Goal: Information Seeking & Learning: Check status

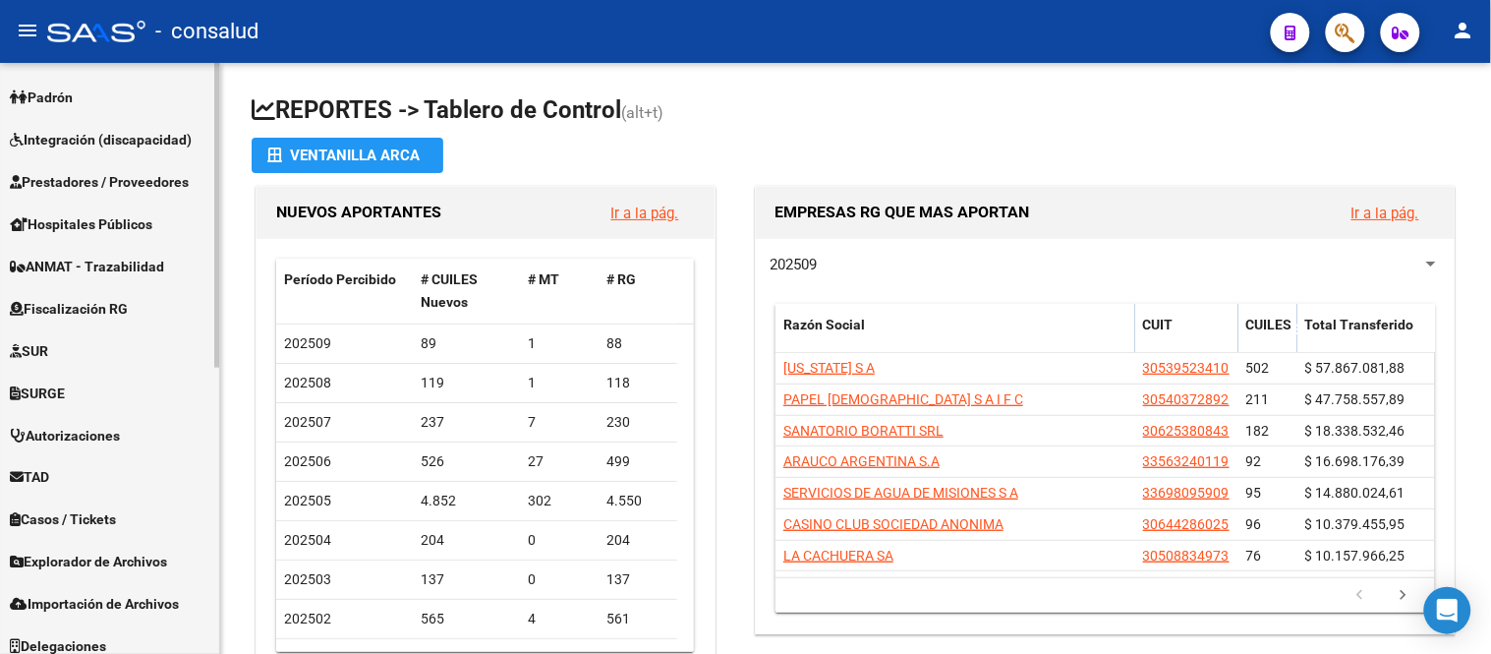
scroll to position [545, 0]
click at [109, 297] on span "Fiscalización RG" at bounding box center [69, 308] width 118 height 22
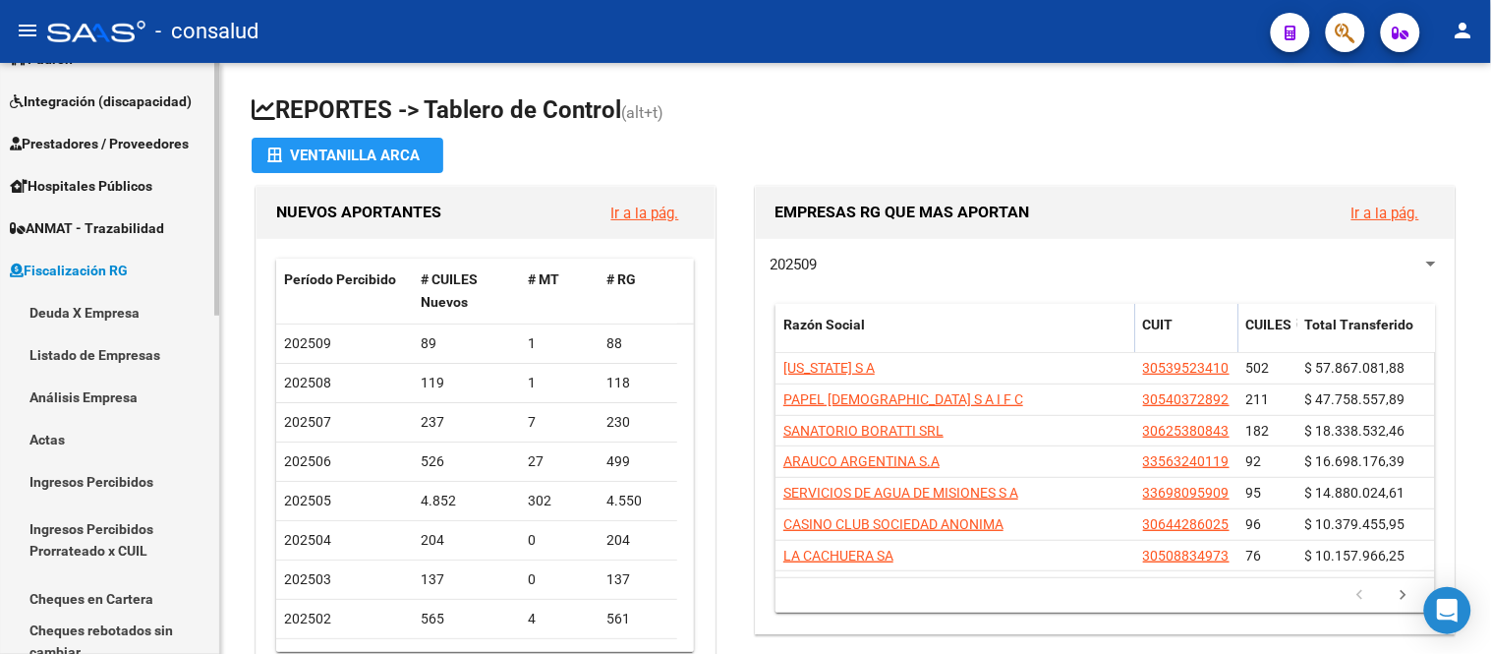
scroll to position [251, 0]
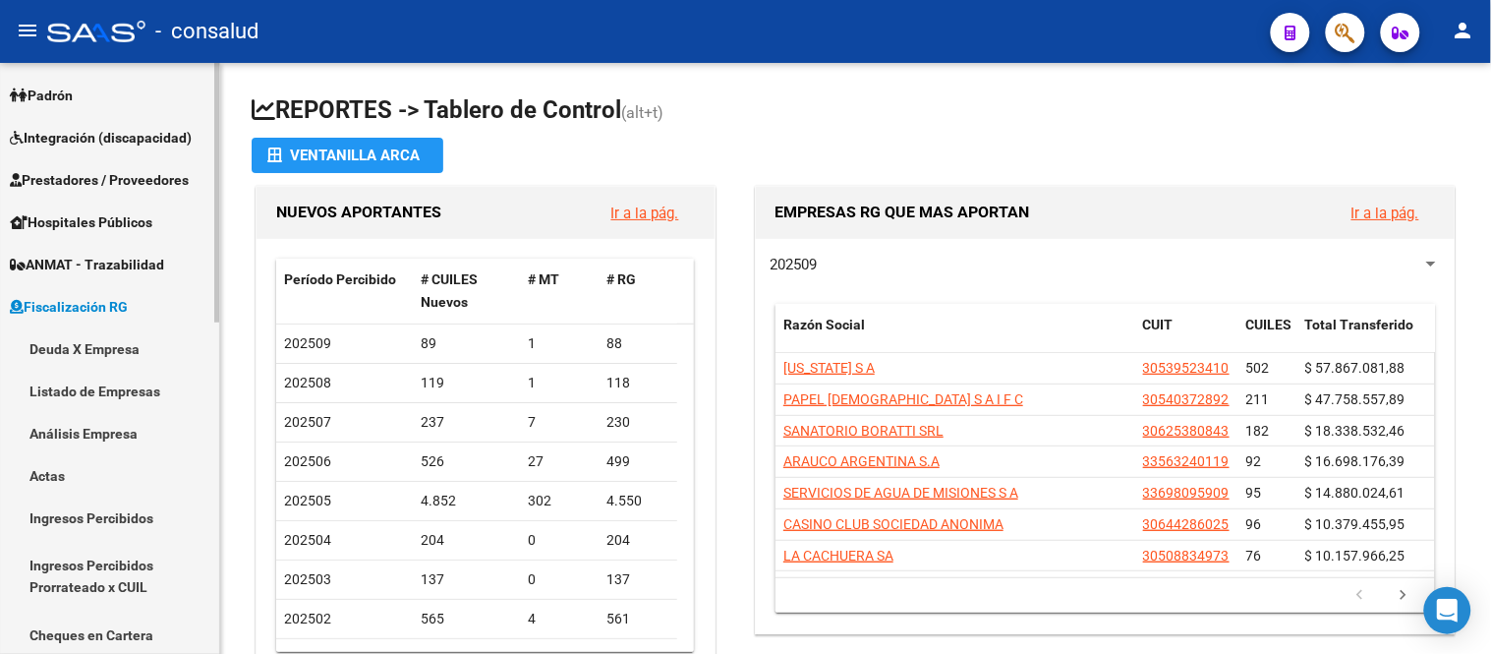
click at [92, 440] on link "Análisis Empresa" at bounding box center [109, 433] width 219 height 42
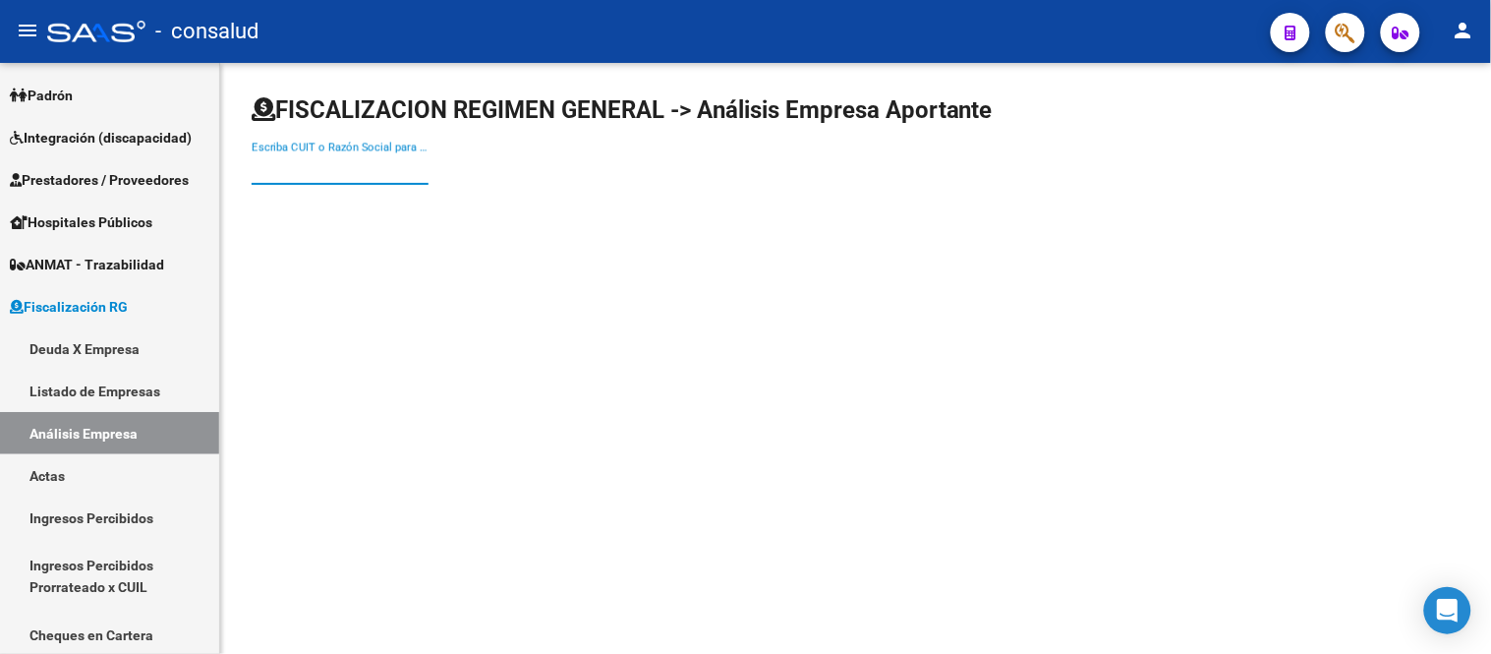
click at [273, 165] on input "Escriba CUIT o Razón Social para buscar" at bounding box center [340, 169] width 177 height 18
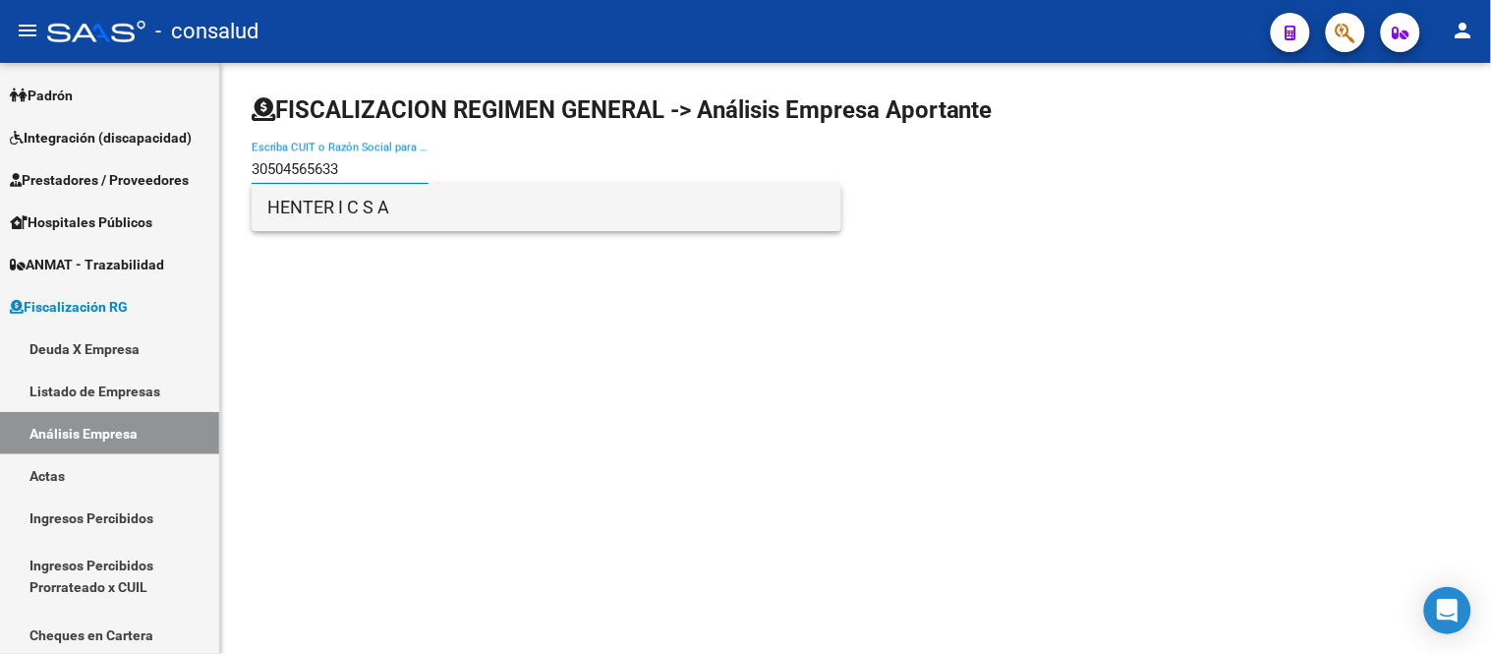
type input "30504565633"
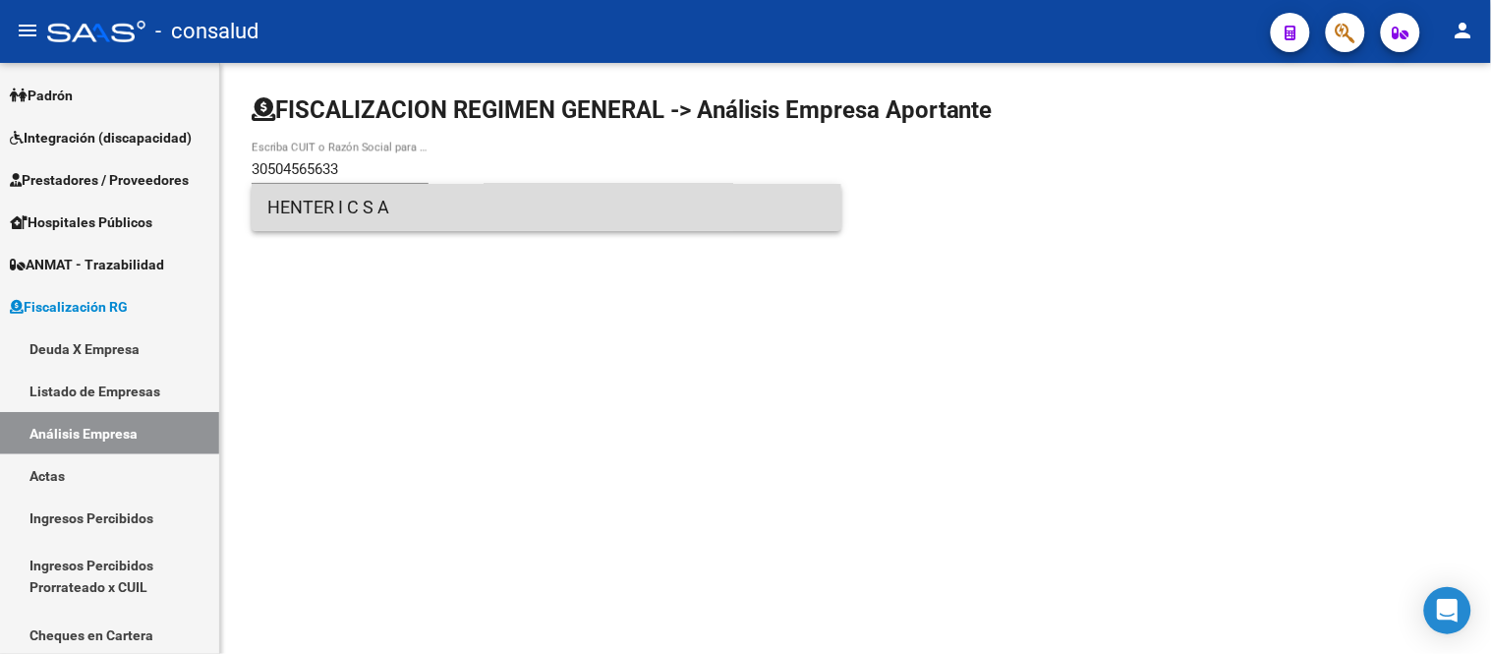
click at [288, 204] on span "HENTER I C S A" at bounding box center [546, 207] width 558 height 47
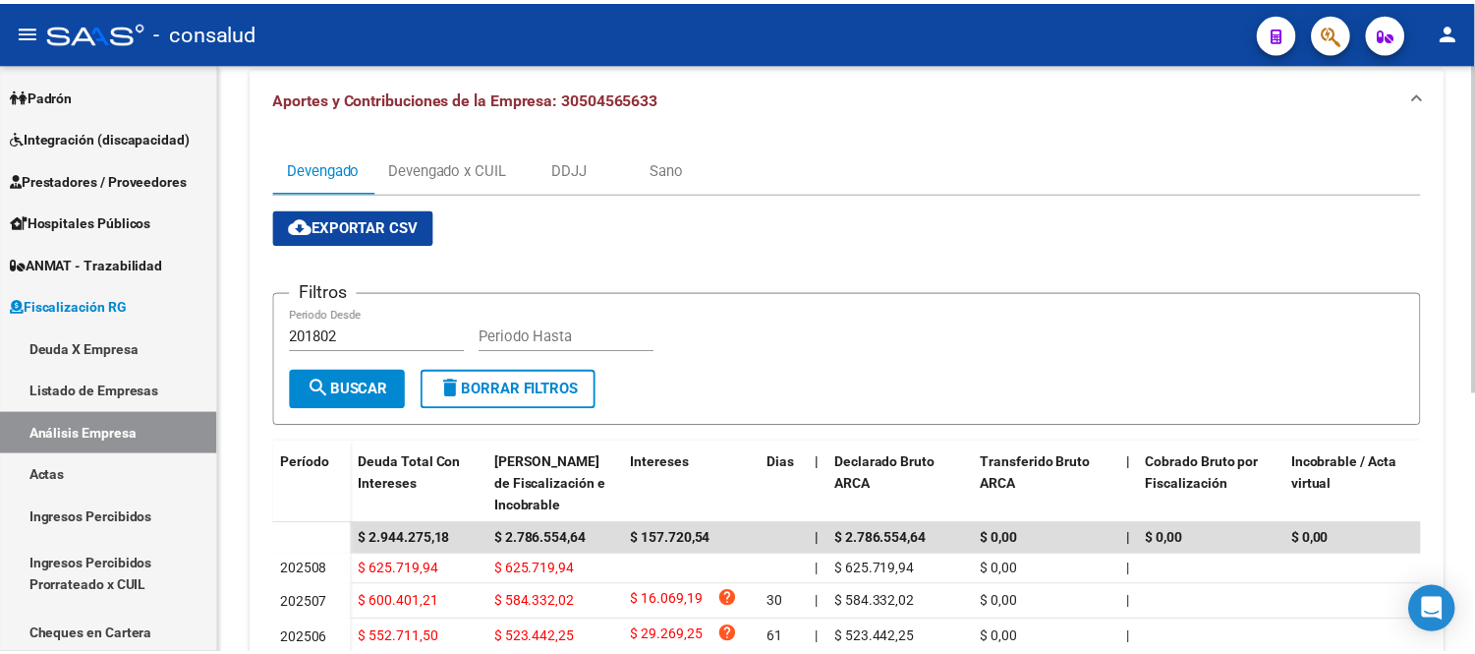
scroll to position [33, 0]
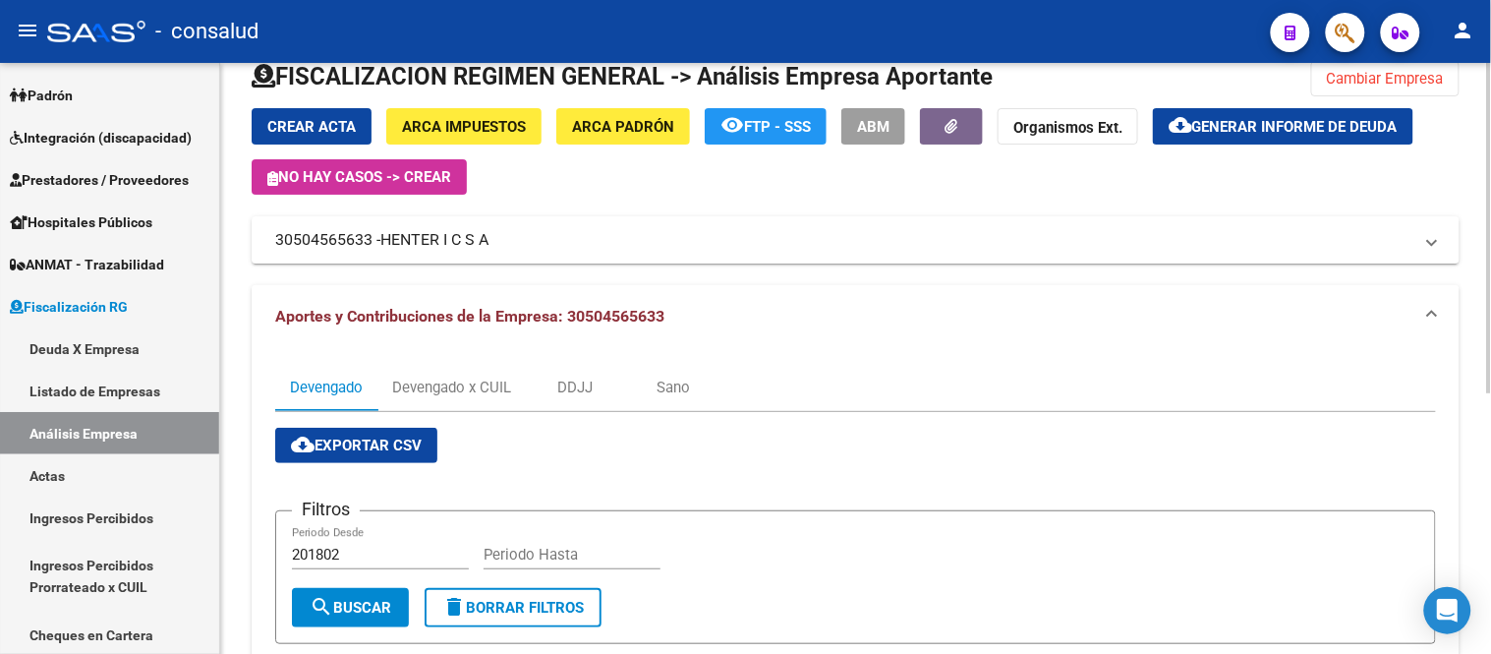
click at [1304, 130] on span "Generar informe de deuda" at bounding box center [1294, 127] width 205 height 18
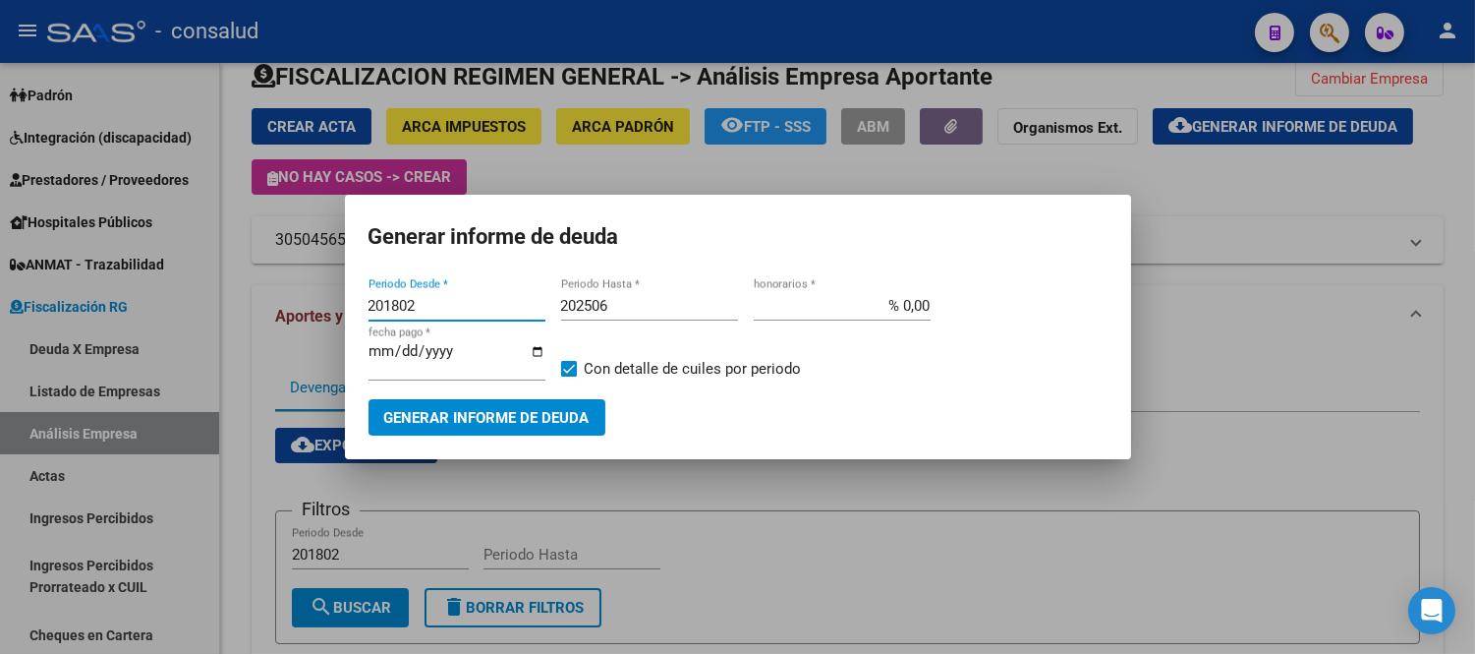
drag, startPoint x: 439, startPoint y: 299, endPoint x: 226, endPoint y: 293, distance: 213.4
click at [226, 293] on div "Generar informe de deuda 201802 Periodo Desde * 202506 Periodo Hasta * % 0,00 h…" at bounding box center [737, 327] width 1475 height 654
type input "202504"
type input "202508"
click at [539, 419] on span "Generar informe de deuda" at bounding box center [486, 418] width 205 height 18
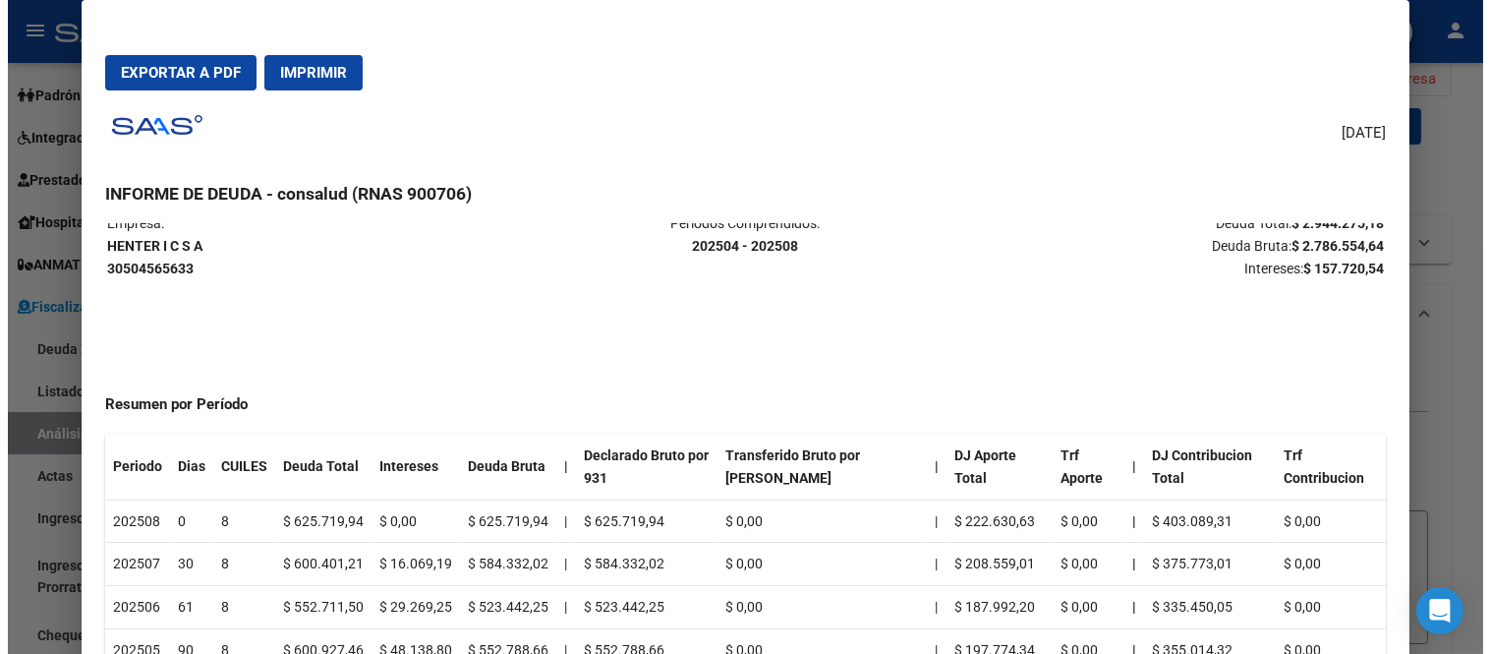
scroll to position [0, 0]
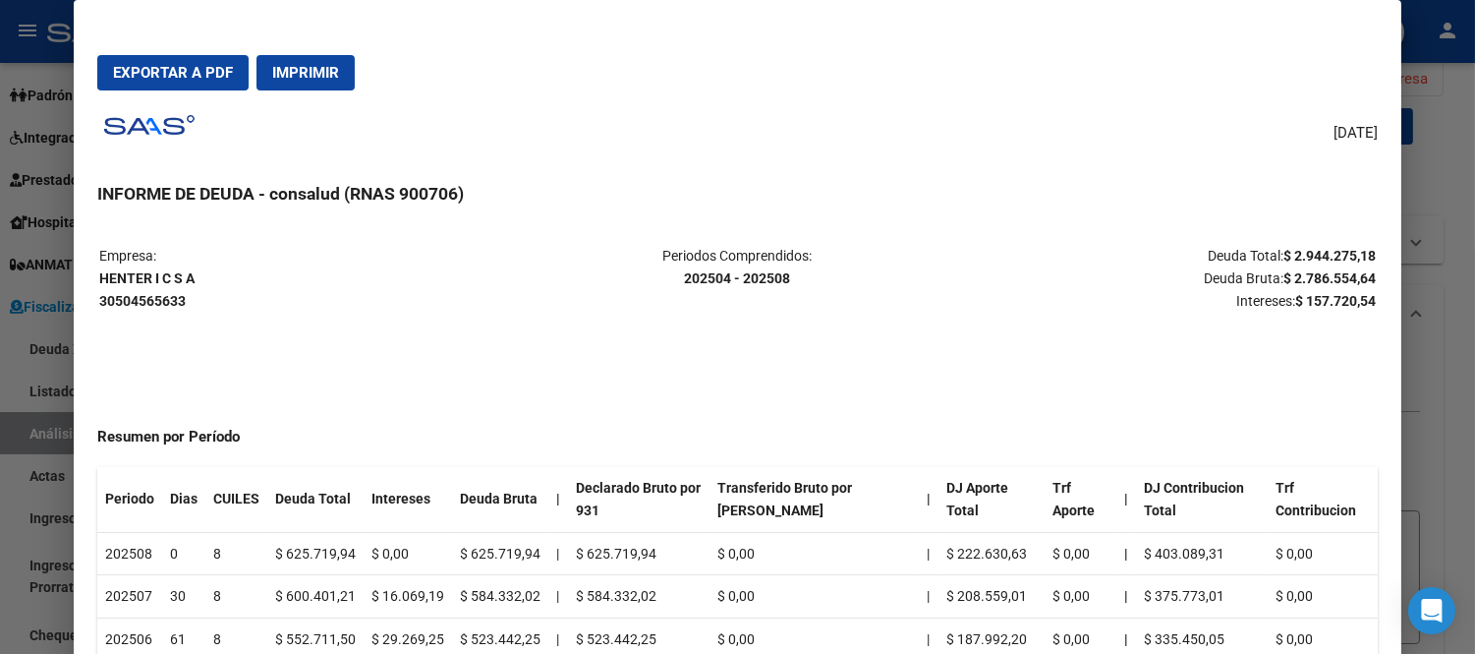
click at [297, 71] on span "Imprimir" at bounding box center [305, 73] width 67 height 18
click at [368, 311] on table "Empresa: HENTER I C S A 30504565633 Periodos Comprendidos: 202504 - 202508 Deud…" at bounding box center [737, 278] width 1281 height 71
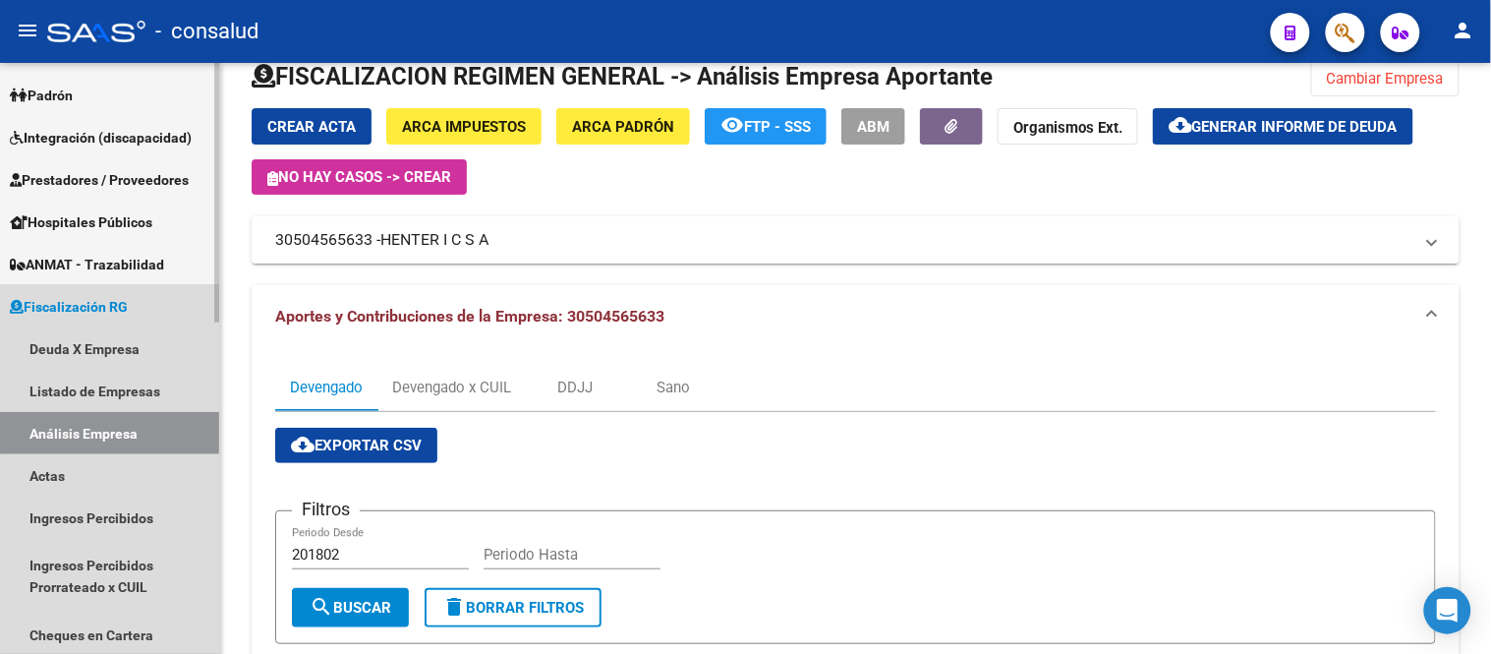
drag, startPoint x: 84, startPoint y: 306, endPoint x: 130, endPoint y: 296, distance: 47.2
click at [84, 306] on span "Fiscalización RG" at bounding box center [69, 307] width 118 height 22
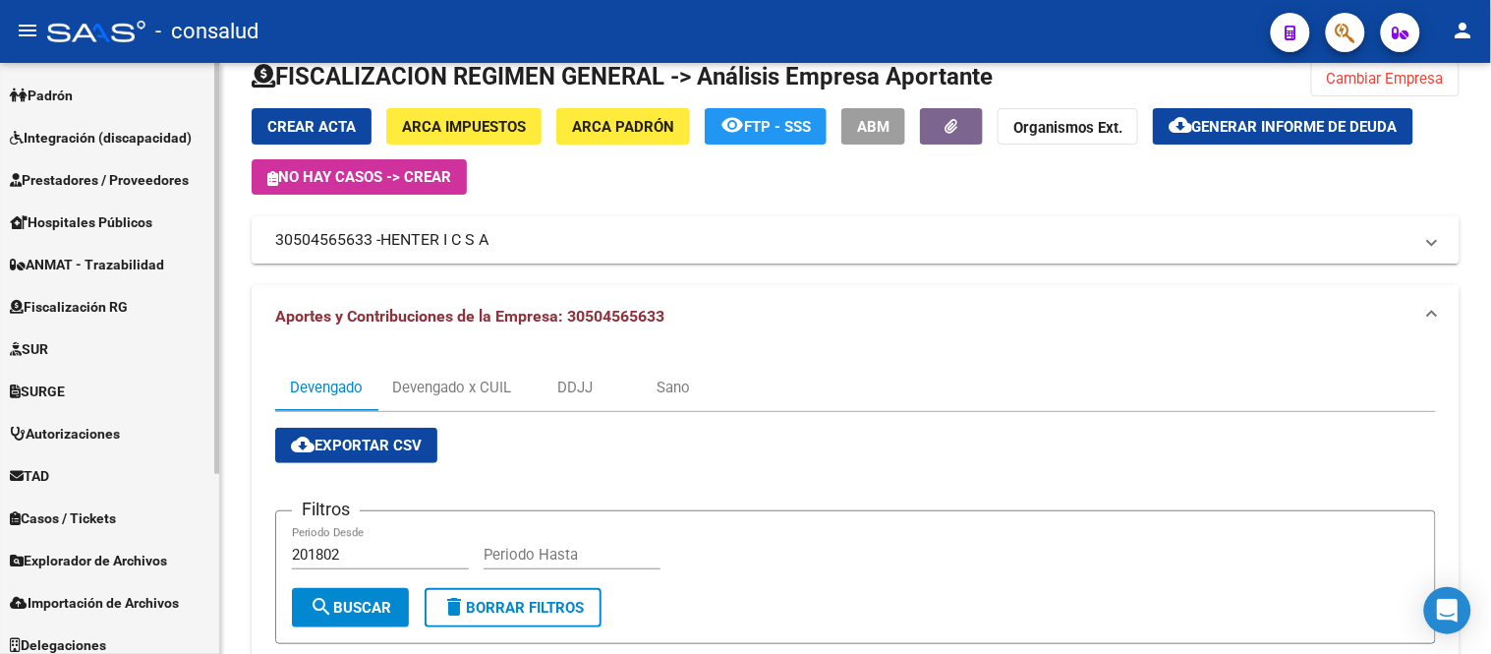
click at [88, 309] on span "Fiscalización RG" at bounding box center [69, 307] width 118 height 22
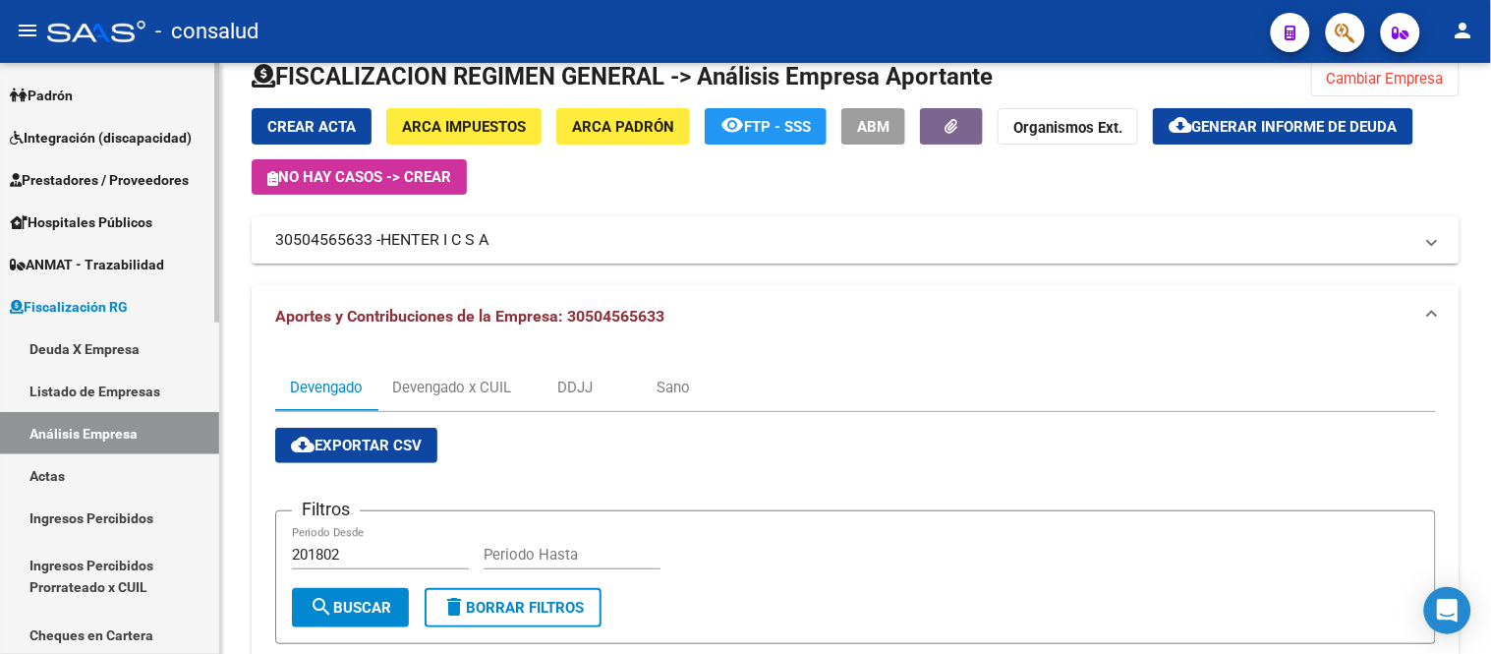
click at [91, 342] on link "Deuda X Empresa" at bounding box center [109, 348] width 219 height 42
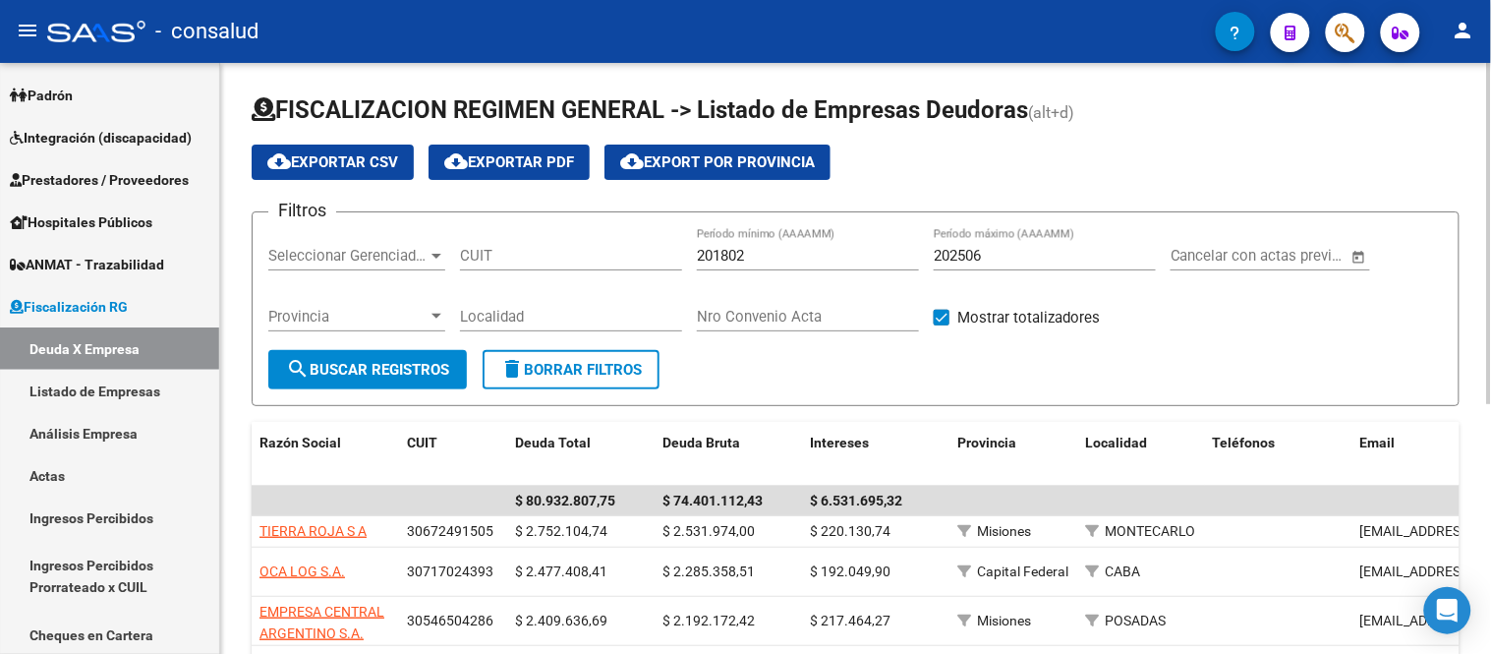
click at [550, 160] on span "cloud_download Exportar PDF" at bounding box center [509, 162] width 130 height 18
click at [315, 163] on span "cloud_download Exportar CSV" at bounding box center [332, 162] width 131 height 18
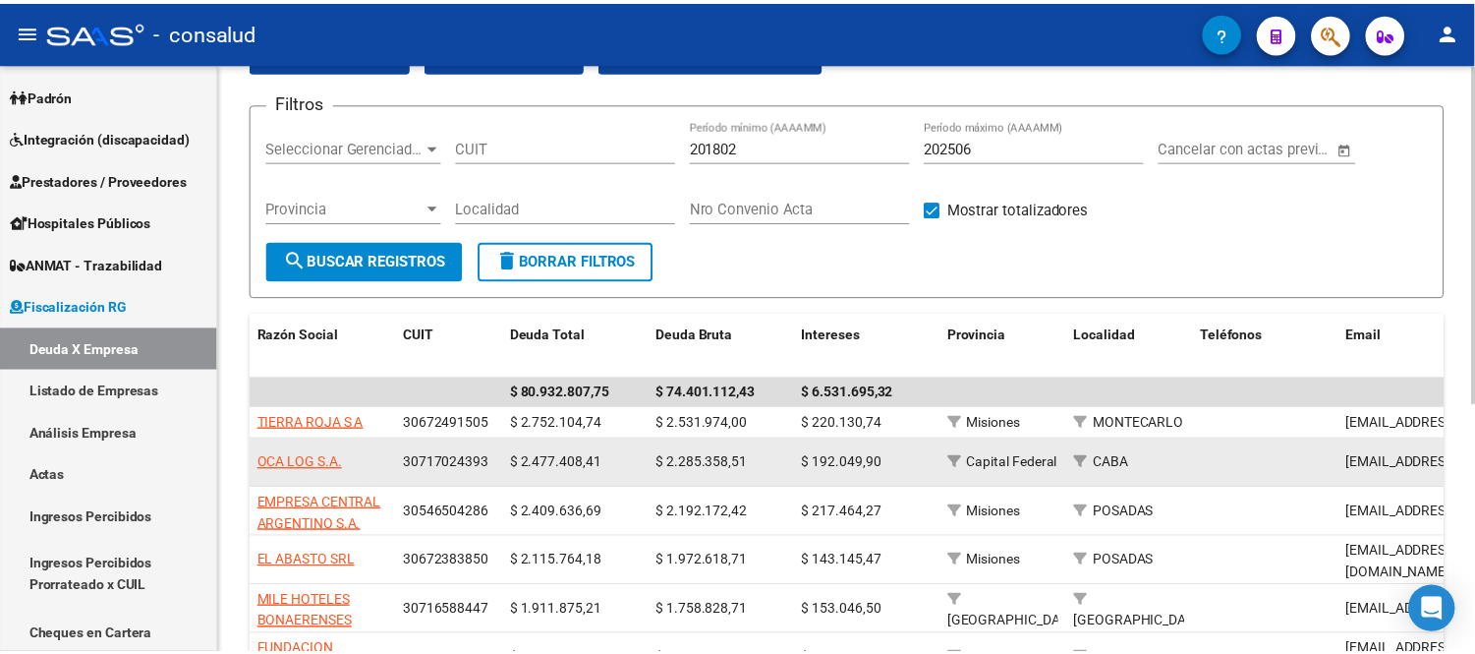
scroll to position [218, 0]
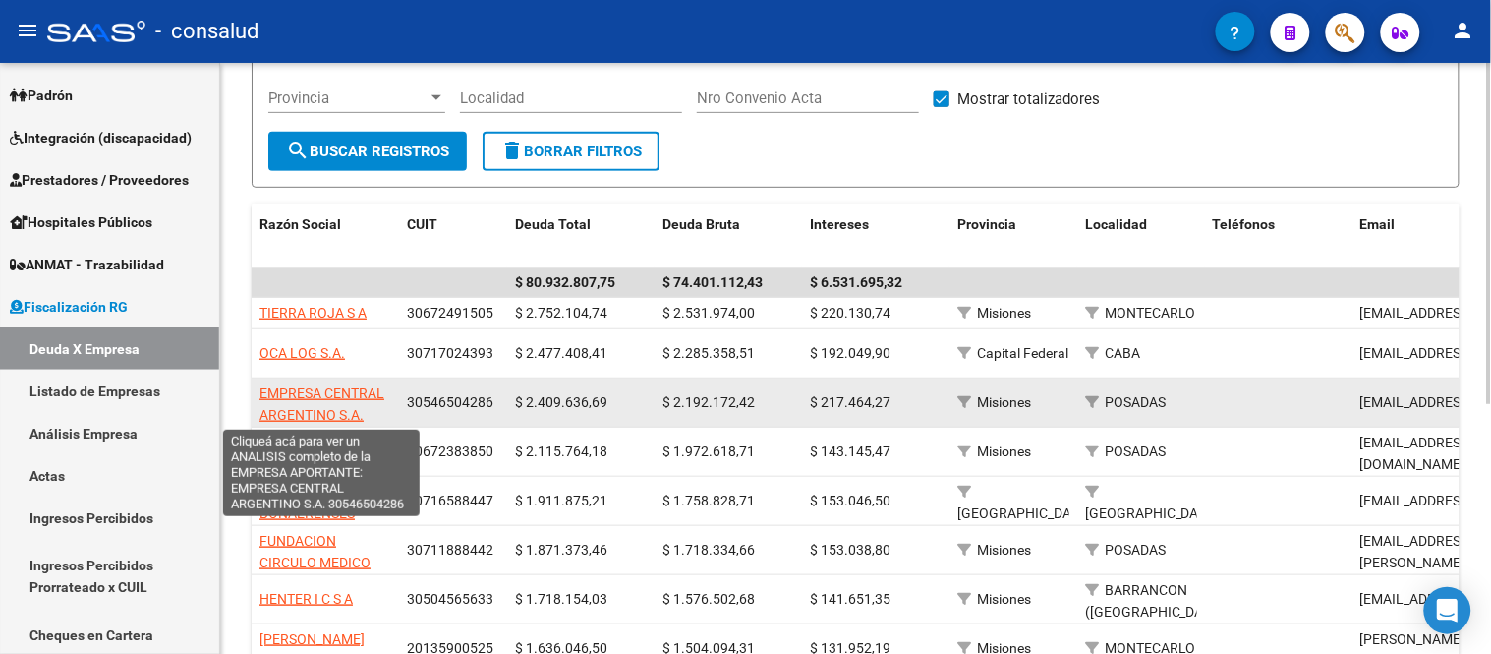
click at [295, 389] on span "EMPRESA CENTRAL ARGENTINO S.A." at bounding box center [321, 404] width 125 height 38
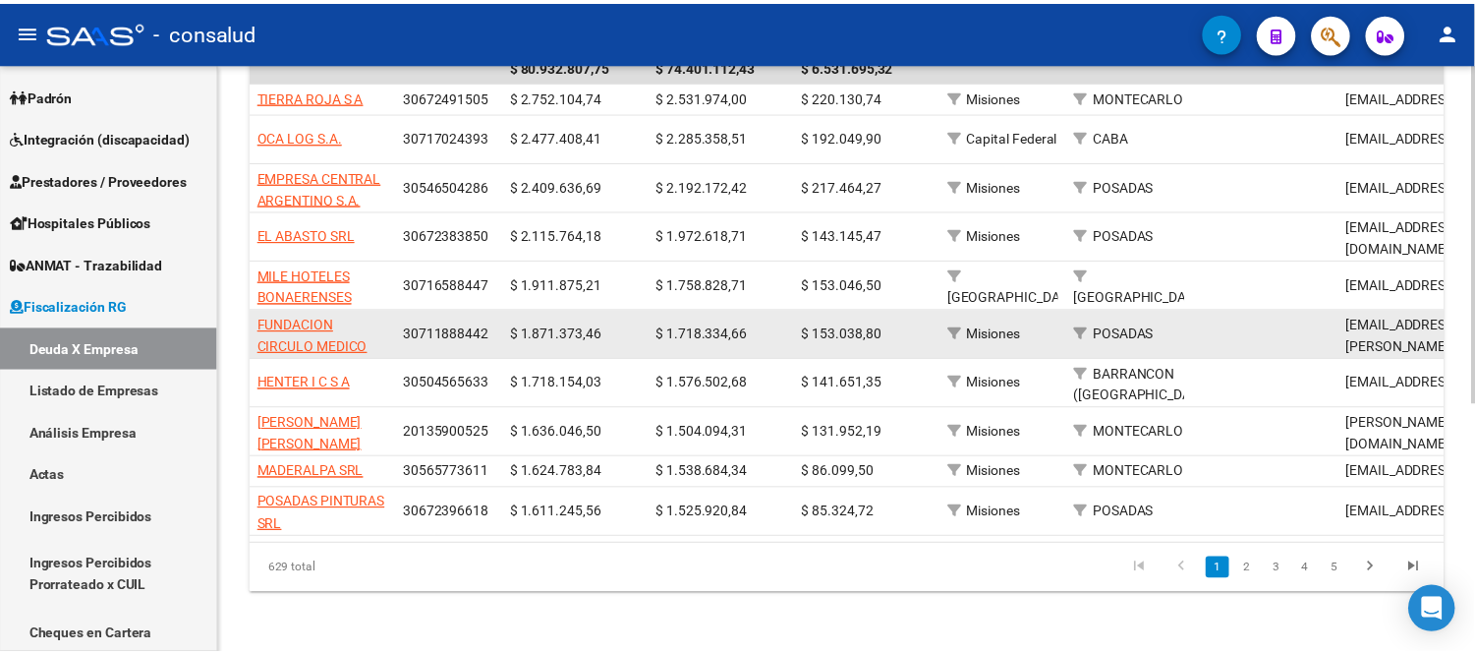
scroll to position [325, 0]
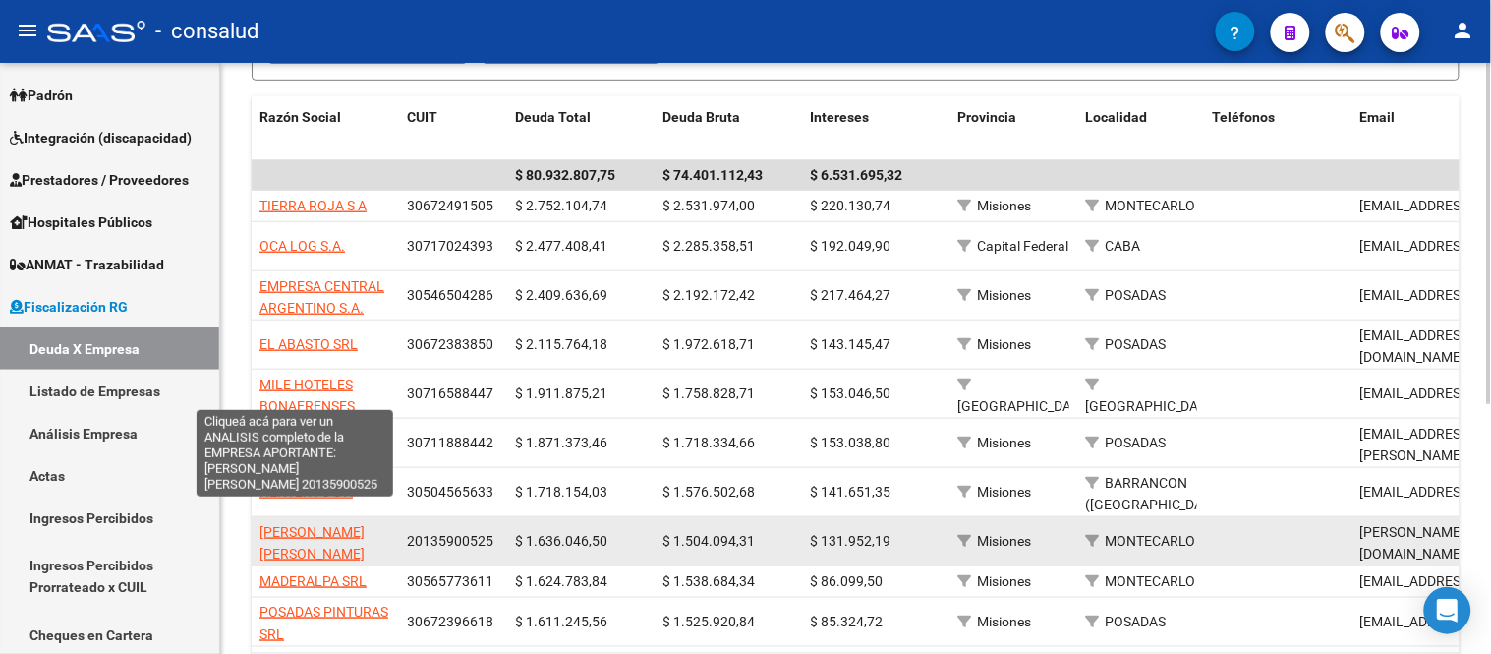
click at [288, 526] on span "[PERSON_NAME] [PERSON_NAME]" at bounding box center [311, 543] width 105 height 38
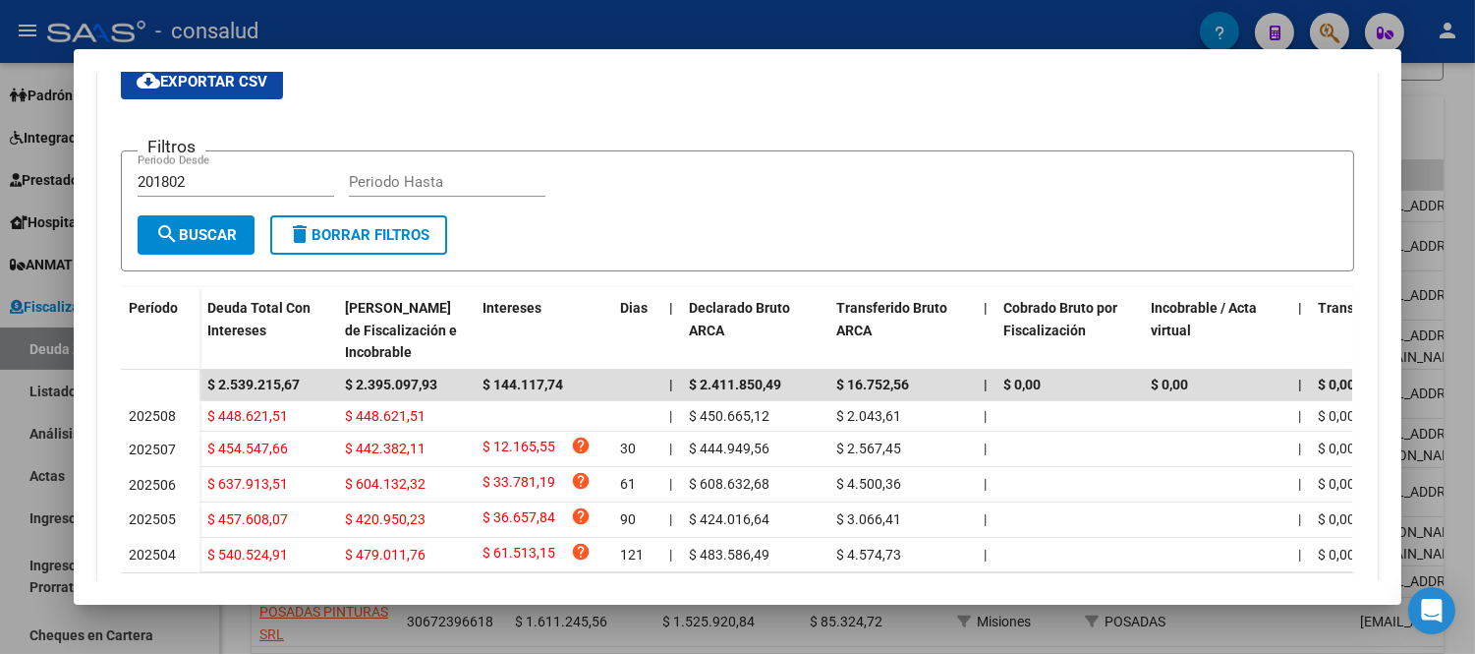
scroll to position [436, 0]
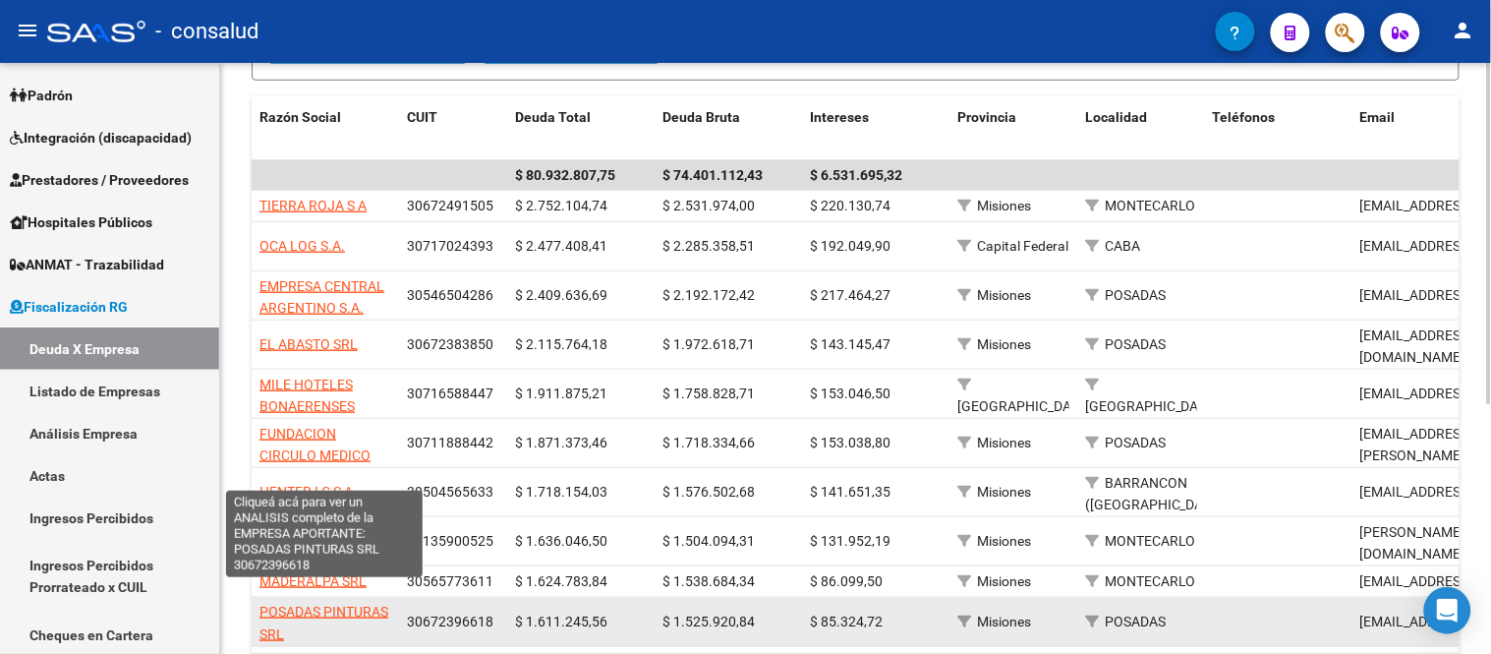
click at [313, 603] on span "POSADAS PINTURAS SRL" at bounding box center [323, 622] width 129 height 38
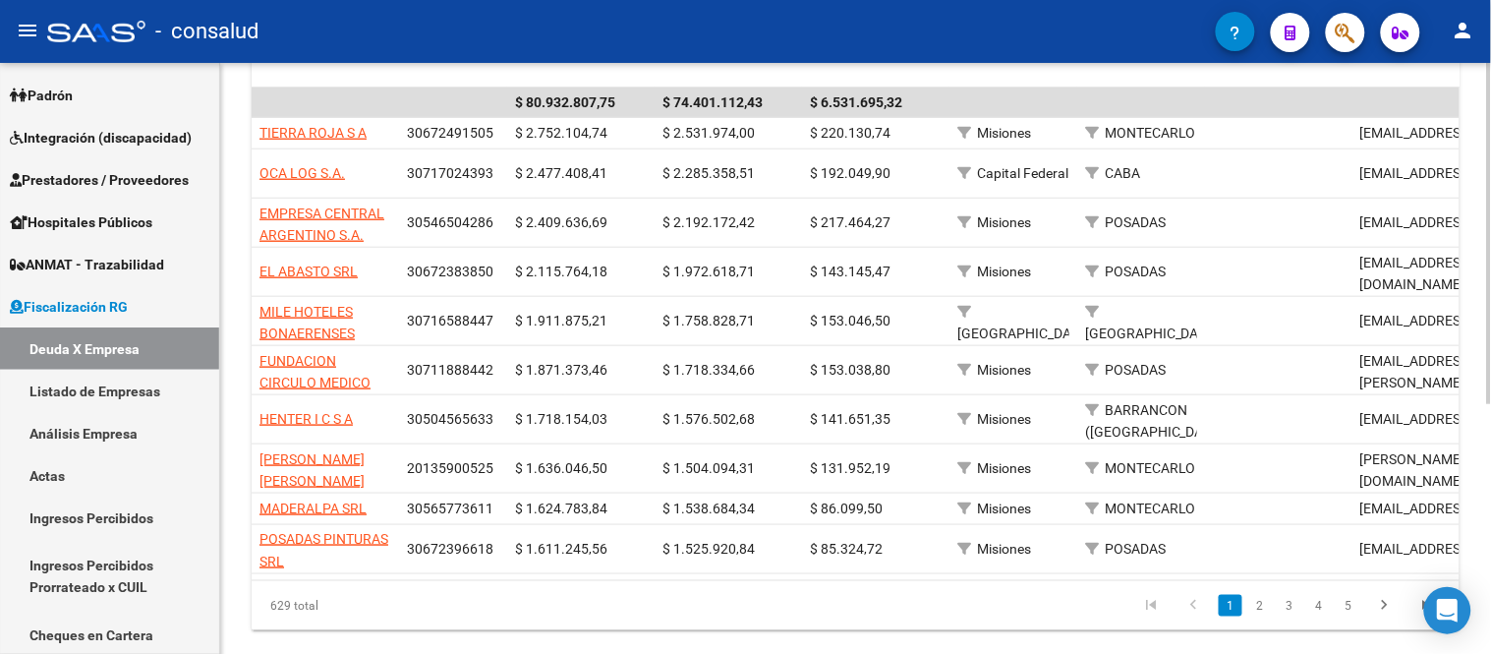
scroll to position [434, 0]
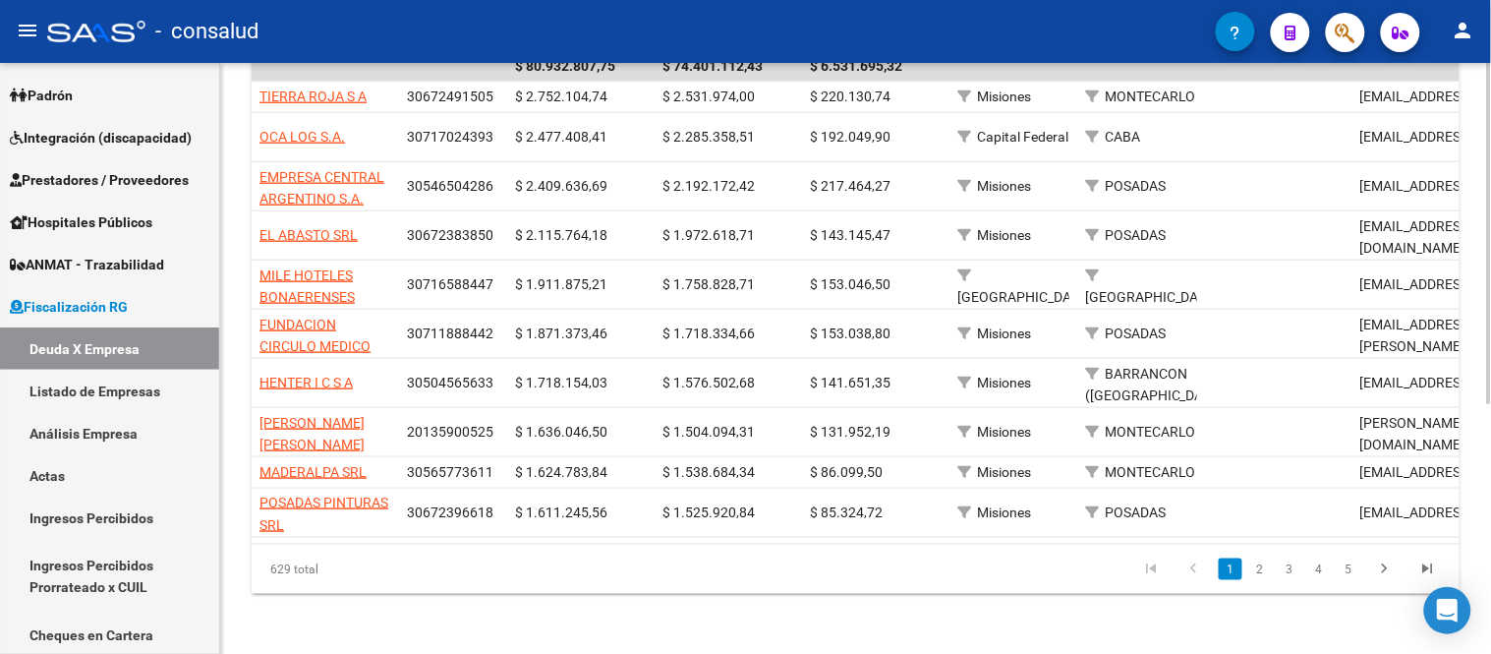
click at [1258, 570] on link "2" at bounding box center [1260, 569] width 24 height 22
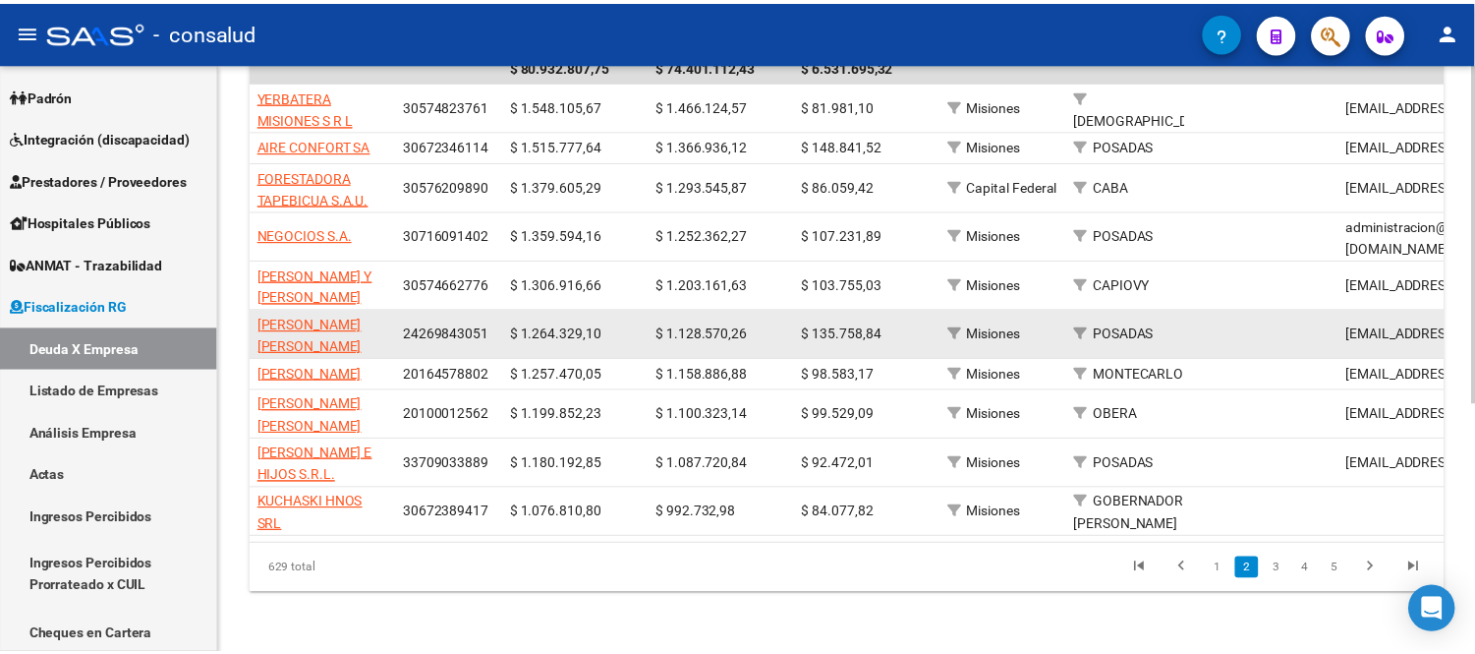
scroll to position [0, 0]
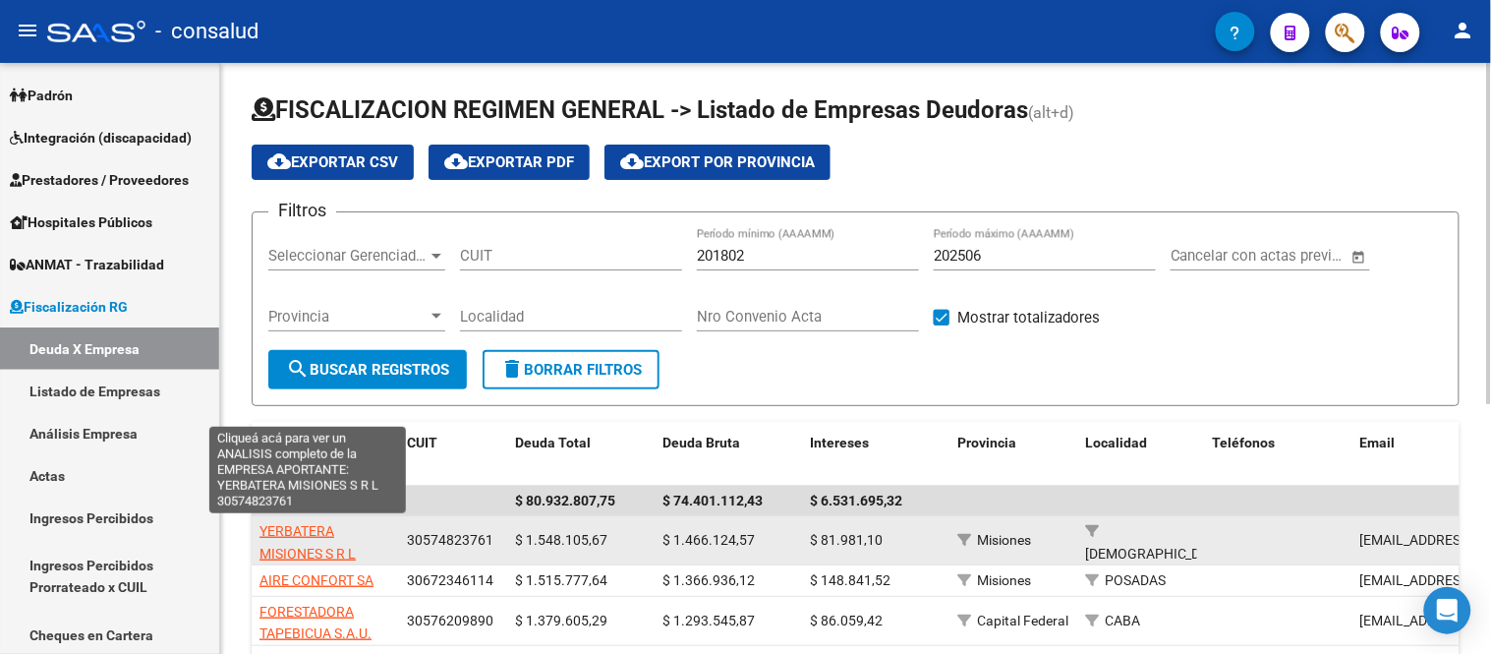
click at [312, 537] on span "YERBATERA MISIONES S R L" at bounding box center [307, 542] width 96 height 38
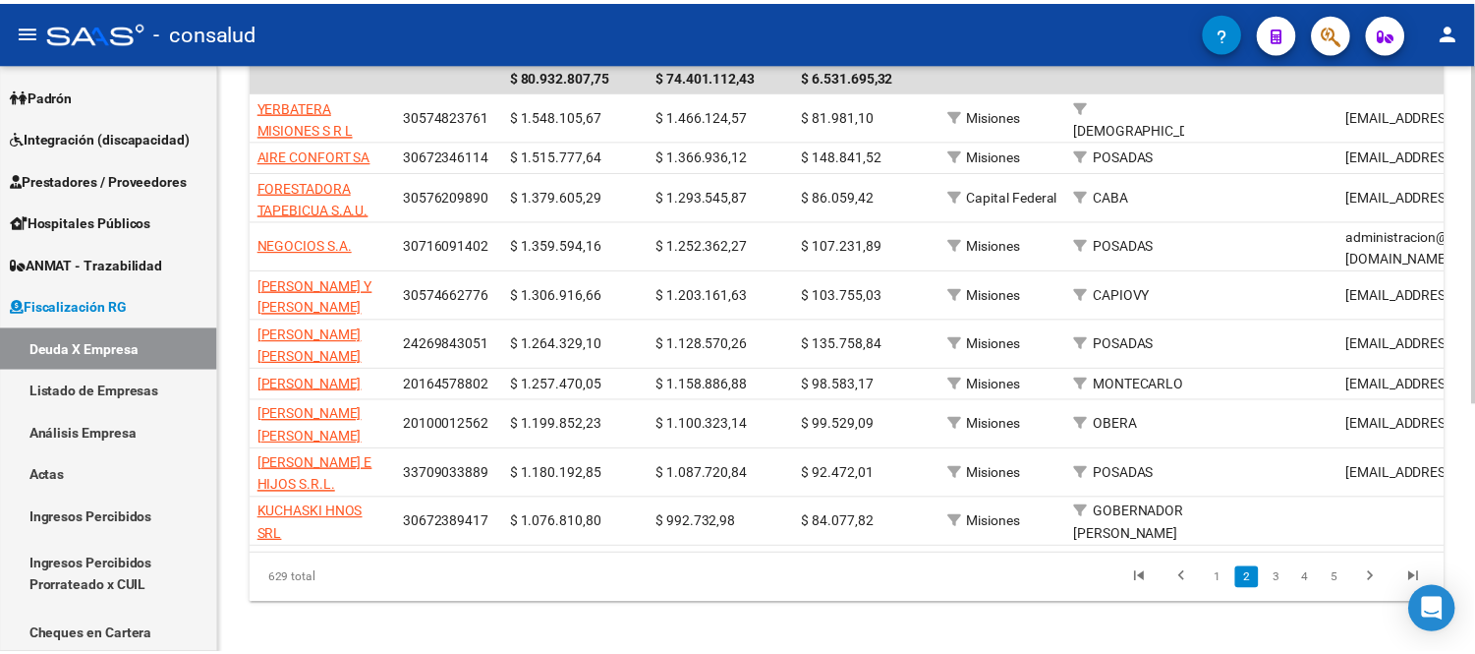
scroll to position [434, 0]
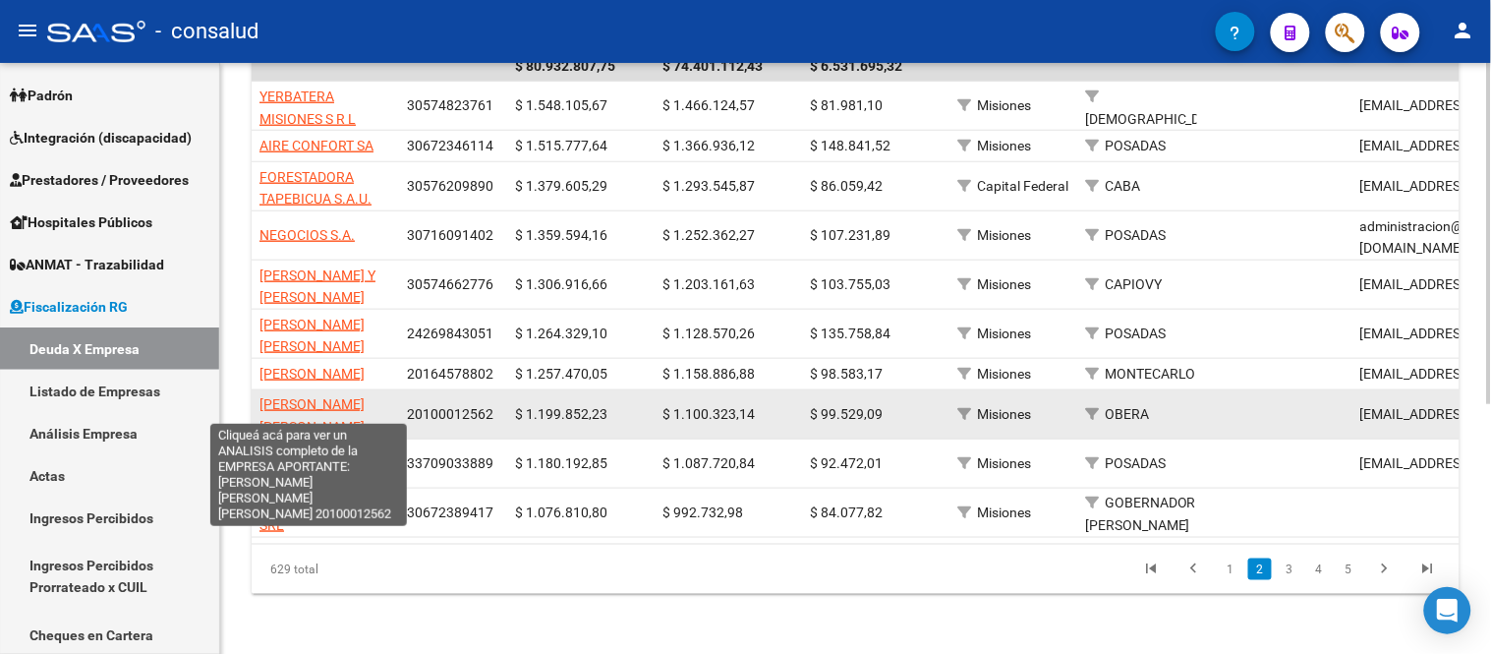
click at [306, 396] on span "[PERSON_NAME] [PERSON_NAME] [PERSON_NAME]" at bounding box center [311, 426] width 105 height 61
type textarea "20100012562"
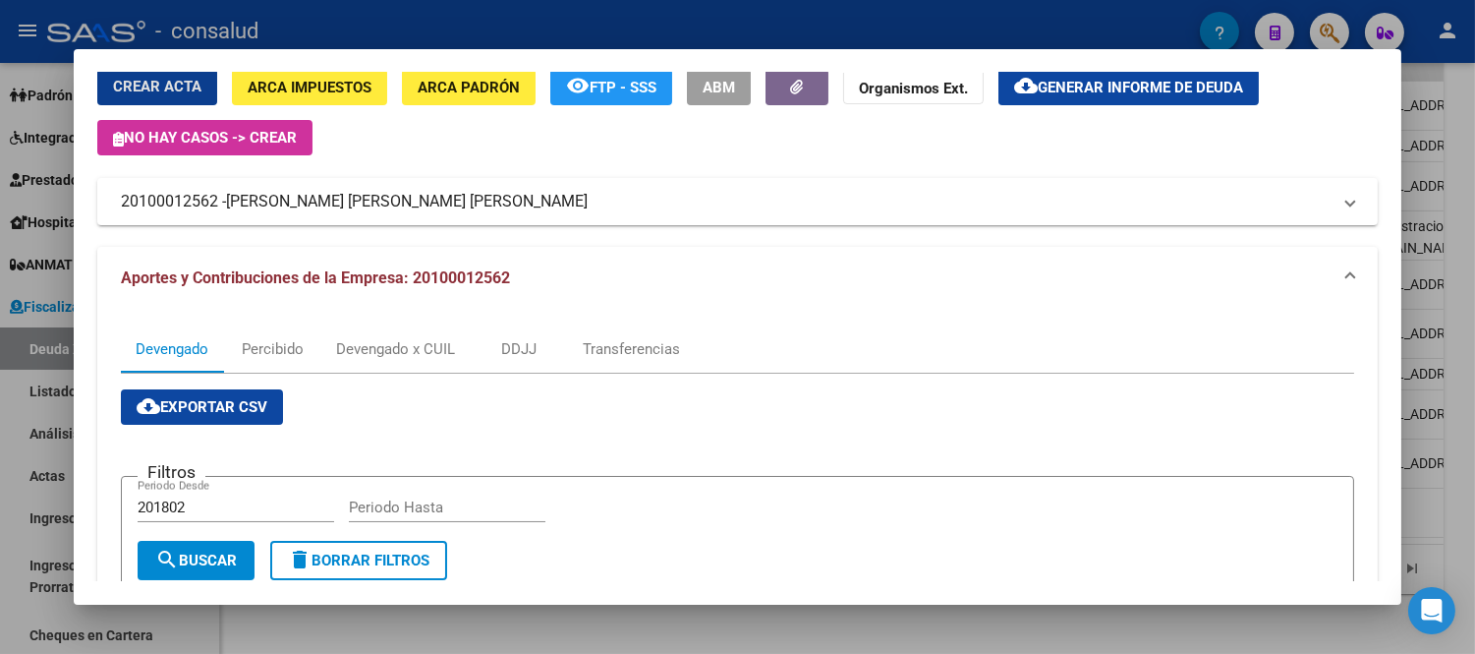
scroll to position [511, 0]
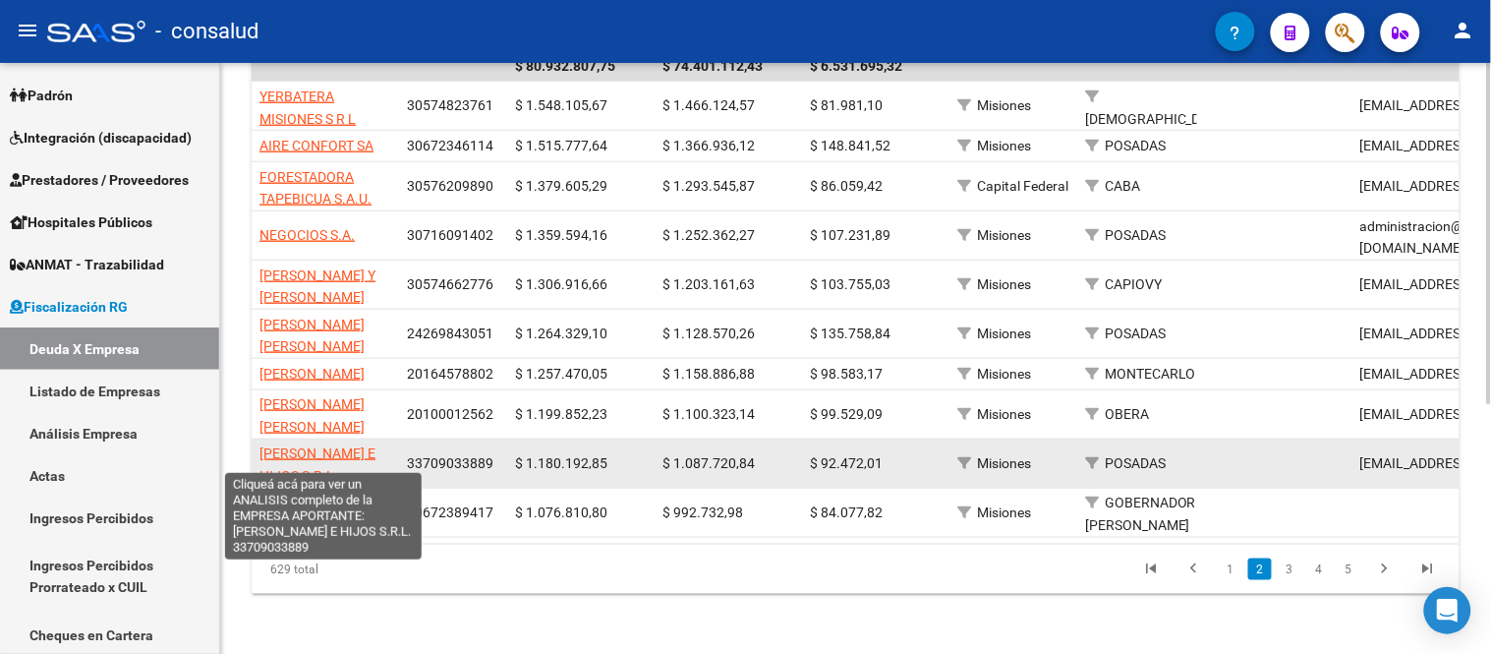
click at [338, 445] on span "[PERSON_NAME] E HIJOS S.R.L." at bounding box center [317, 464] width 116 height 38
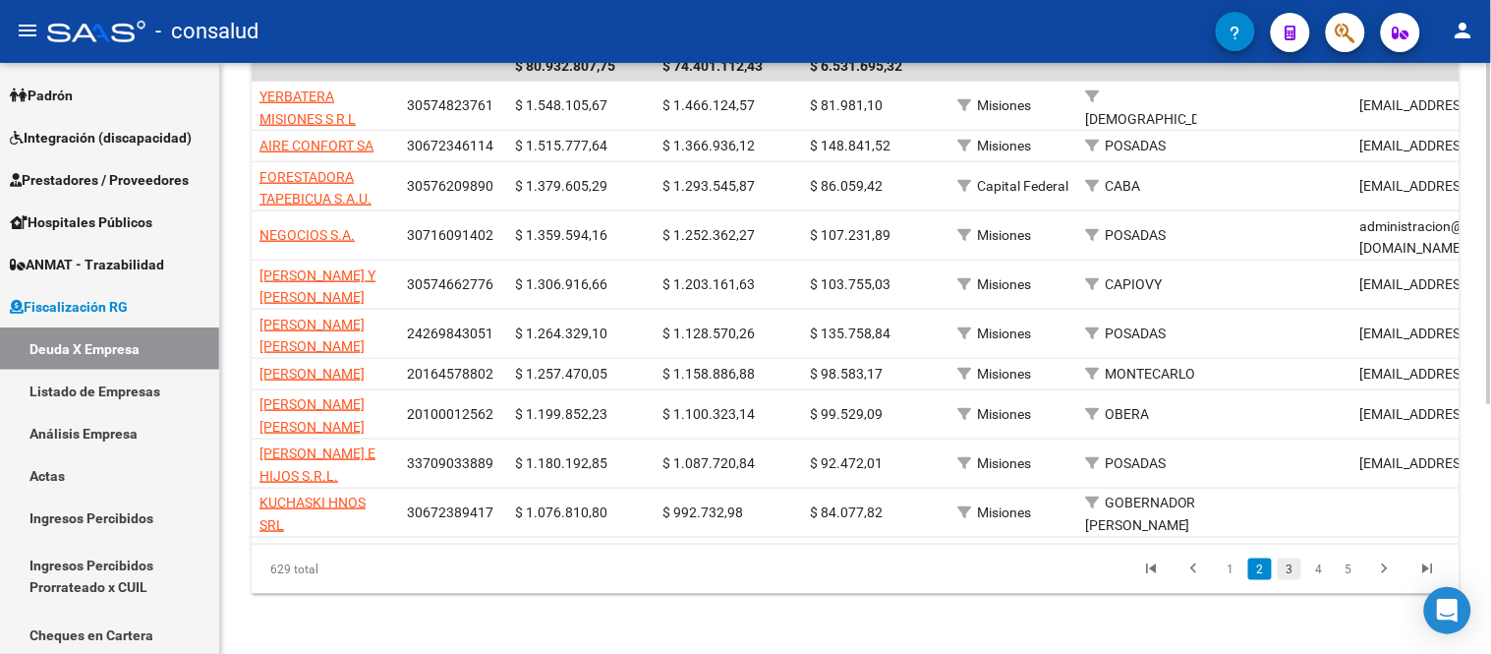
click at [1295, 566] on link "3" at bounding box center [1290, 569] width 24 height 22
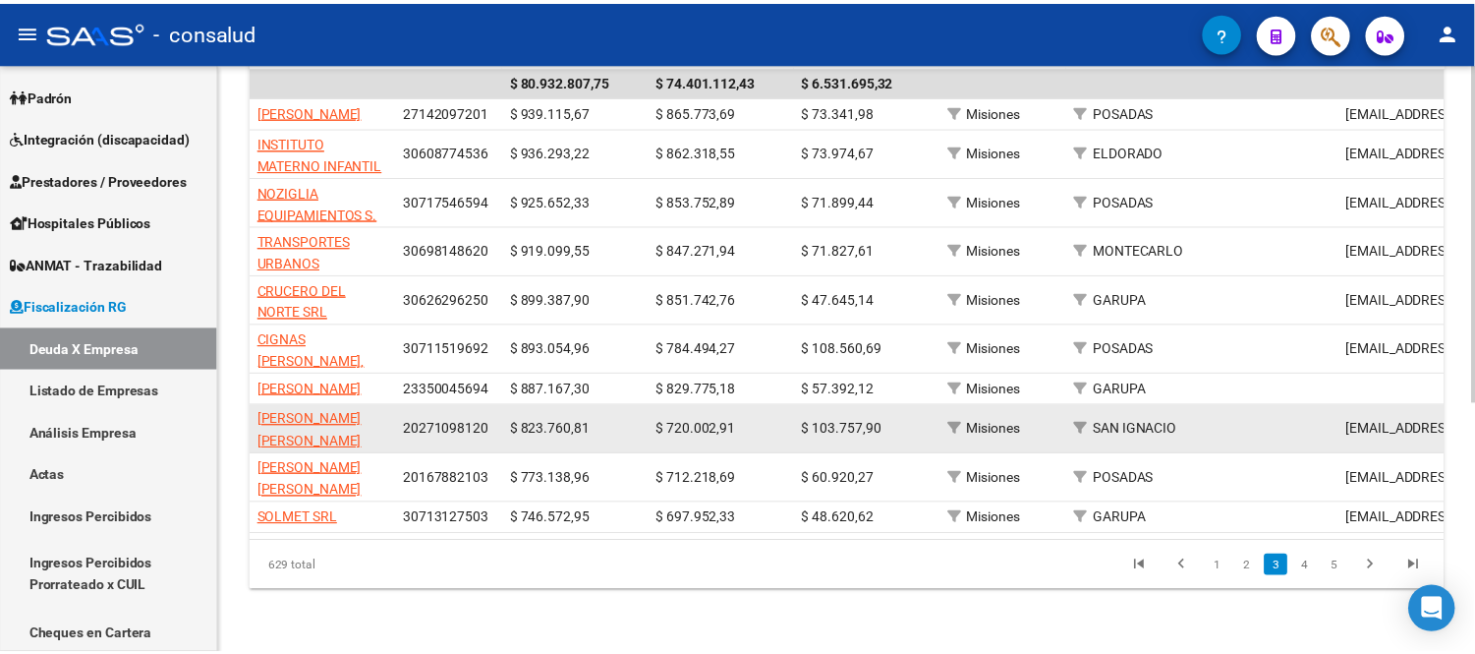
scroll to position [325, 0]
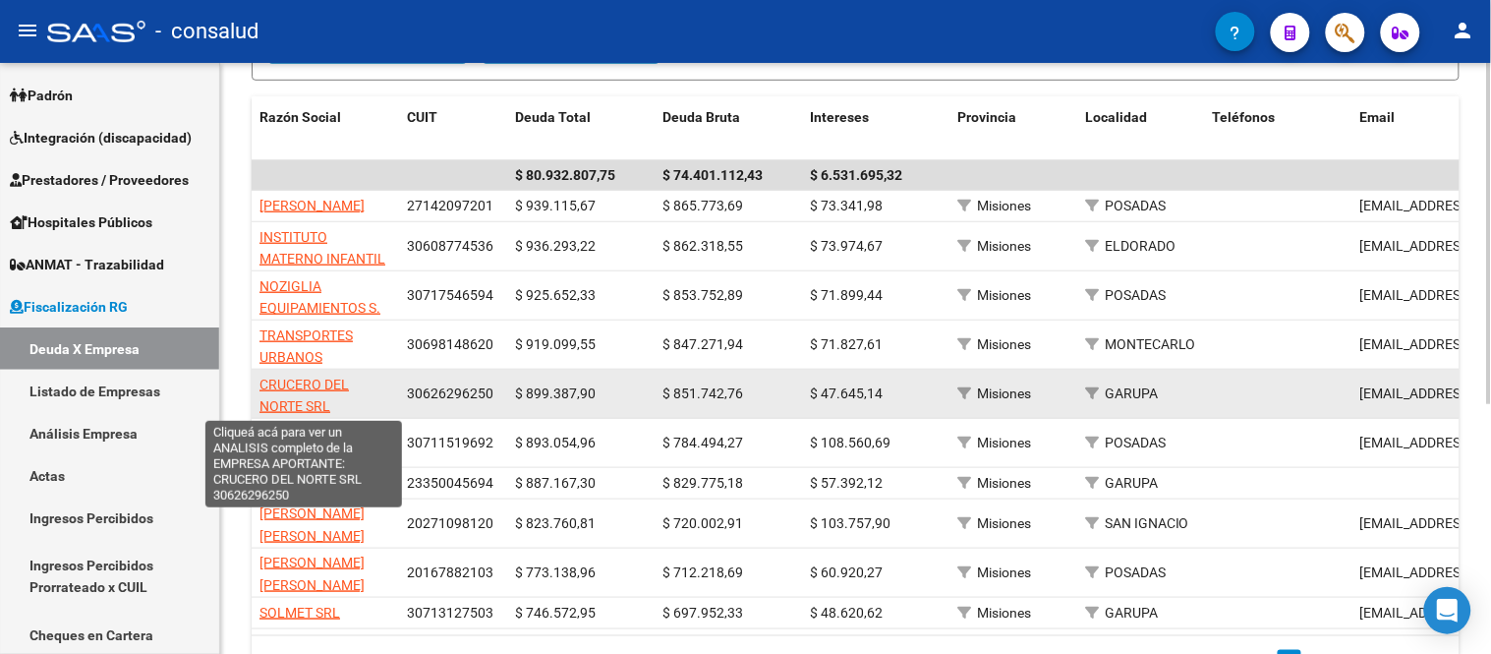
click at [292, 383] on span "CRUCERO DEL NORTE SRL" at bounding box center [303, 395] width 89 height 38
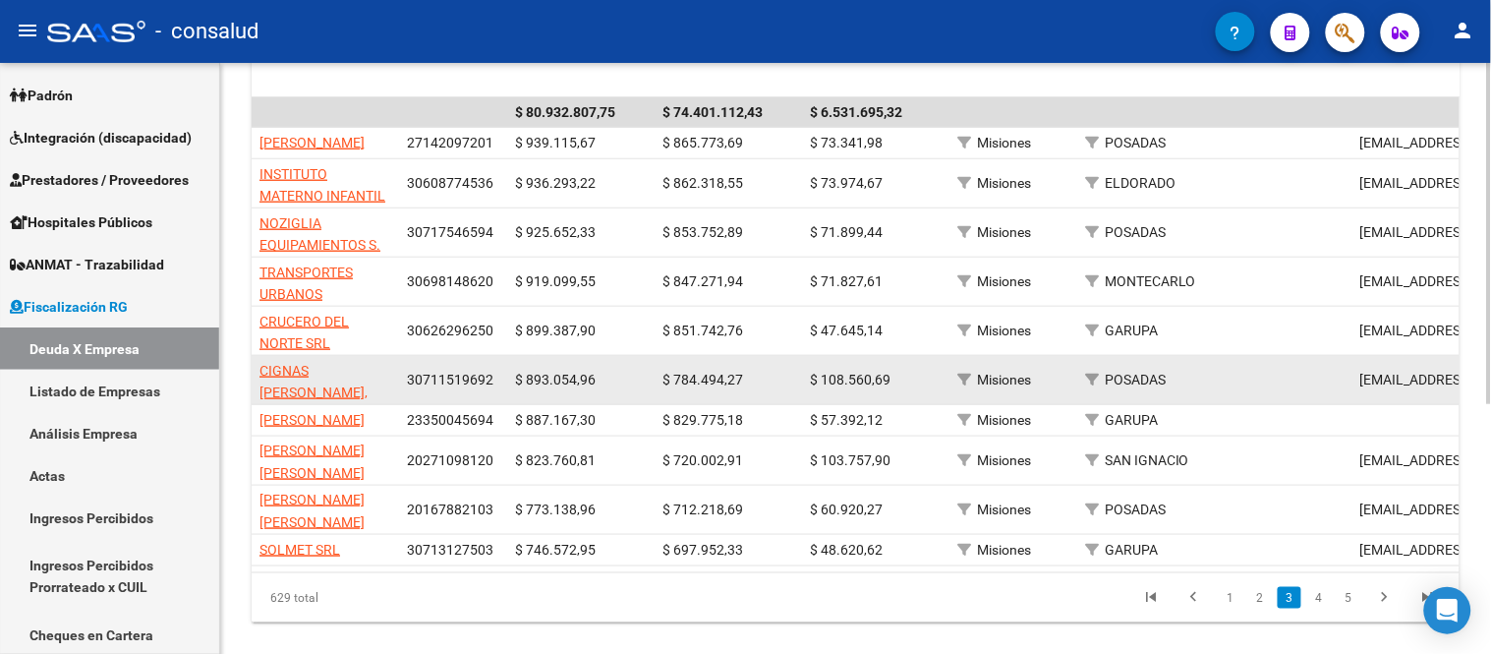
scroll to position [434, 0]
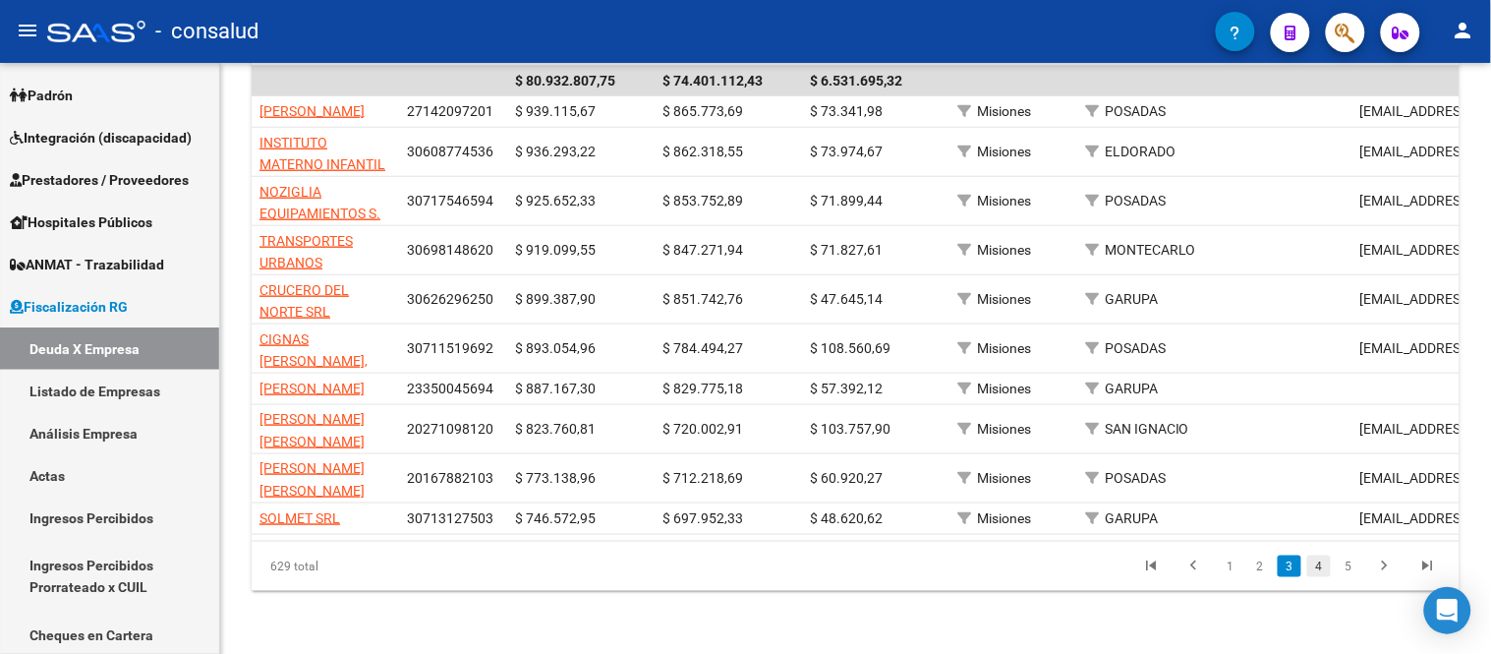
click at [1323, 566] on link "4" at bounding box center [1319, 566] width 24 height 22
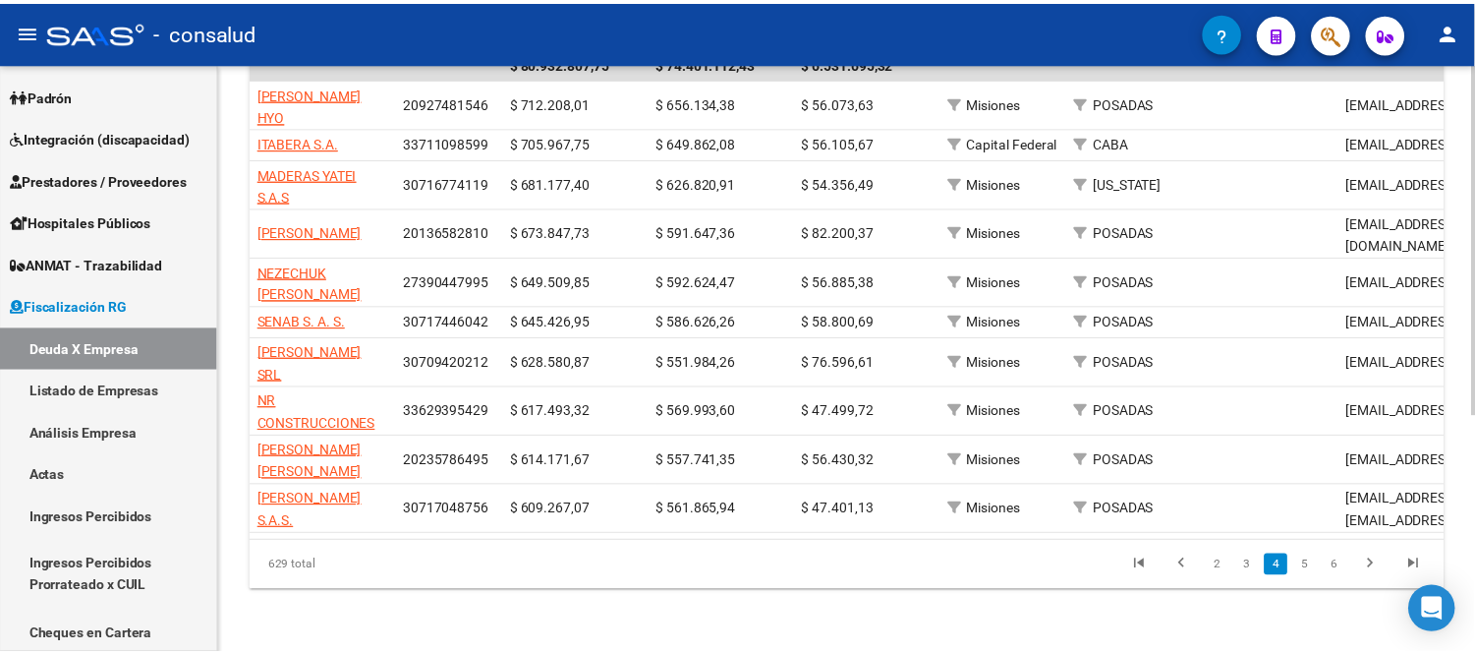
scroll to position [399, 0]
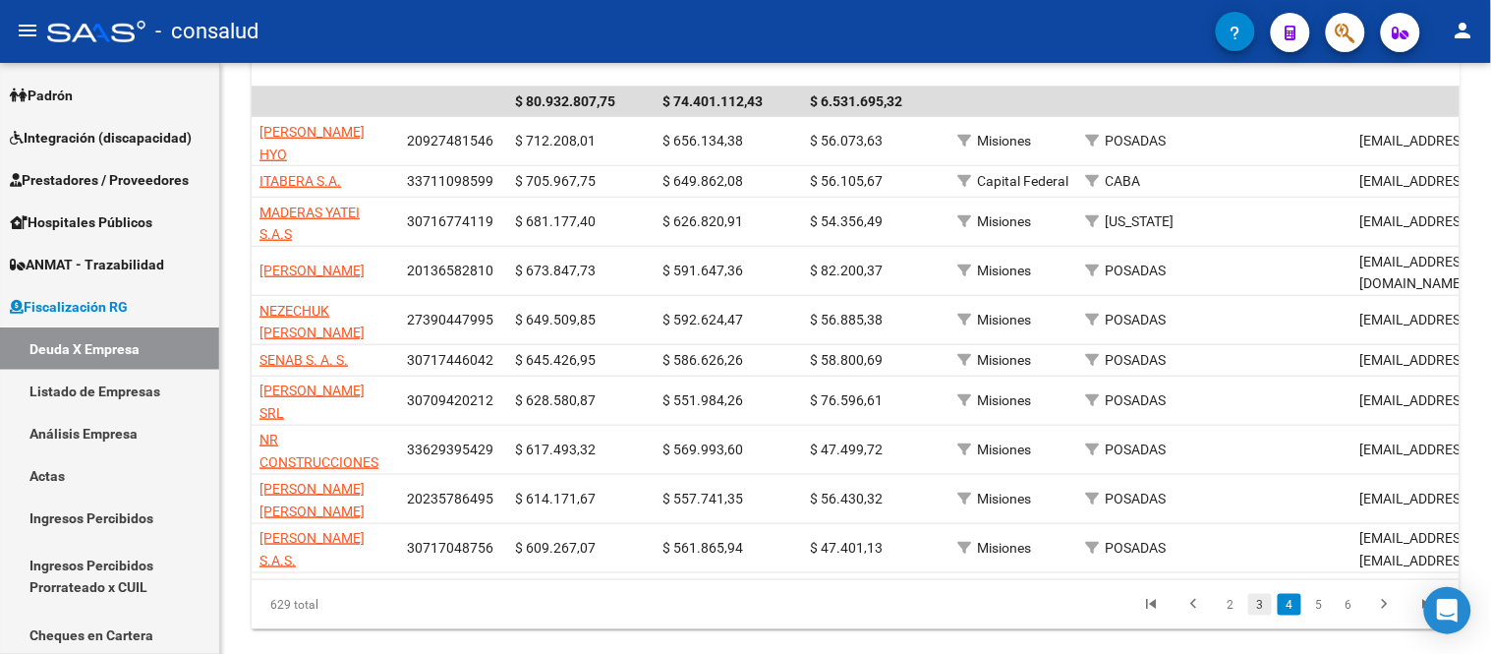
click at [1260, 594] on link "3" at bounding box center [1260, 605] width 24 height 22
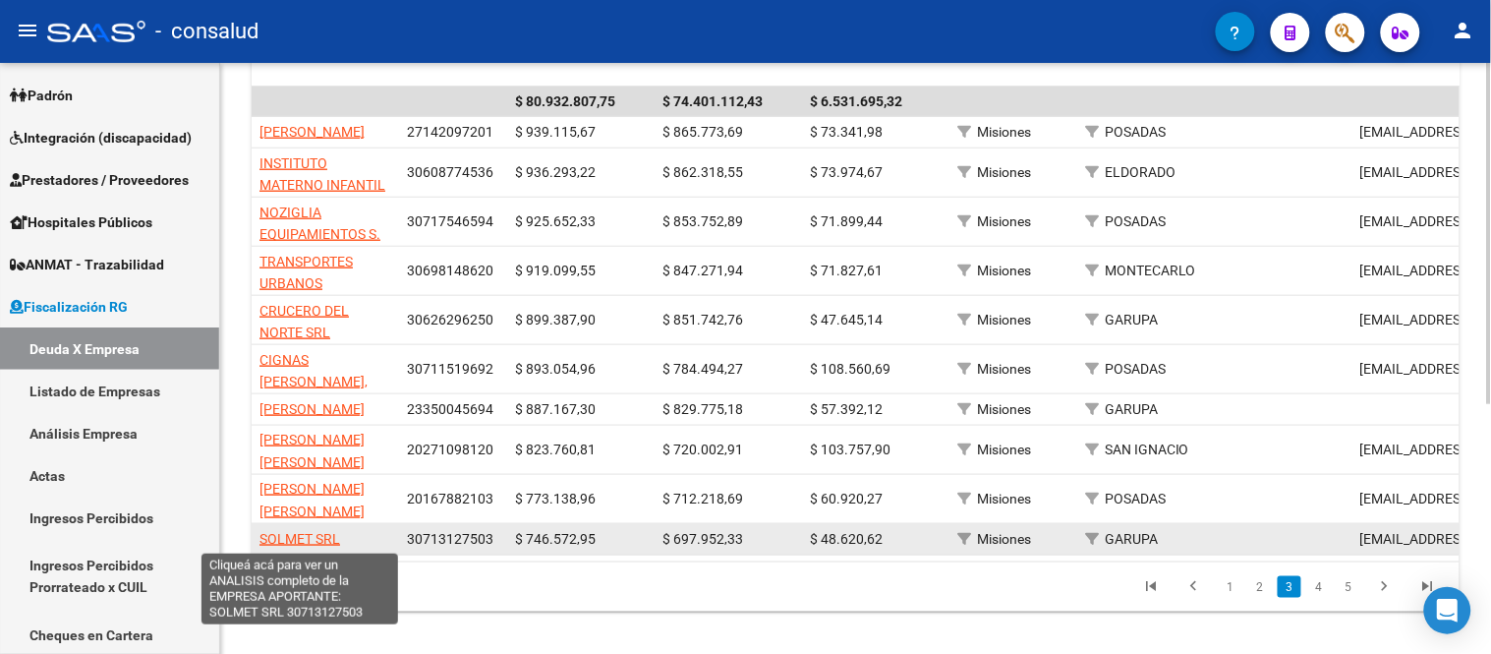
click at [297, 532] on span "SOLMET SRL" at bounding box center [299, 539] width 81 height 16
type textarea "30713127503"
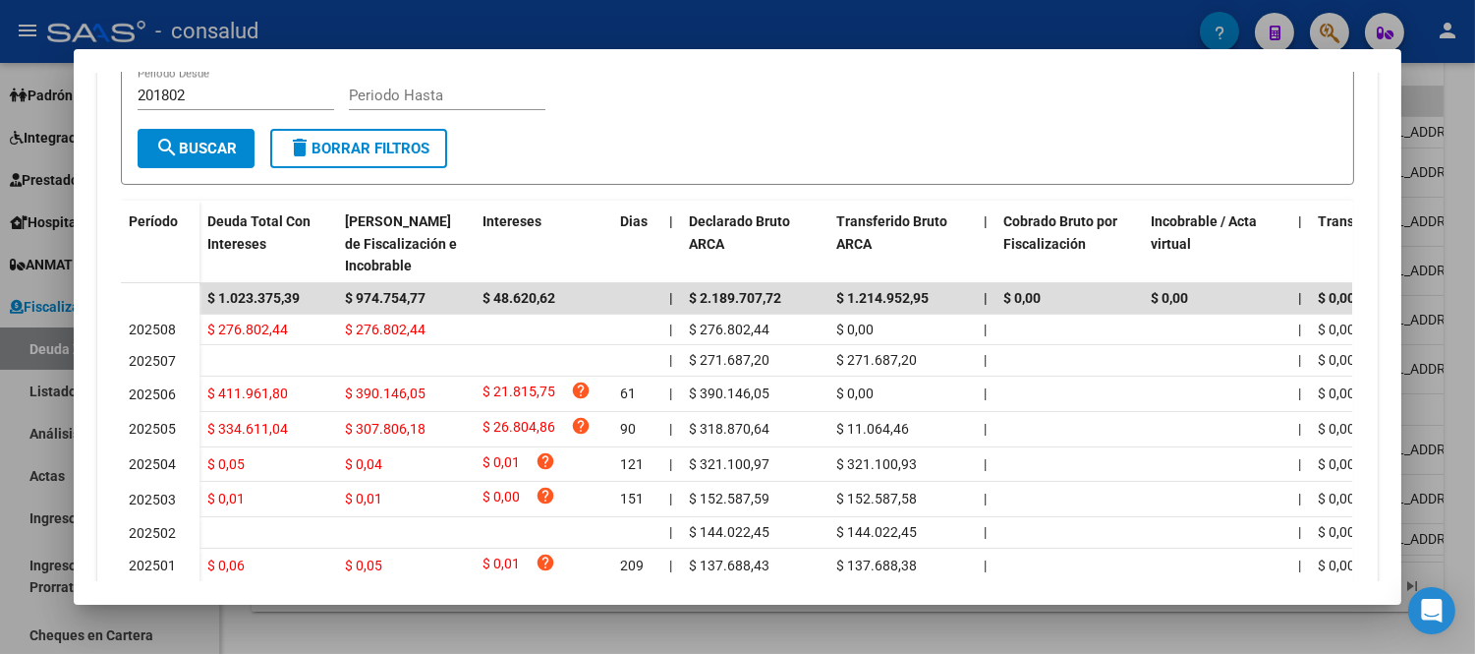
scroll to position [545, 0]
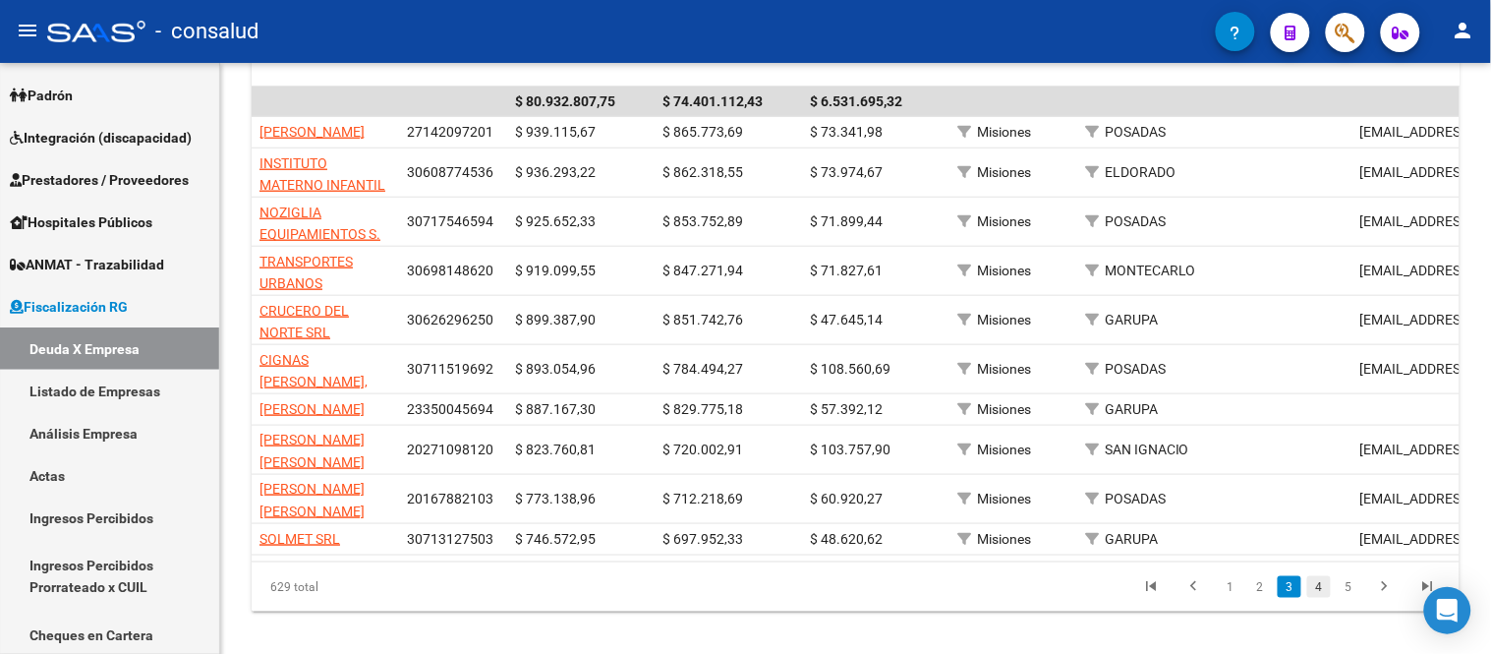
click at [1319, 598] on link "4" at bounding box center [1319, 587] width 24 height 22
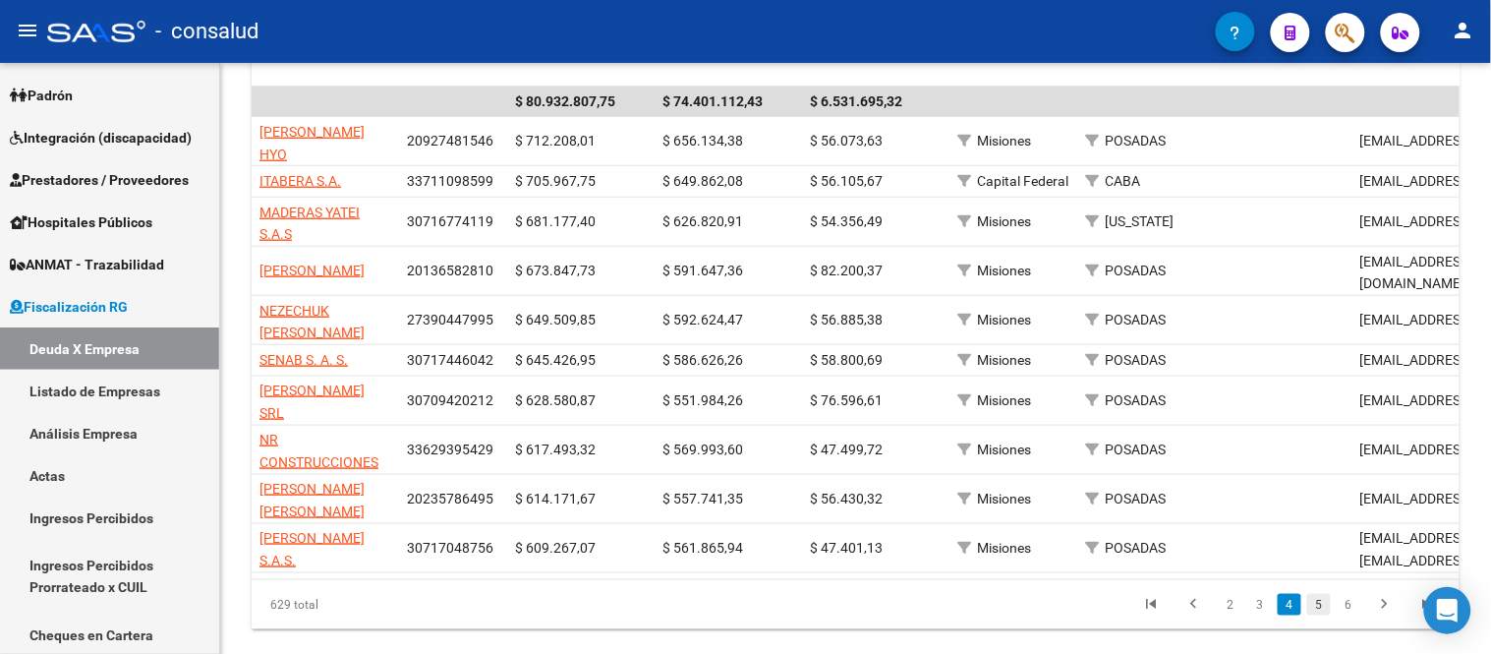
click at [1321, 594] on link "5" at bounding box center [1319, 605] width 24 height 22
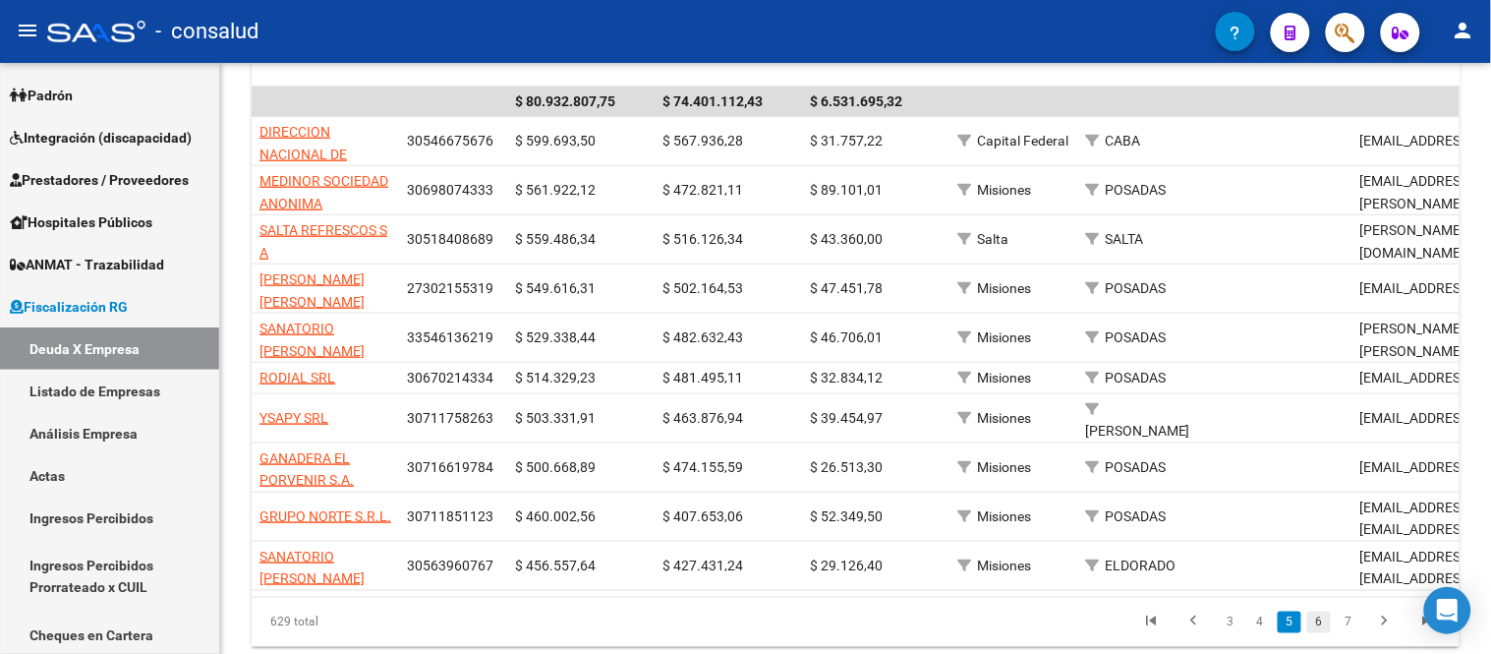
click at [1314, 616] on link "6" at bounding box center [1319, 622] width 24 height 22
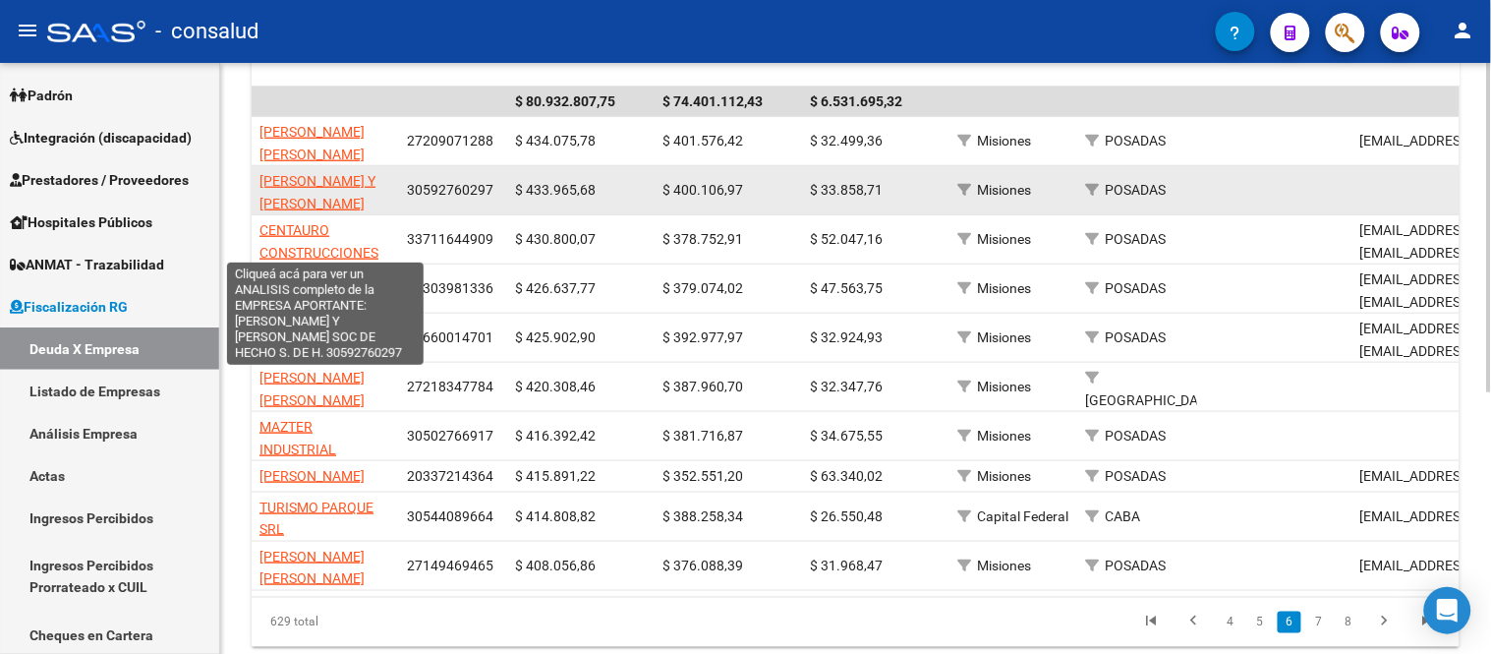
click at [312, 194] on span "[PERSON_NAME] Y [PERSON_NAME] SOC DE HECHO S. DE H." at bounding box center [324, 214] width 130 height 83
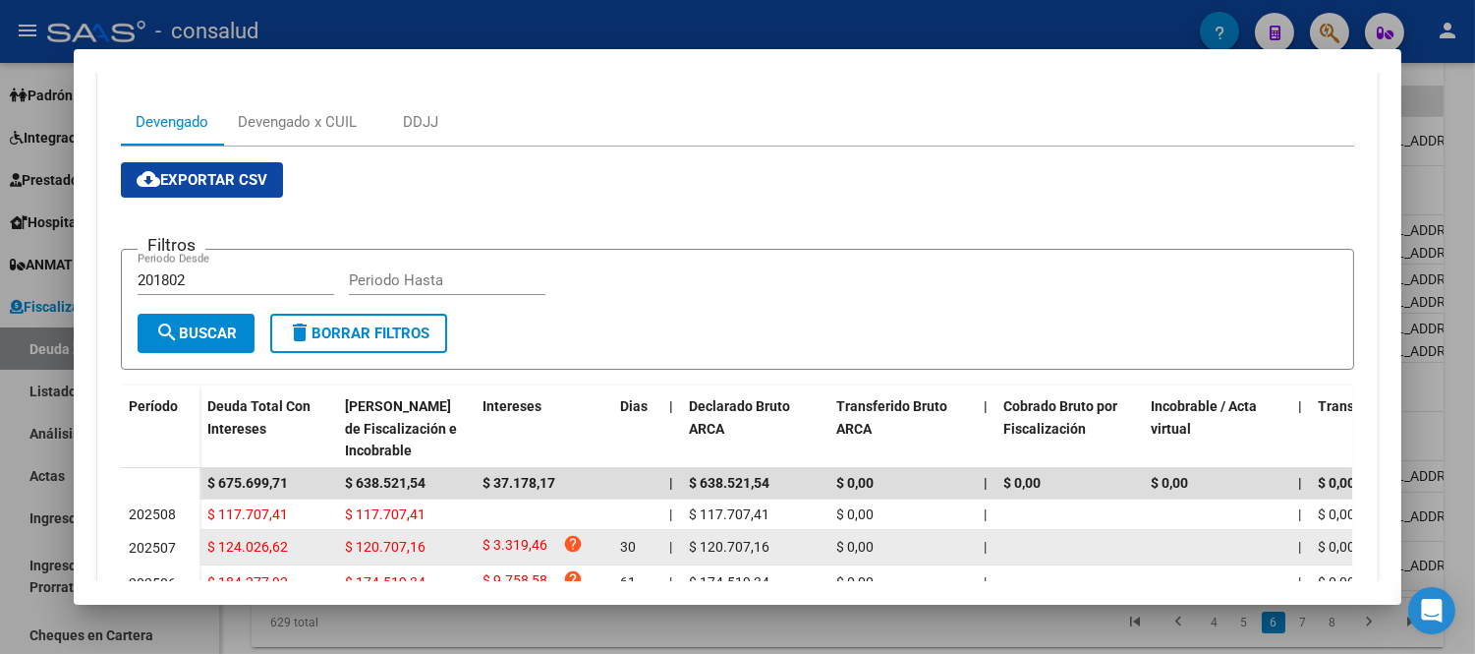
scroll to position [292, 0]
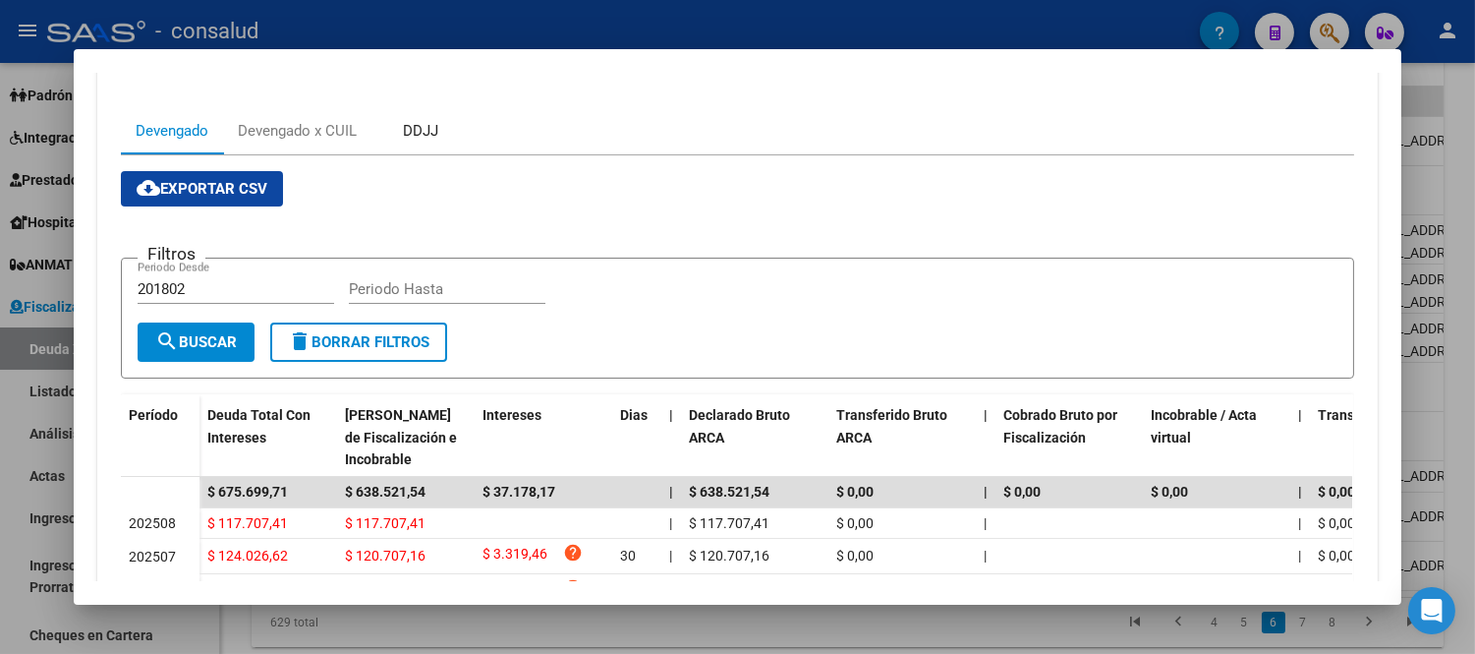
click at [419, 132] on div "DDJJ" at bounding box center [420, 131] width 35 height 22
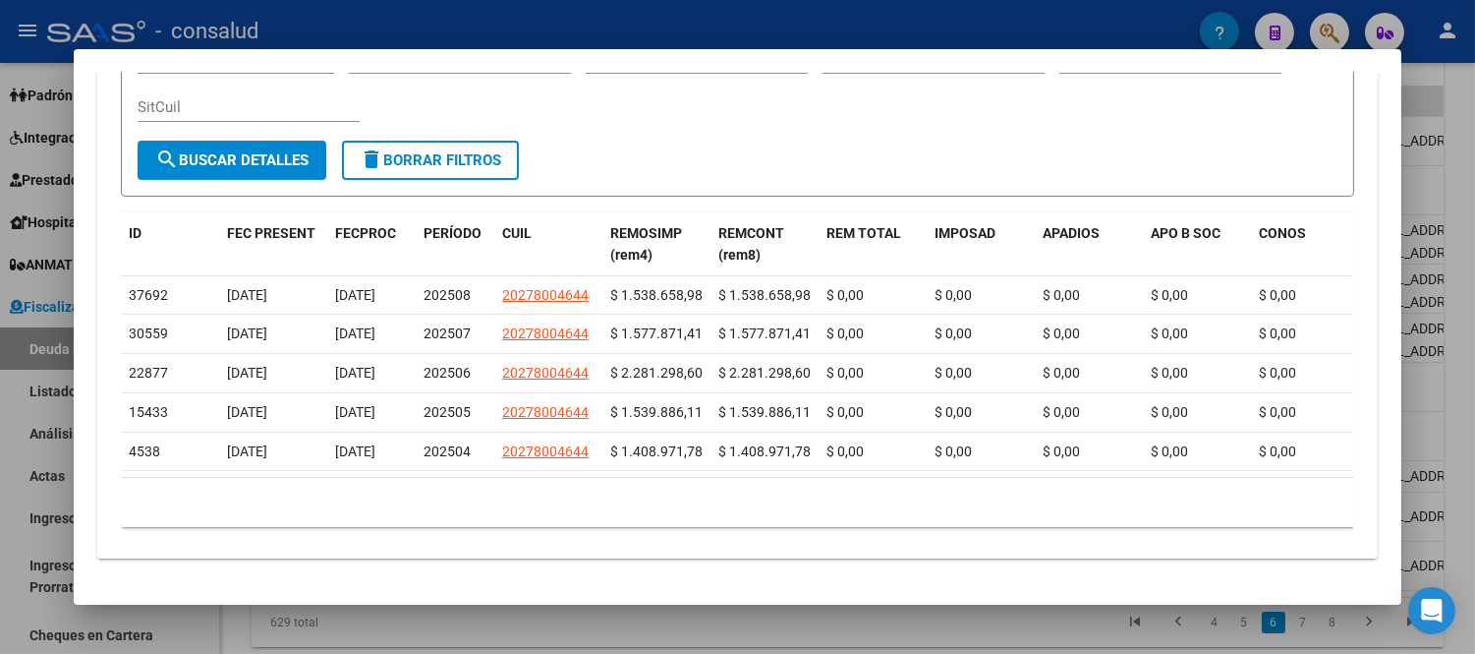
scroll to position [65, 0]
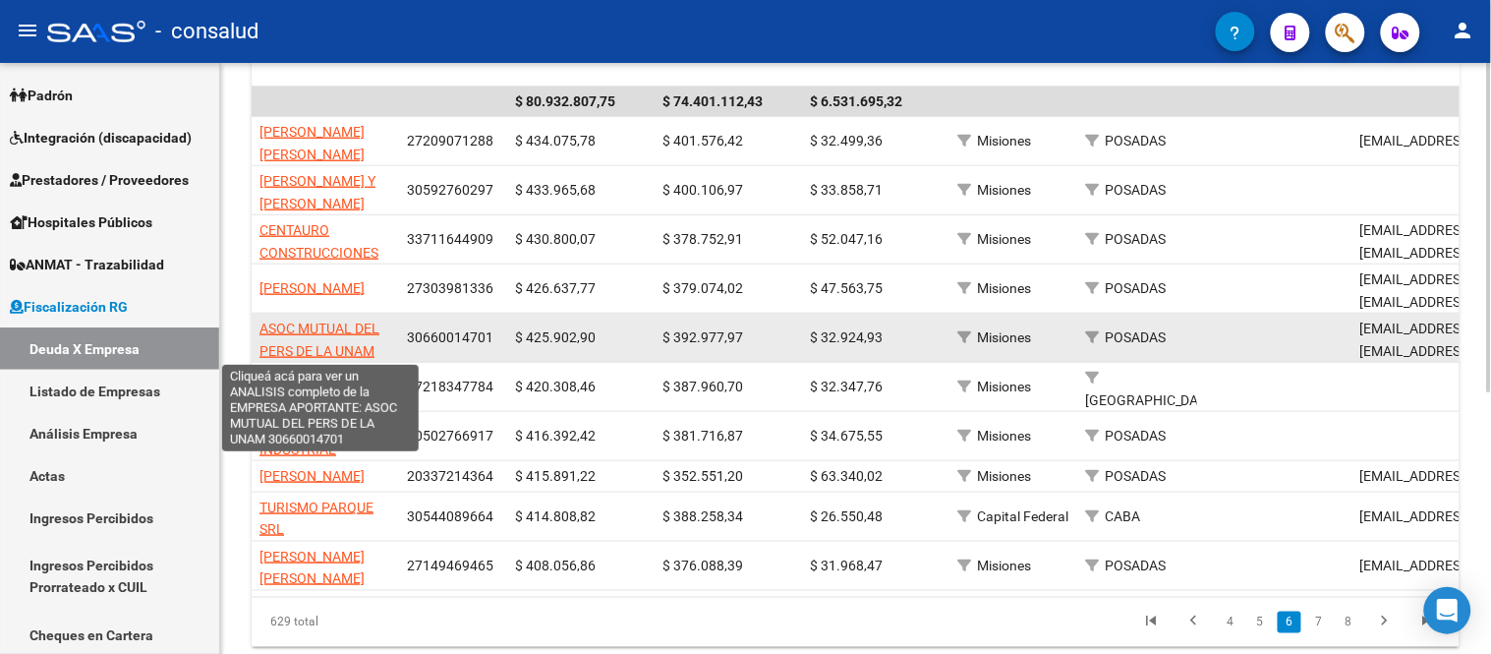
click at [316, 329] on span "ASOC MUTUAL DEL PERS DE LA UNAM" at bounding box center [319, 339] width 120 height 38
type textarea "30660014701"
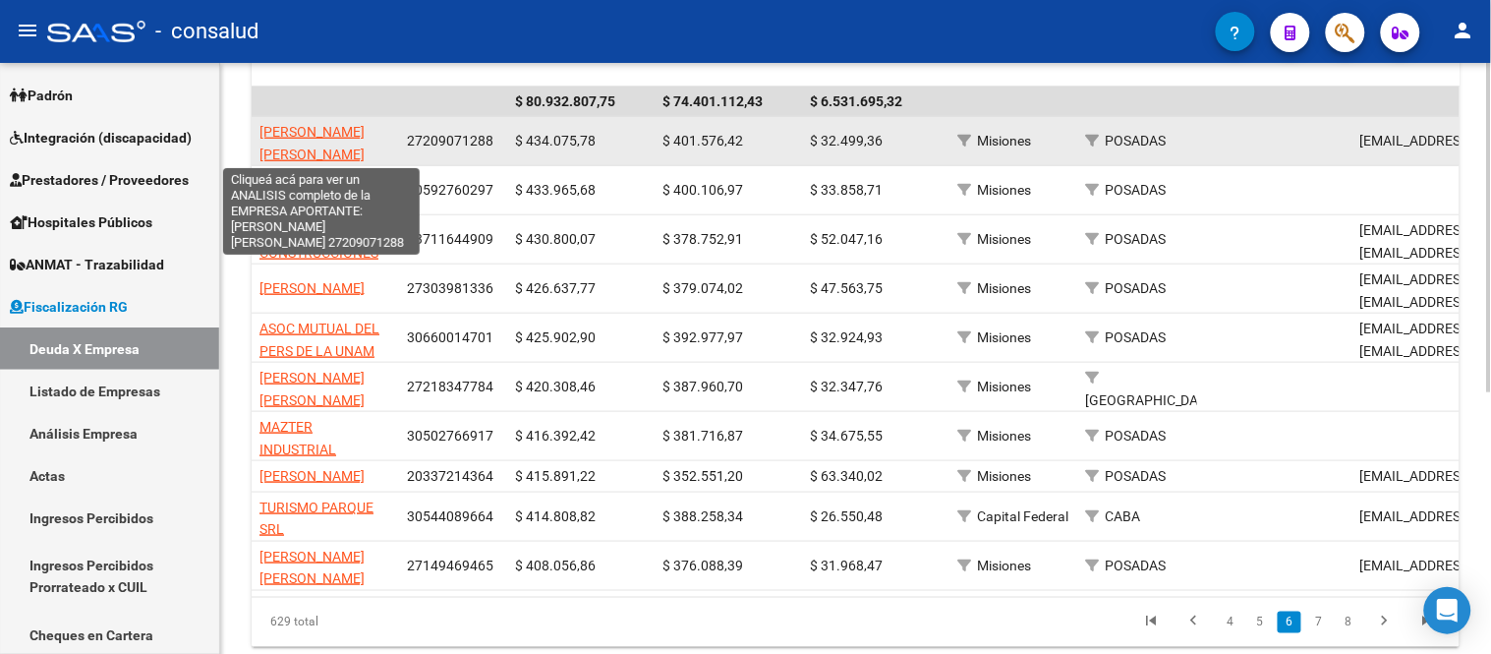
click at [286, 125] on span "[PERSON_NAME] [PERSON_NAME]" at bounding box center [311, 143] width 105 height 38
type textarea "27209071288"
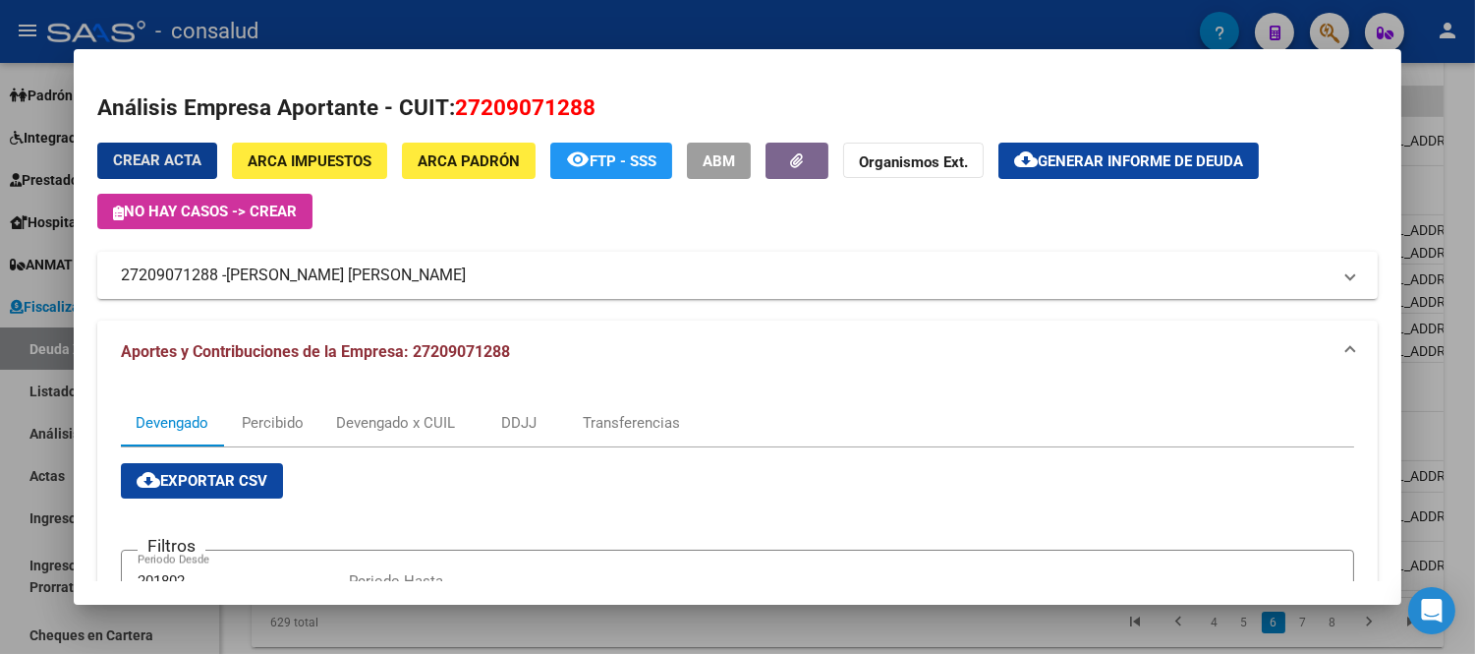
scroll to position [506, 0]
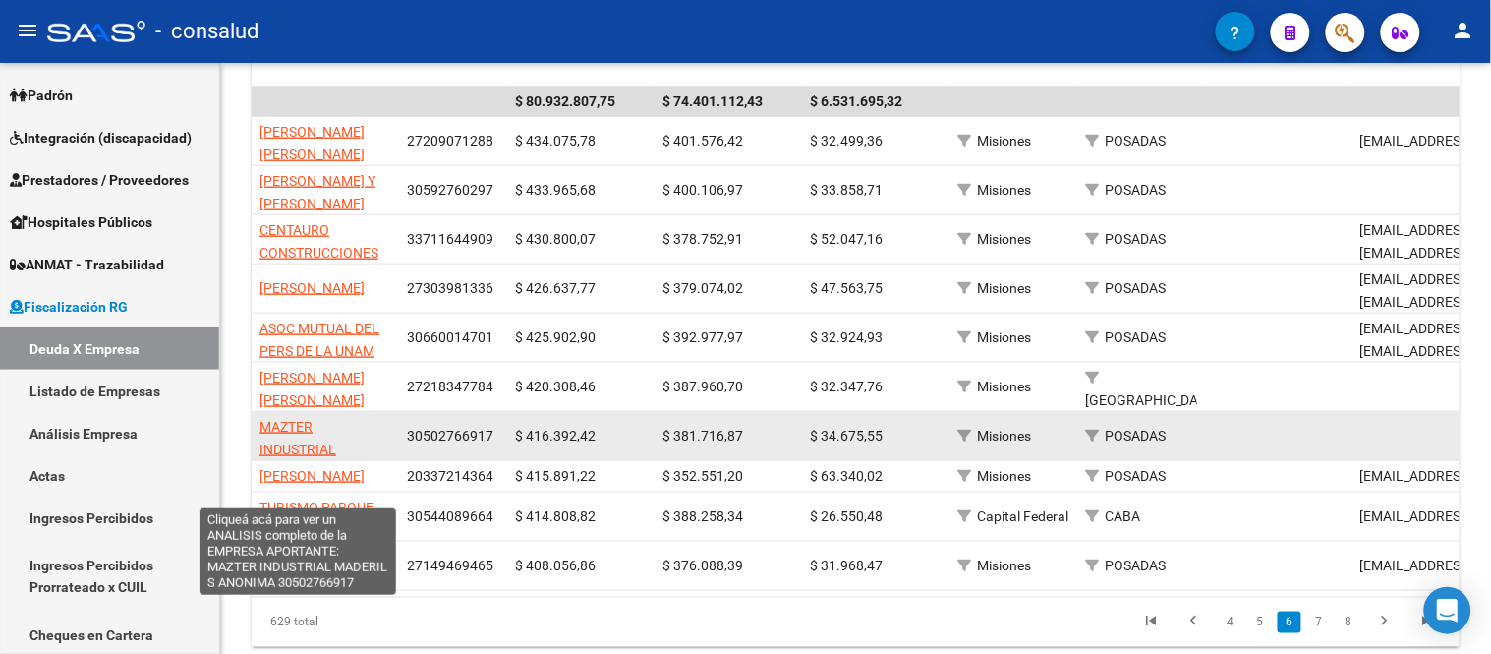
click at [279, 426] on span "MAZTER INDUSTRIAL MADERIL S ANONIMA" at bounding box center [297, 460] width 77 height 83
copy span "A"
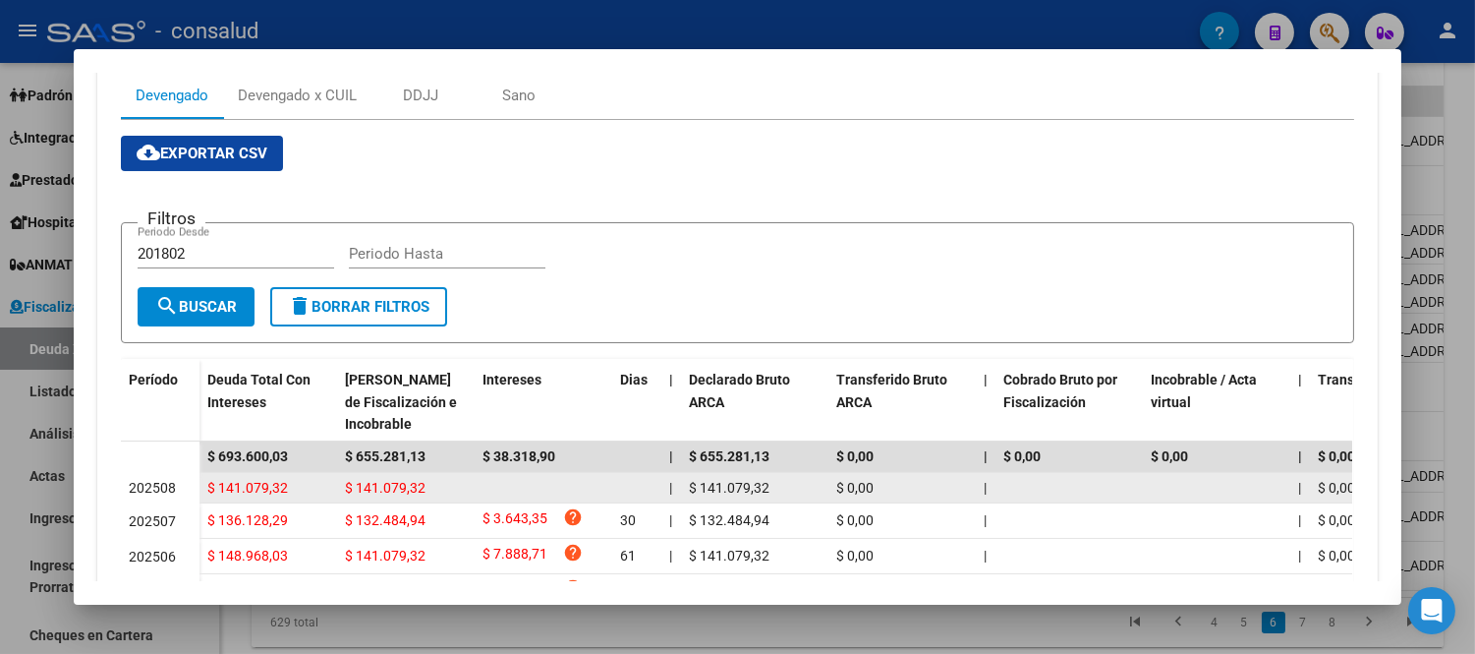
scroll to position [109, 0]
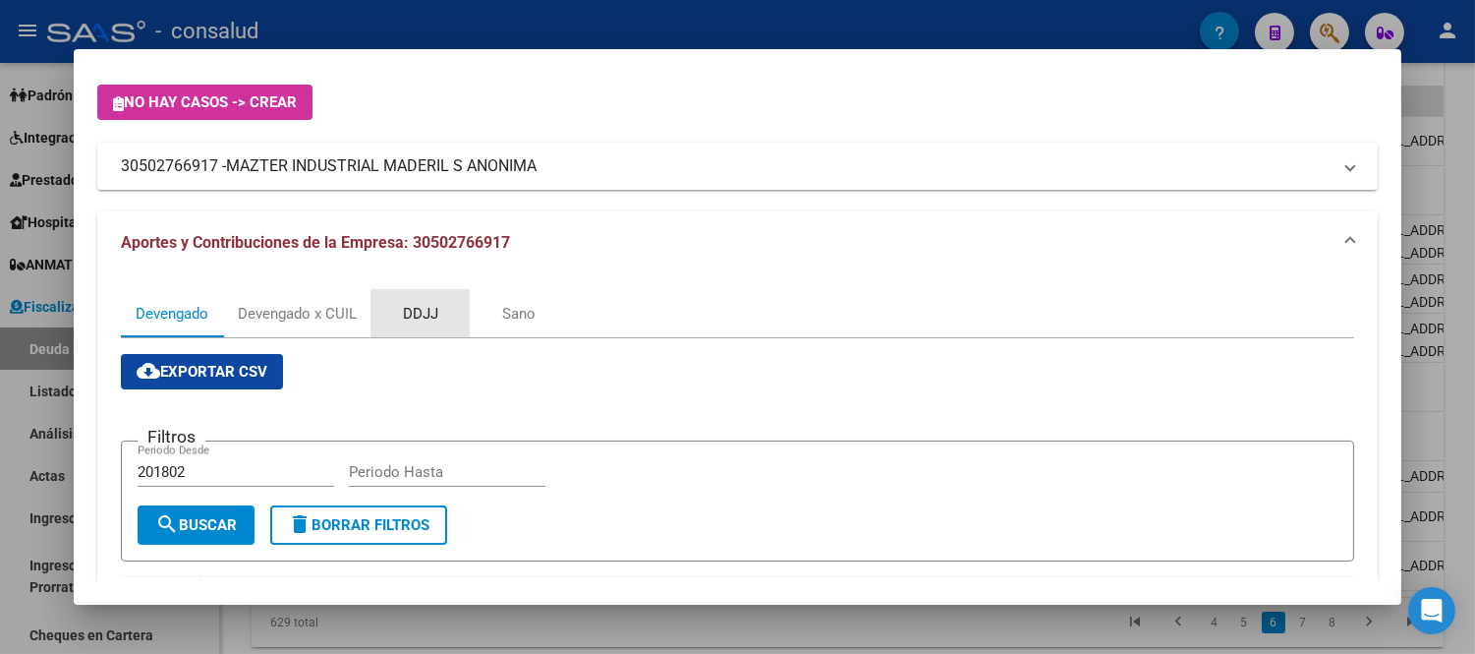
click at [405, 303] on div "DDJJ" at bounding box center [420, 314] width 35 height 22
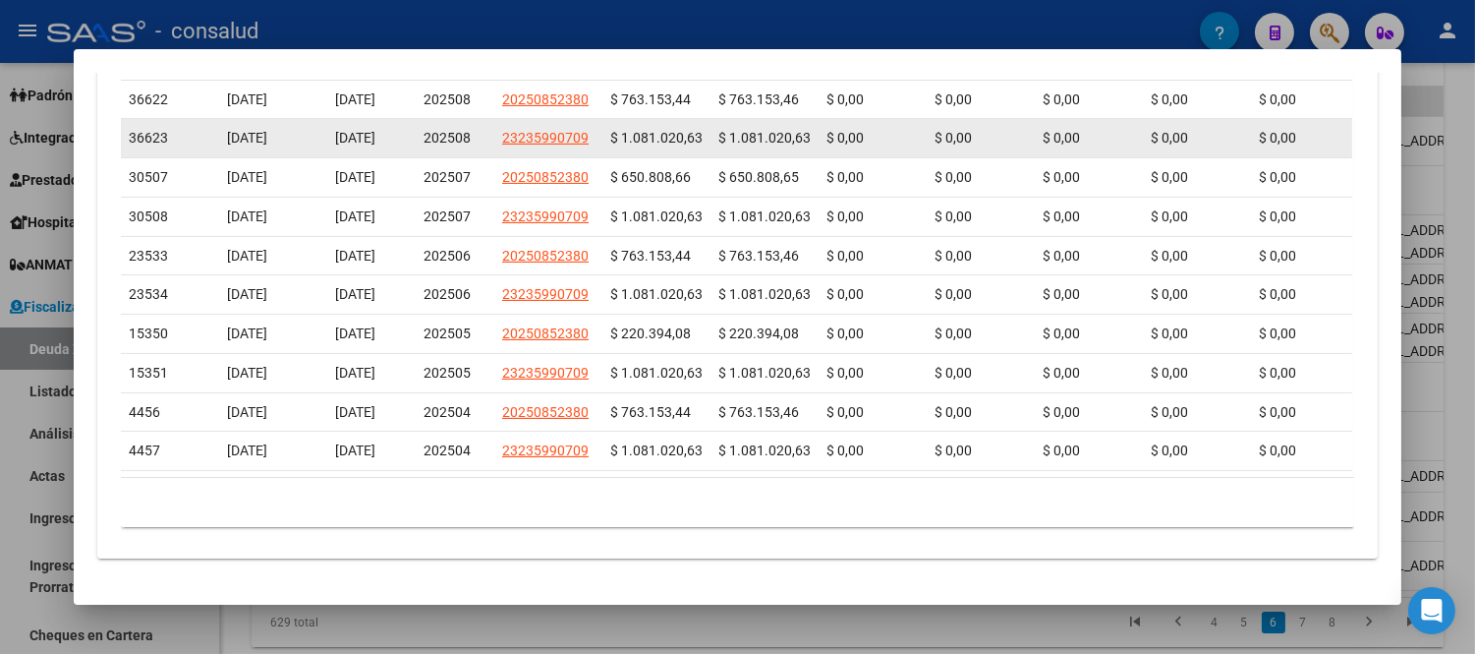
scroll to position [873, 0]
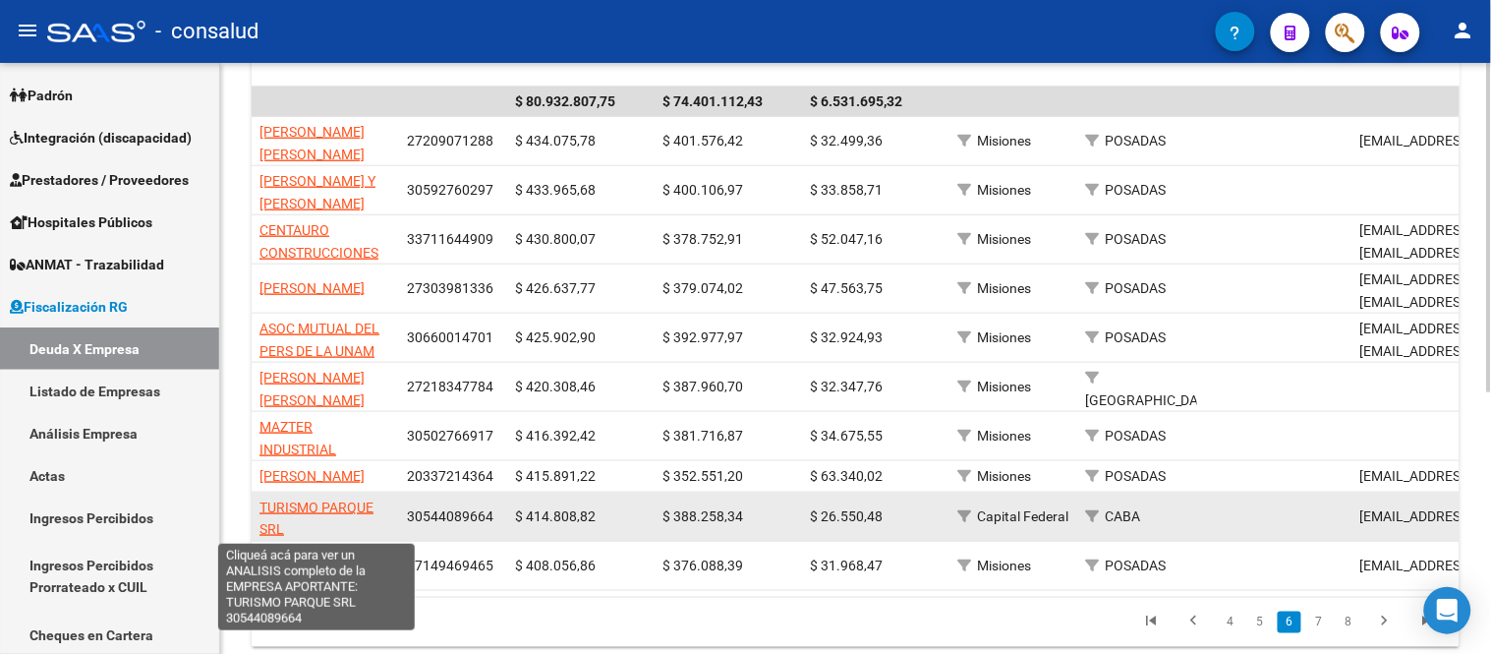
click at [327, 499] on span "TURISMO PARQUE SRL" at bounding box center [316, 518] width 114 height 38
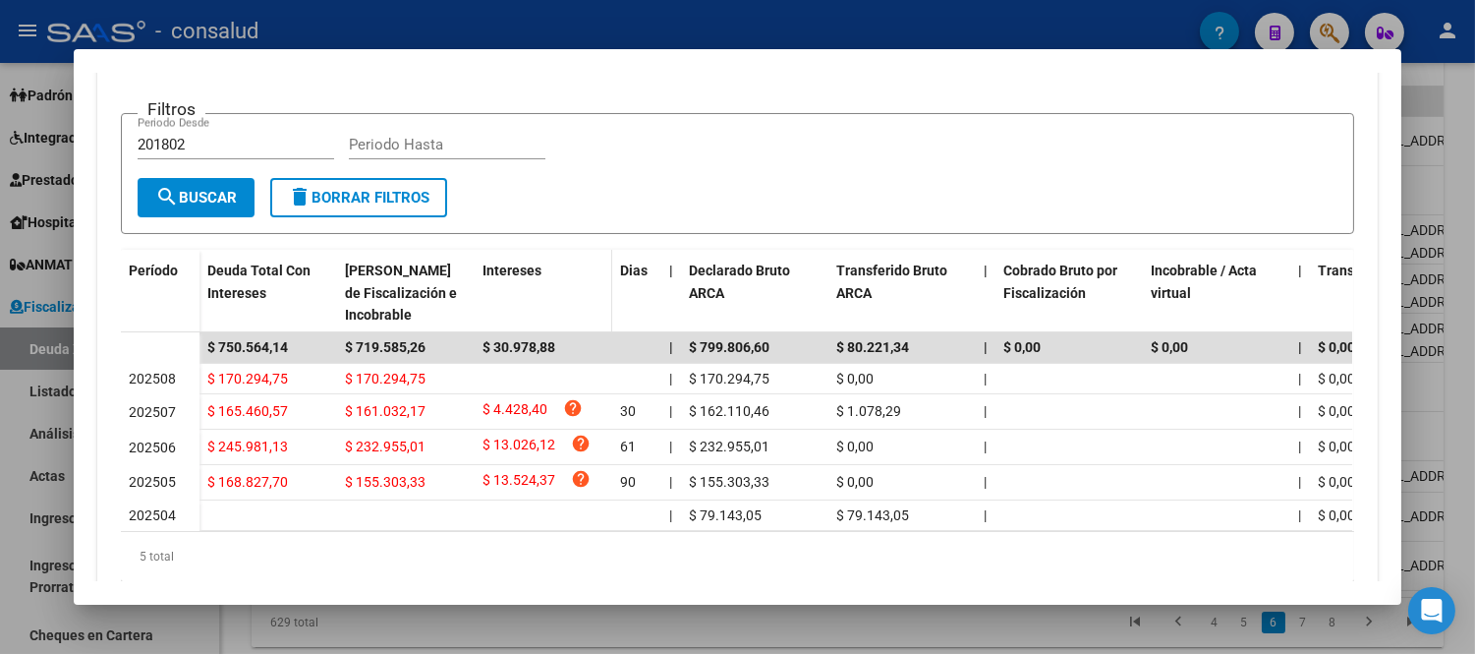
scroll to position [218, 0]
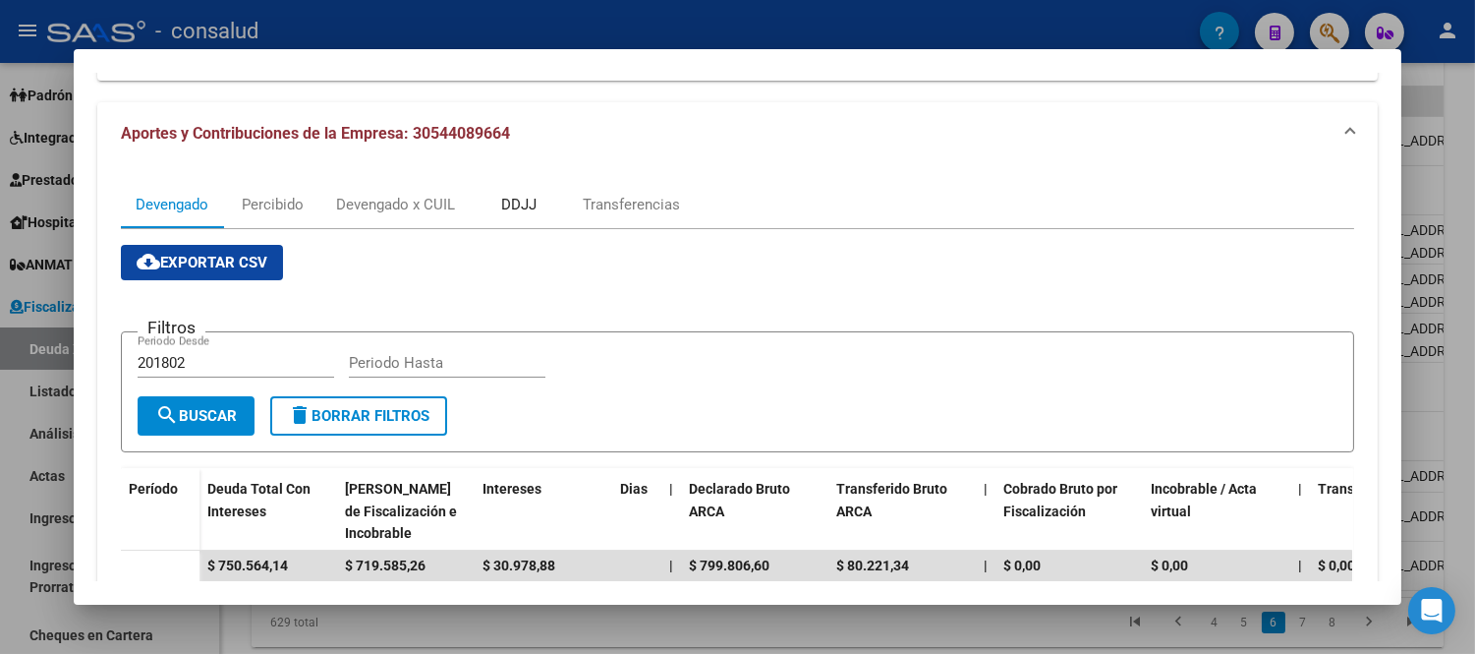
click at [506, 200] on div "DDJJ" at bounding box center [518, 205] width 35 height 22
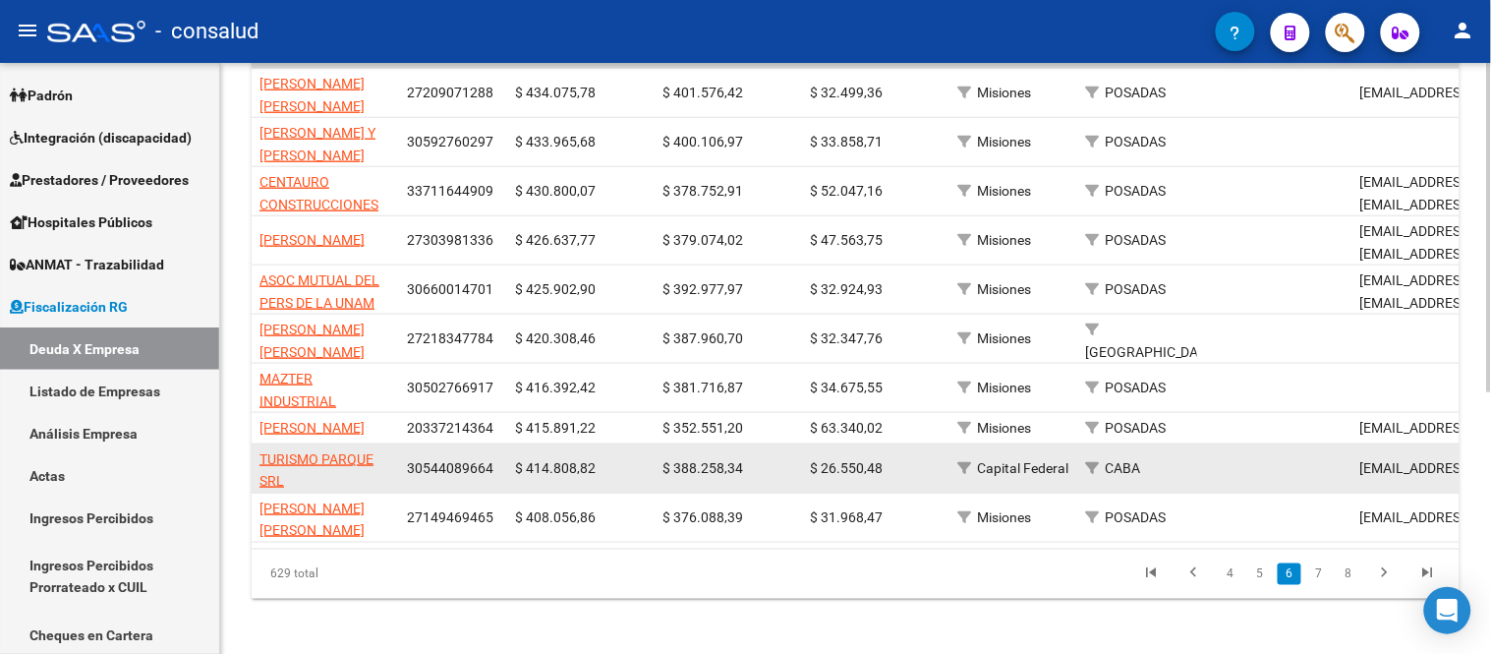
scroll to position [470, 0]
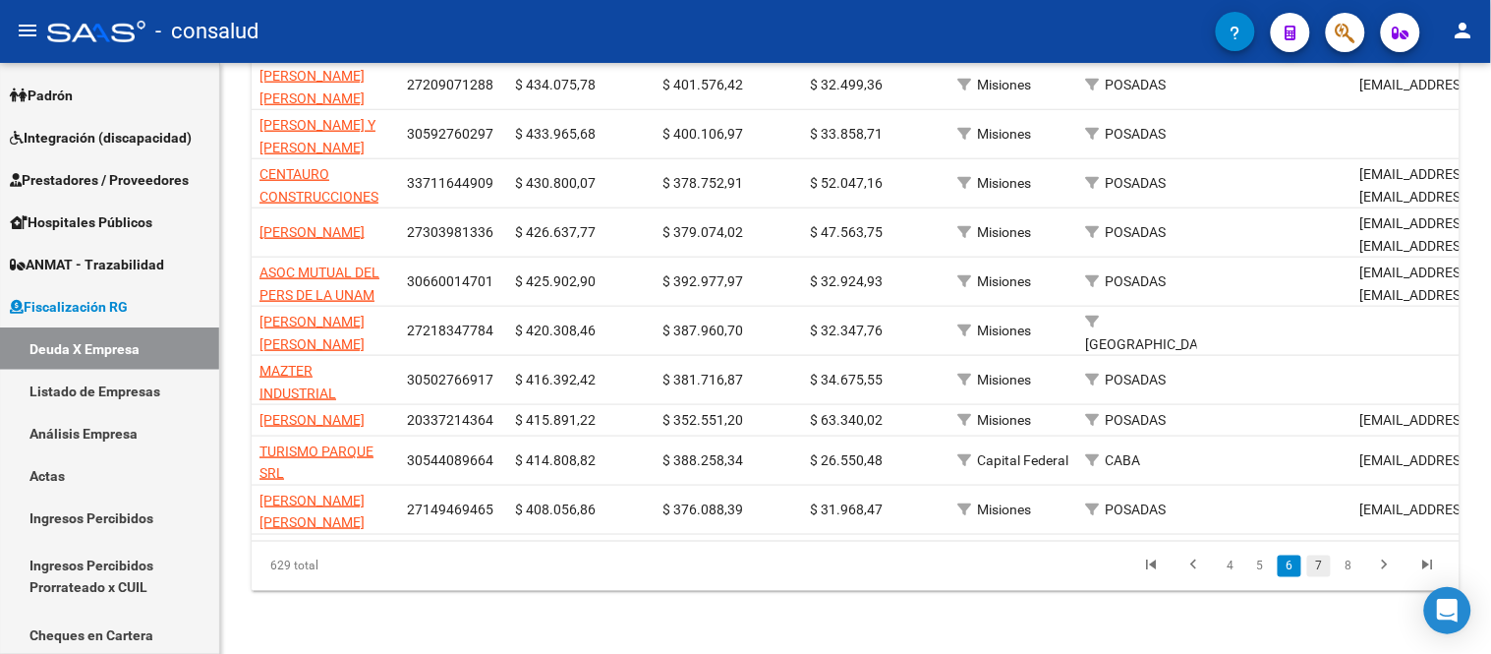
click at [1322, 566] on link "7" at bounding box center [1319, 566] width 24 height 22
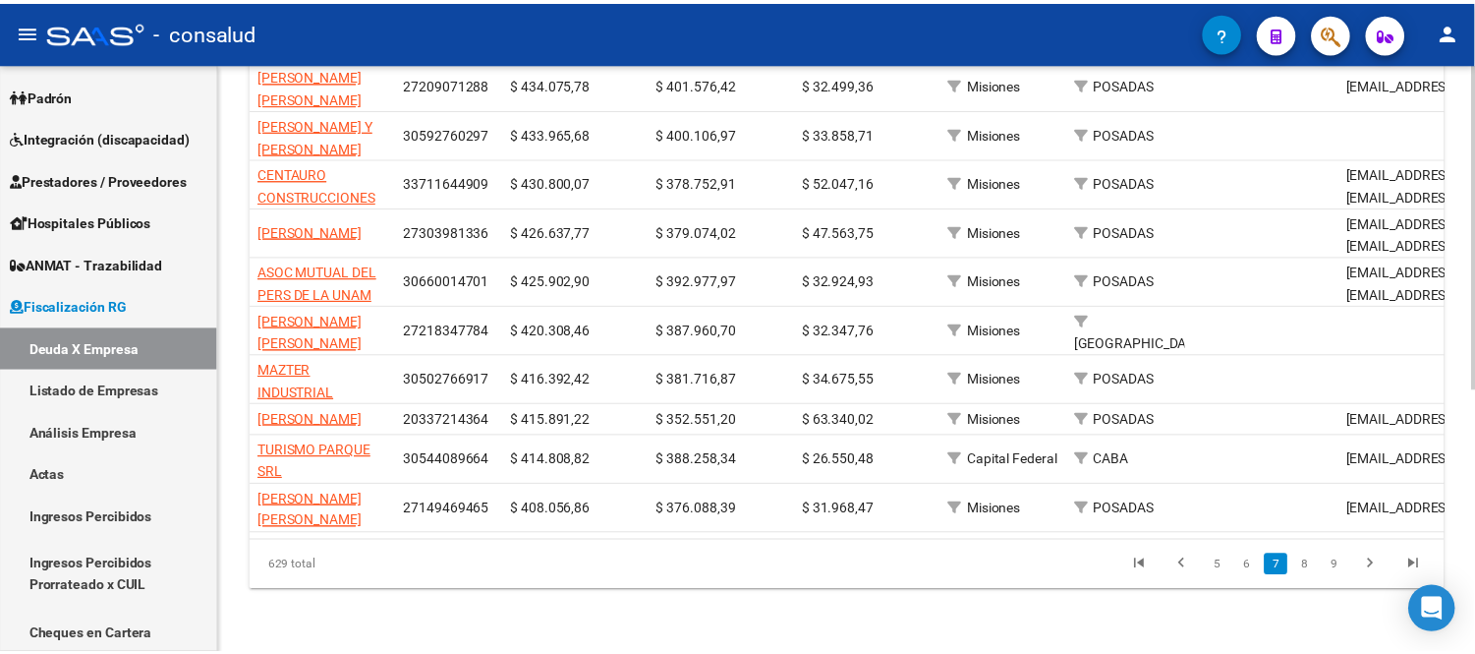
scroll to position [435, 0]
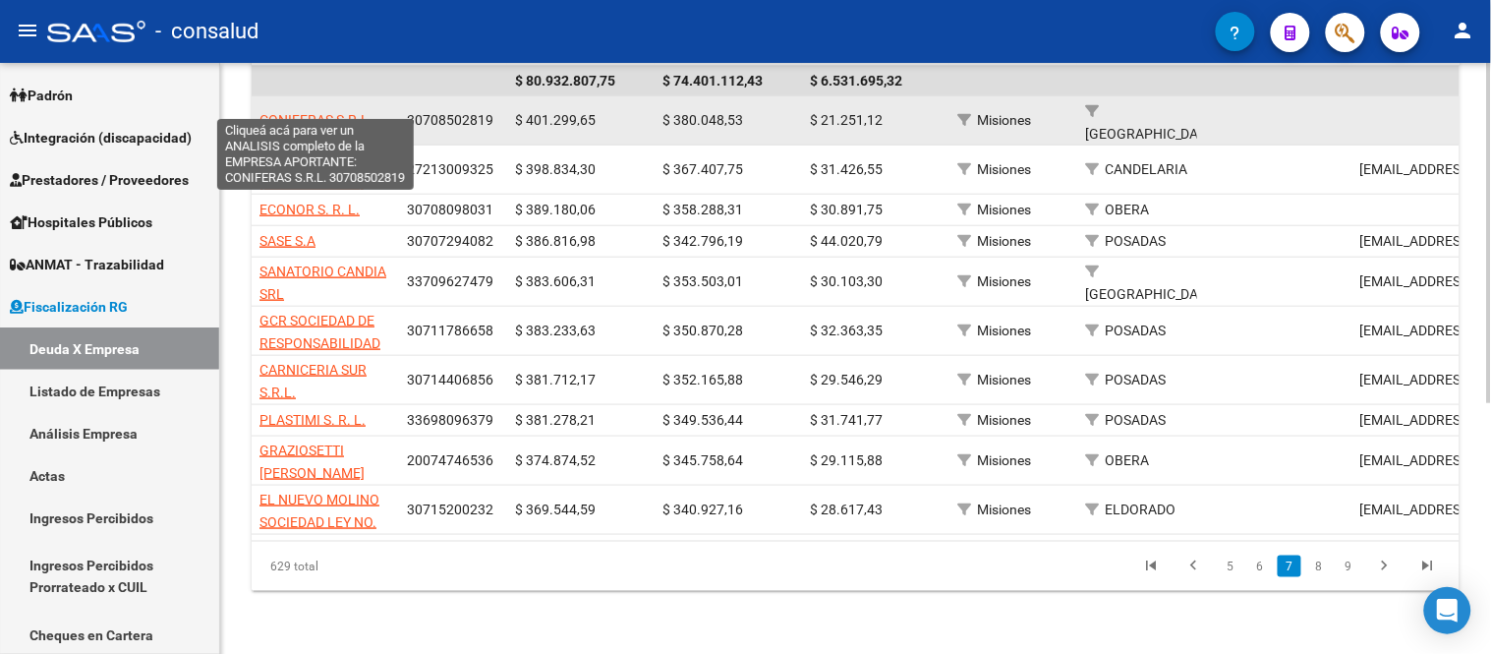
click at [345, 112] on span "CONIFERAS S.R.L." at bounding box center [315, 120] width 113 height 16
type textarea "30708502819"
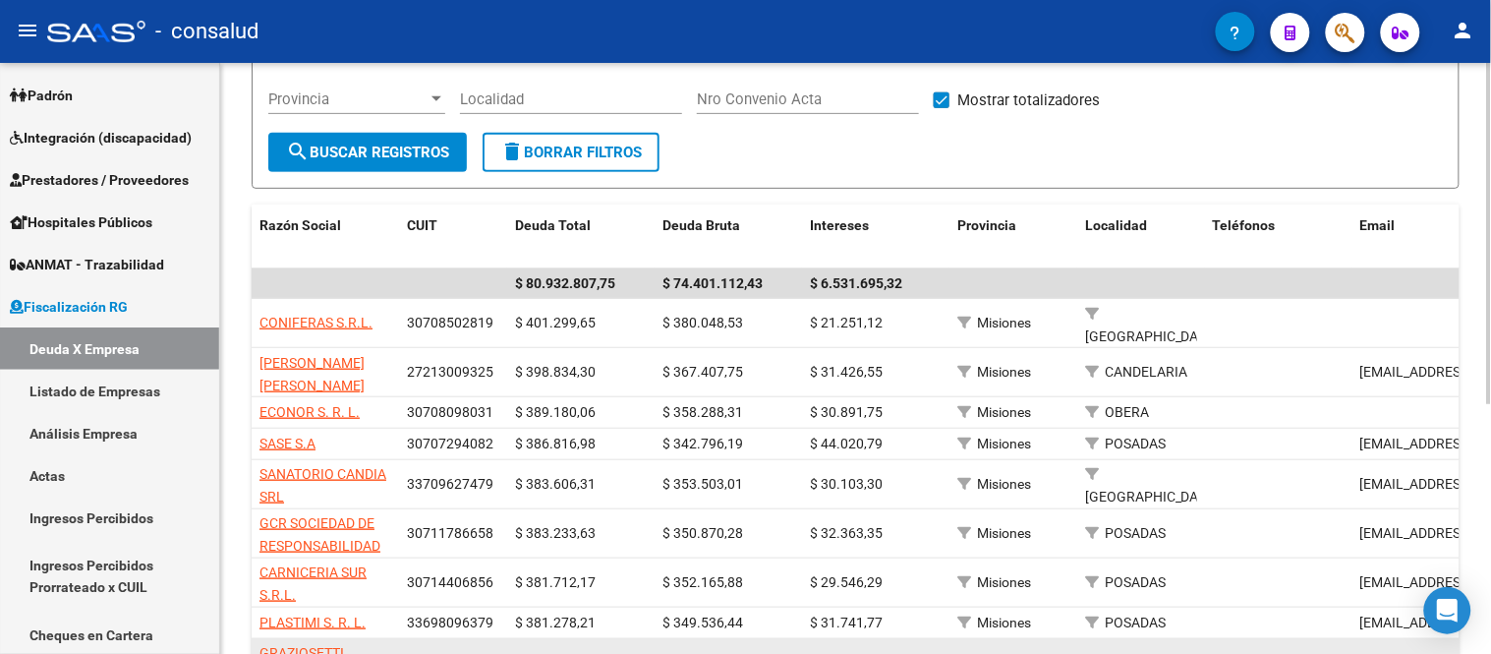
scroll to position [434, 0]
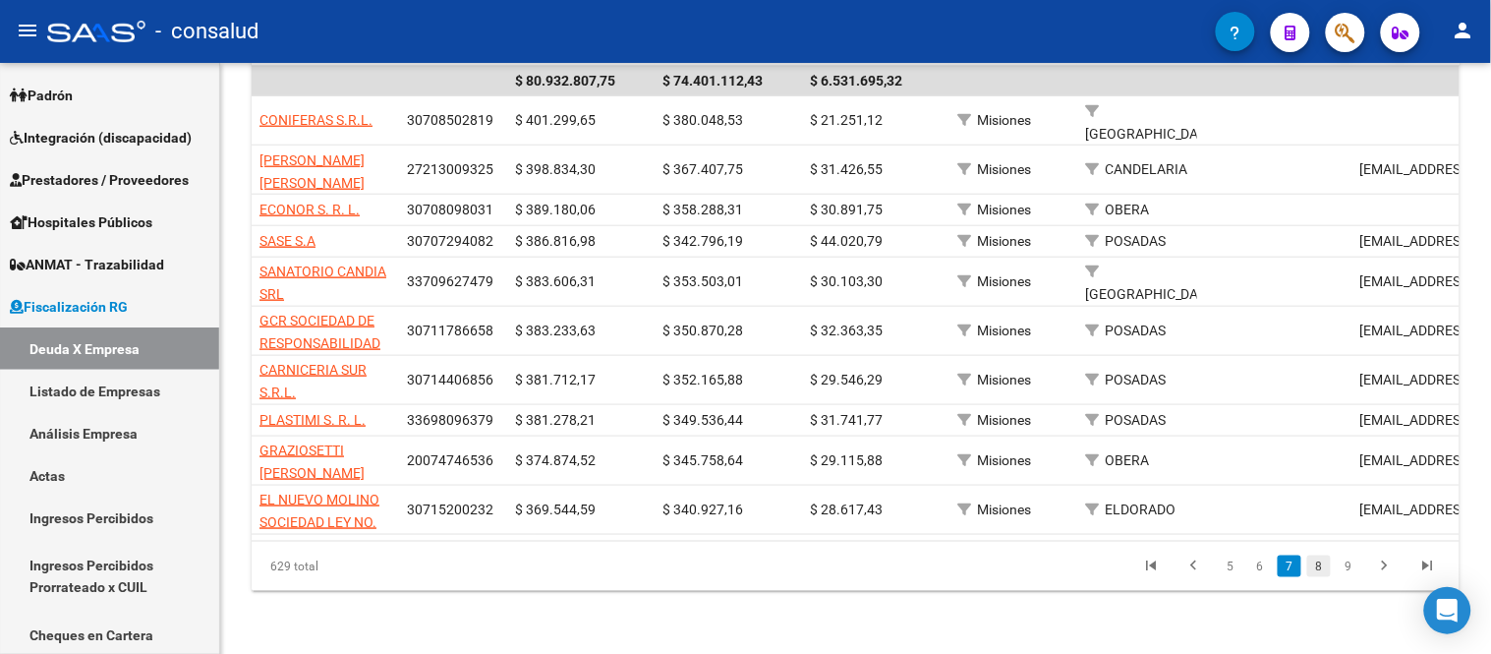
click at [1313, 566] on link "8" at bounding box center [1319, 566] width 24 height 22
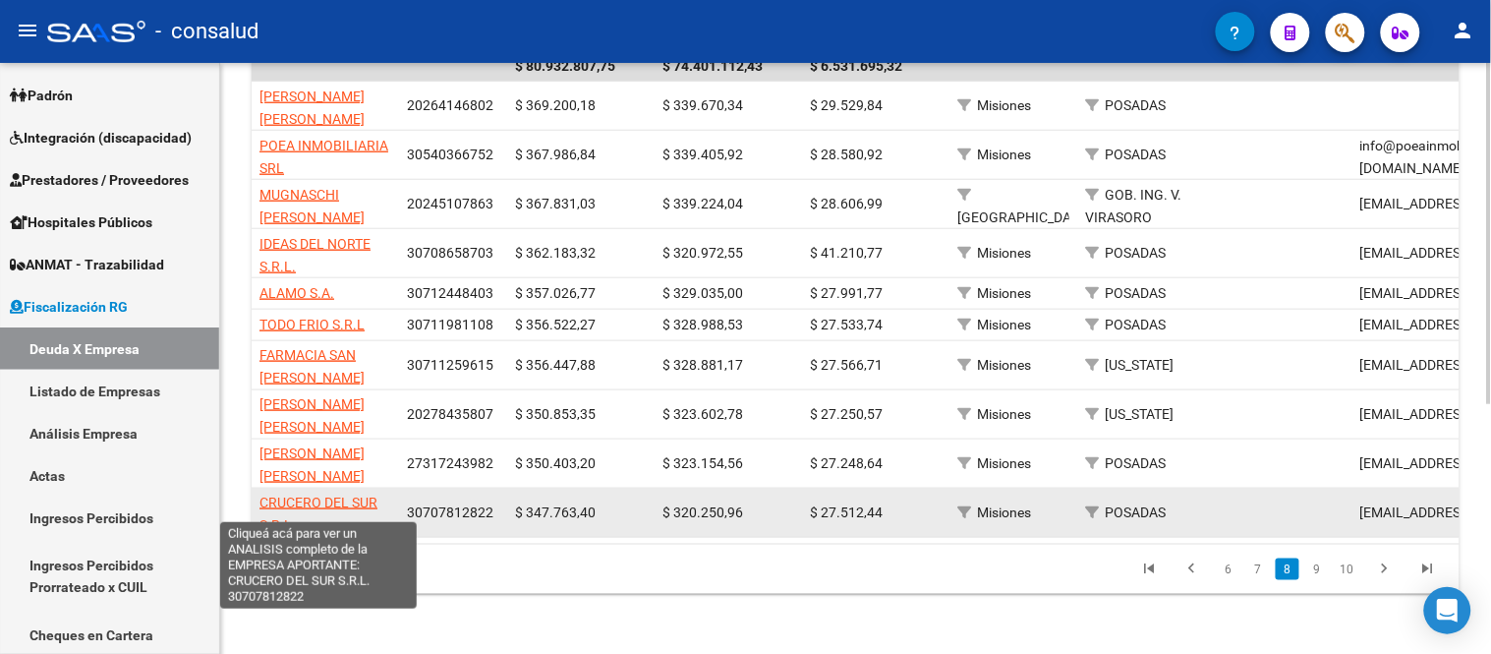
click at [307, 494] on span "CRUCERO DEL SUR S.R.L." at bounding box center [318, 513] width 118 height 38
type textarea "30707812822"
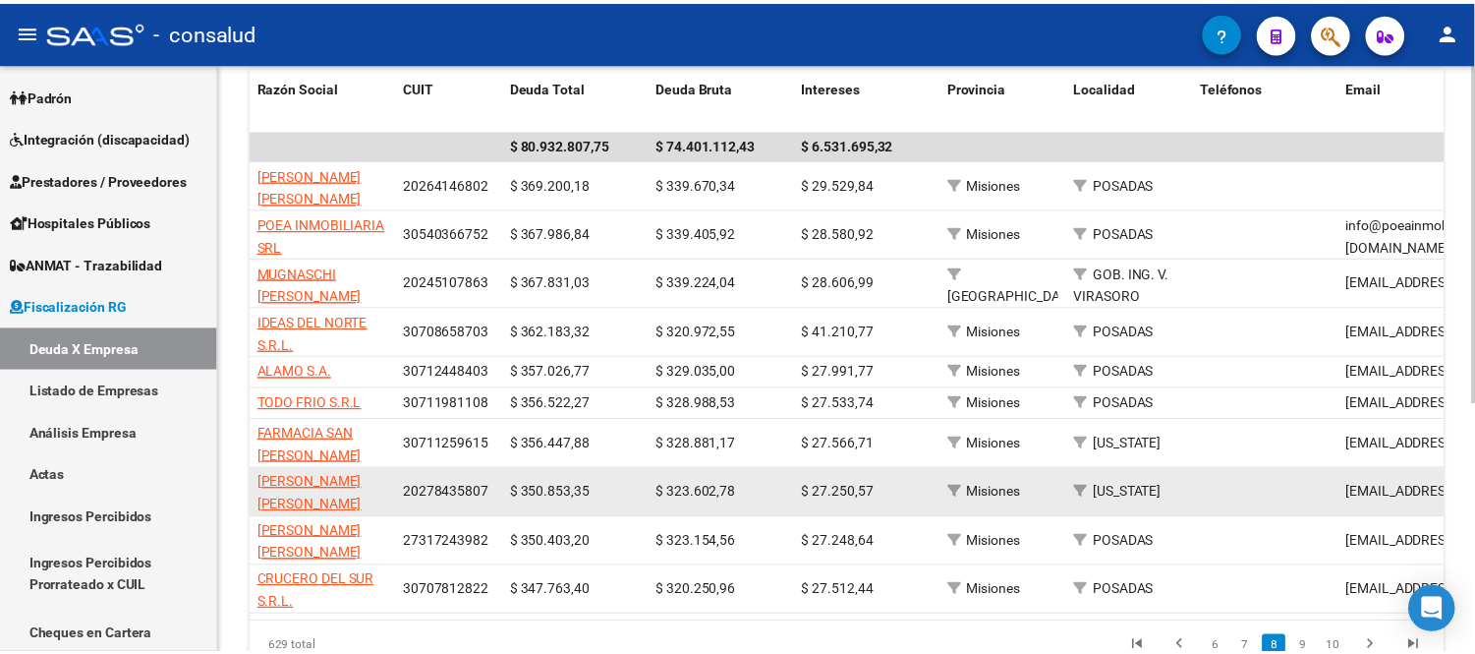
scroll to position [325, 0]
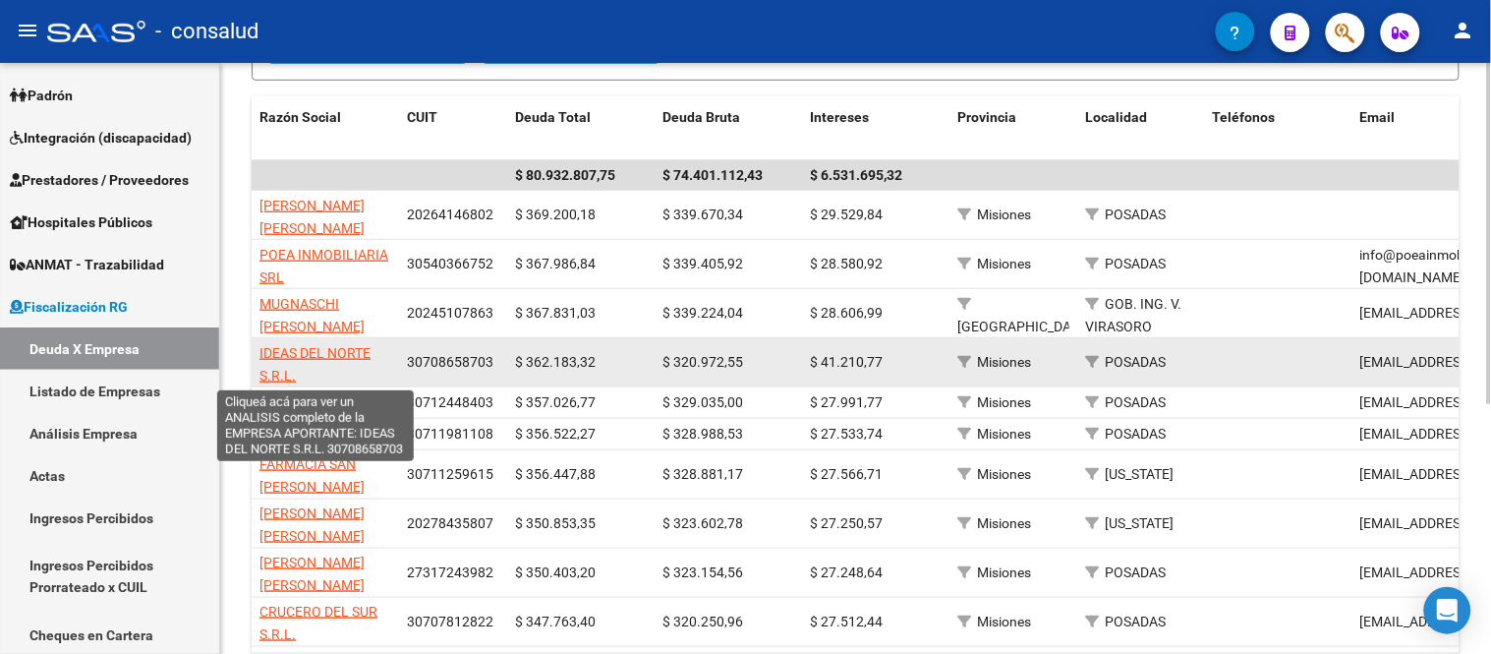
click at [279, 351] on span "IDEAS DEL NORTE S.R.L." at bounding box center [314, 364] width 111 height 38
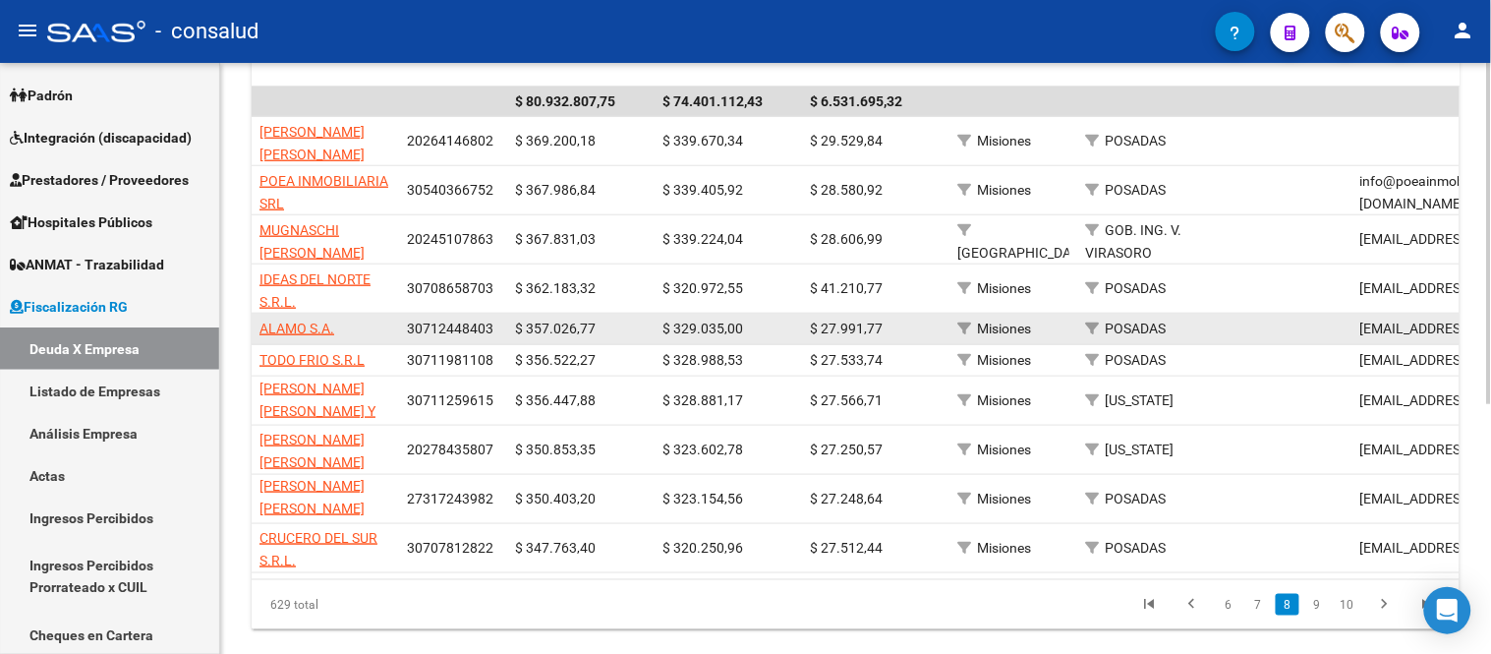
scroll to position [434, 0]
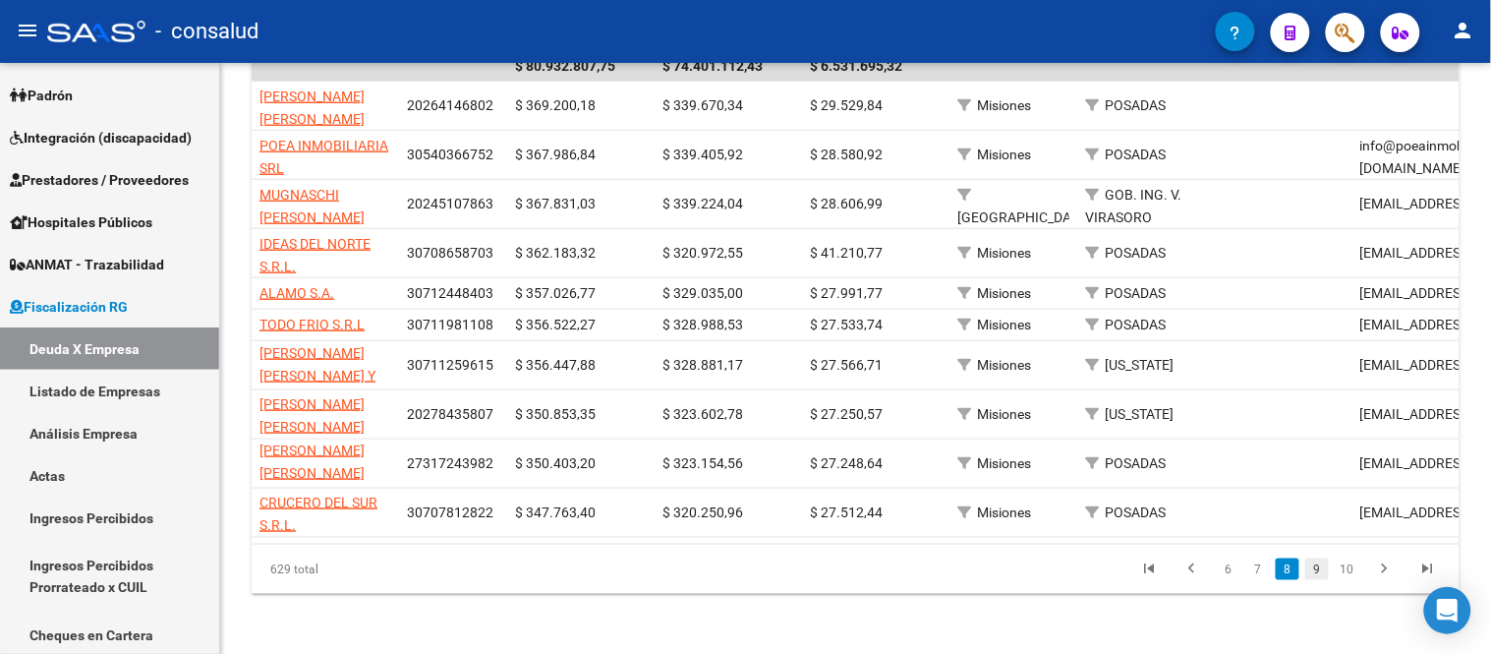
click at [1318, 561] on link "9" at bounding box center [1317, 569] width 24 height 22
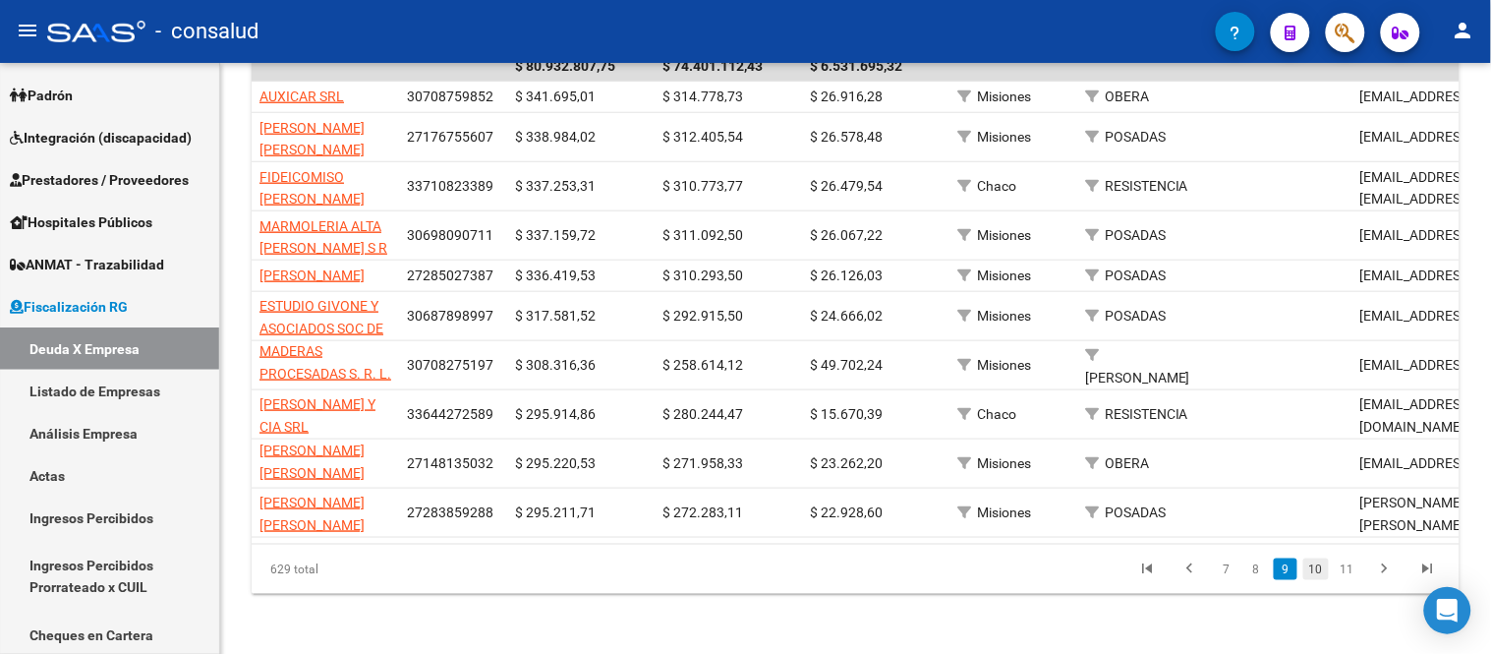
click at [1320, 580] on link "10" at bounding box center [1316, 569] width 26 height 22
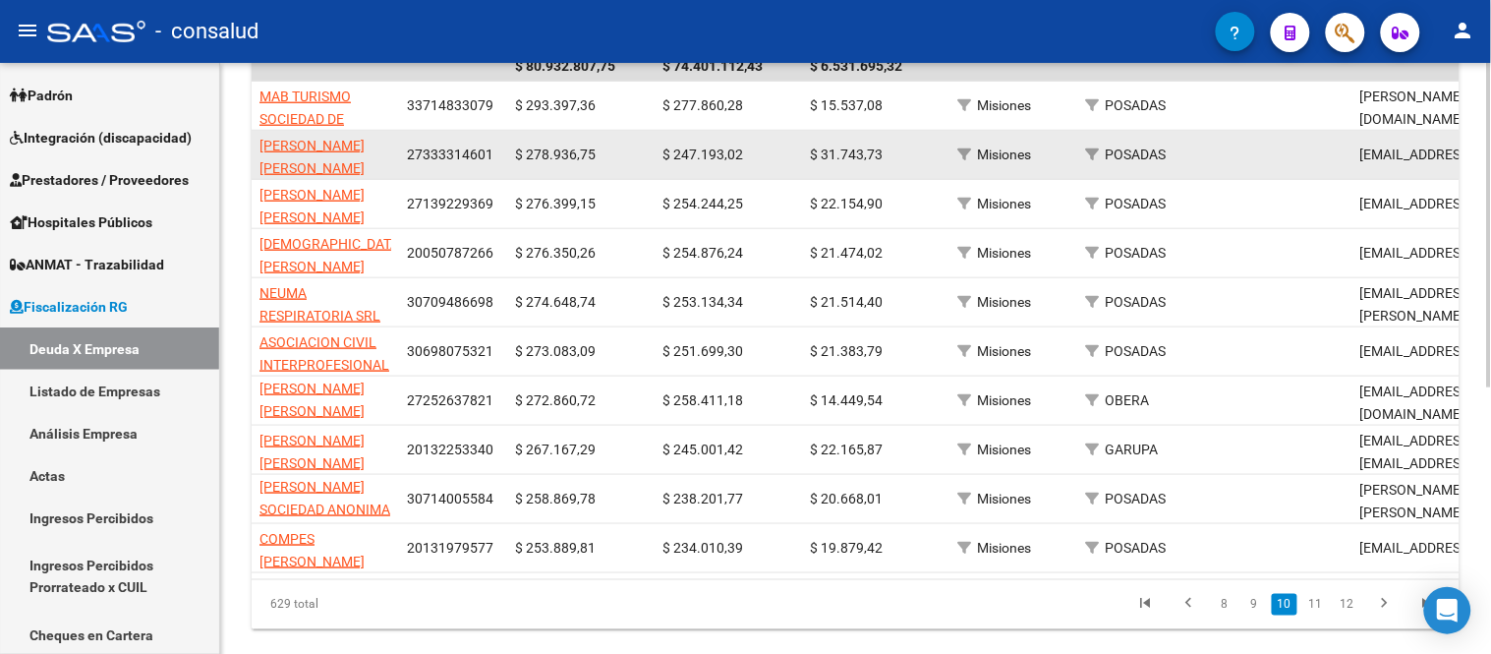
click at [307, 152] on app-link-go-to "[PERSON_NAME] [PERSON_NAME]" at bounding box center [325, 157] width 132 height 45
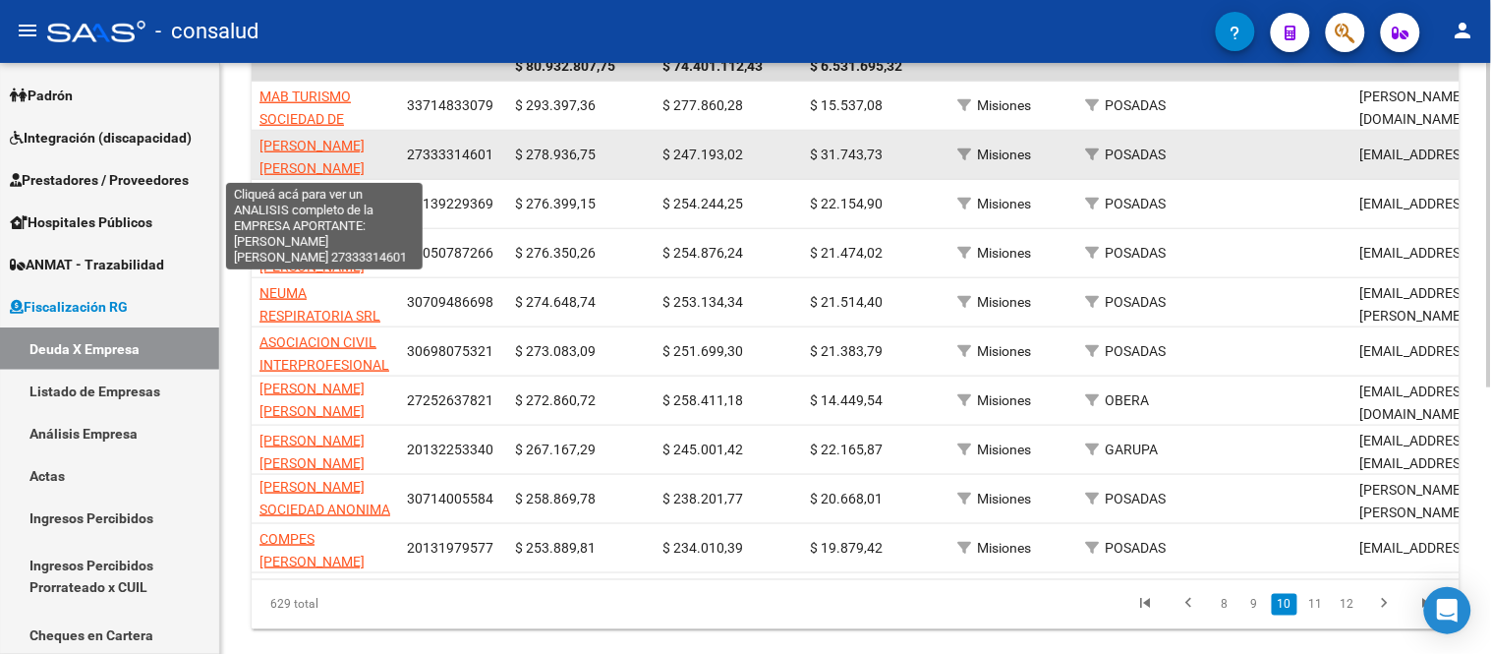
click at [280, 140] on span "[PERSON_NAME] [PERSON_NAME]" at bounding box center [311, 157] width 105 height 38
type textarea "27333314601"
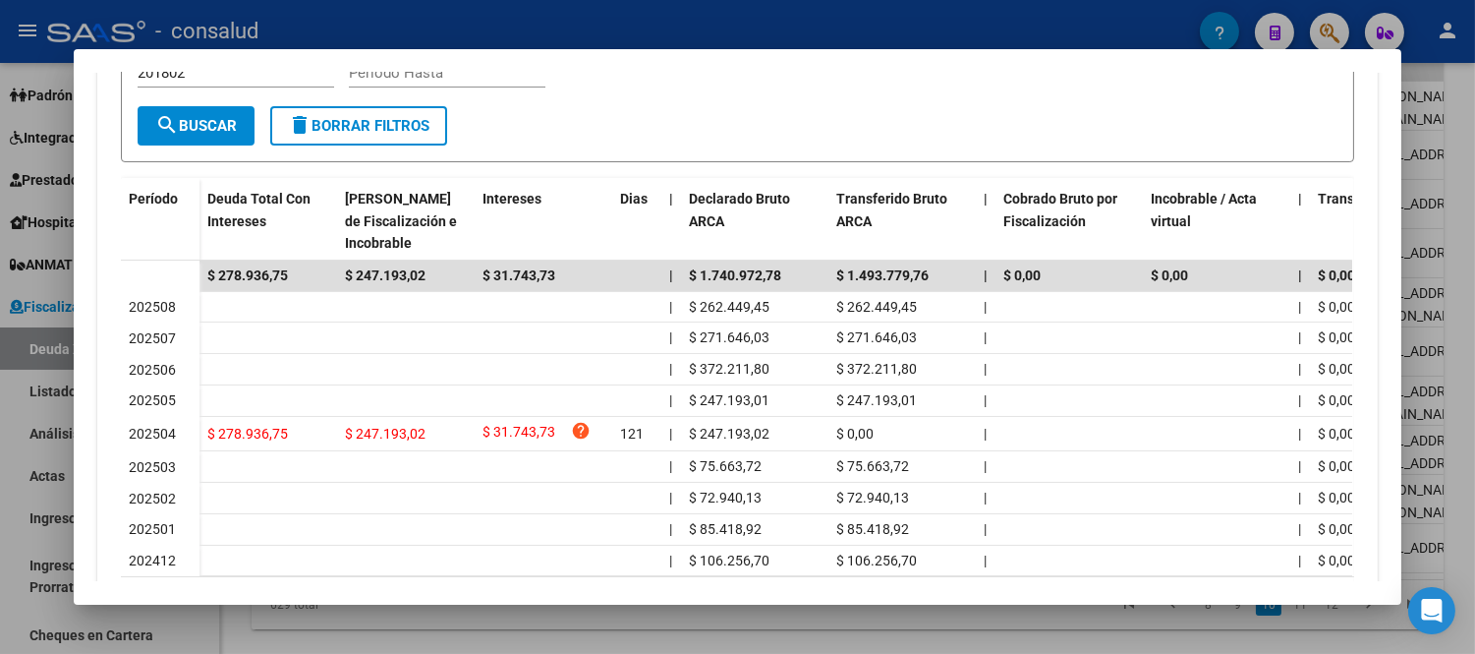
scroll to position [545, 0]
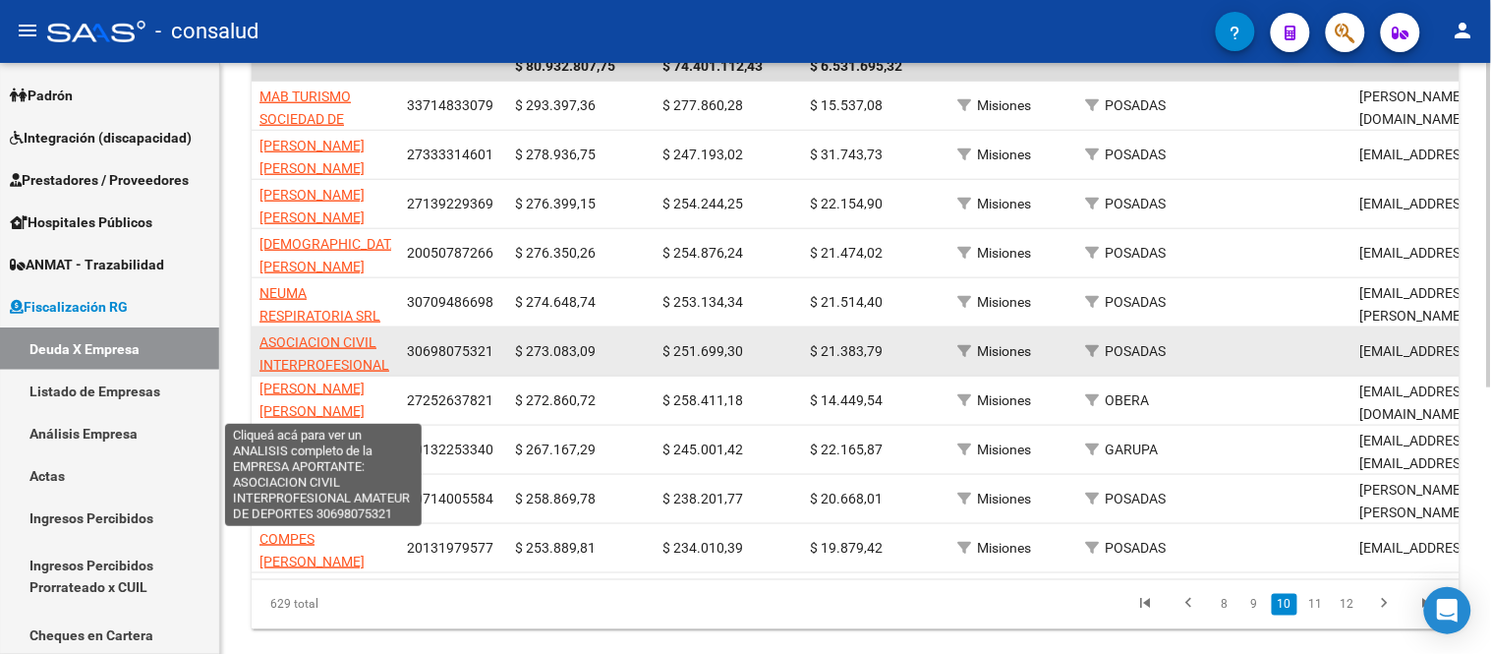
click at [321, 346] on span "ASOCIACION CIVIL INTERPROFESIONAL AMATEUR DE DEPORTES" at bounding box center [324, 375] width 130 height 83
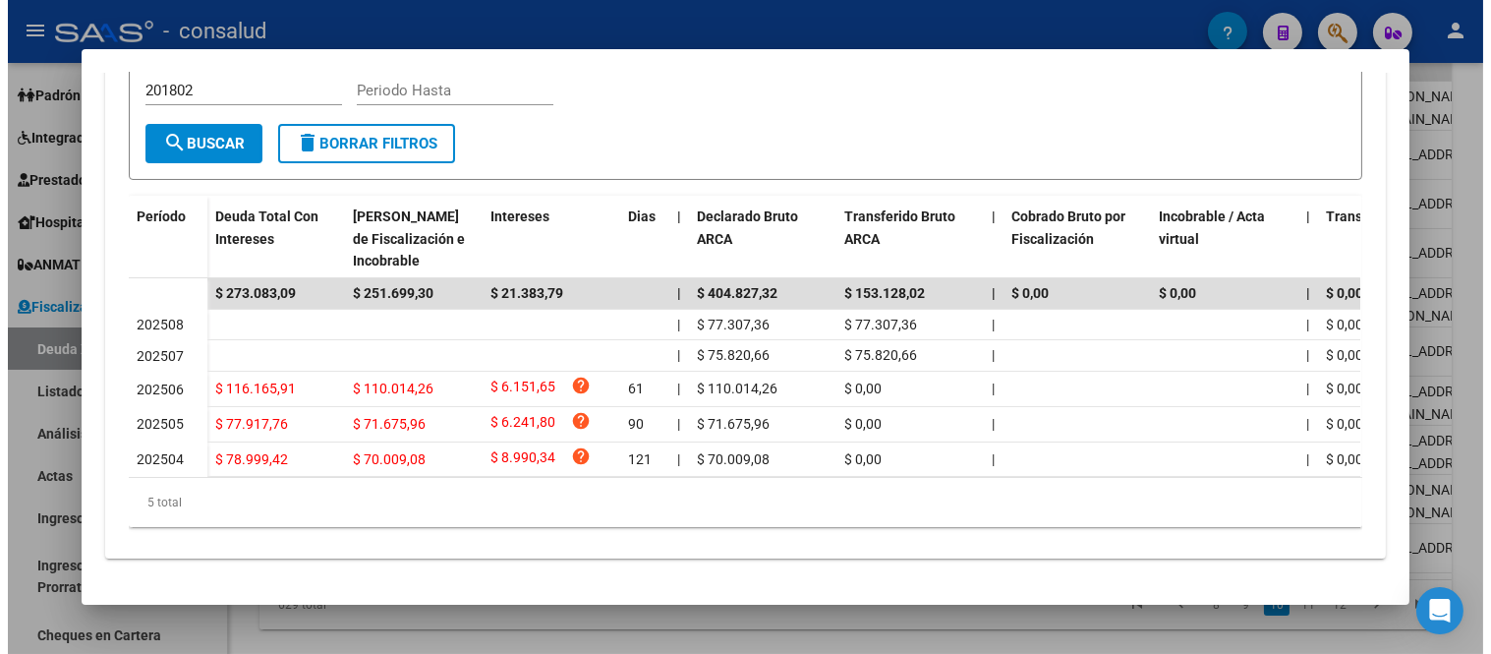
scroll to position [506, 0]
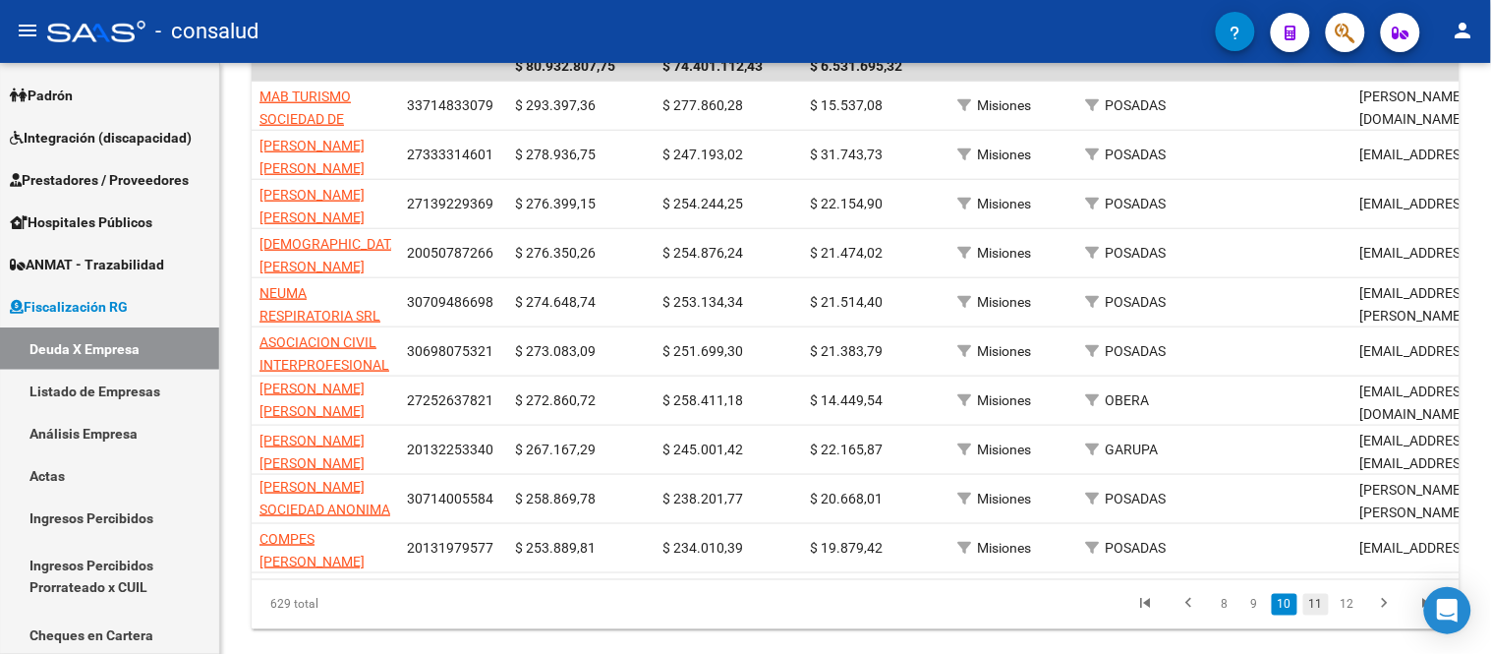
click at [1315, 615] on link "11" at bounding box center [1316, 605] width 26 height 22
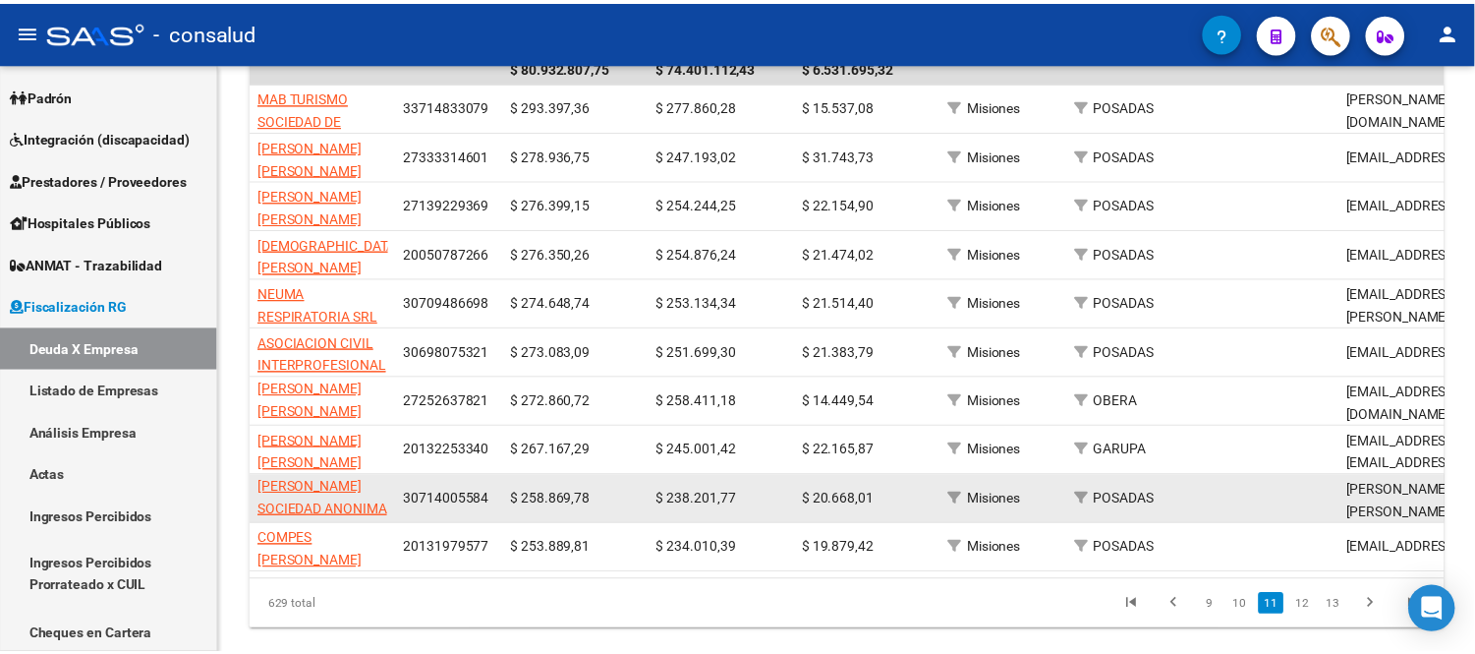
scroll to position [418, 0]
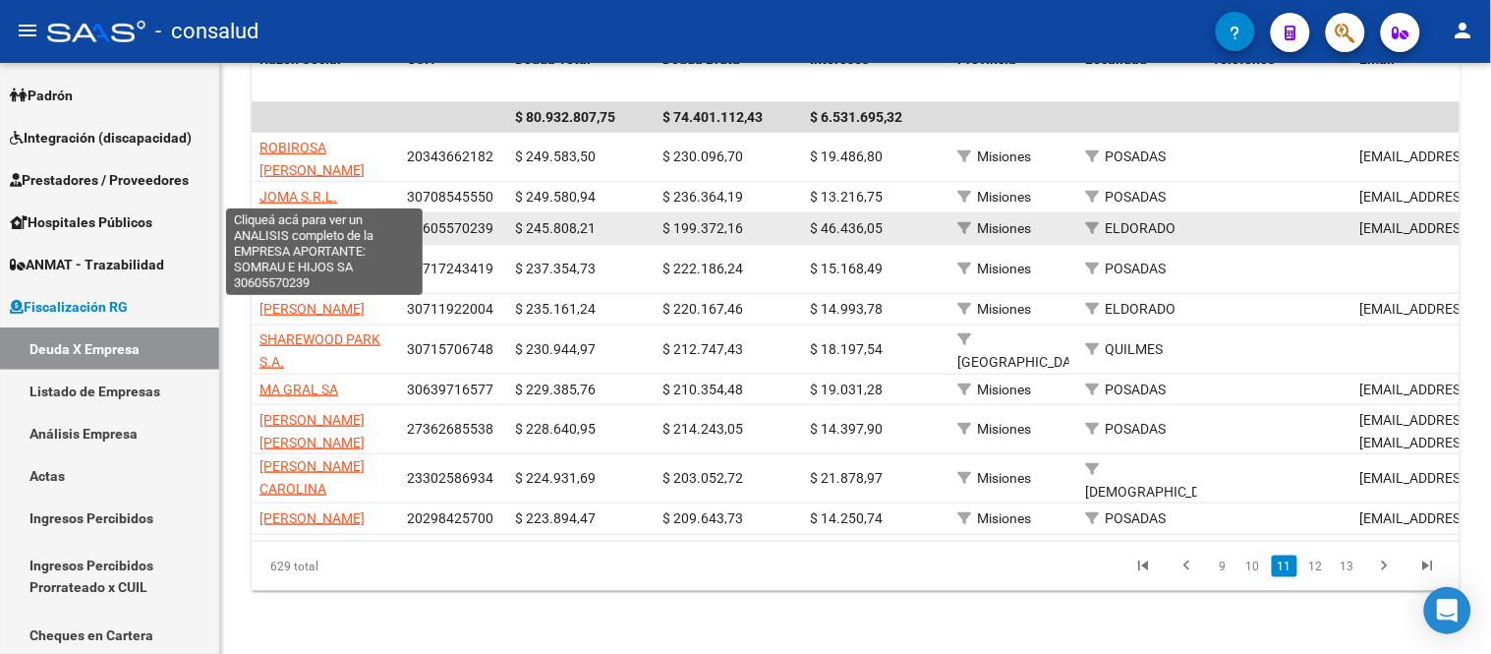
click at [332, 220] on span "SOMRAU E HIJOS SA" at bounding box center [323, 228] width 129 height 16
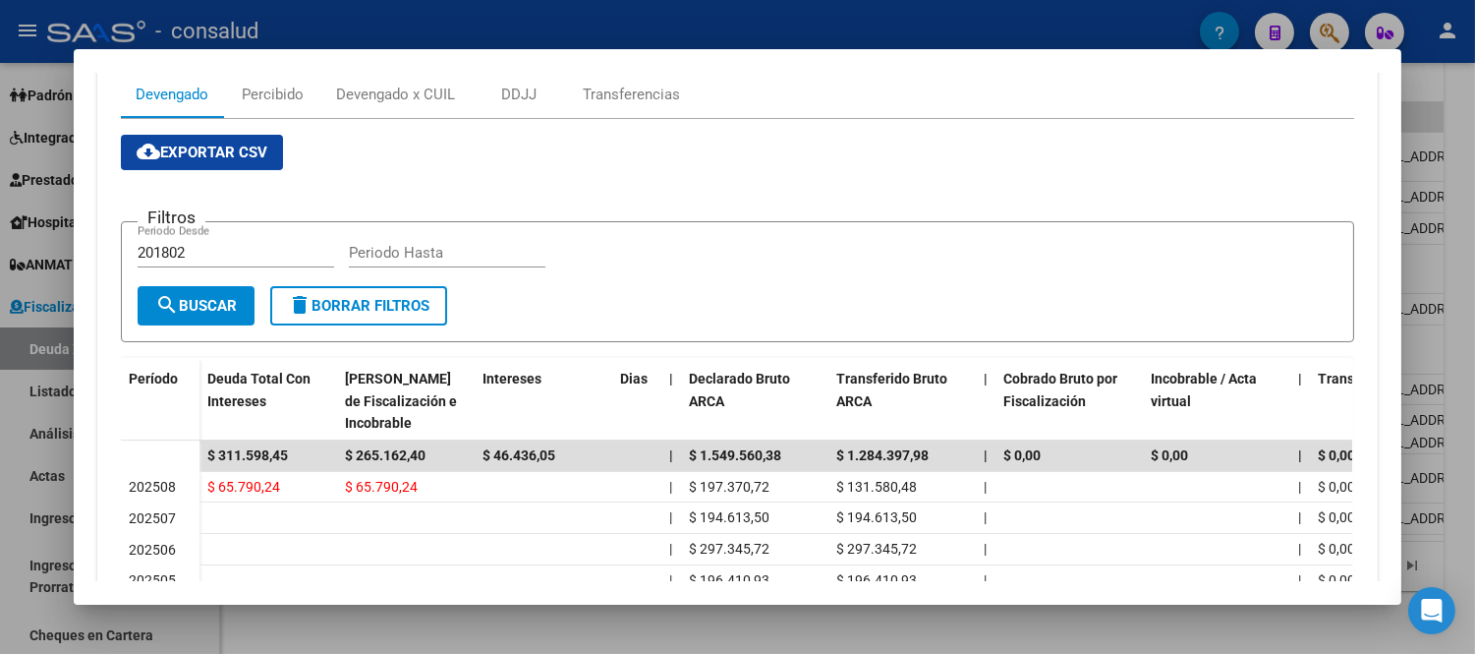
scroll to position [327, 0]
click at [517, 91] on div "DDJJ" at bounding box center [518, 96] width 35 height 22
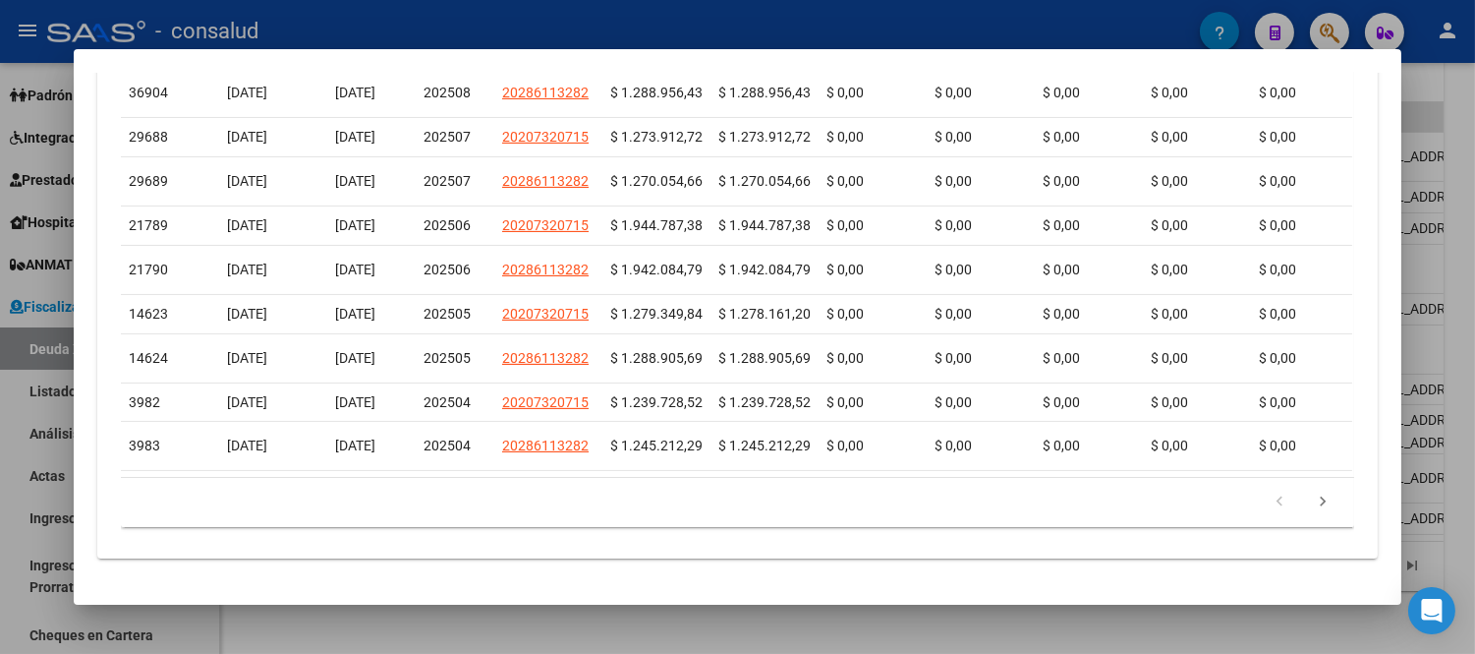
scroll to position [901, 0]
click at [1315, 498] on icon "go to next page" at bounding box center [1323, 504] width 26 height 24
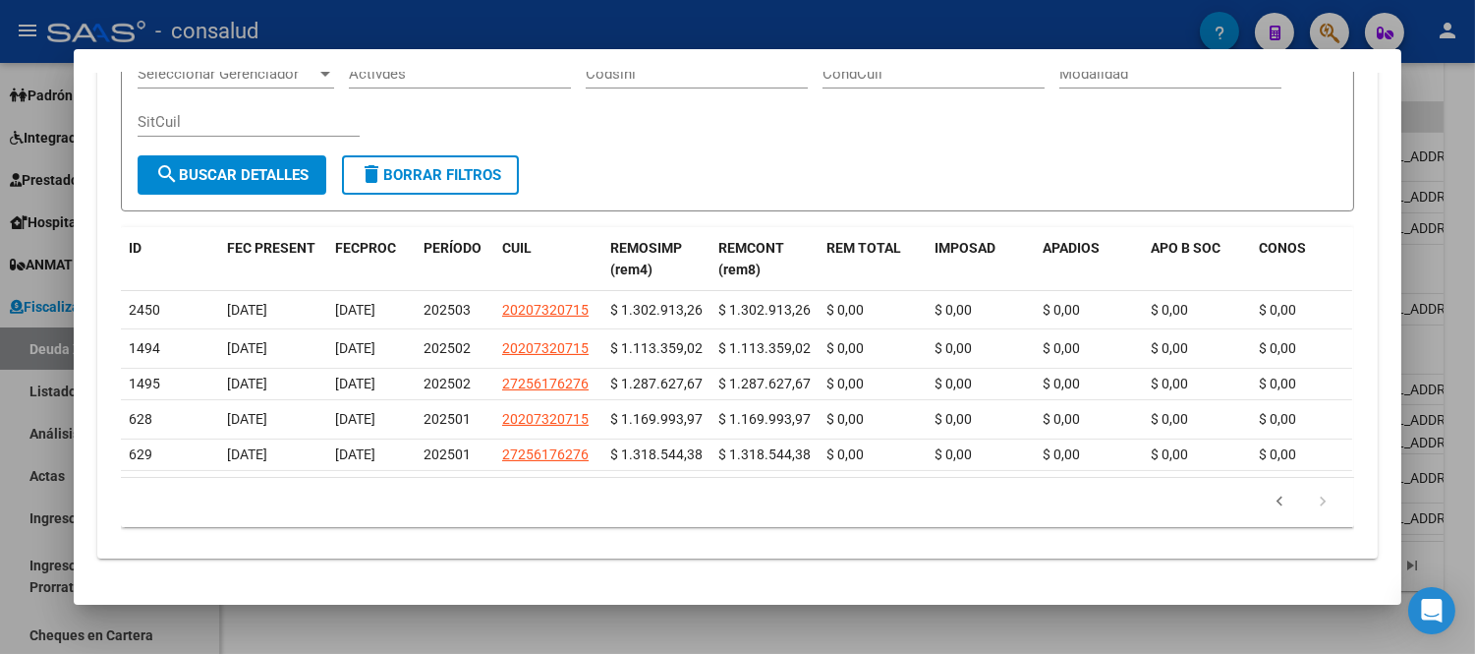
scroll to position [622, 0]
click at [1270, 504] on icon "go to previous page" at bounding box center [1280, 504] width 26 height 24
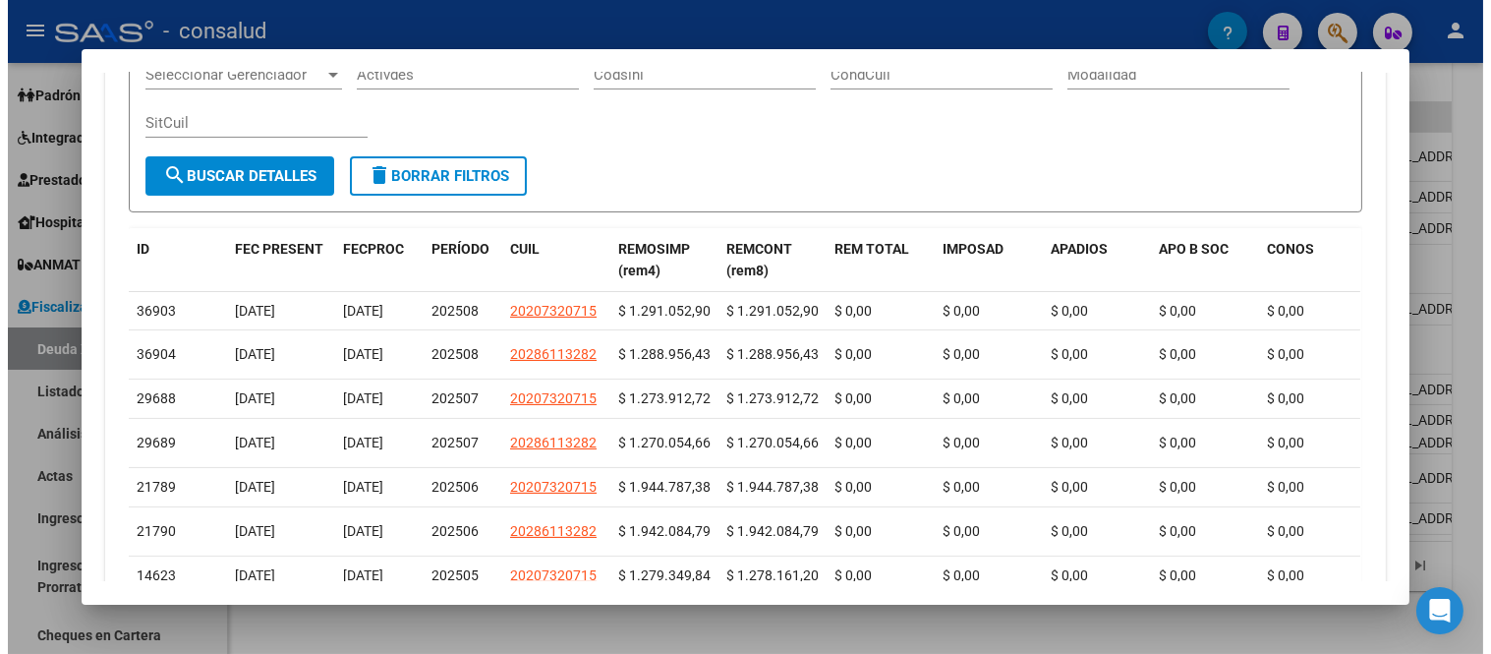
scroll to position [574, 0]
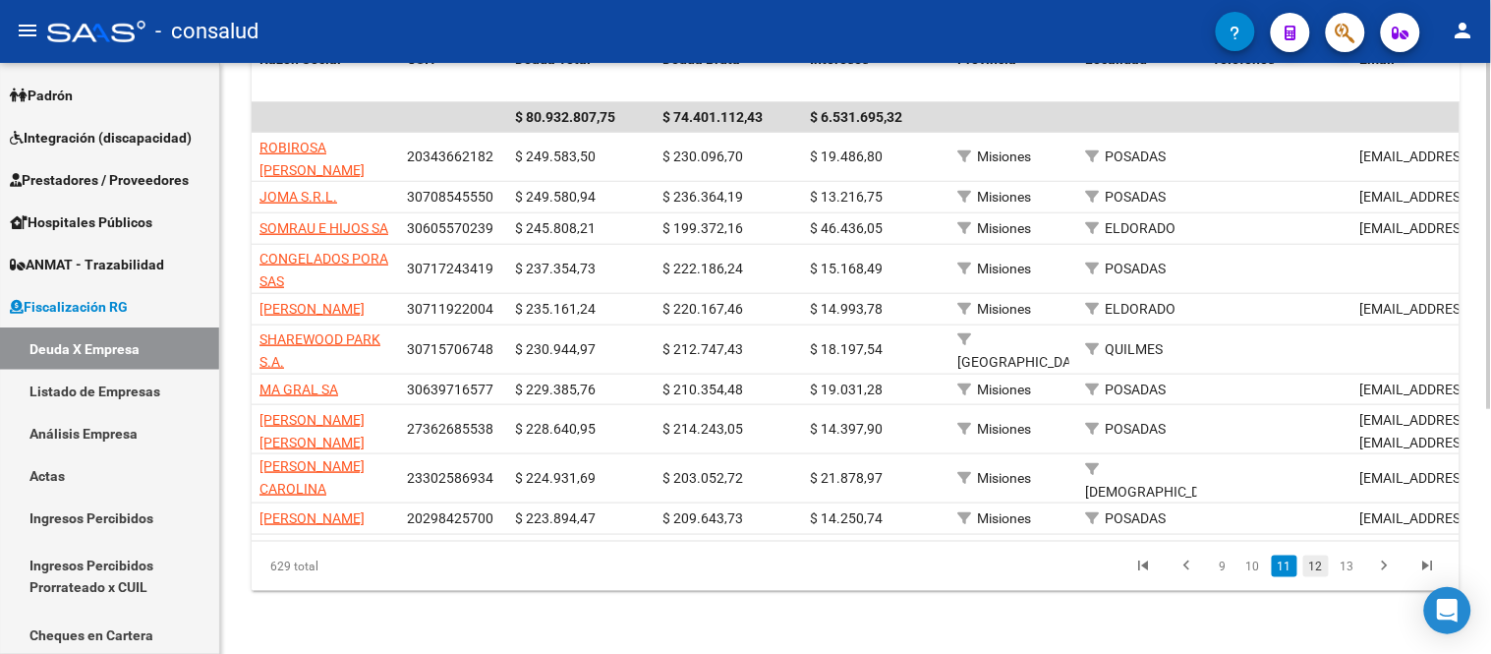
click at [1319, 566] on link "12" at bounding box center [1316, 566] width 26 height 22
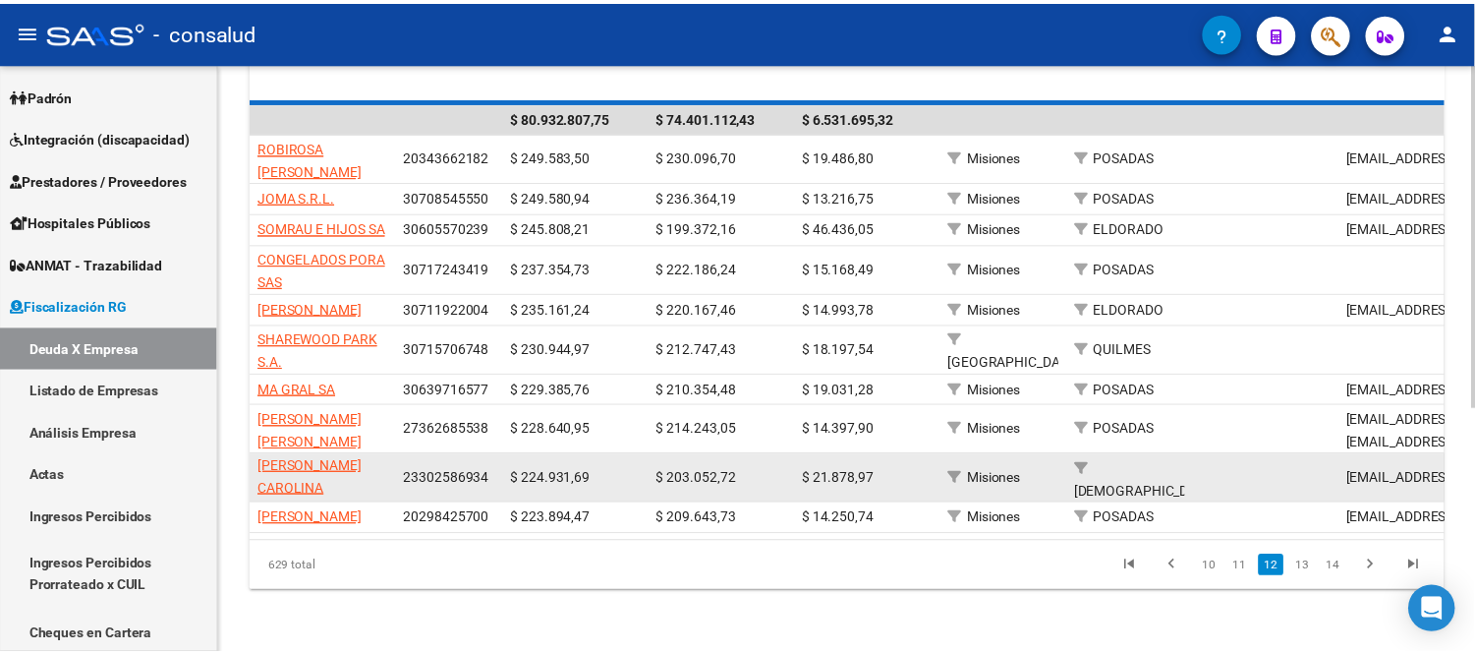
scroll to position [0, 0]
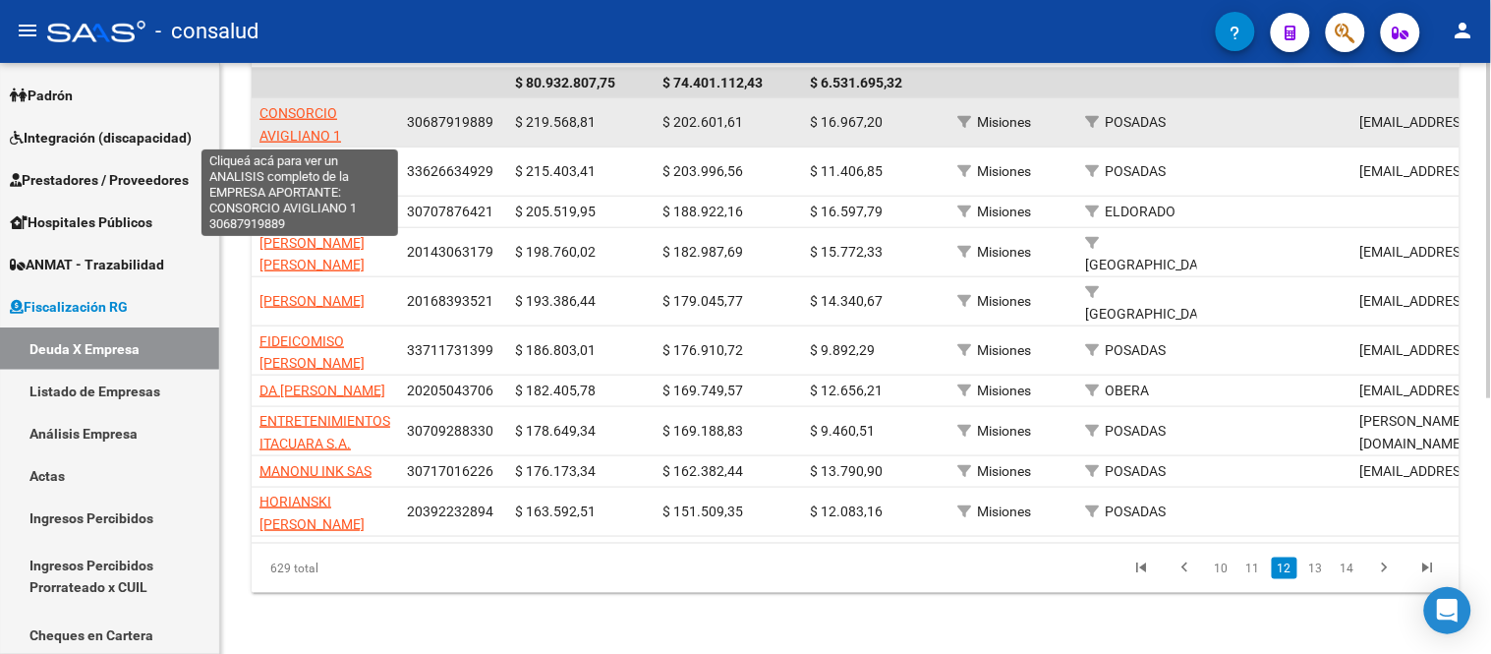
click at [315, 130] on span "CONSORCIO AVIGLIANO 1" at bounding box center [300, 124] width 82 height 38
type textarea "30687919889"
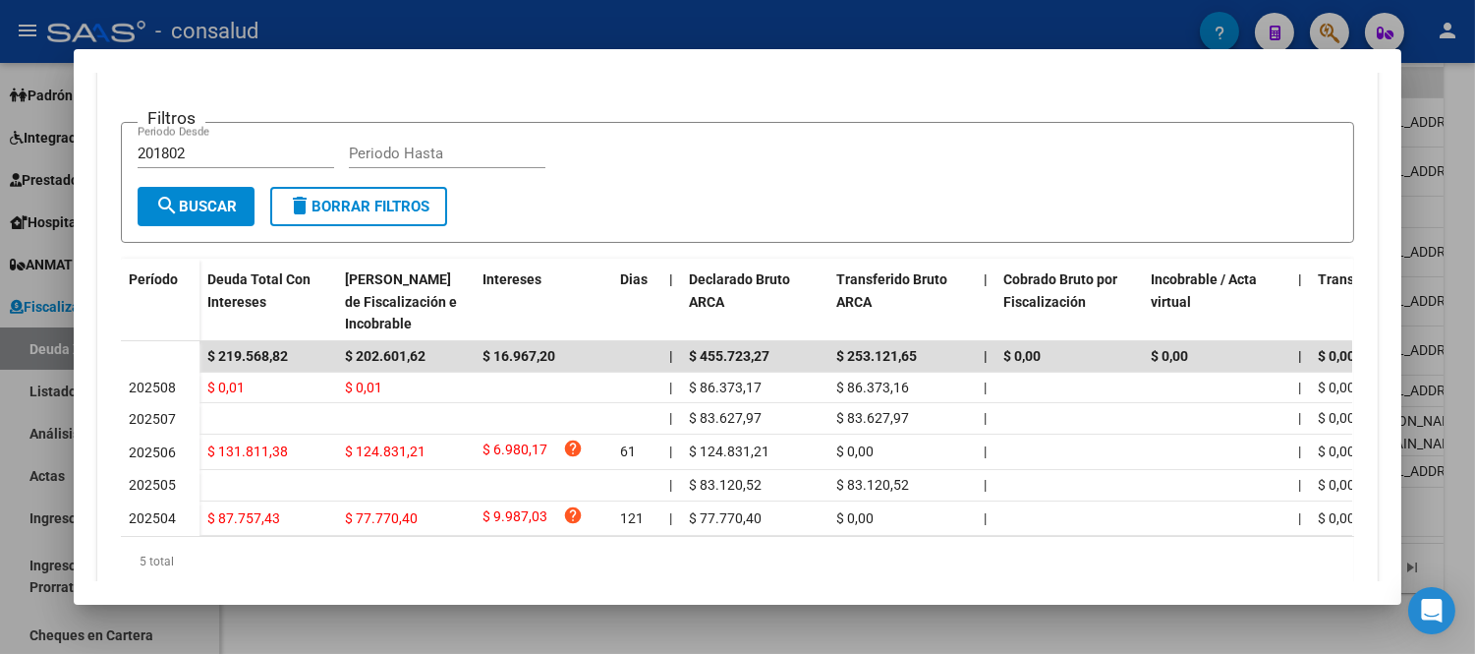
scroll to position [502, 0]
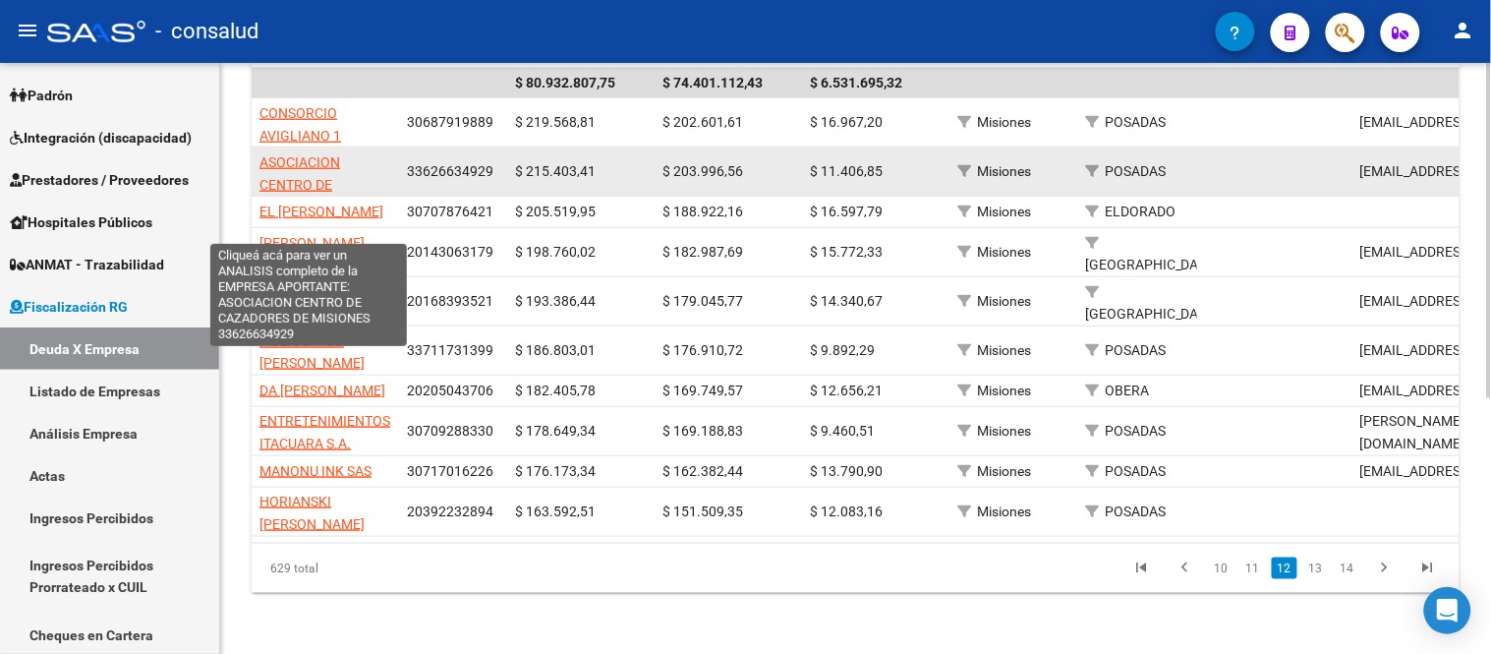
click at [307, 168] on span "ASOCIACION CENTRO DE CAZADORES DE [GEOGRAPHIC_DATA]" at bounding box center [325, 195] width 133 height 83
type textarea "33626634929"
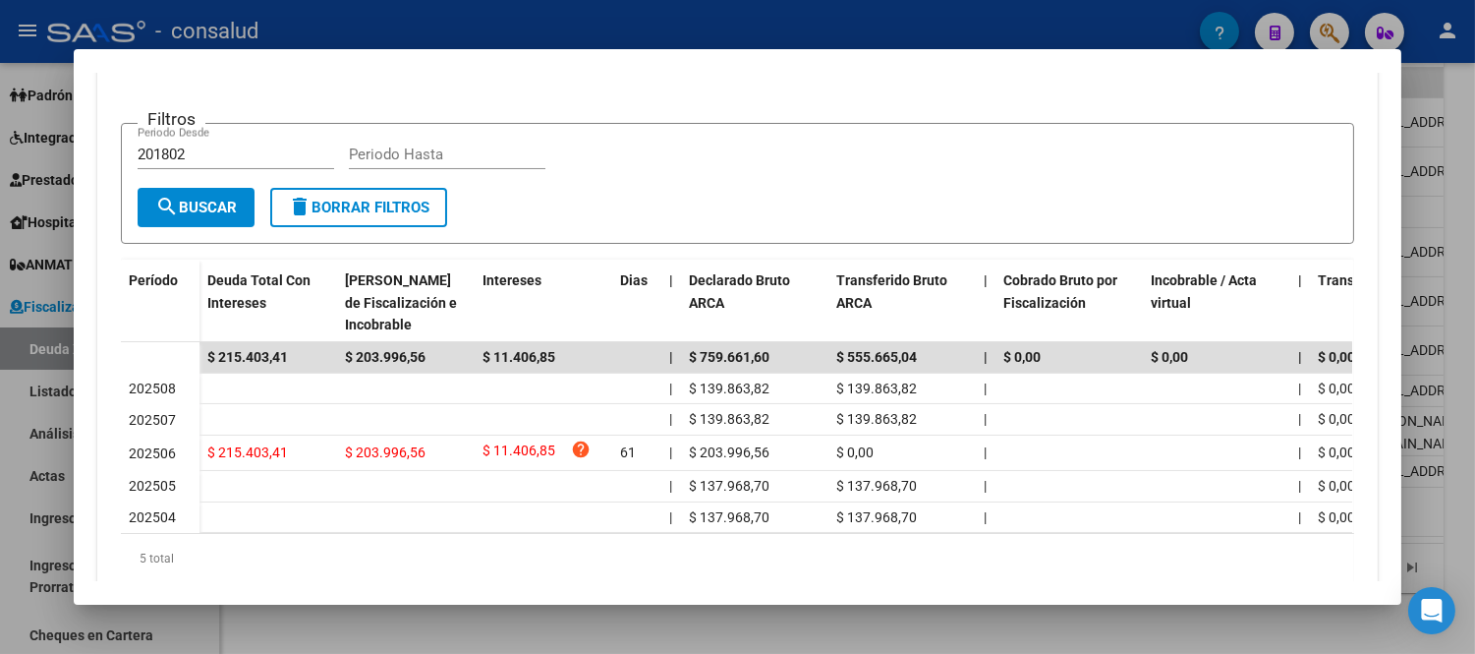
scroll to position [497, 0]
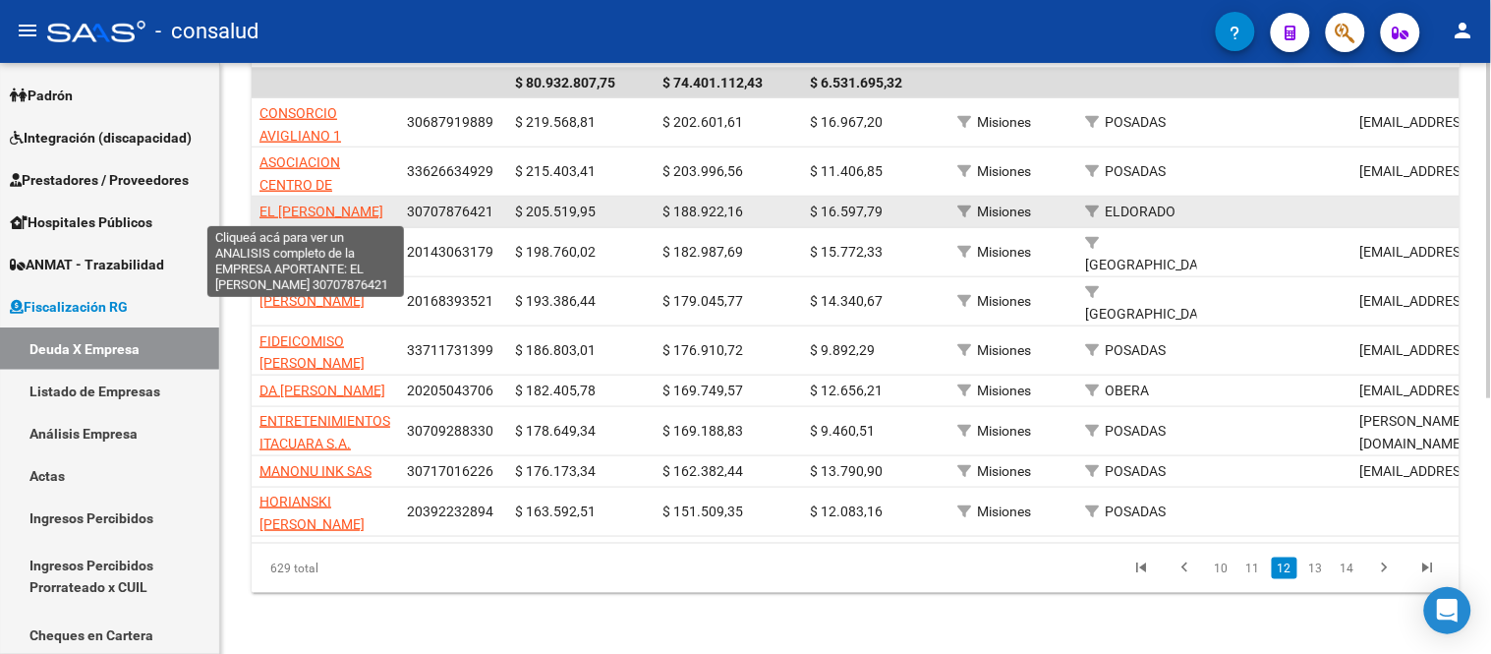
click at [340, 209] on span "EL [PERSON_NAME]" at bounding box center [321, 211] width 124 height 16
type textarea "30707876421"
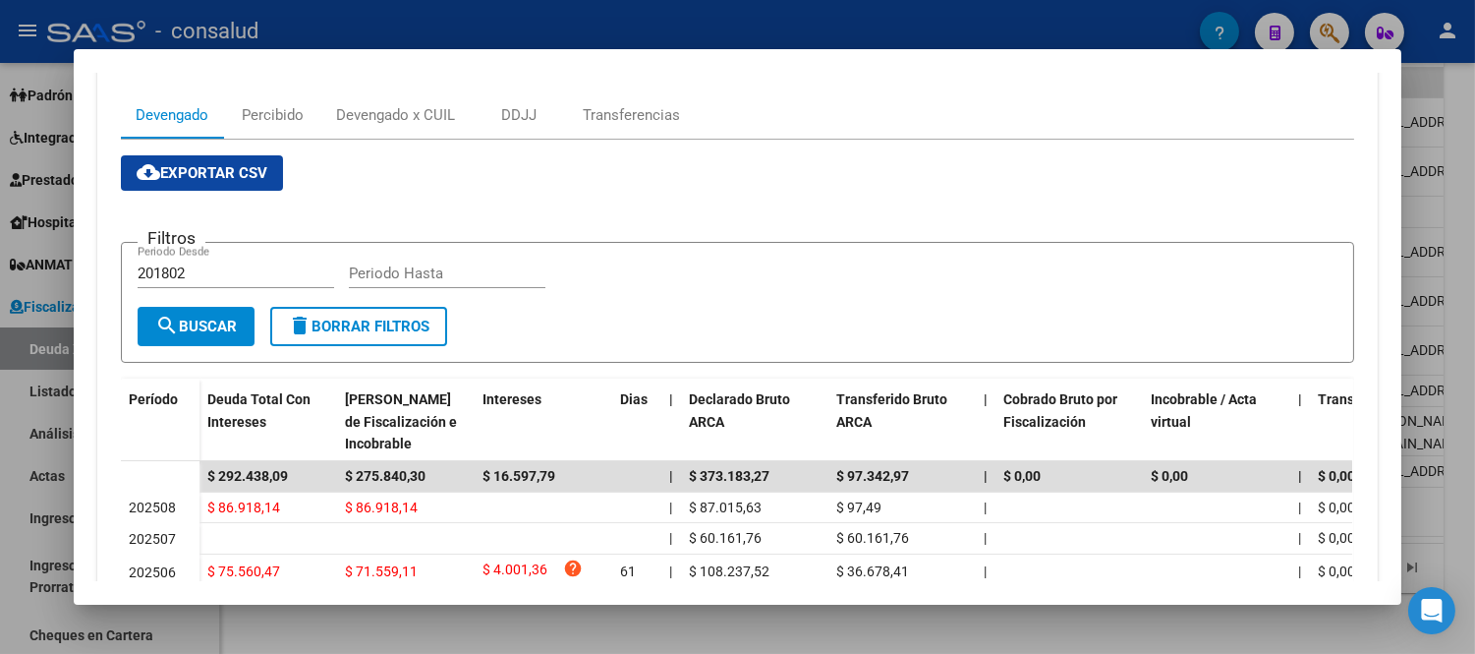
scroll to position [179, 0]
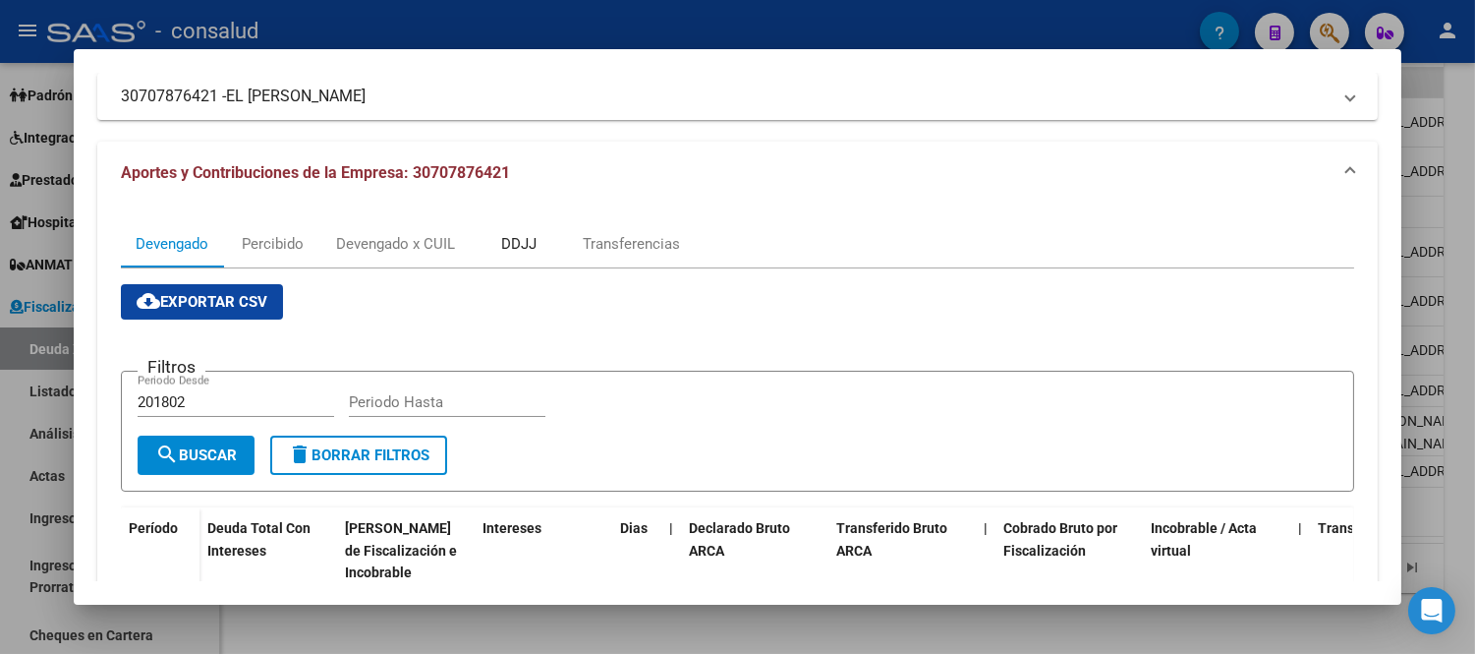
click at [522, 238] on div "DDJJ" at bounding box center [518, 244] width 35 height 22
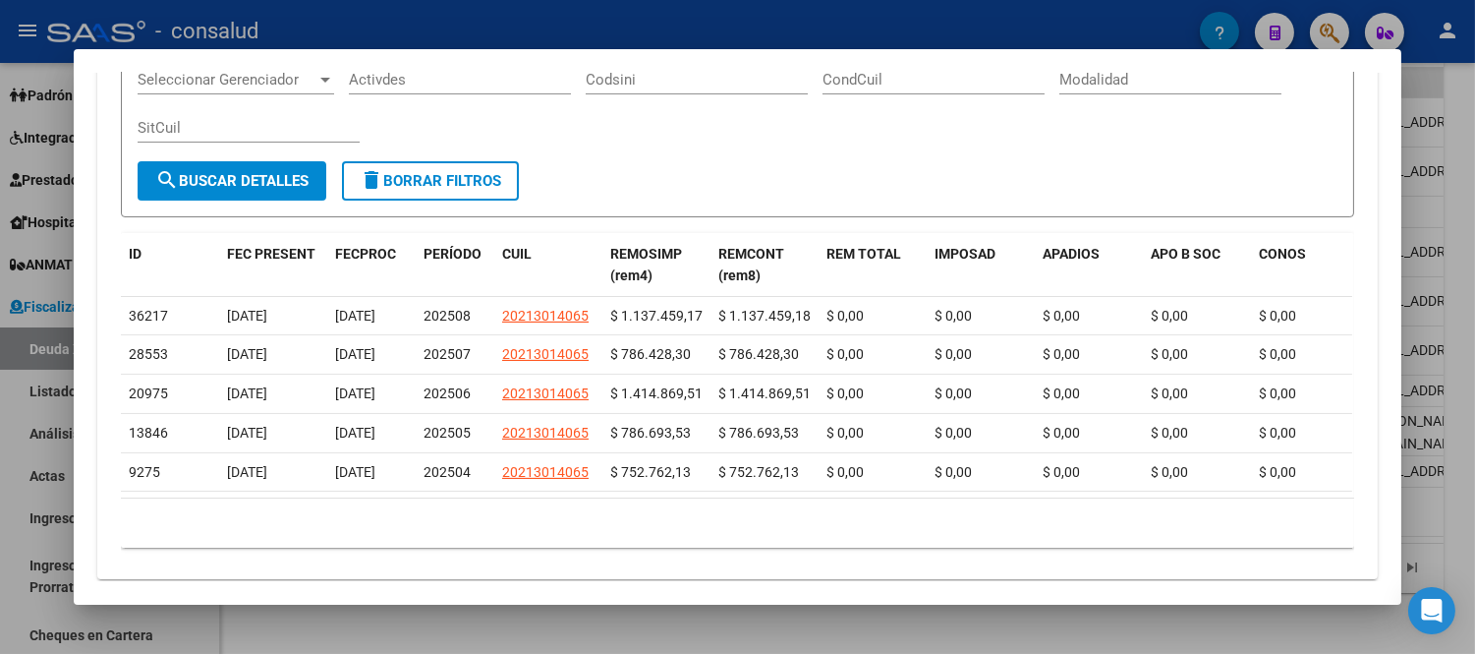
scroll to position [656, 0]
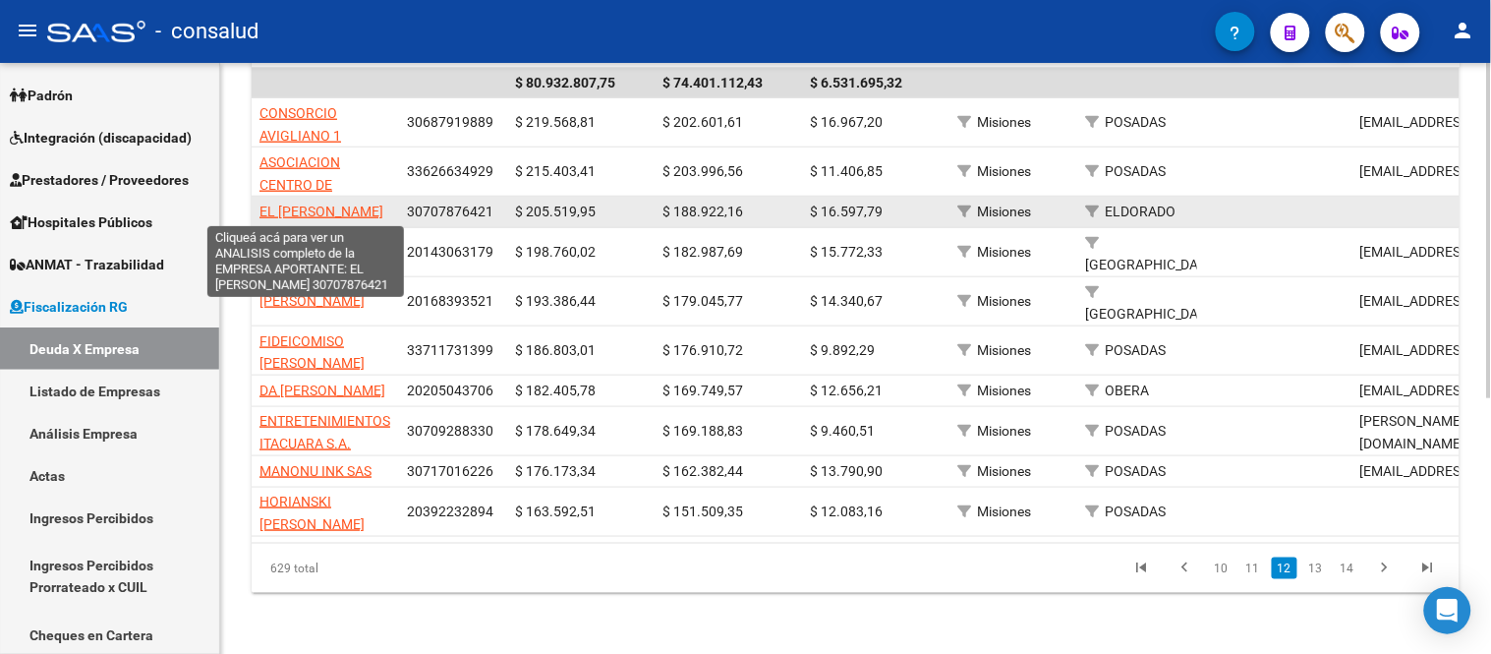
click at [325, 206] on span "EL [PERSON_NAME]" at bounding box center [321, 211] width 124 height 16
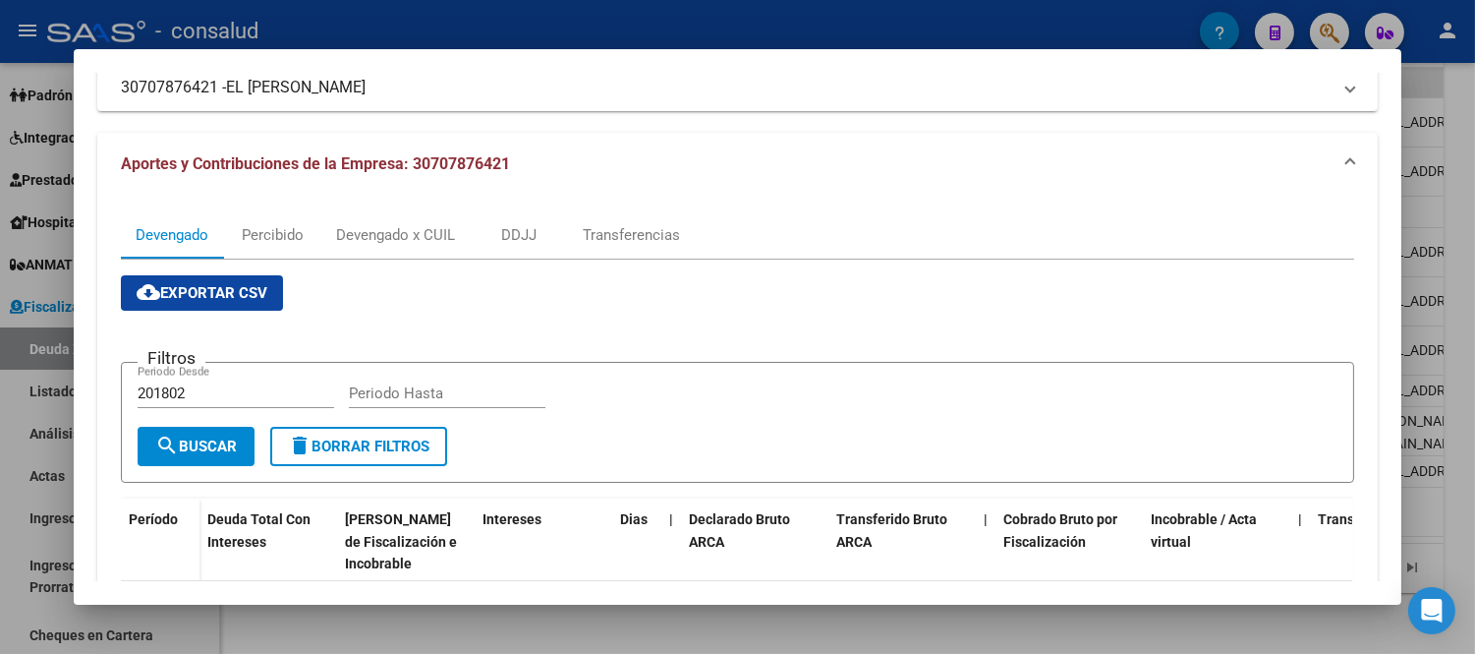
scroll to position [506, 0]
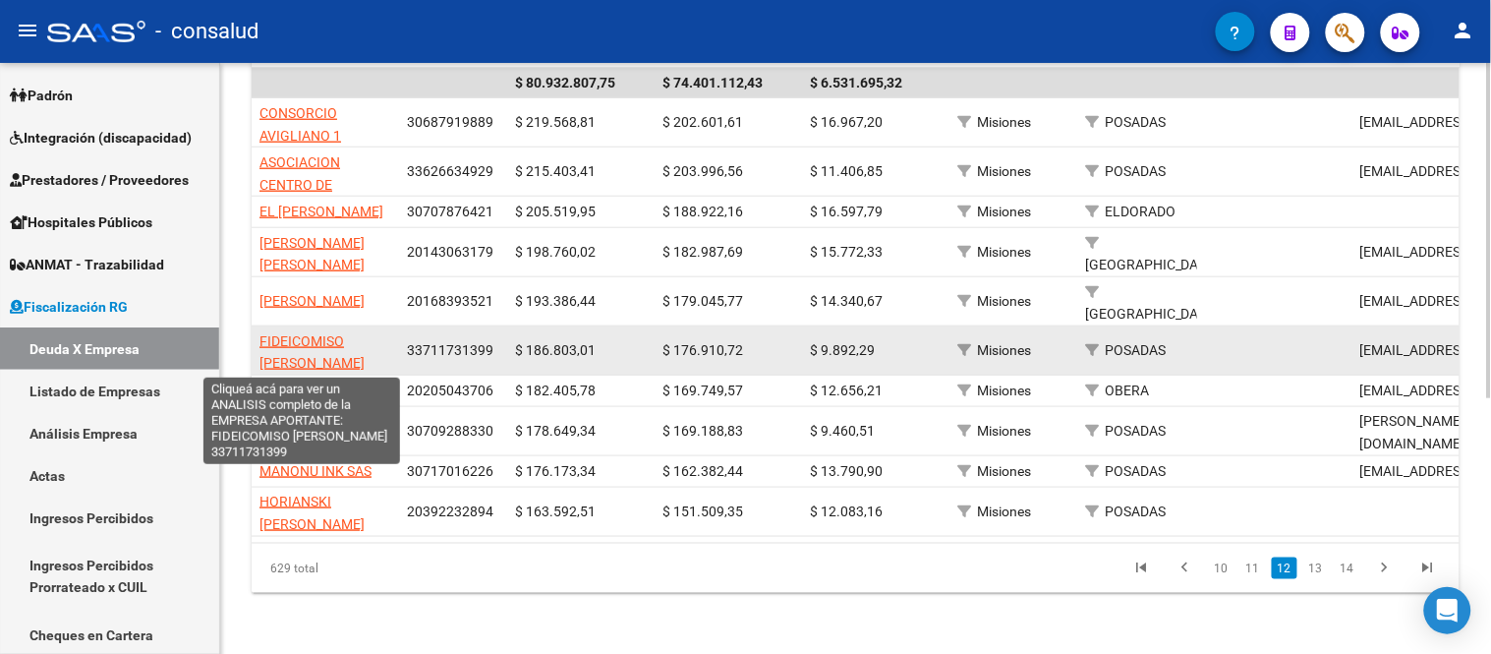
click at [297, 344] on span "FIDEICOMISO [PERSON_NAME]" at bounding box center [311, 352] width 105 height 38
type textarea "33711731399"
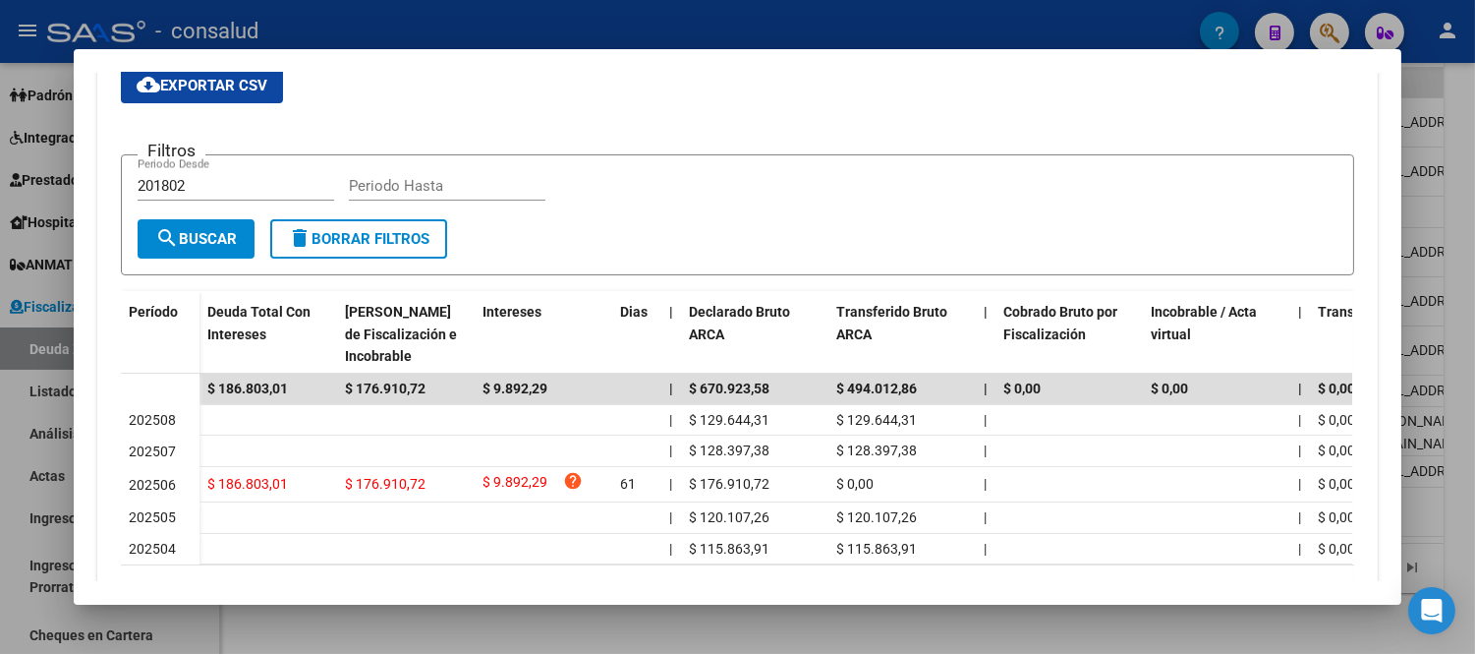
scroll to position [497, 0]
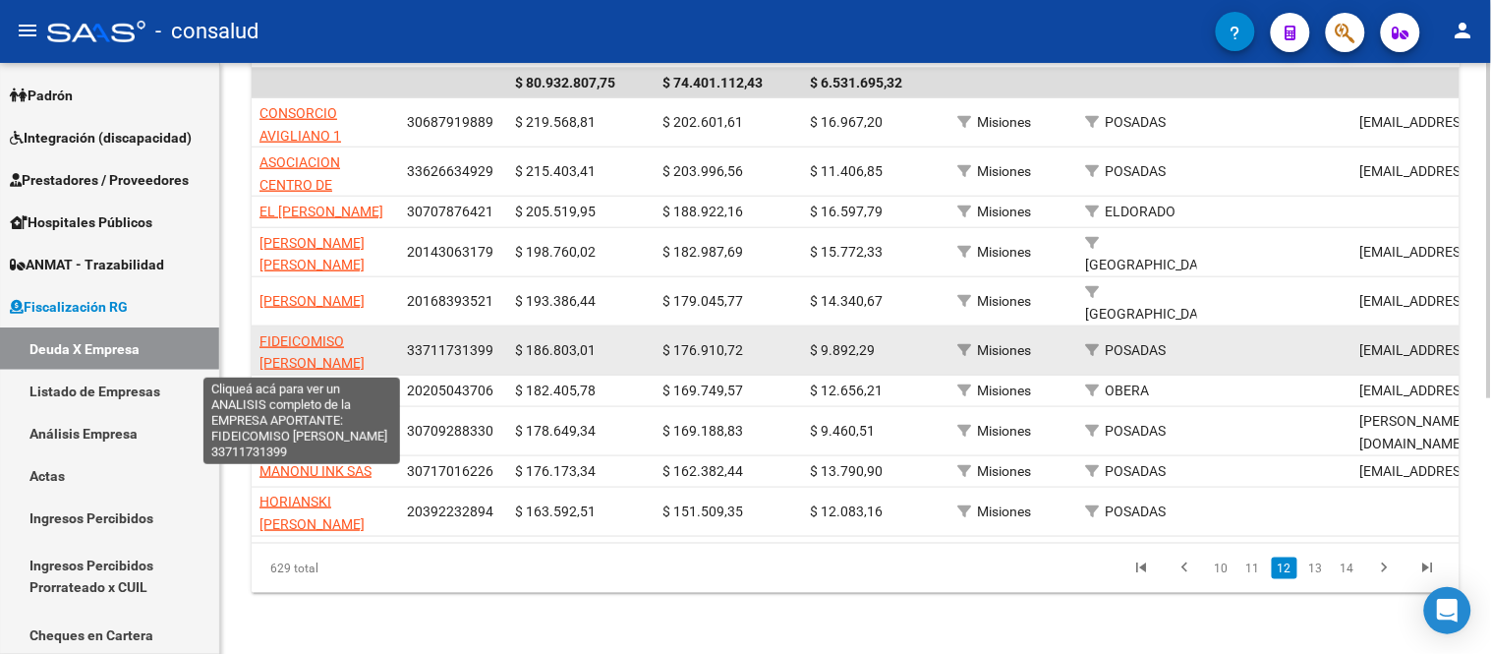
click at [299, 344] on span "FIDEICOMISO [PERSON_NAME]" at bounding box center [311, 352] width 105 height 38
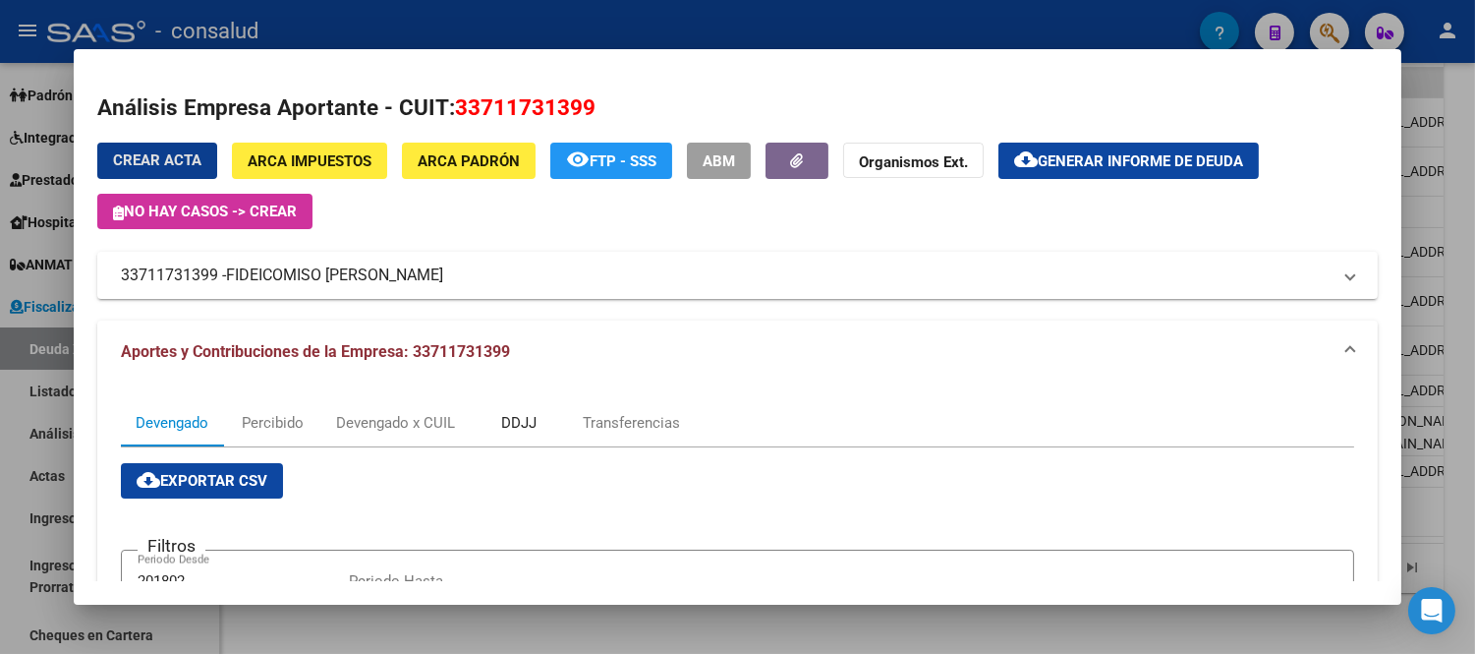
click at [512, 415] on div "DDJJ" at bounding box center [518, 423] width 35 height 22
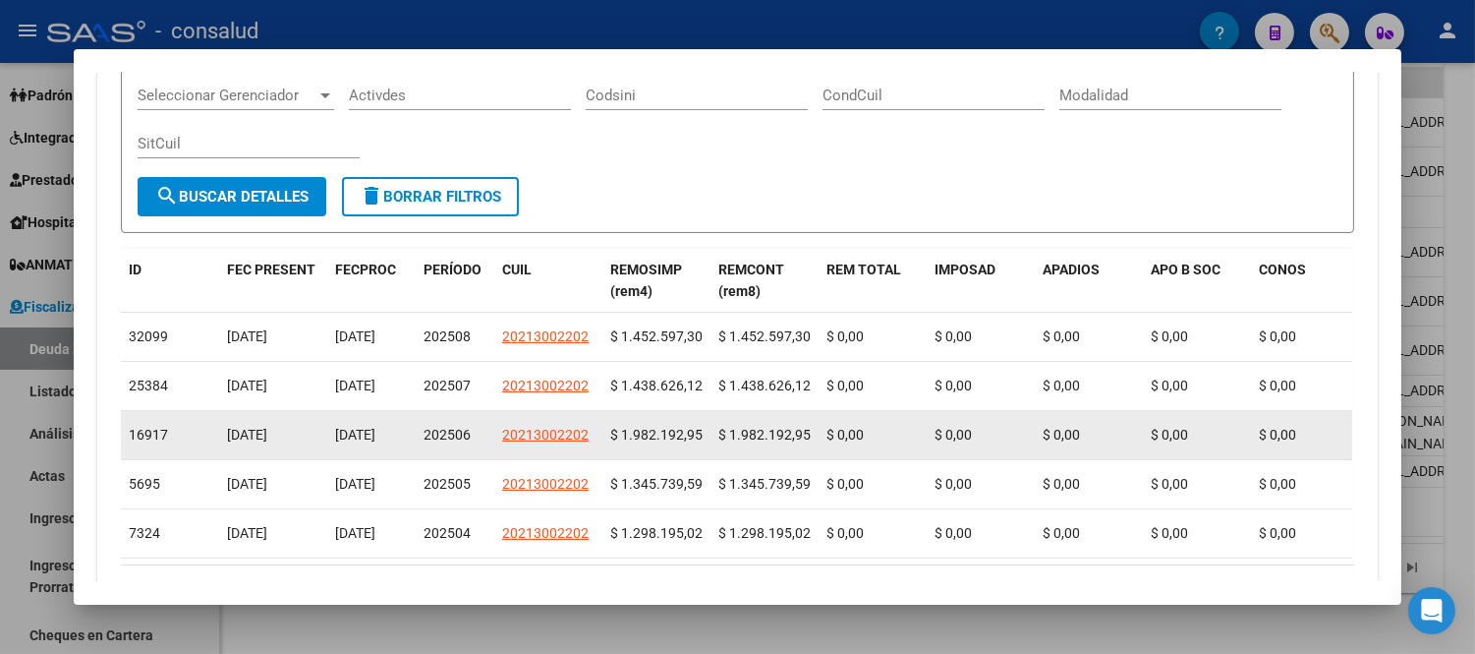
scroll to position [656, 0]
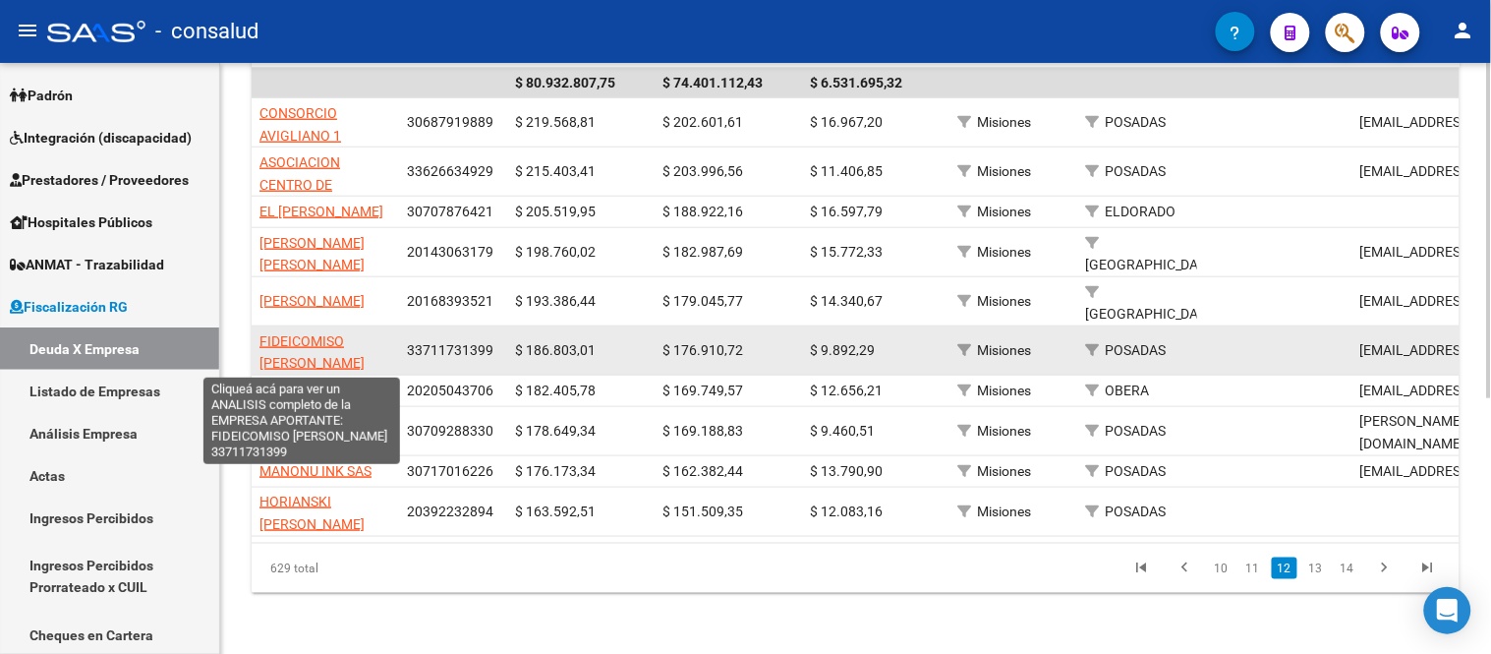
click at [287, 342] on span "FIDEICOMISO [PERSON_NAME]" at bounding box center [311, 352] width 105 height 38
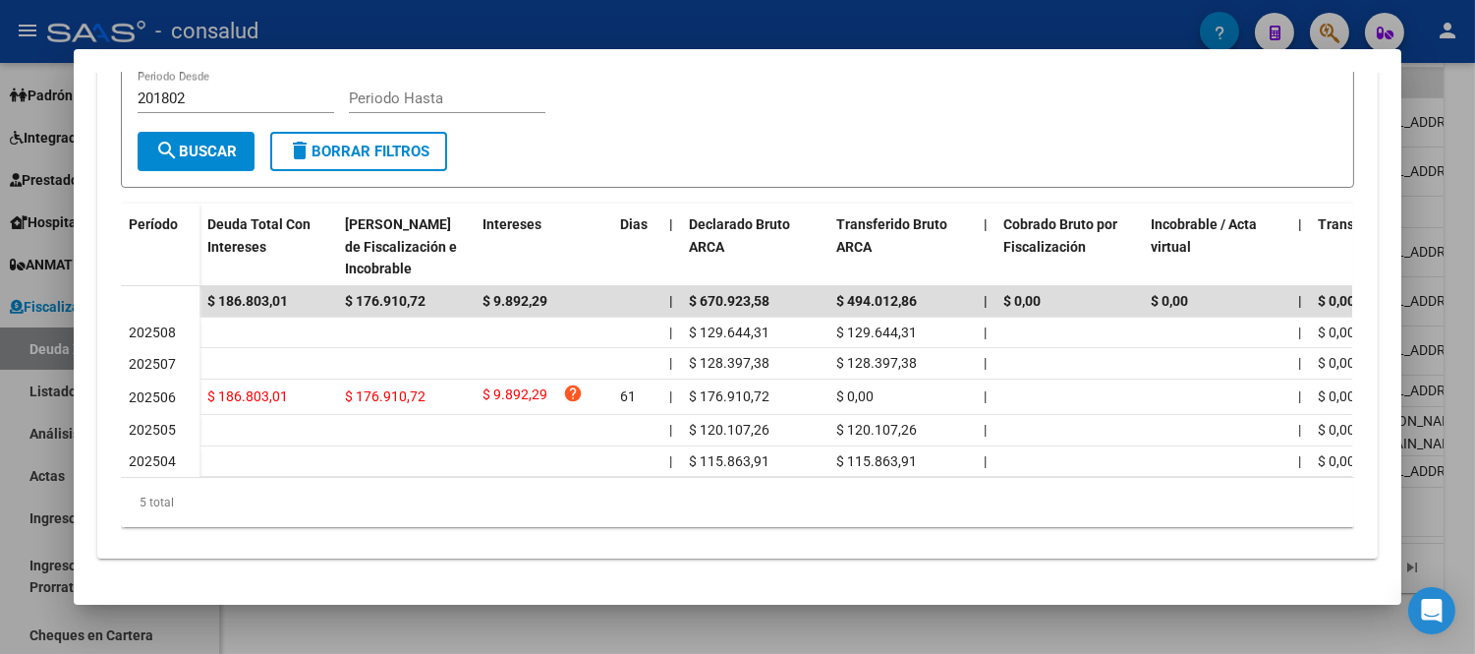
scroll to position [497, 0]
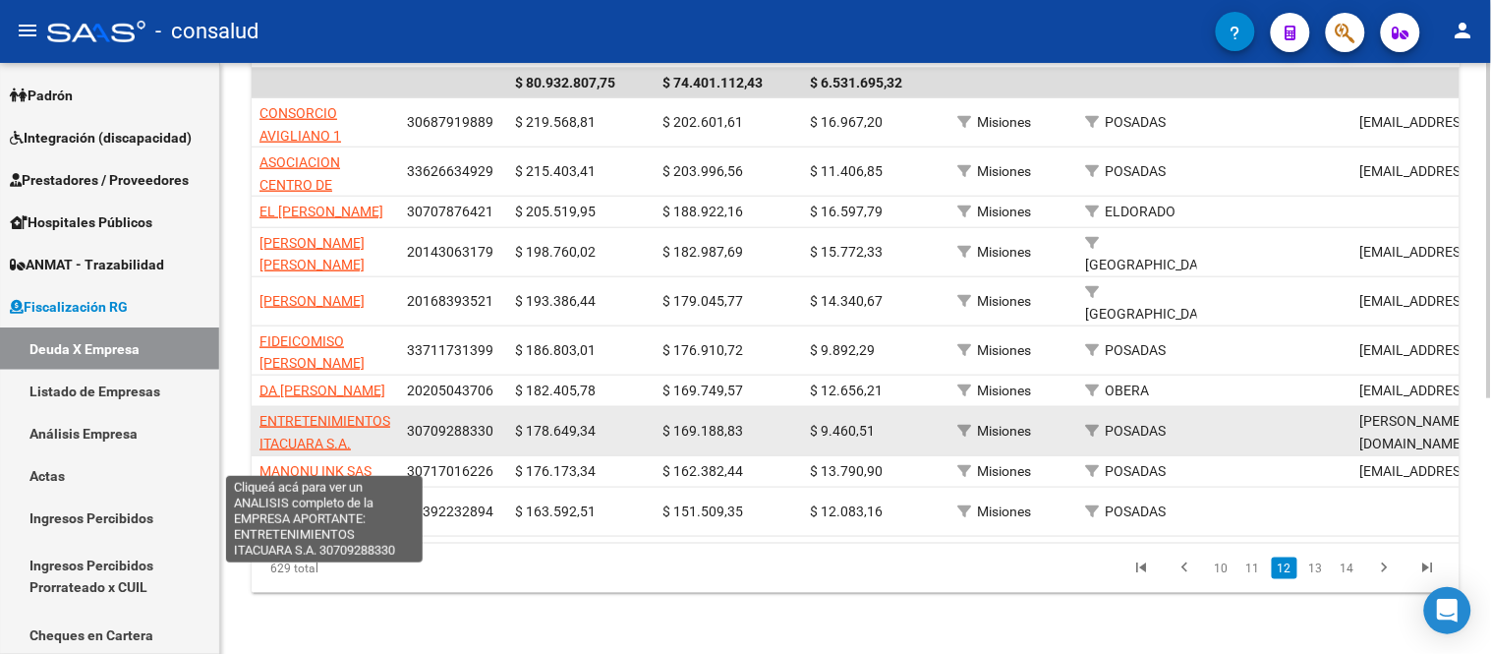
click at [301, 436] on span "ENTRETENIMIENTOS ITACUARA S.A." at bounding box center [324, 432] width 131 height 38
type textarea "30709288330"
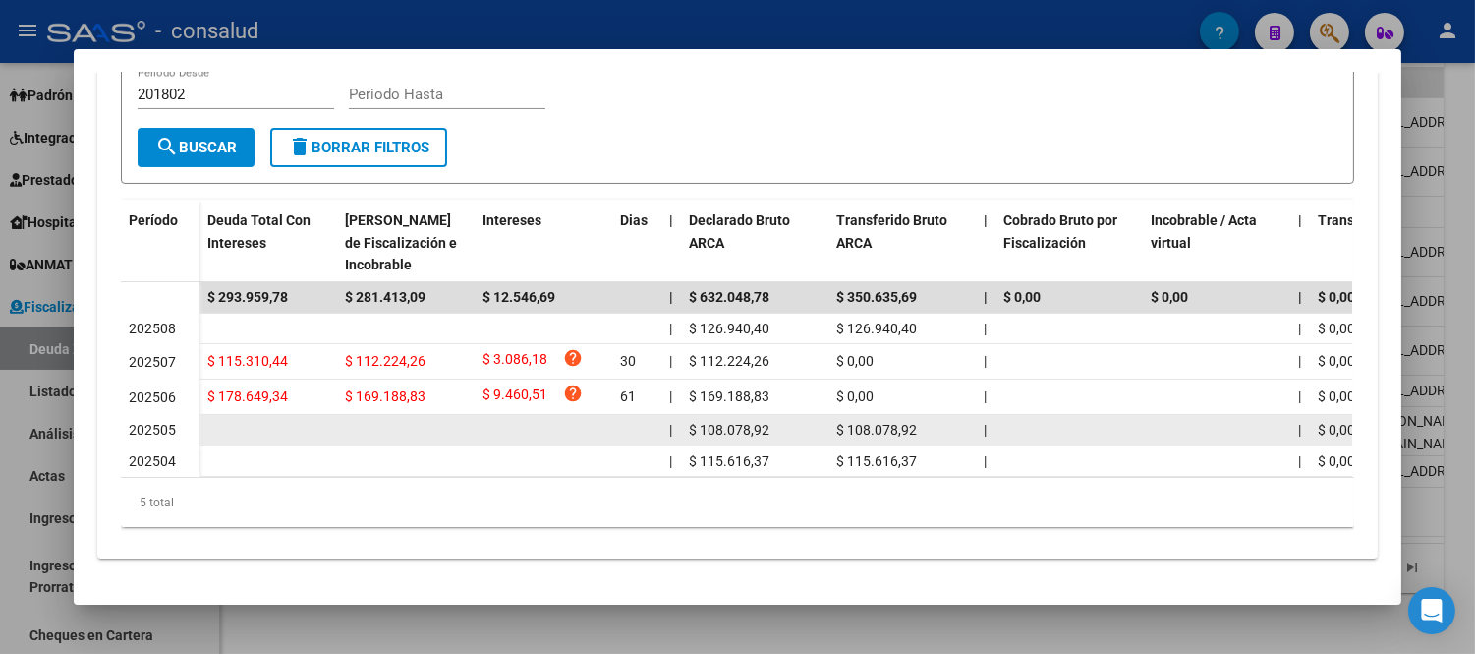
scroll to position [502, 0]
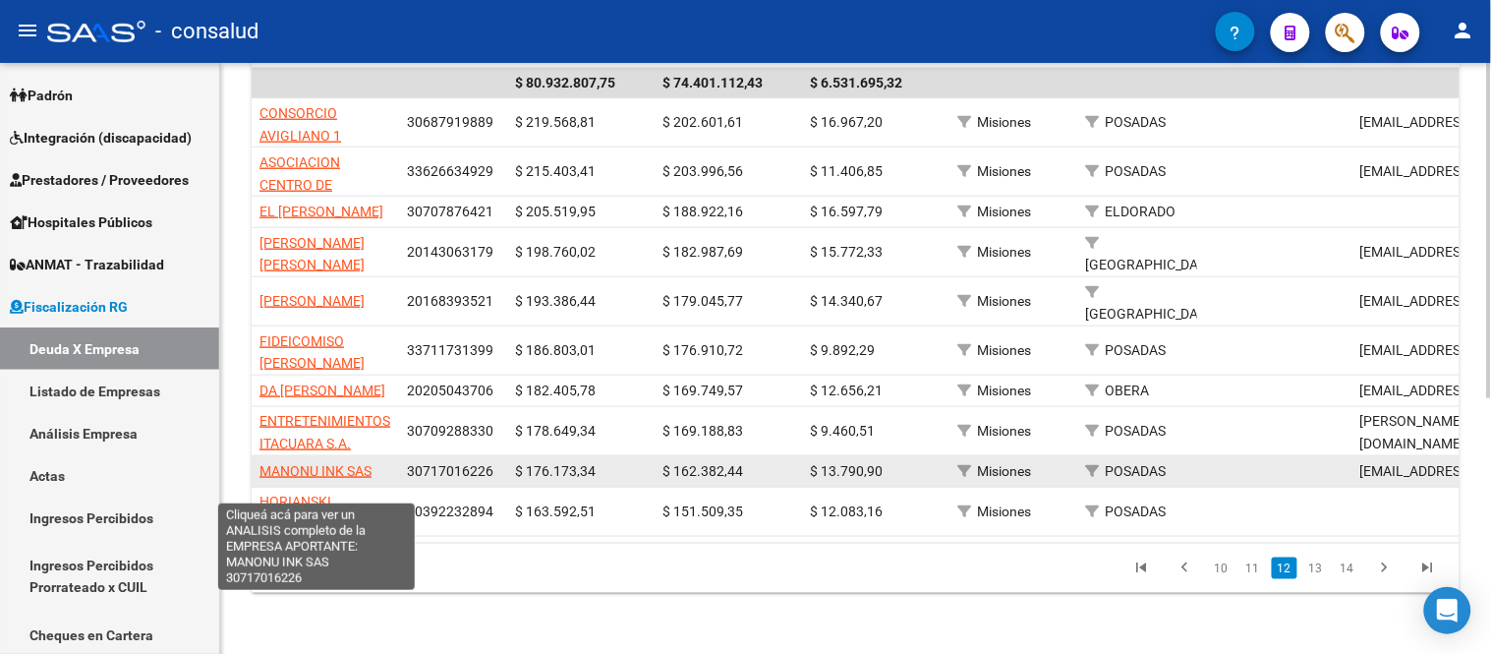
click at [305, 479] on span "MANONU INK SAS" at bounding box center [315, 471] width 112 height 16
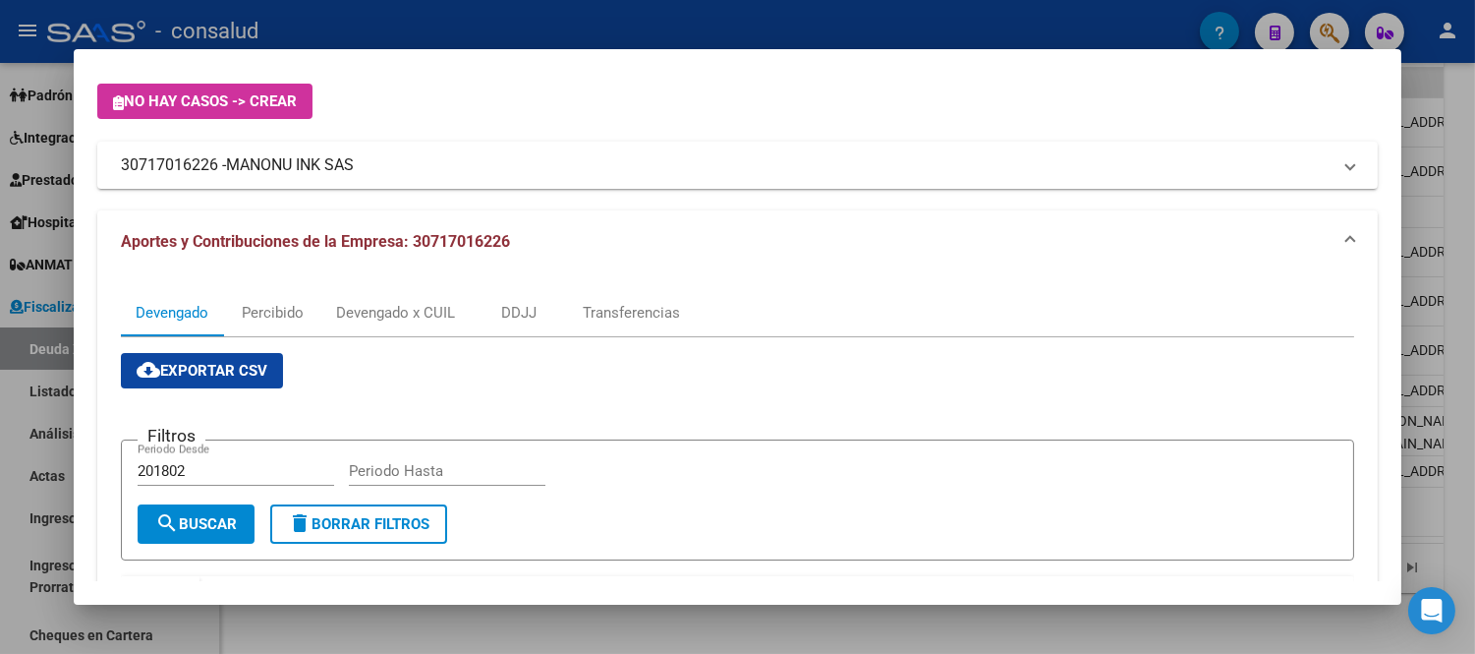
scroll to position [109, 0]
click at [523, 303] on div "DDJJ" at bounding box center [518, 314] width 35 height 22
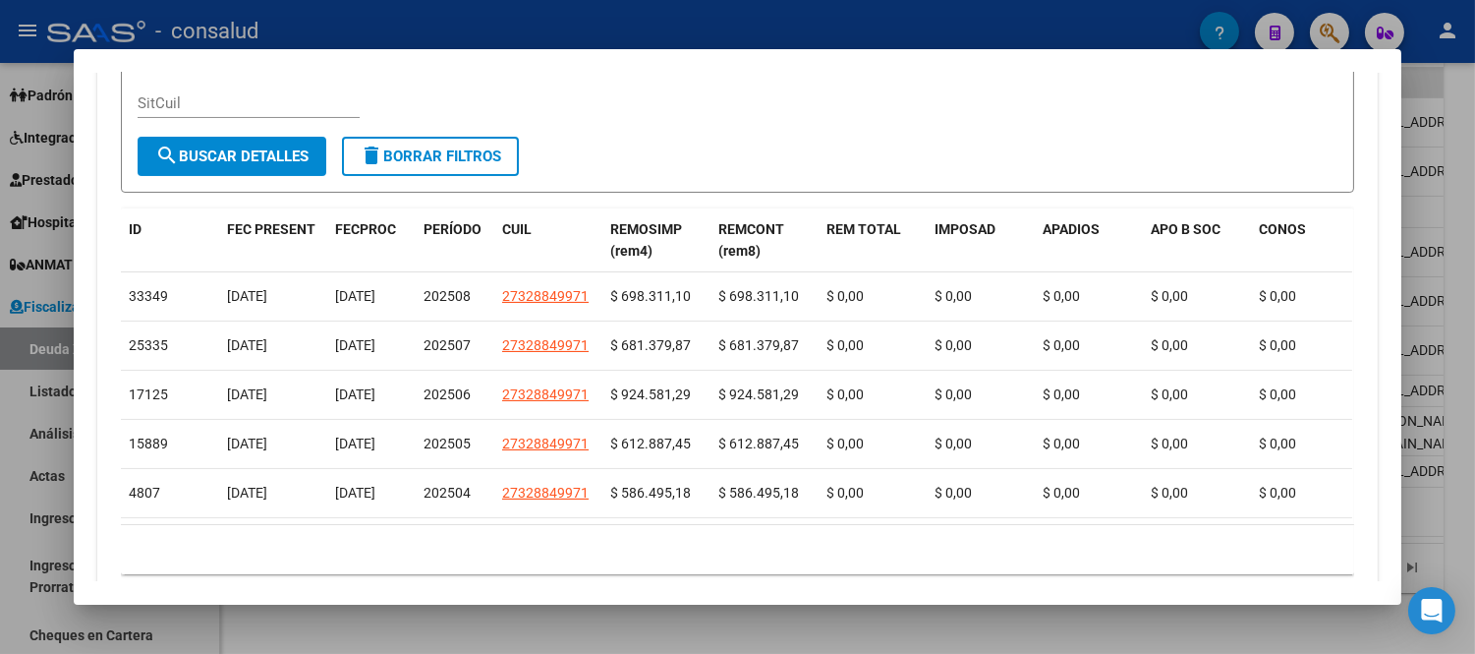
scroll to position [655, 0]
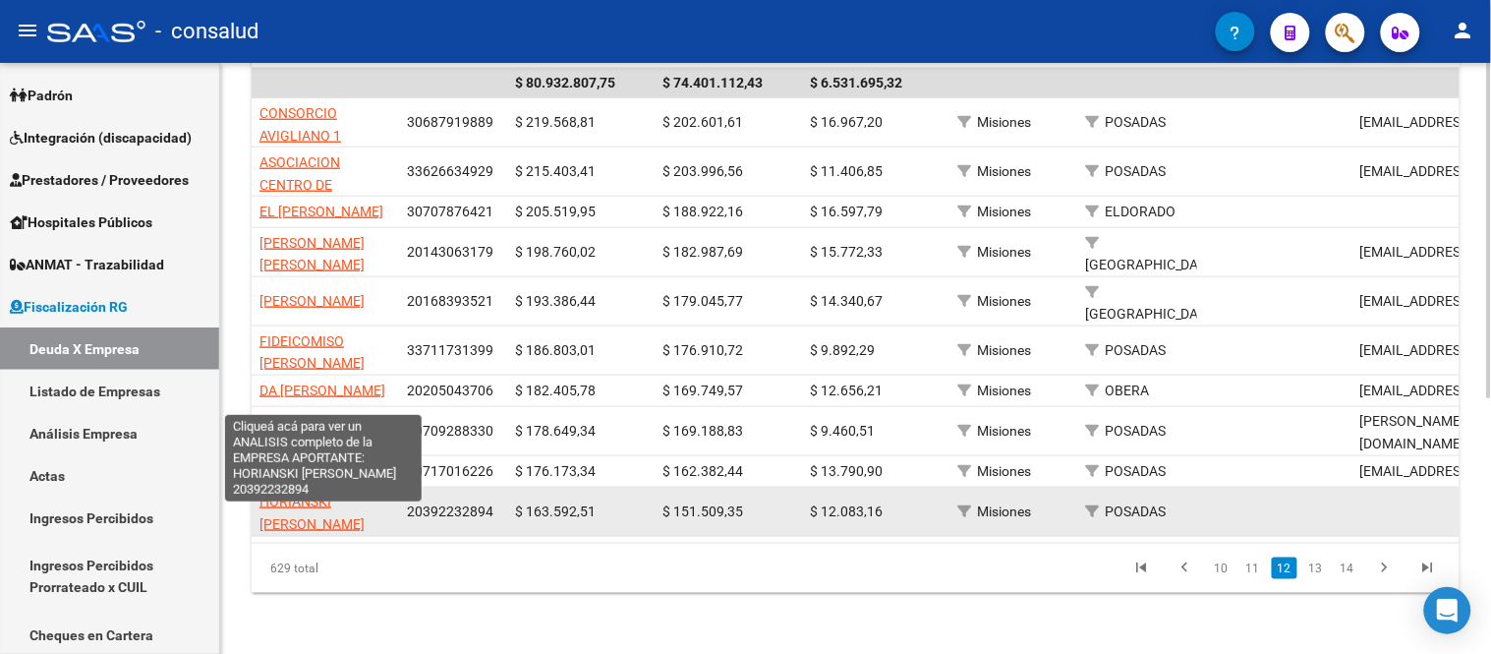
click at [309, 532] on span "HORIANSKI [PERSON_NAME]" at bounding box center [311, 512] width 105 height 38
type textarea "20392232894"
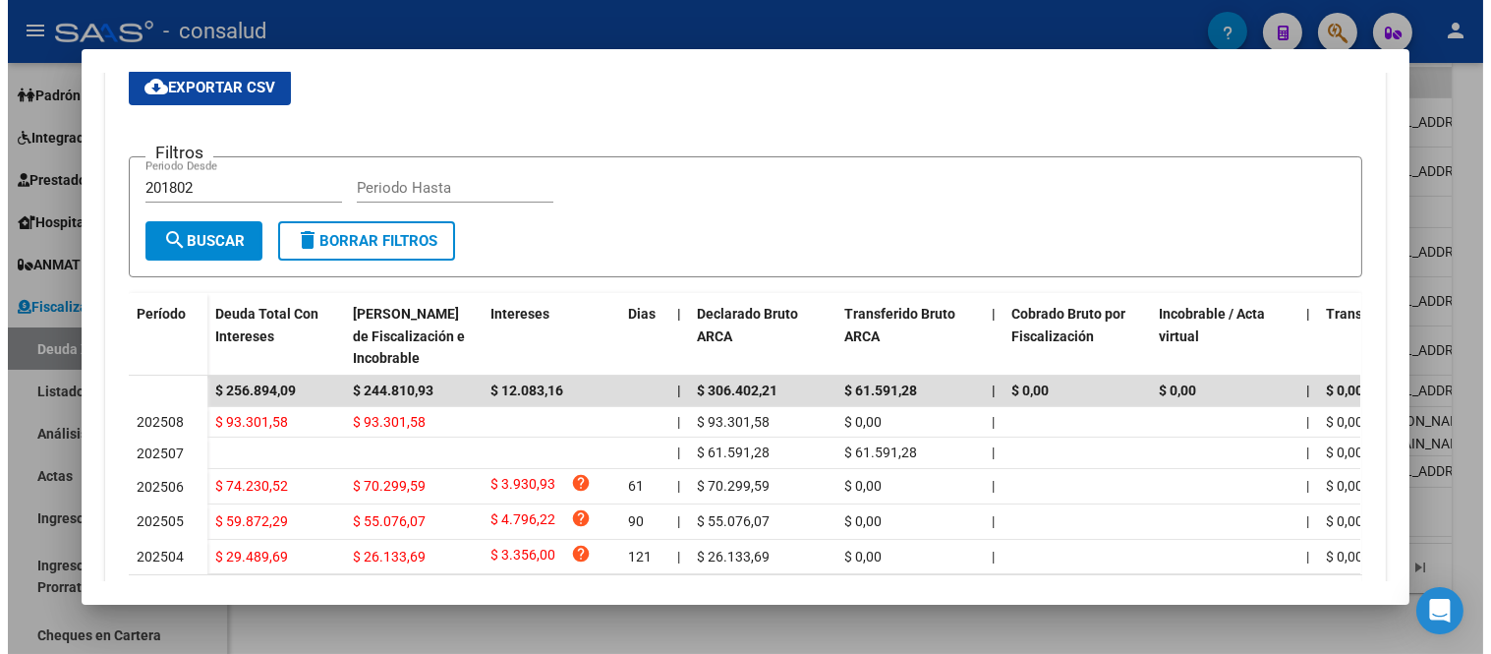
scroll to position [436, 0]
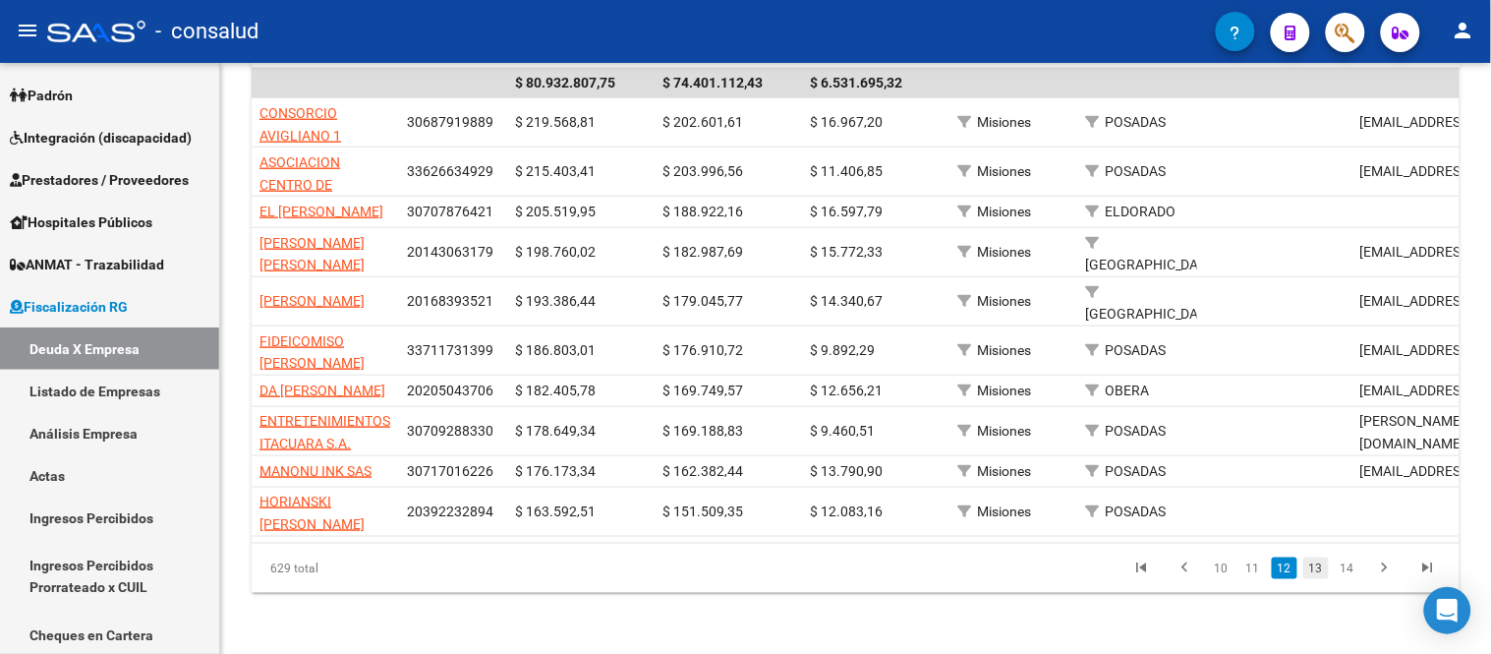
click at [1318, 579] on link "13" at bounding box center [1316, 568] width 26 height 22
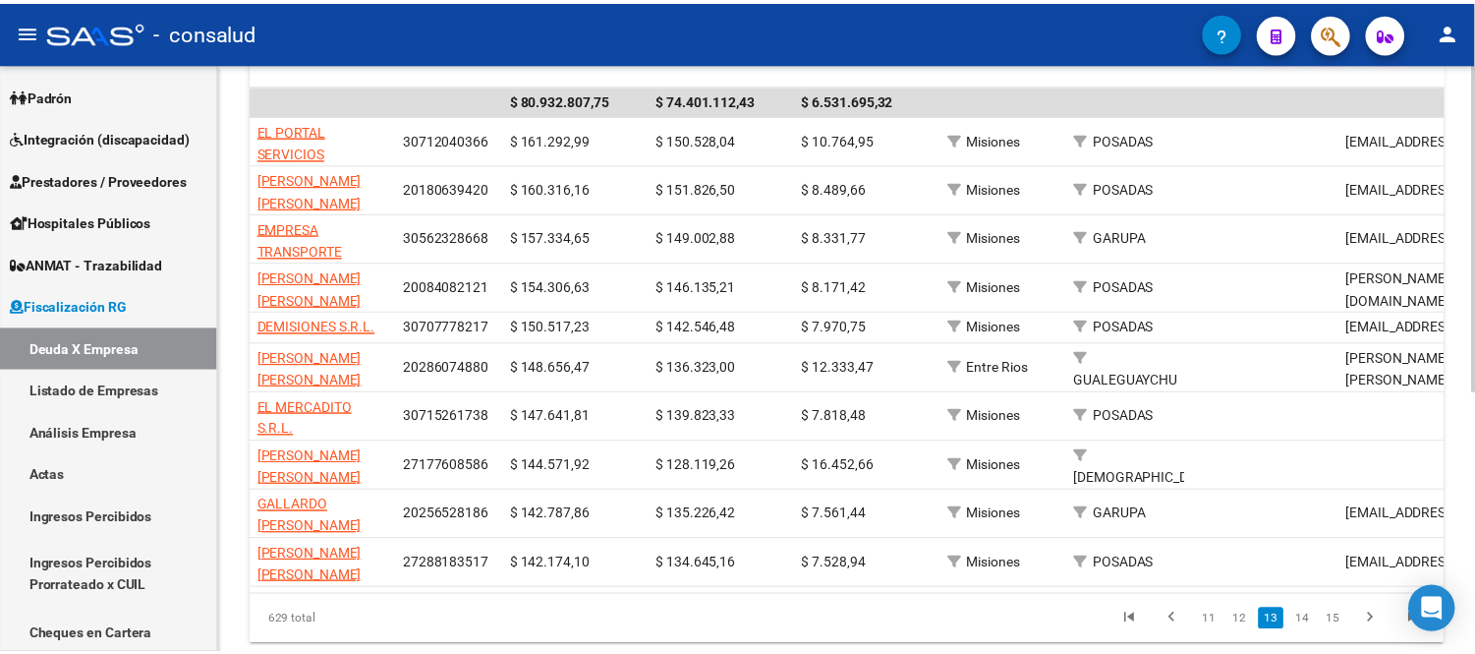
scroll to position [418, 0]
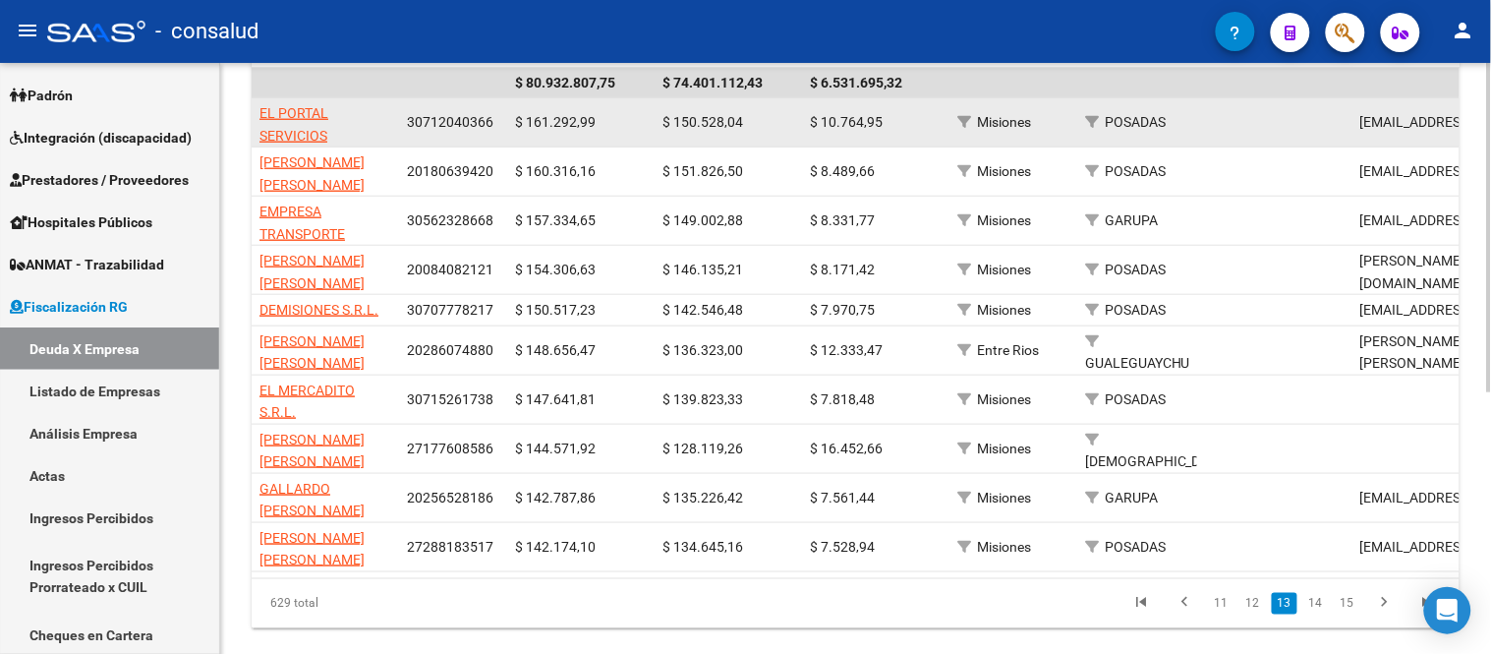
click at [282, 123] on app-link-go-to "EL PORTAL SERVICIOS SOCIALES SRL" at bounding box center [325, 135] width 132 height 67
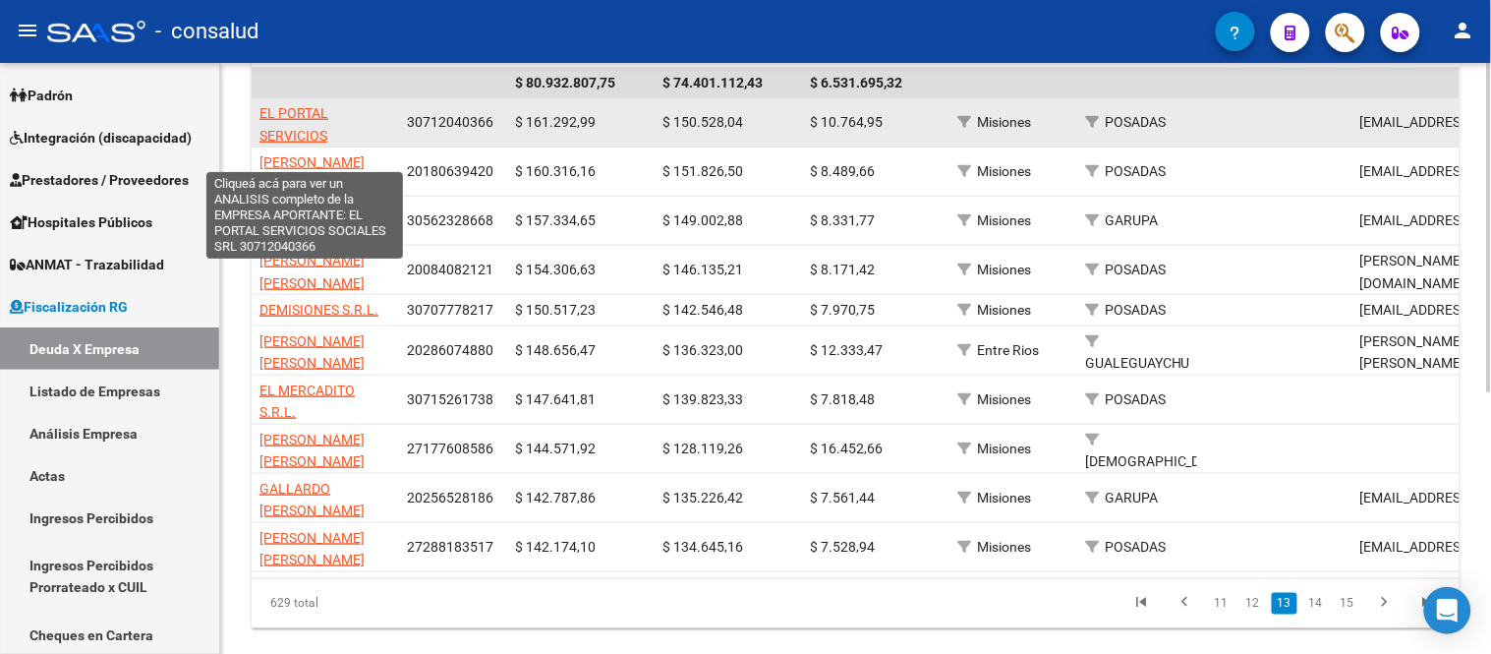
click at [288, 108] on span "EL PORTAL SERVICIOS SOCIALES SRL" at bounding box center [304, 135] width 90 height 61
type textarea "30712040366"
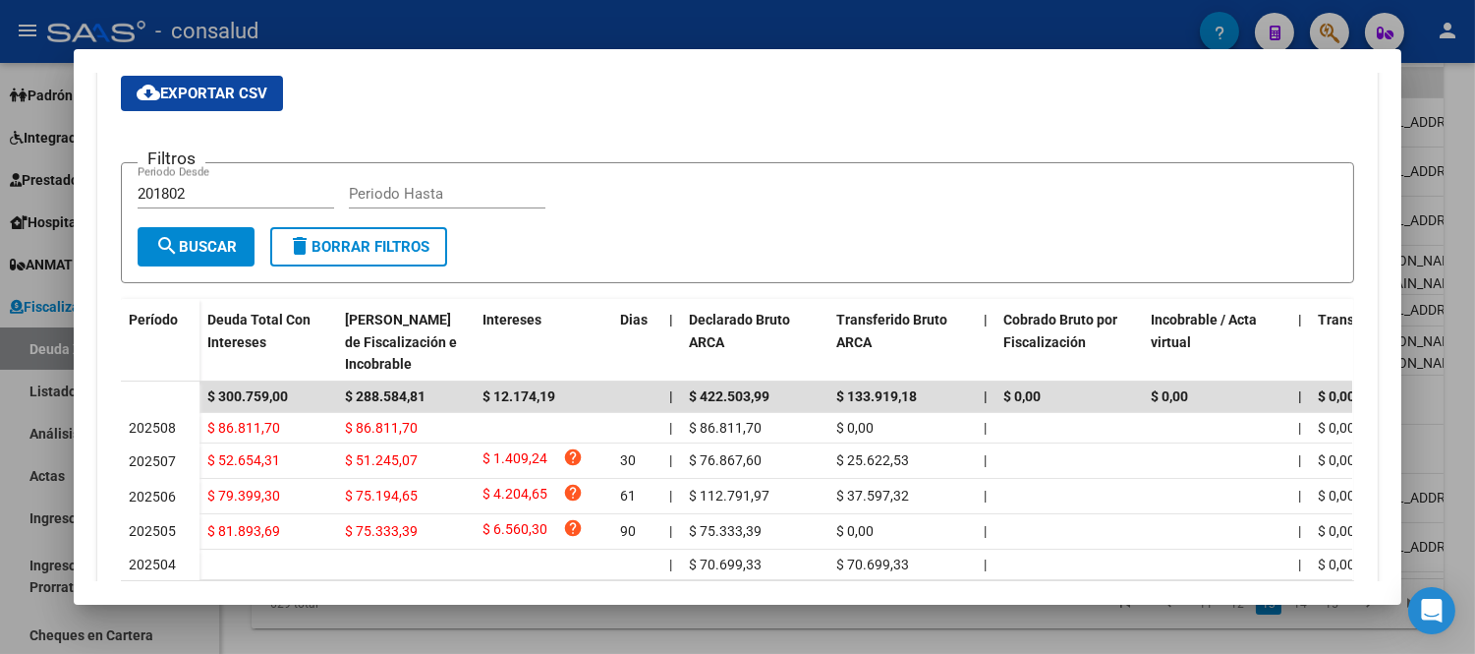
scroll to position [436, 0]
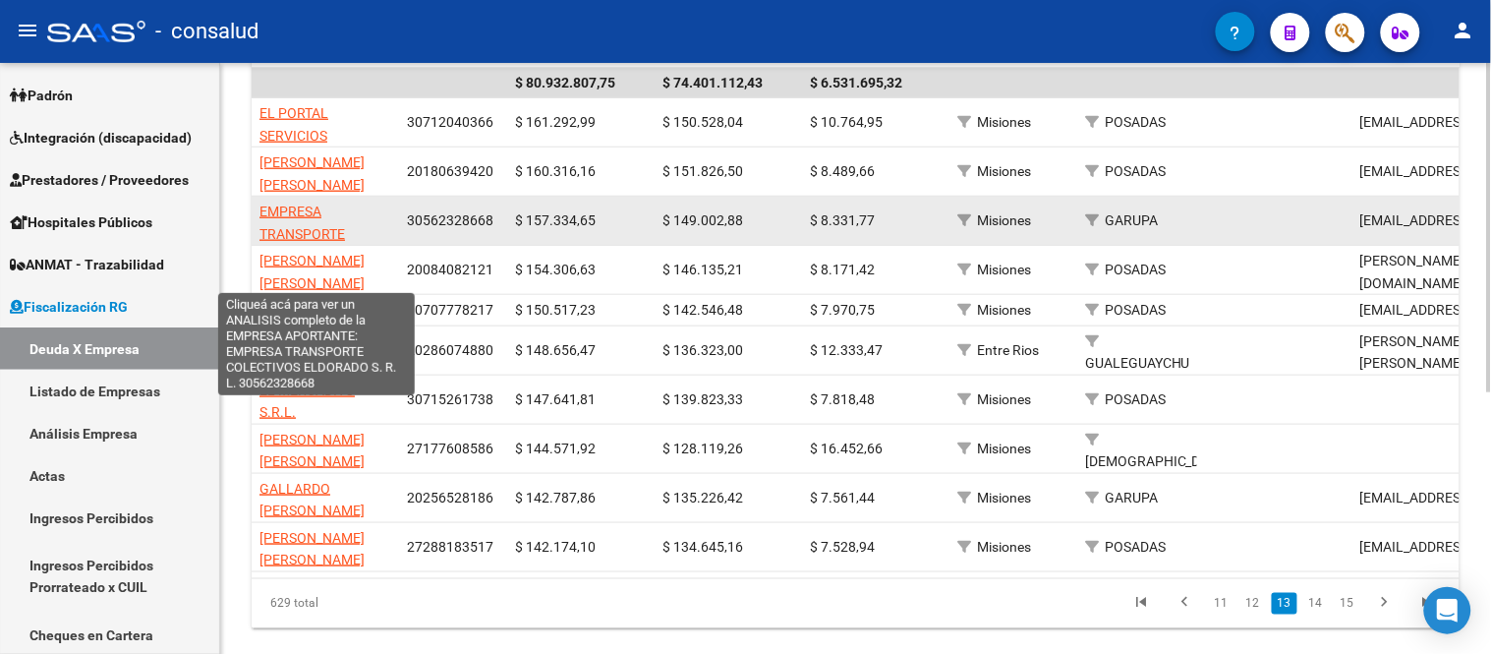
click at [305, 227] on span "EMPRESA TRANSPORTE COLECTIVOS ELDORADO S. R. L." at bounding box center [317, 244] width 116 height 83
type textarea "30562328668"
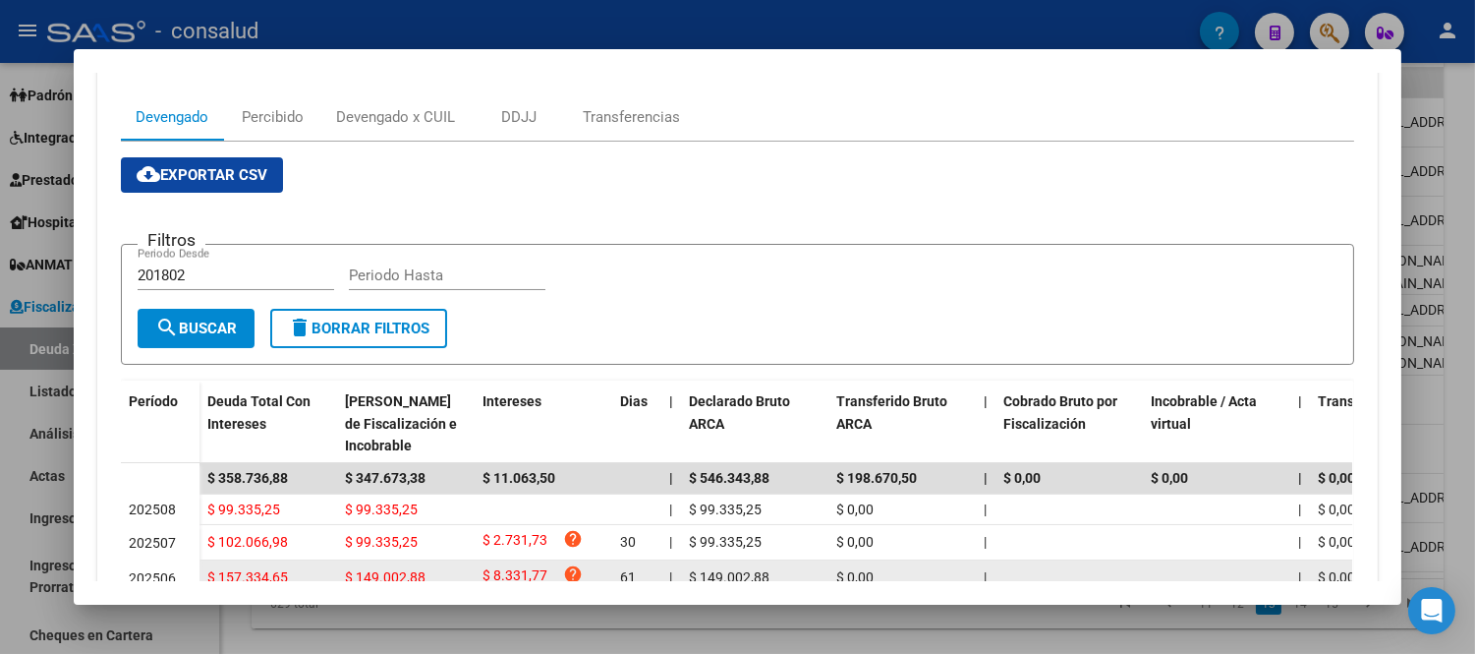
scroll to position [65, 0]
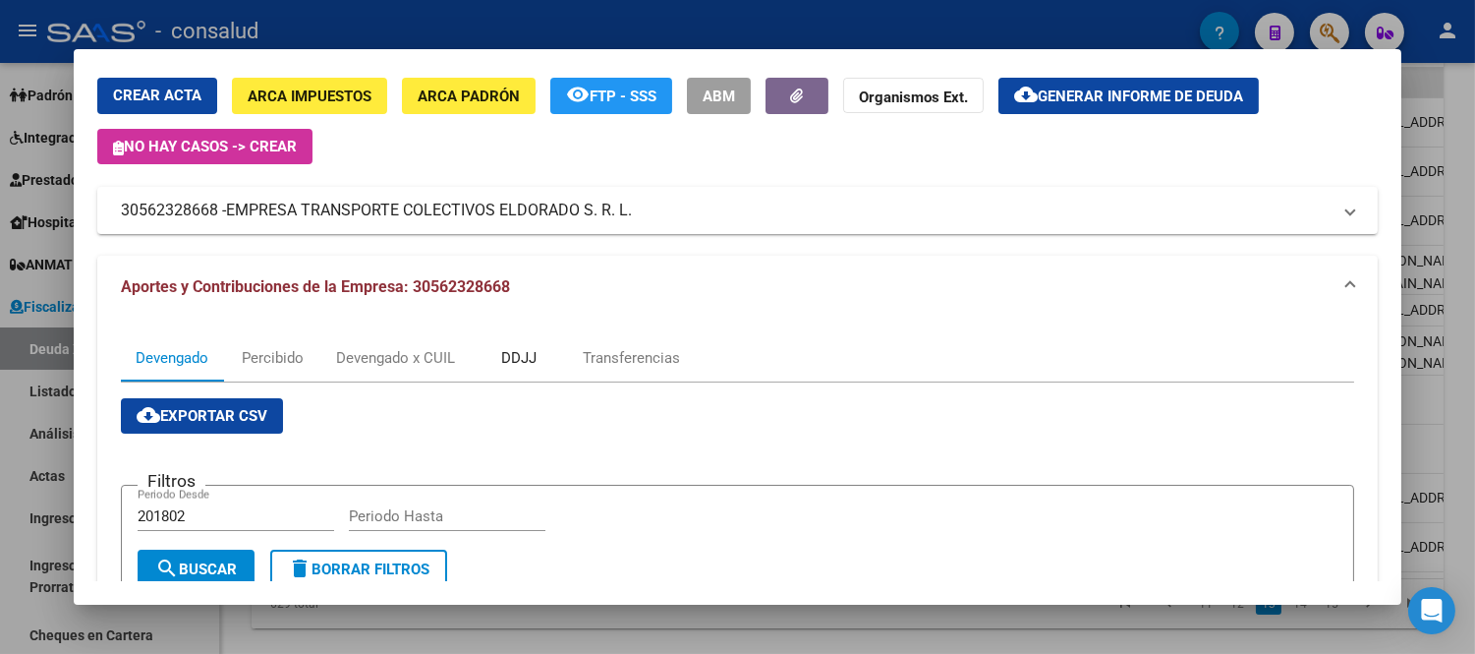
click at [513, 359] on div "DDJJ" at bounding box center [518, 358] width 35 height 22
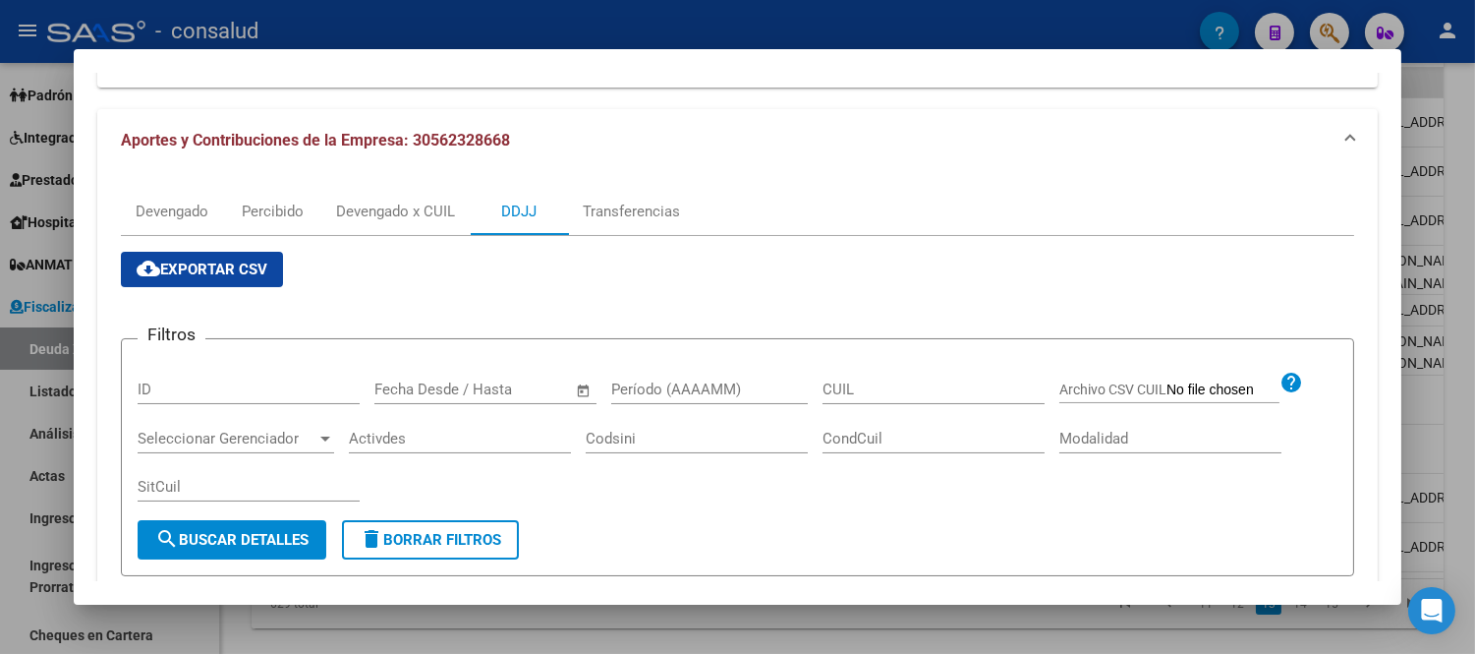
scroll to position [655, 0]
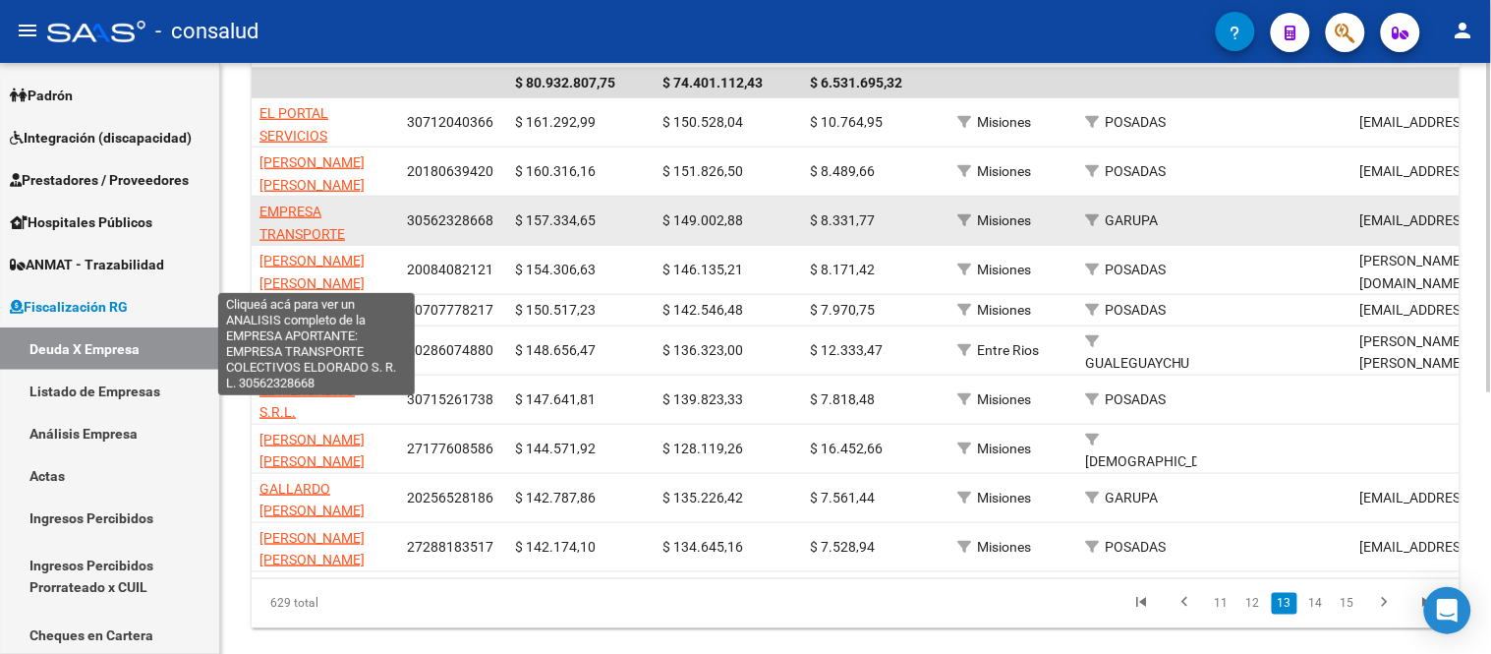
click at [311, 228] on span "EMPRESA TRANSPORTE COLECTIVOS ELDORADO S. R. L." at bounding box center [317, 244] width 116 height 83
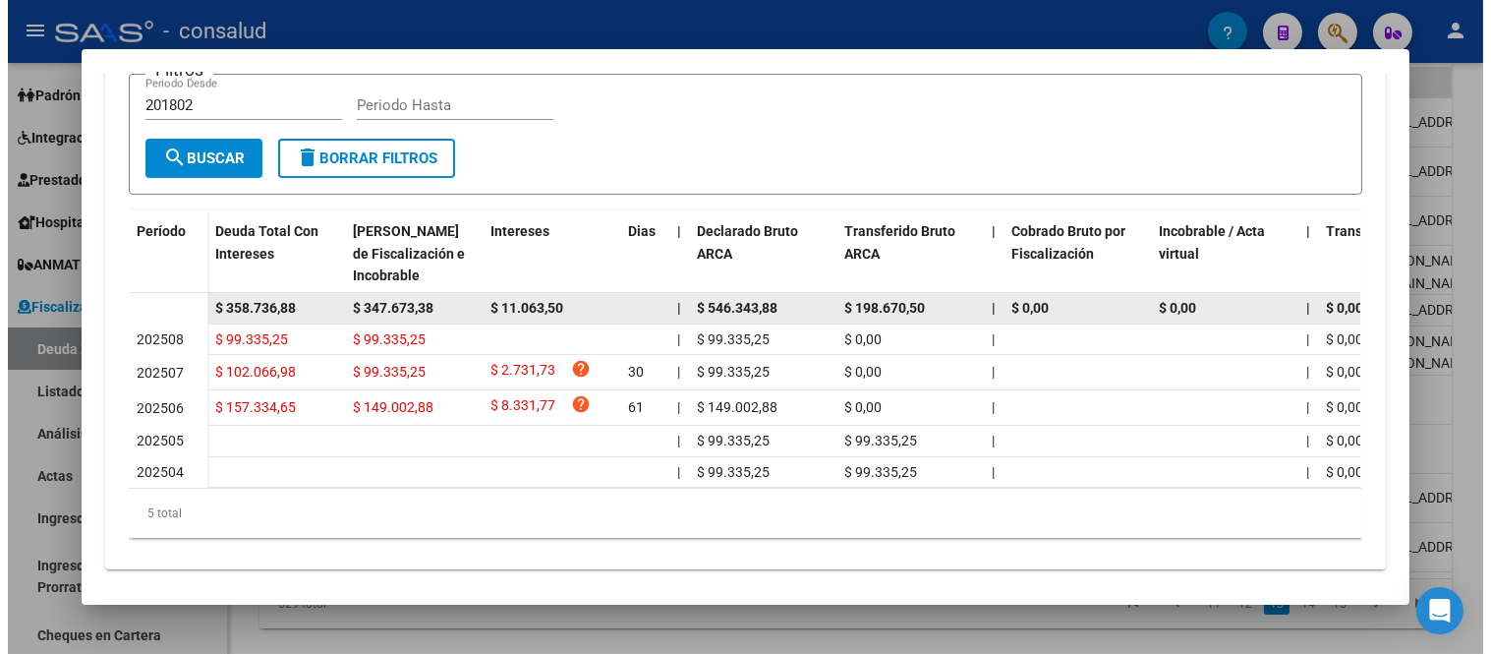
scroll to position [502, 0]
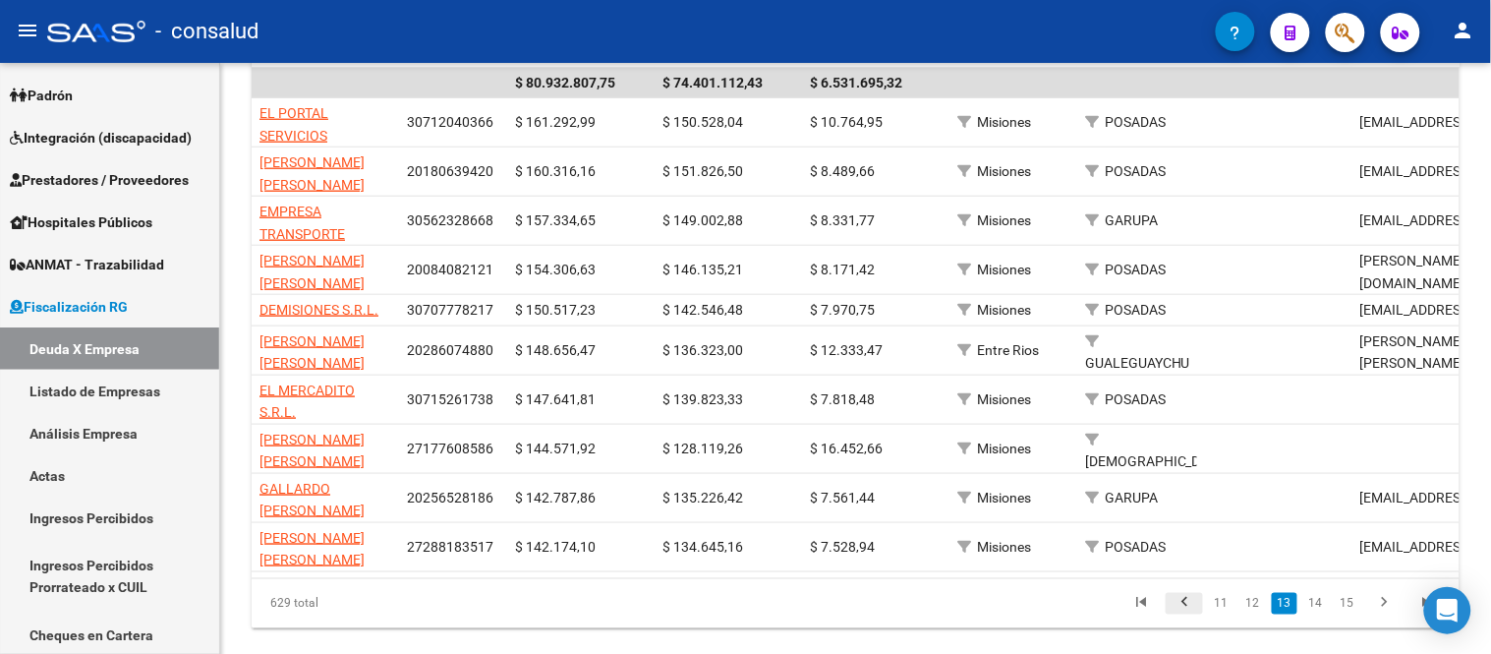
click at [1187, 617] on icon "go to previous page" at bounding box center [1185, 606] width 26 height 24
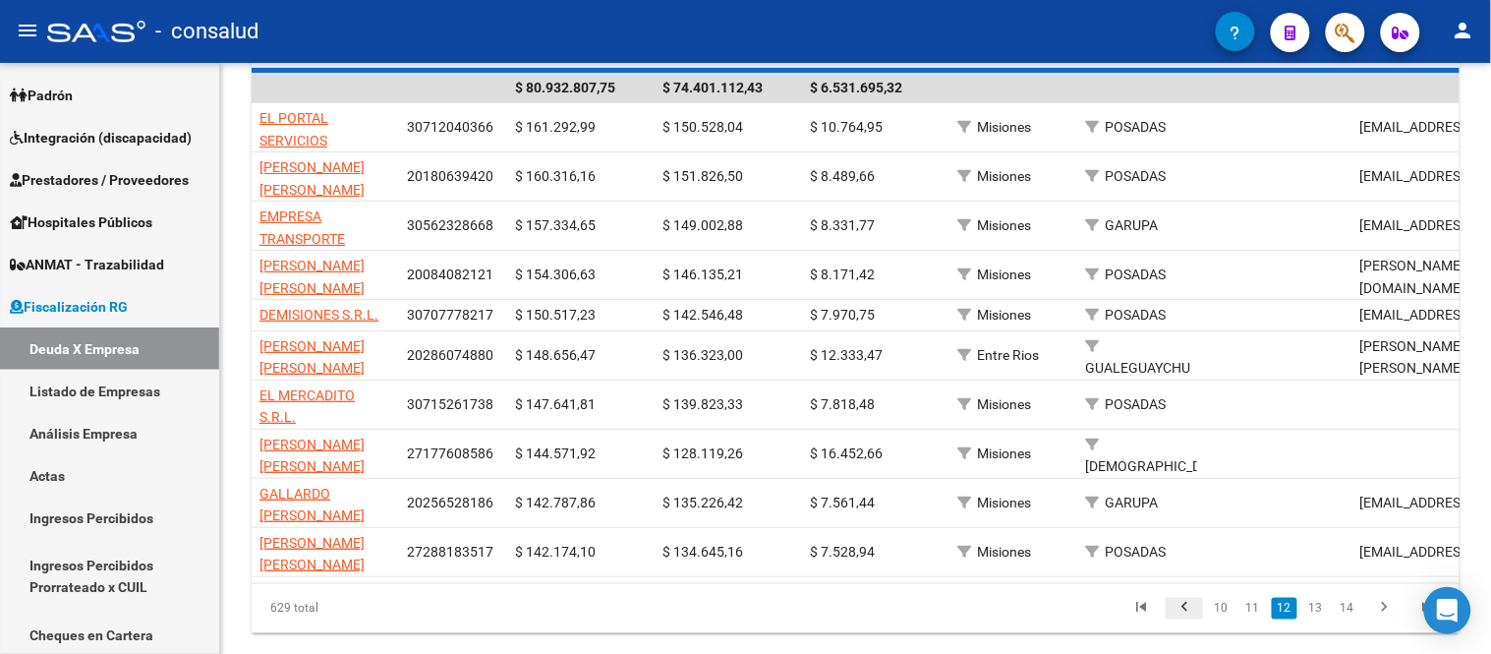
click at [1187, 622] on div "629 total 10 11 12 13 14" at bounding box center [856, 608] width 1208 height 49
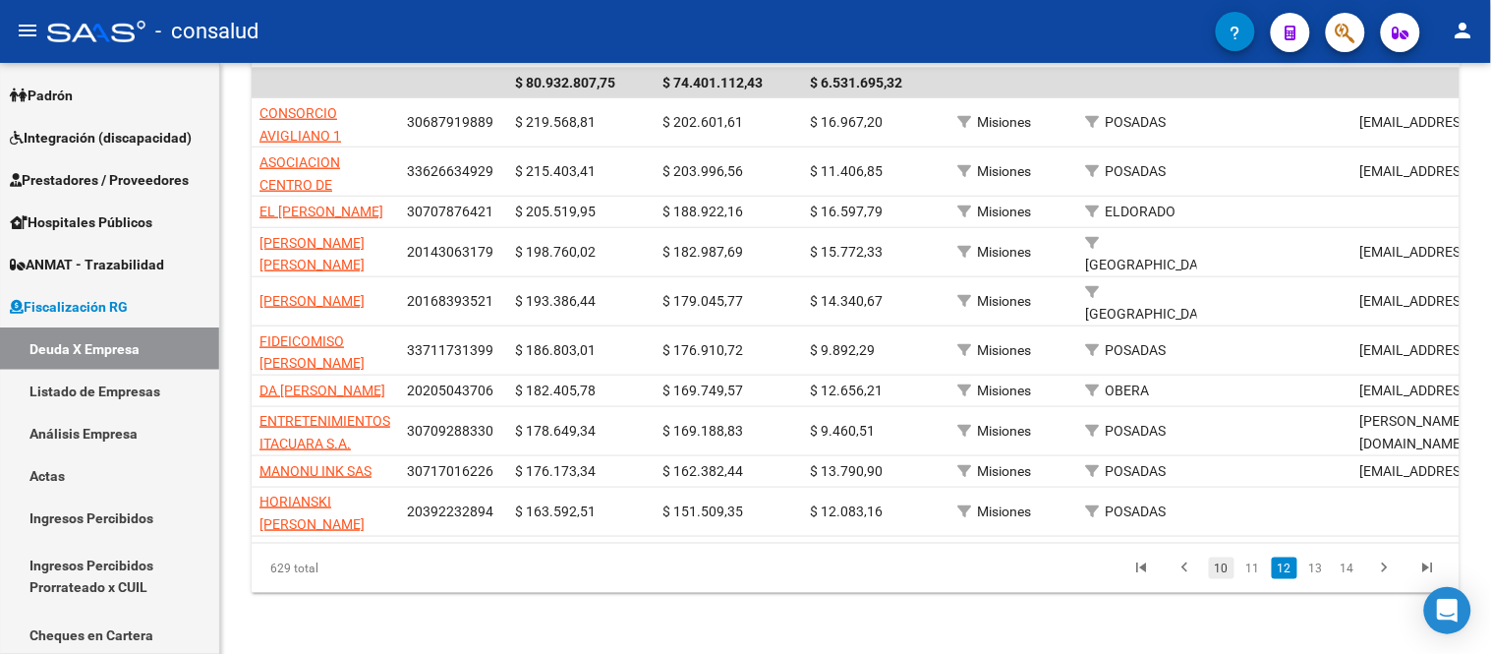
click at [1225, 579] on link "10" at bounding box center [1222, 568] width 26 height 22
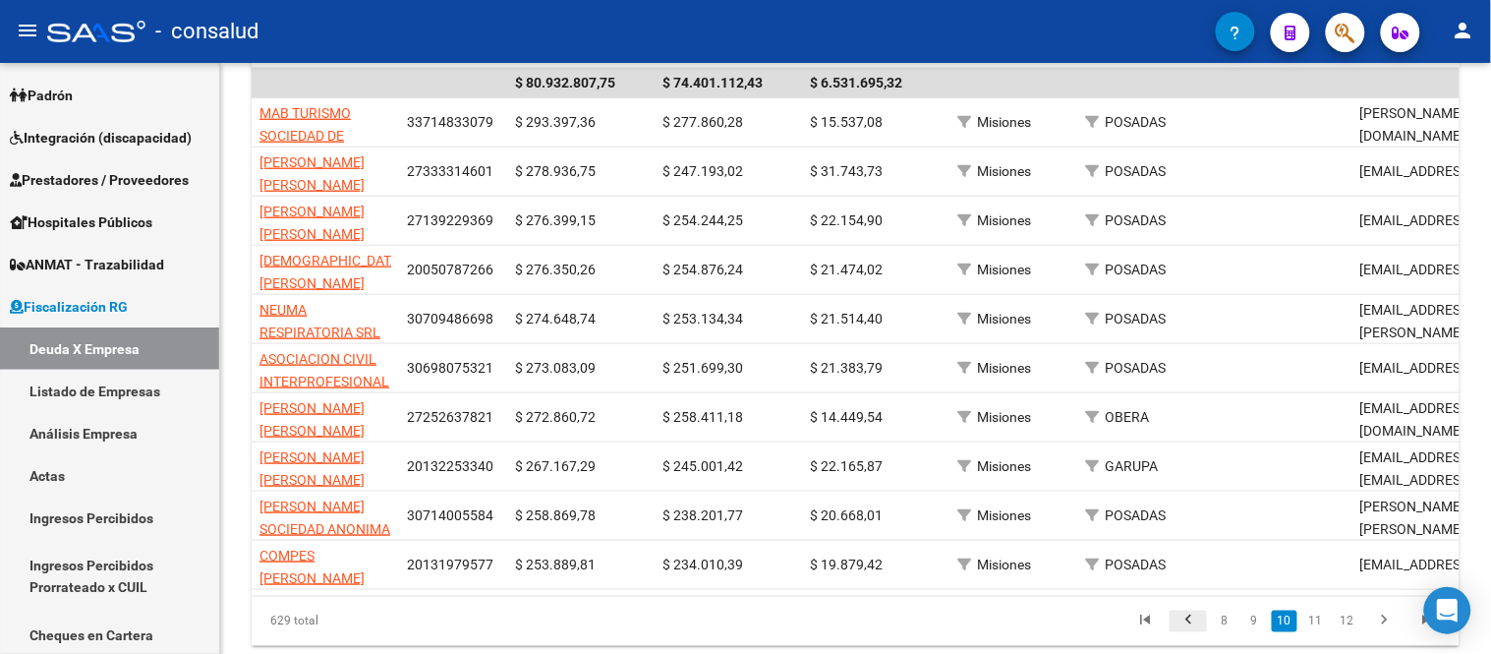
click at [1195, 630] on icon "go to previous page" at bounding box center [1188, 623] width 26 height 24
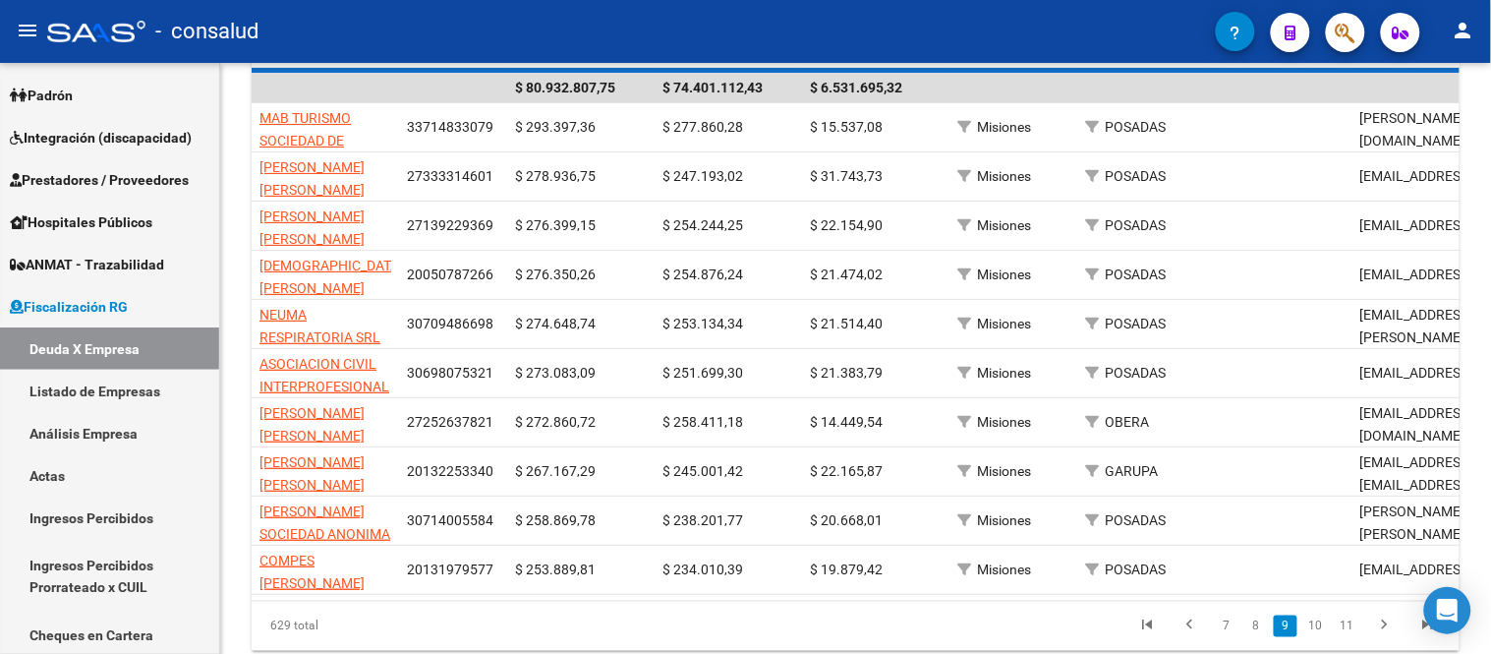
click at [1185, 635] on div "629 total 7 8 9 10 11" at bounding box center [856, 625] width 1208 height 49
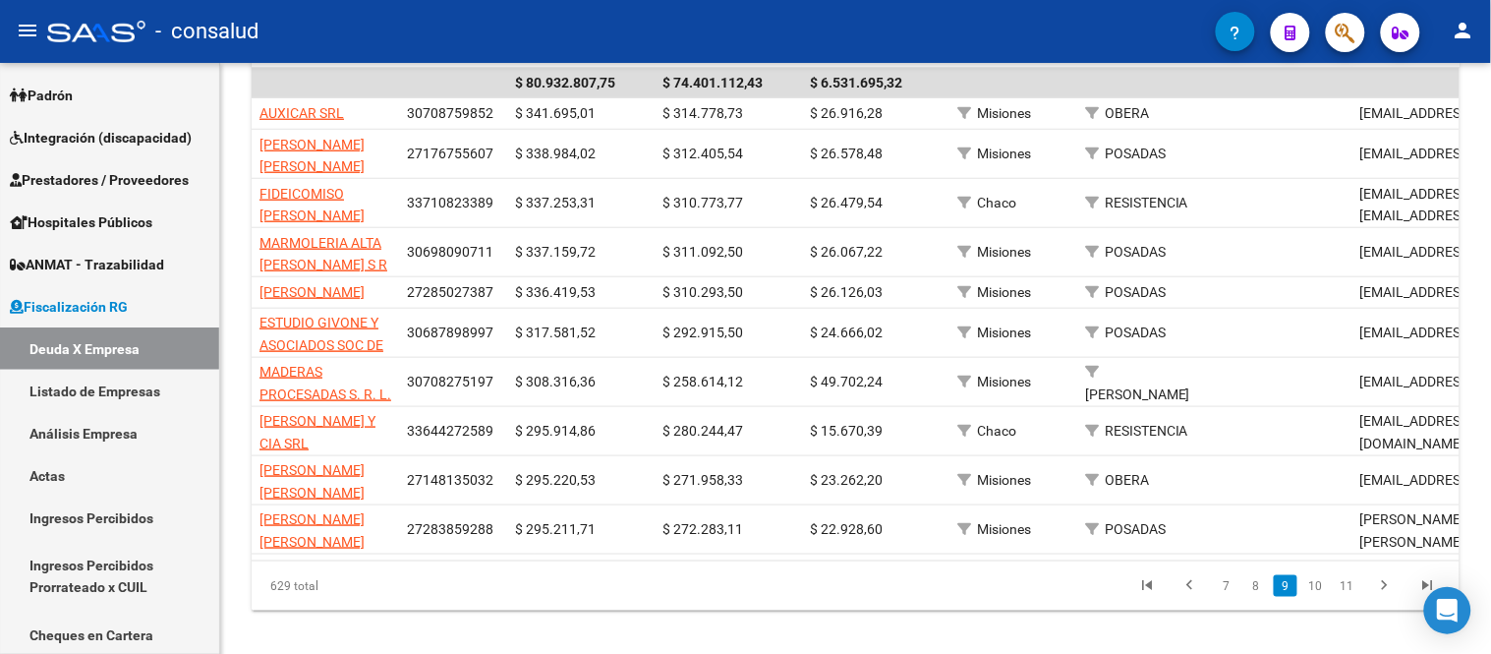
click at [1185, 602] on li at bounding box center [1190, 585] width 43 height 33
click at [1195, 600] on icon "go to previous page" at bounding box center [1190, 588] width 26 height 24
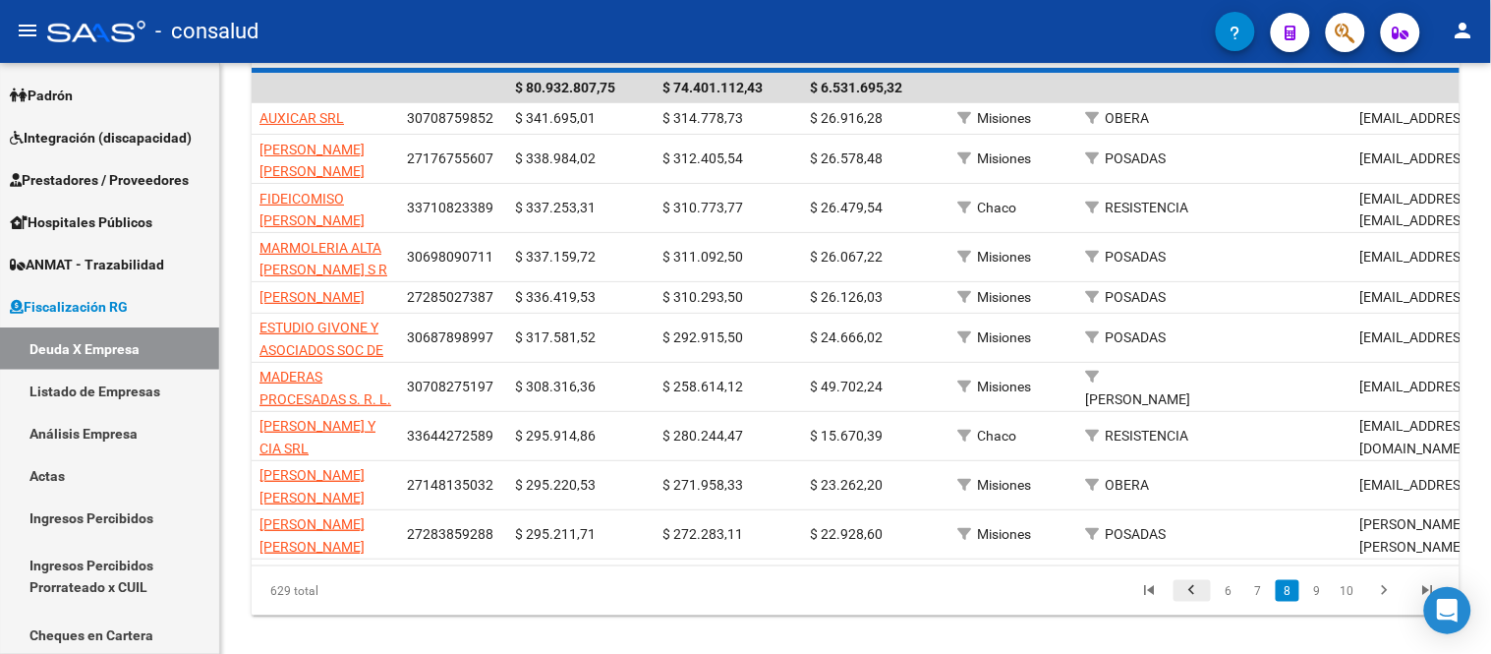
click at [1195, 615] on div "629 total 6 7 8 9 10" at bounding box center [856, 590] width 1208 height 49
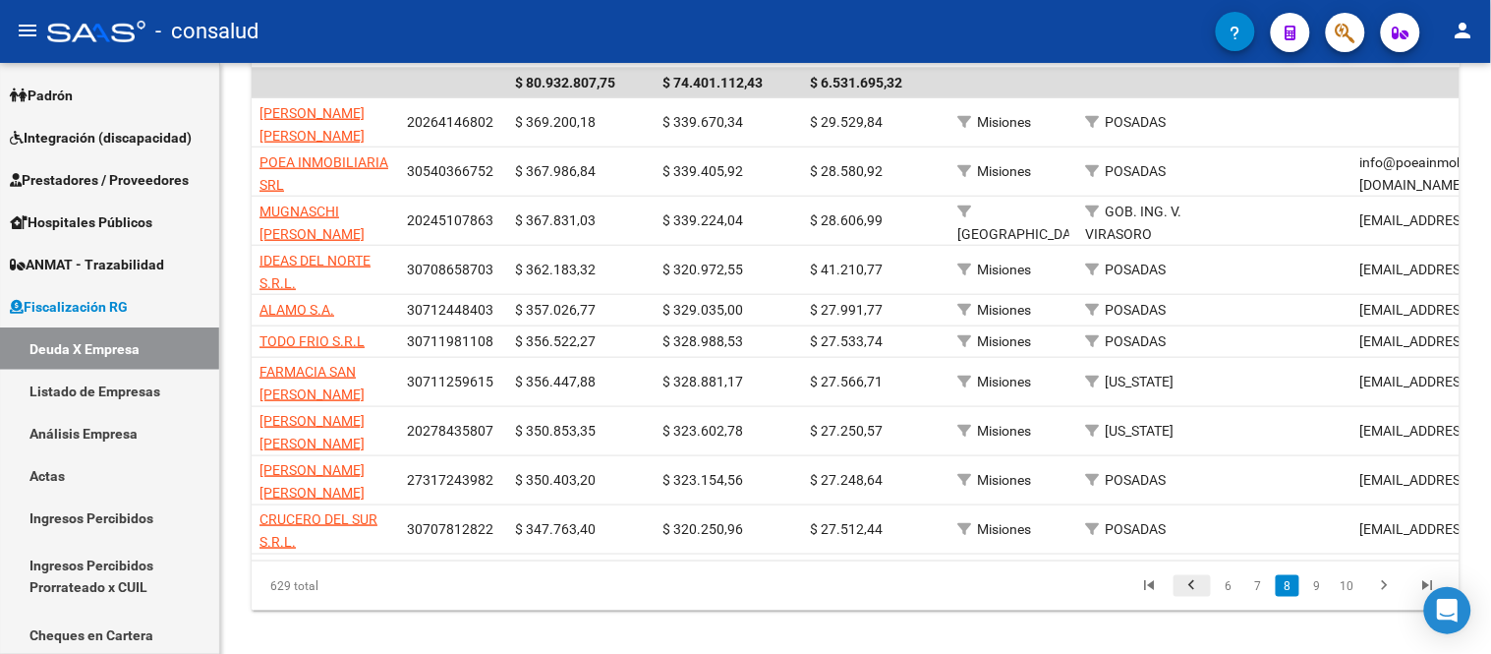
click at [1195, 621] on div "FISCALIZACION REGIMEN GENERAL -> Listado de Empresas Deudoras (alt+d) cloud_dow…" at bounding box center [855, 159] width 1271 height 1028
click at [1190, 591] on icon "go to previous page" at bounding box center [1192, 588] width 26 height 24
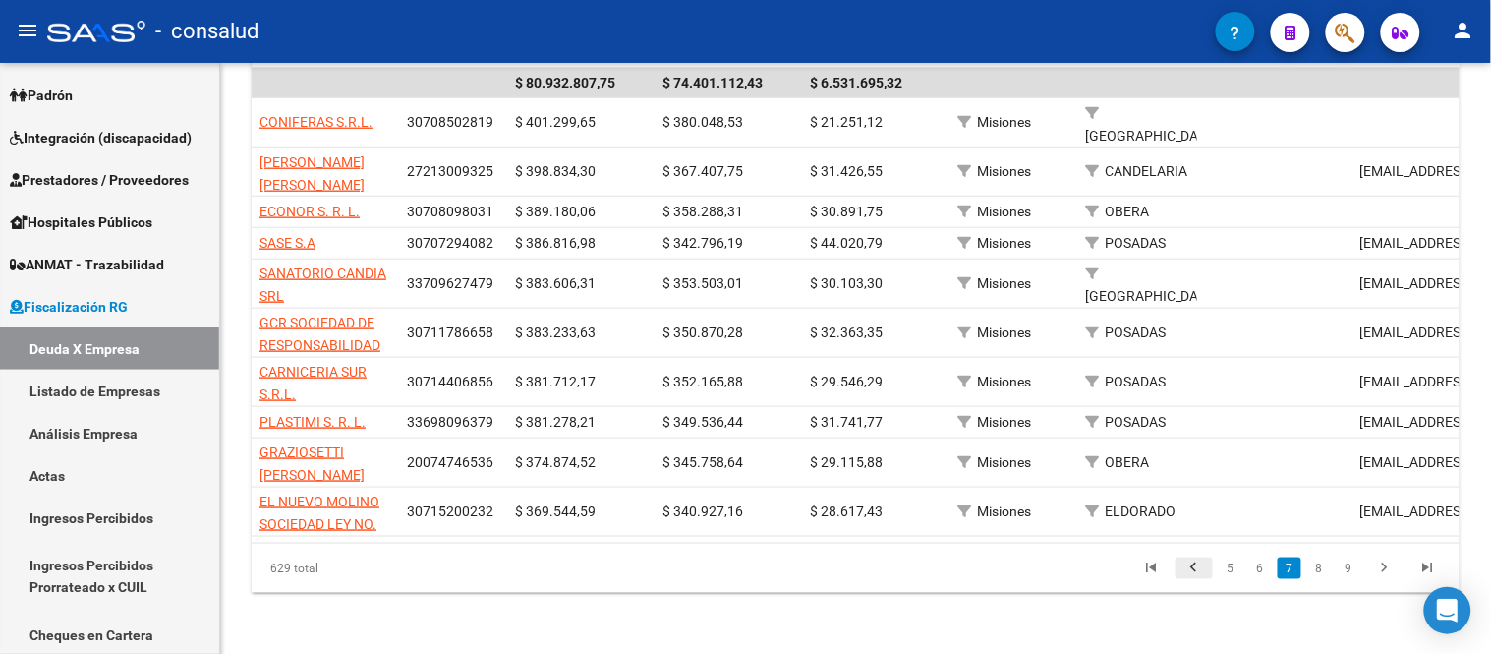
click at [1193, 582] on icon "go to previous page" at bounding box center [1194, 570] width 26 height 24
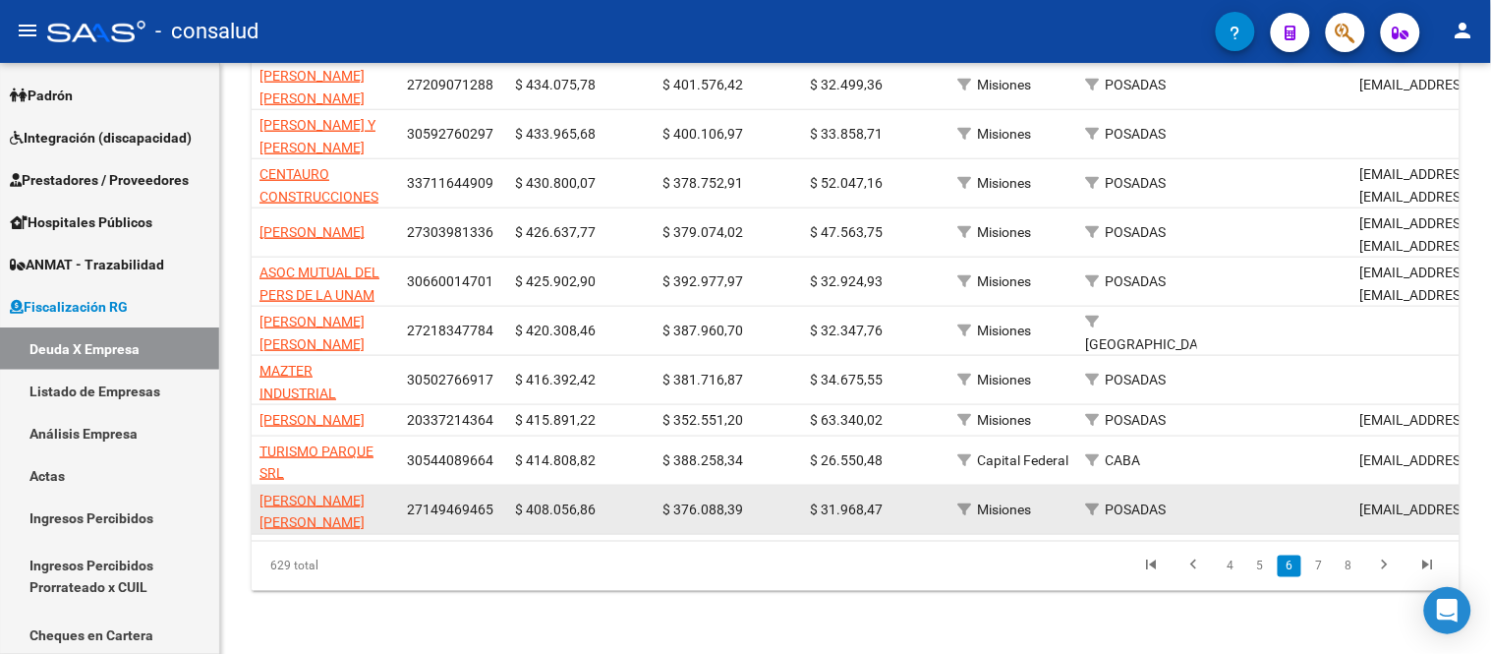
scroll to position [470, 0]
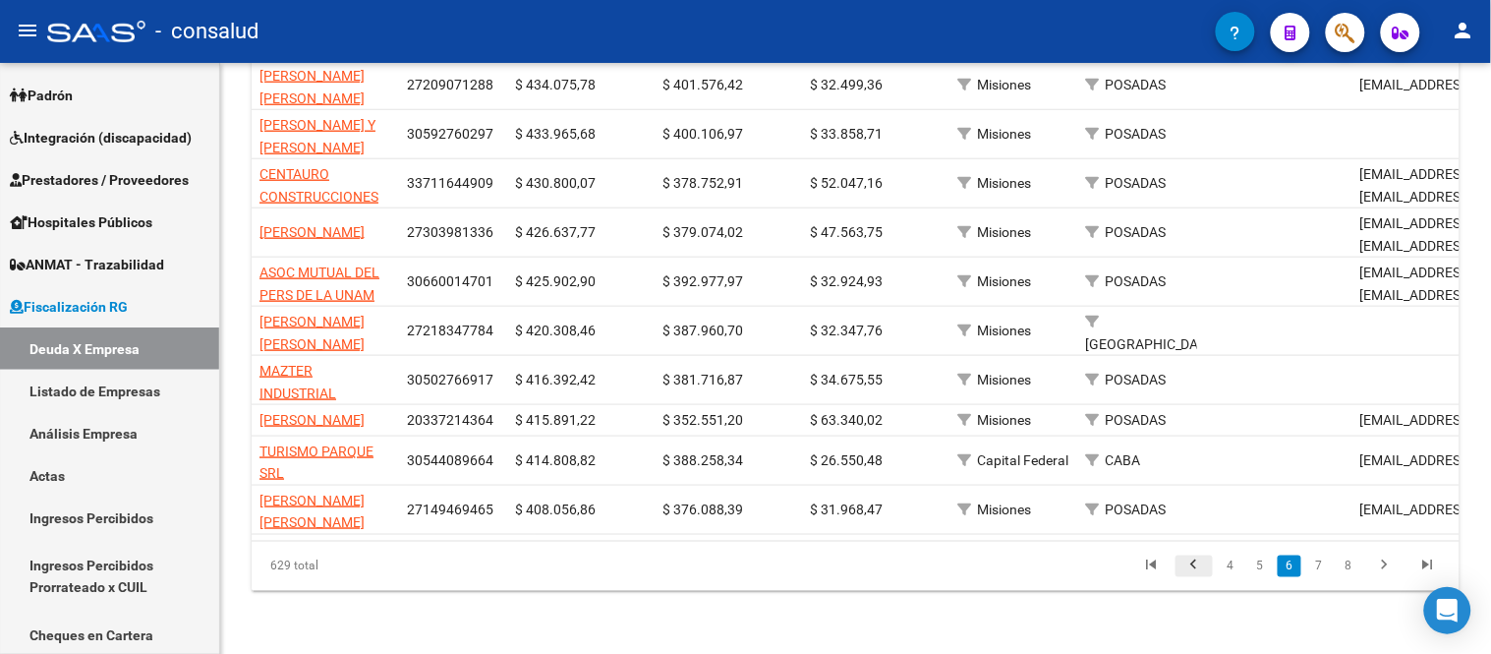
click at [1192, 566] on icon "go to previous page" at bounding box center [1194, 568] width 26 height 24
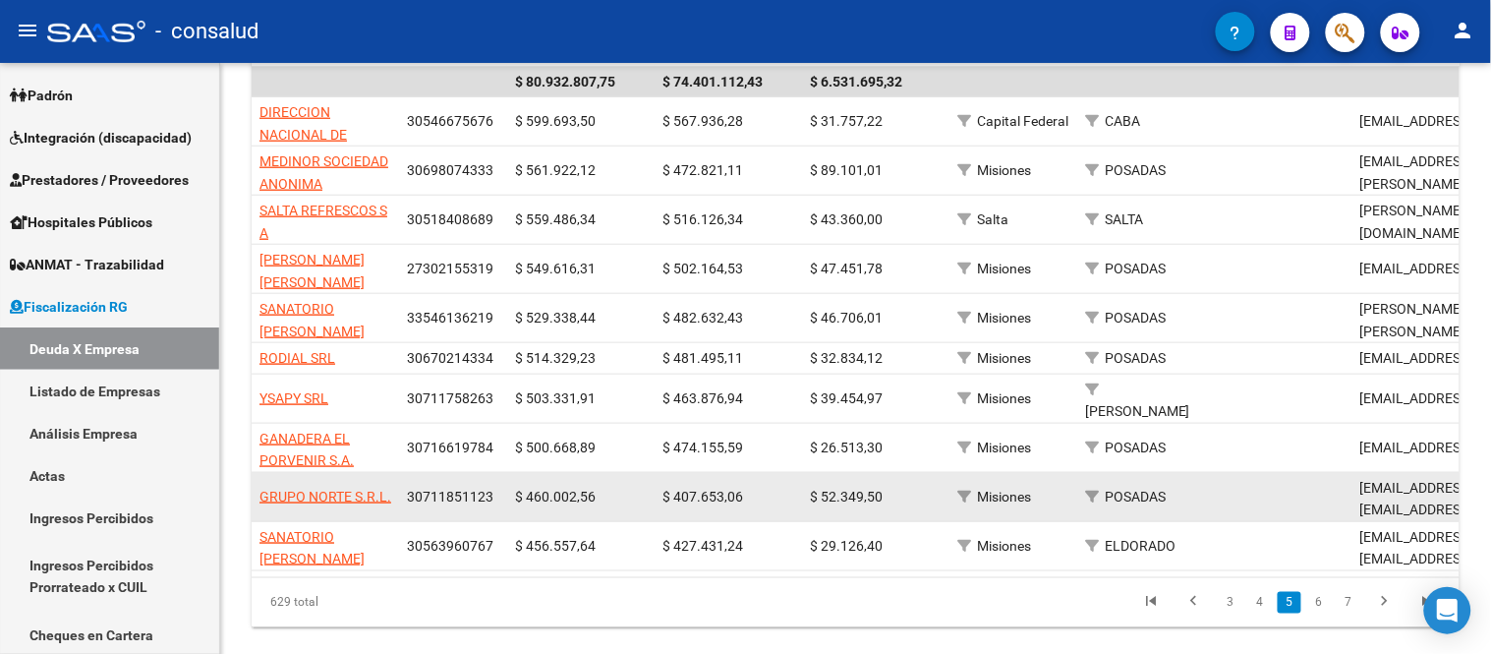
scroll to position [453, 0]
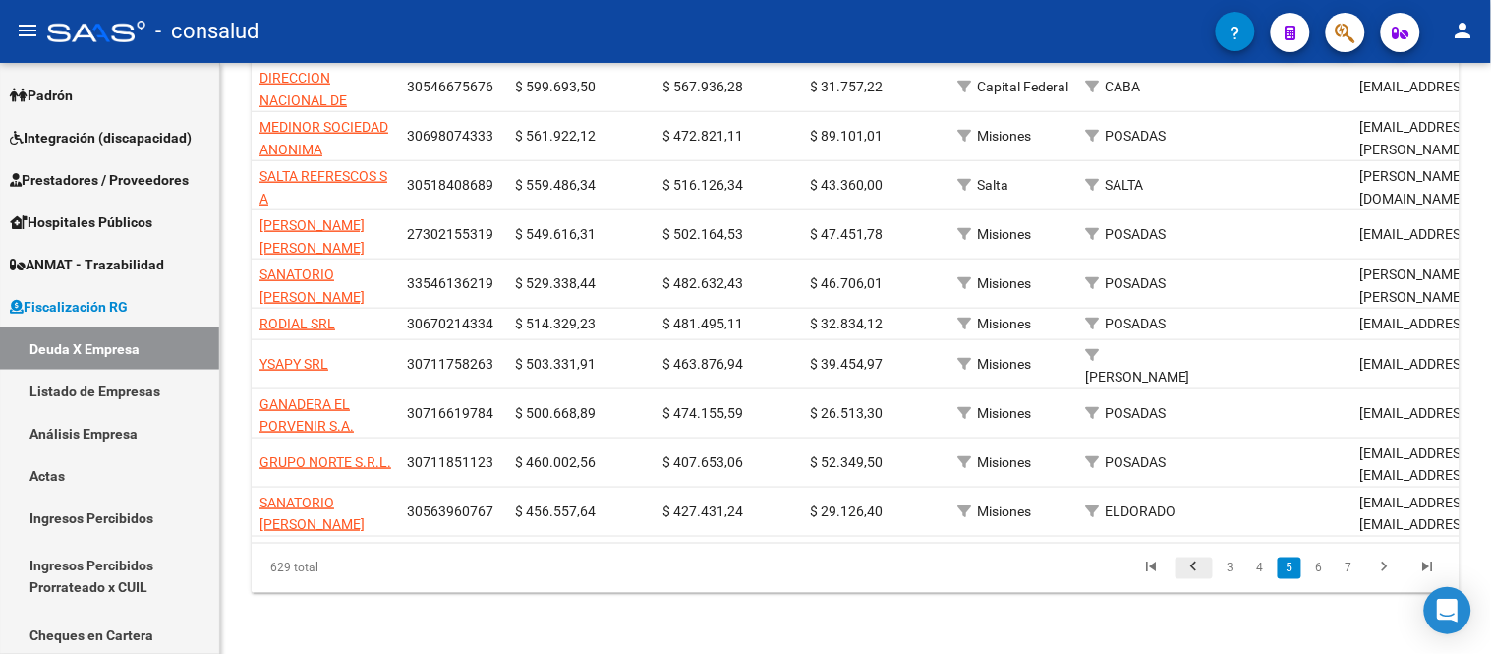
click at [1197, 570] on icon "go to previous page" at bounding box center [1194, 570] width 26 height 24
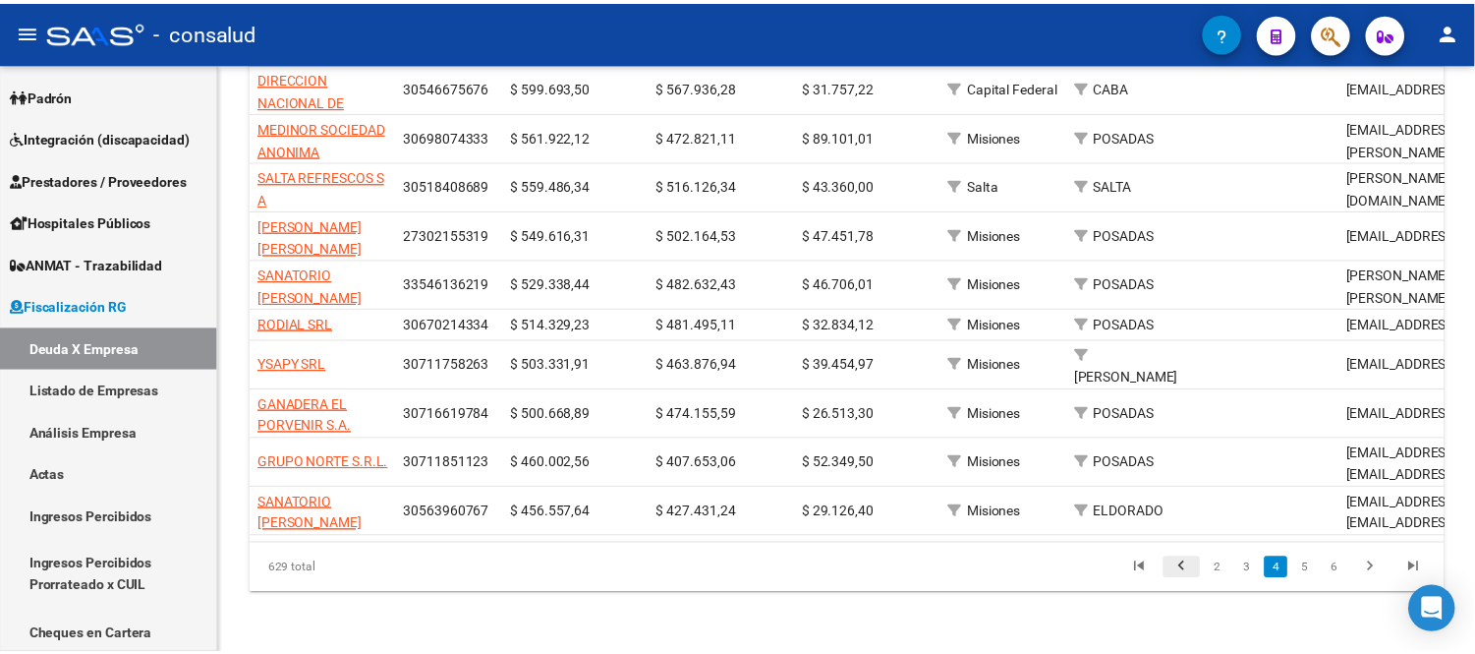
scroll to position [399, 0]
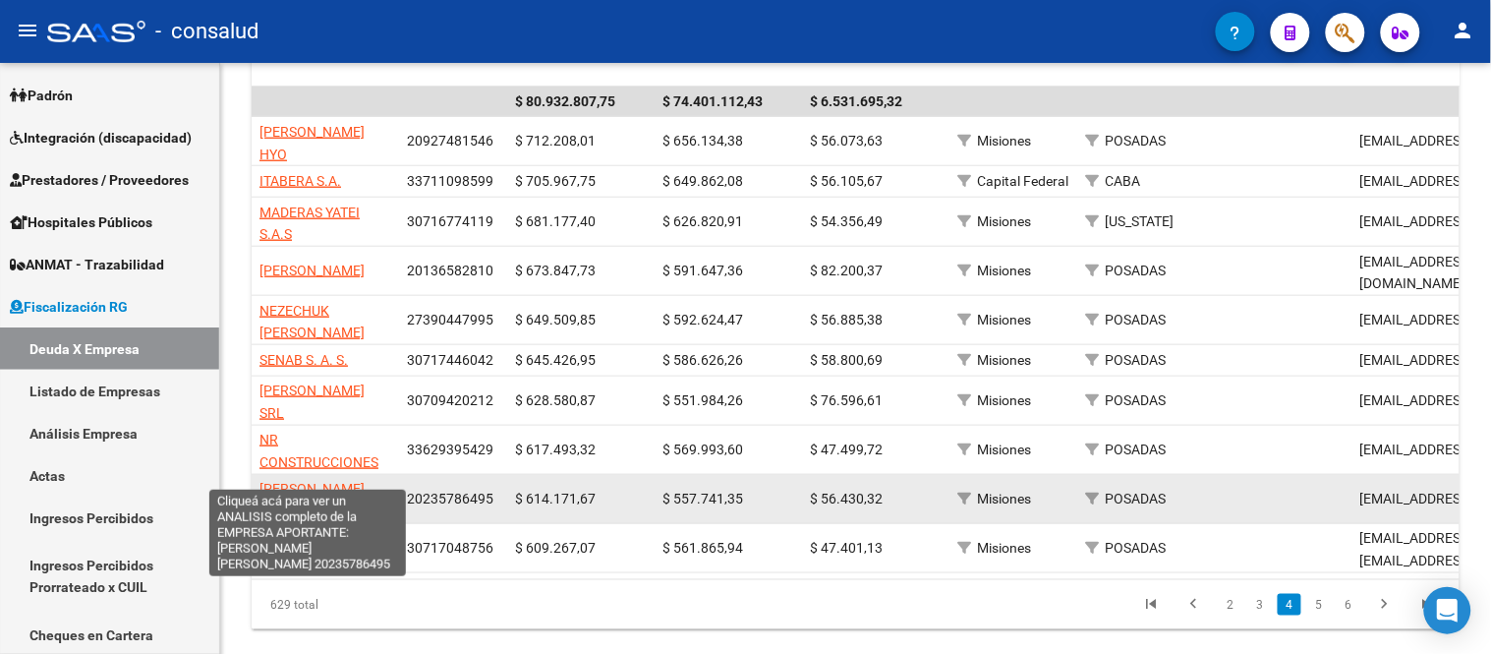
click at [285, 481] on span "[PERSON_NAME] [PERSON_NAME]" at bounding box center [311, 500] width 105 height 38
type textarea "20235786495"
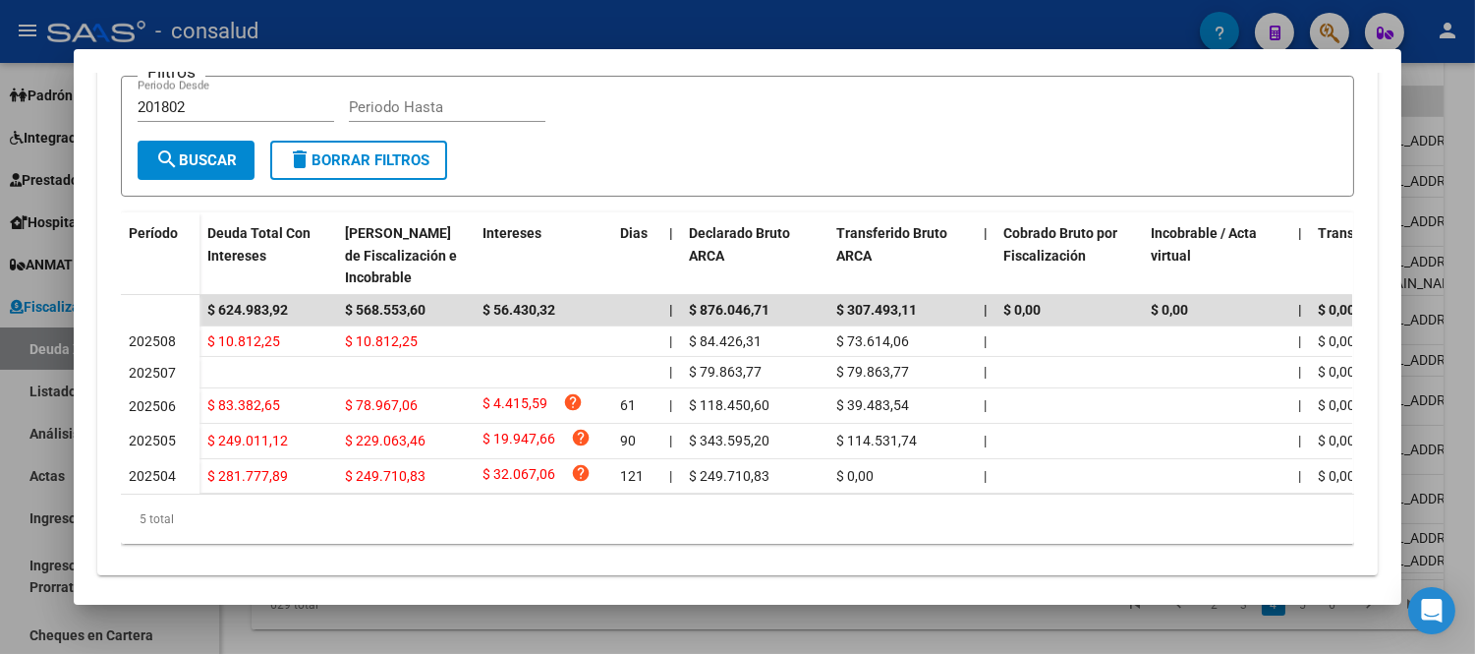
scroll to position [506, 0]
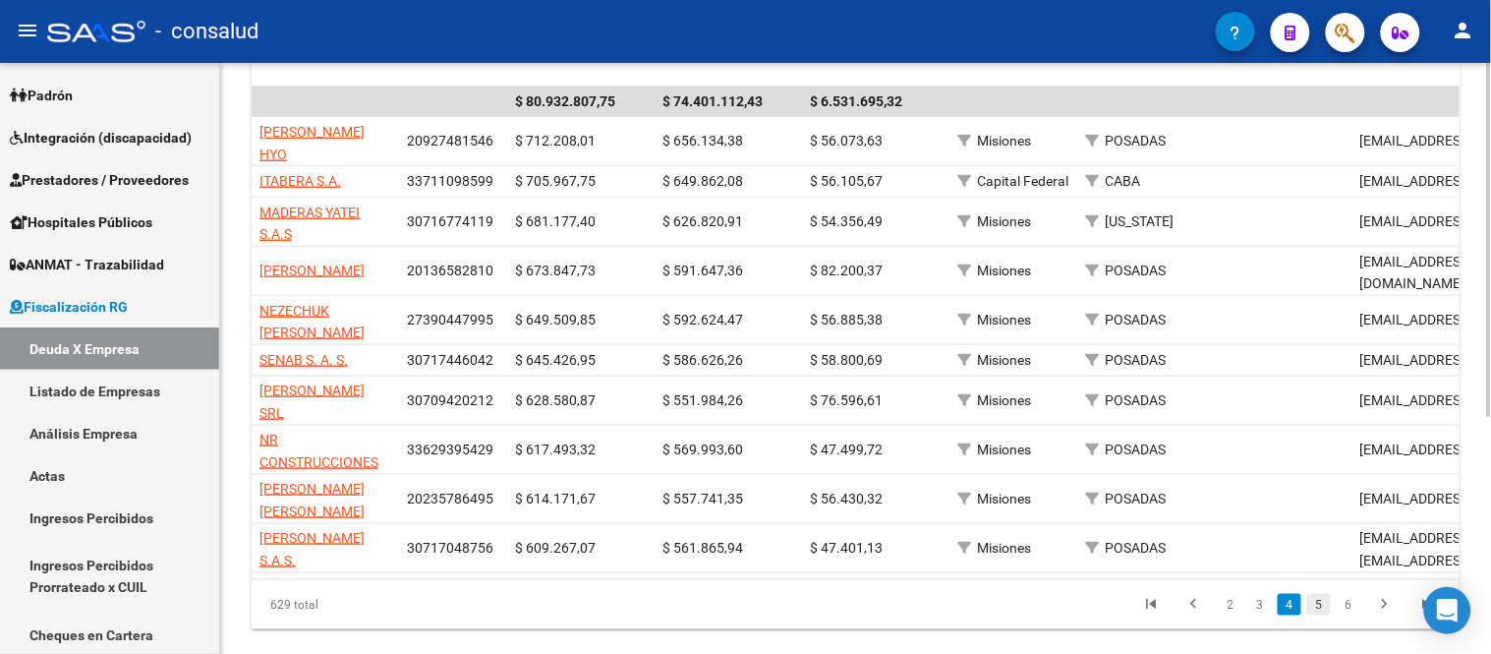
click at [1320, 594] on link "5" at bounding box center [1319, 605] width 24 height 22
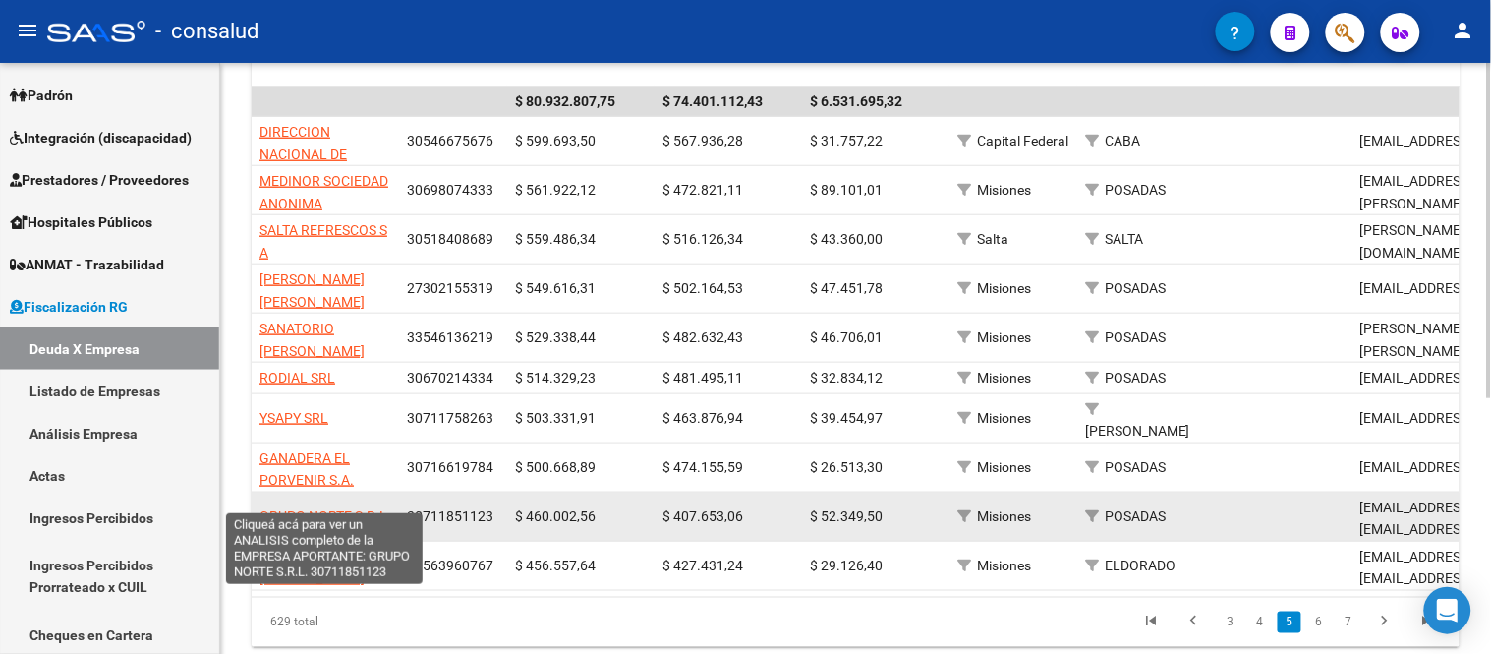
click at [330, 508] on span "GRUPO NORTE S.R.L." at bounding box center [325, 516] width 132 height 16
type textarea "30711851123"
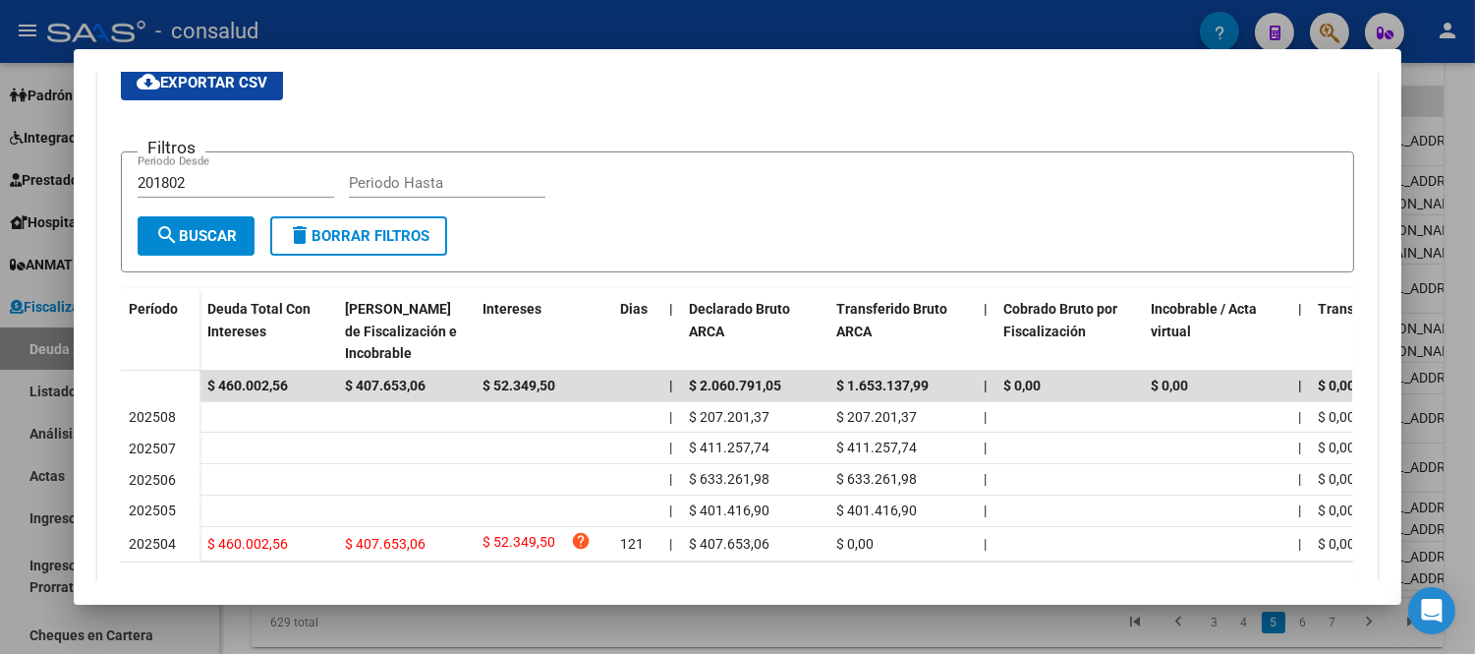
scroll to position [497, 0]
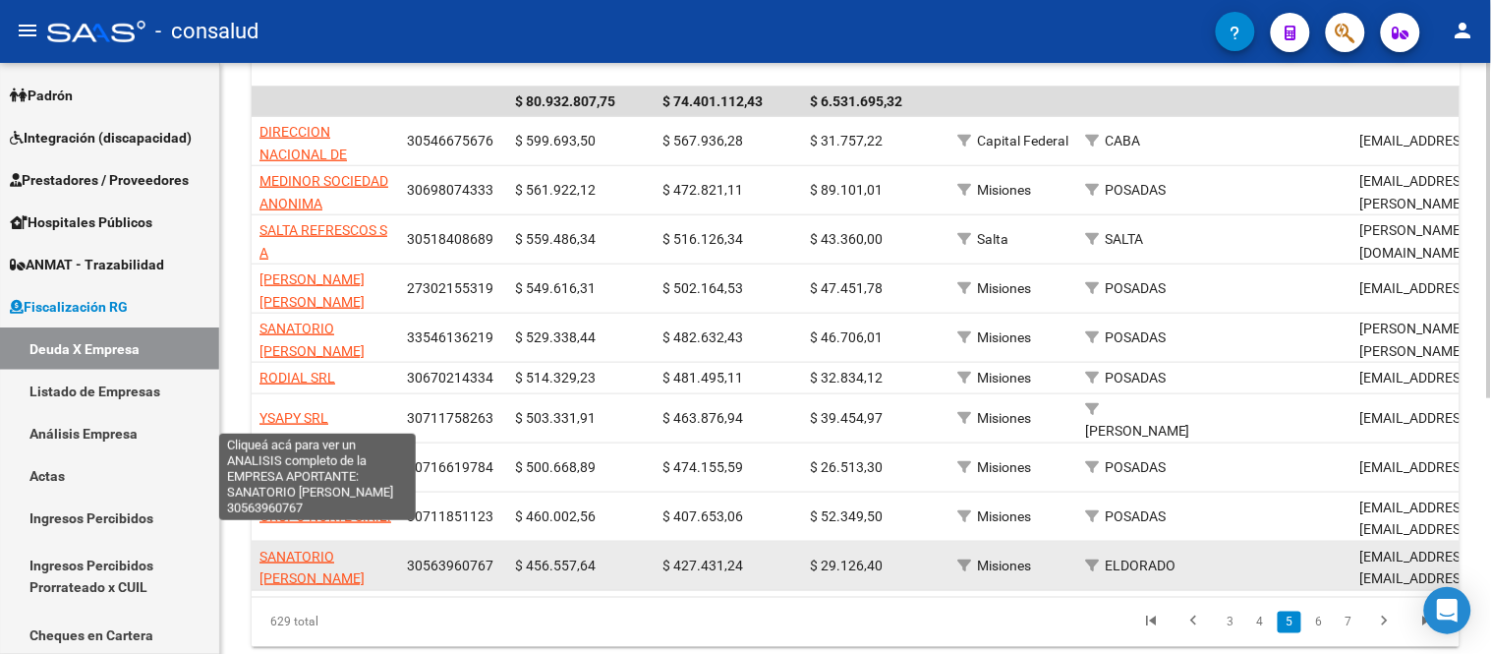
click at [272, 561] on span "SANATORIO [PERSON_NAME]" at bounding box center [311, 567] width 105 height 38
type textarea "30563960767"
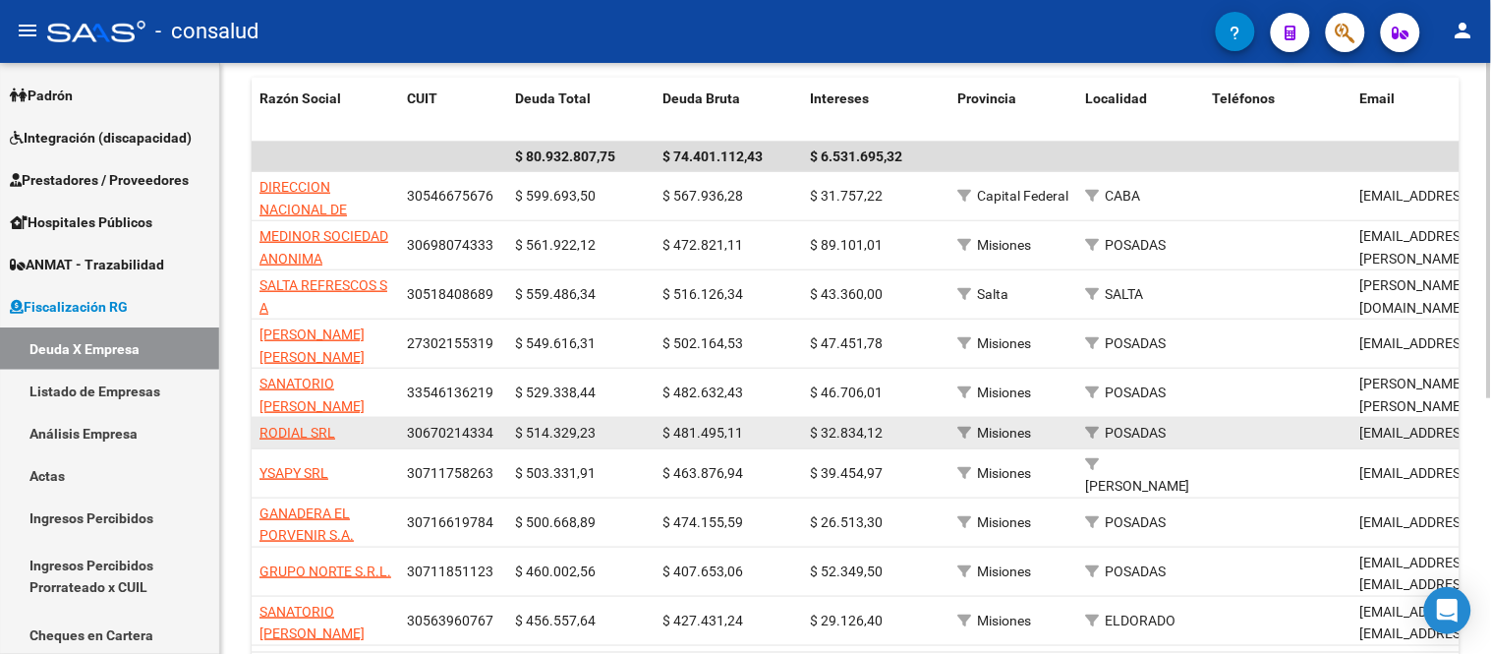
scroll to position [453, 0]
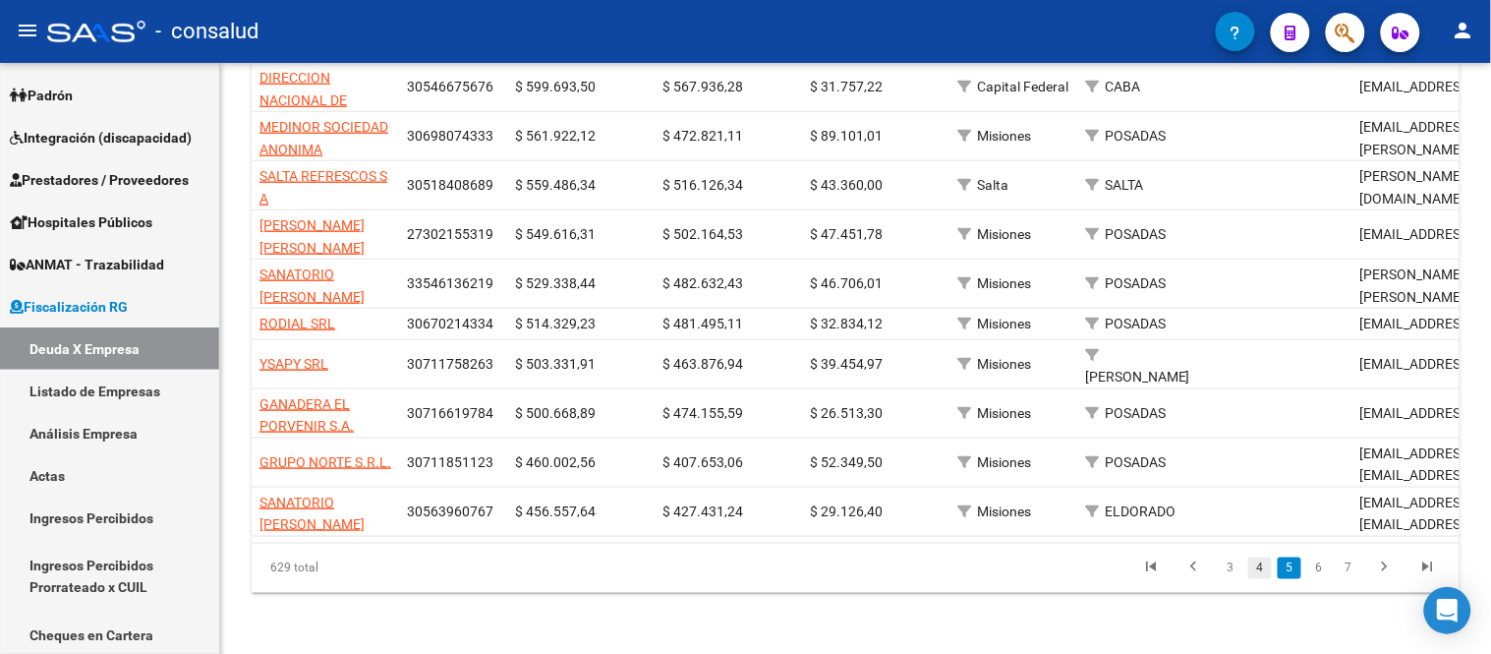
click at [1264, 563] on link "4" at bounding box center [1260, 568] width 24 height 22
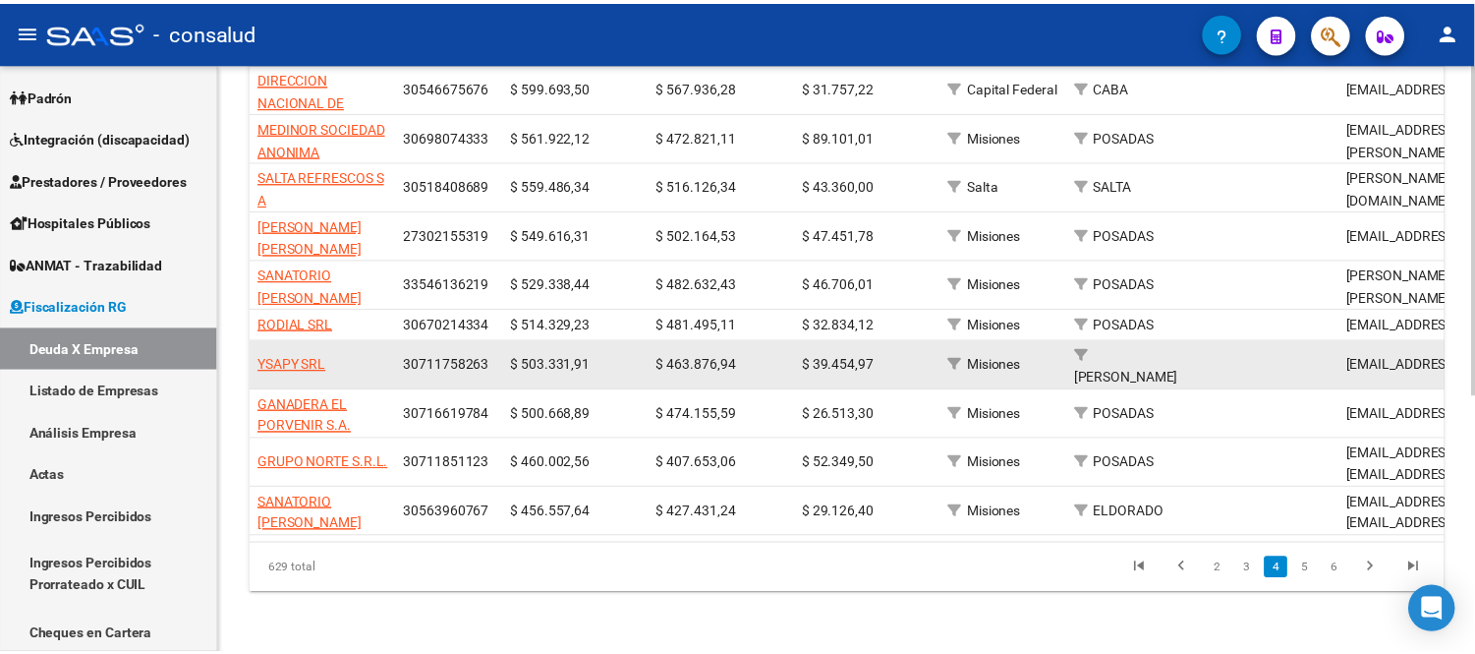
scroll to position [399, 0]
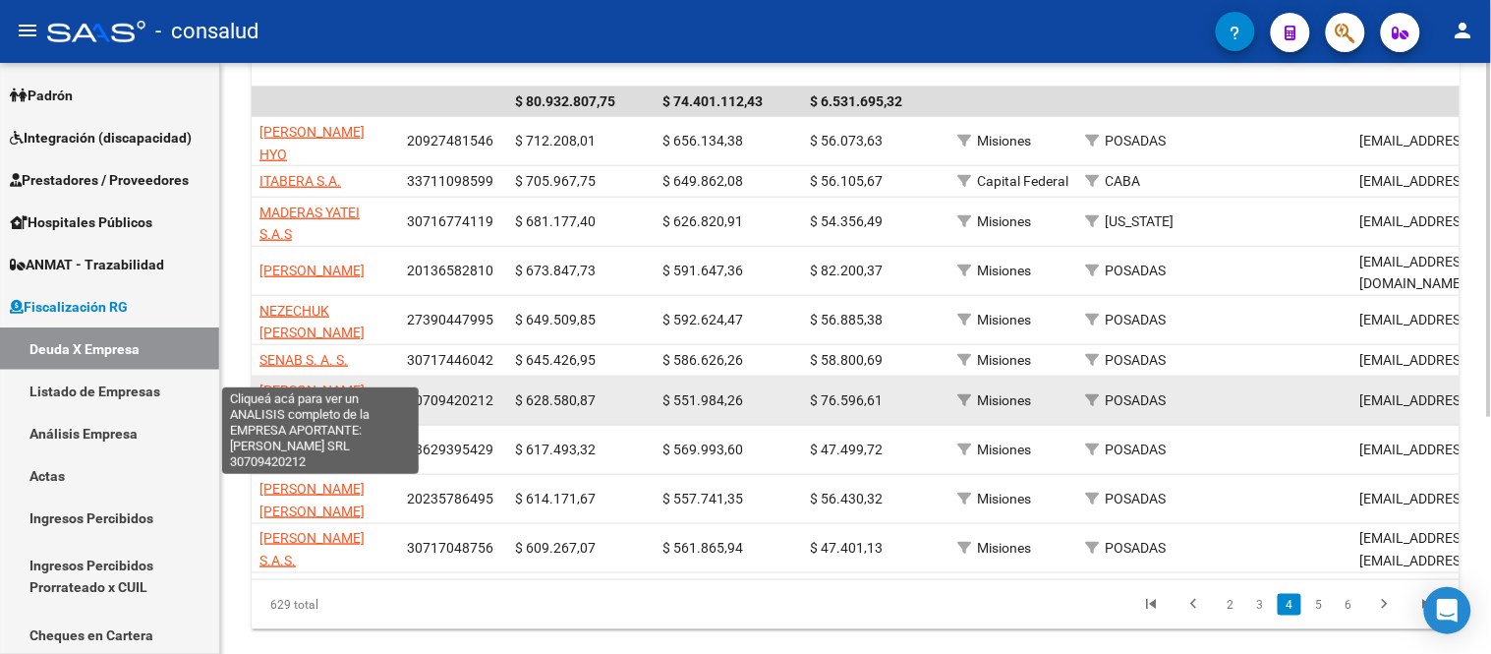
click at [345, 382] on span "[PERSON_NAME] SRL" at bounding box center [311, 401] width 105 height 38
type textarea "30709420212"
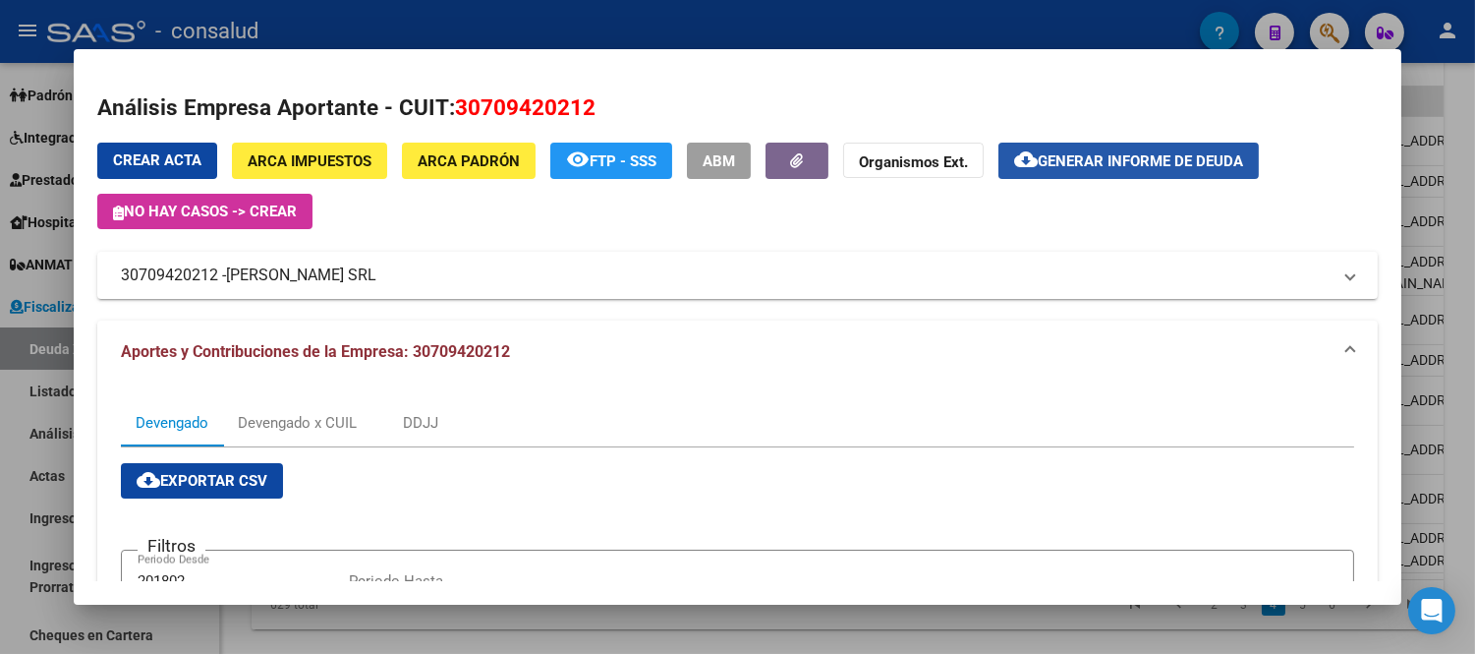
click at [1148, 158] on span "Generar informe de deuda" at bounding box center [1140, 161] width 205 height 18
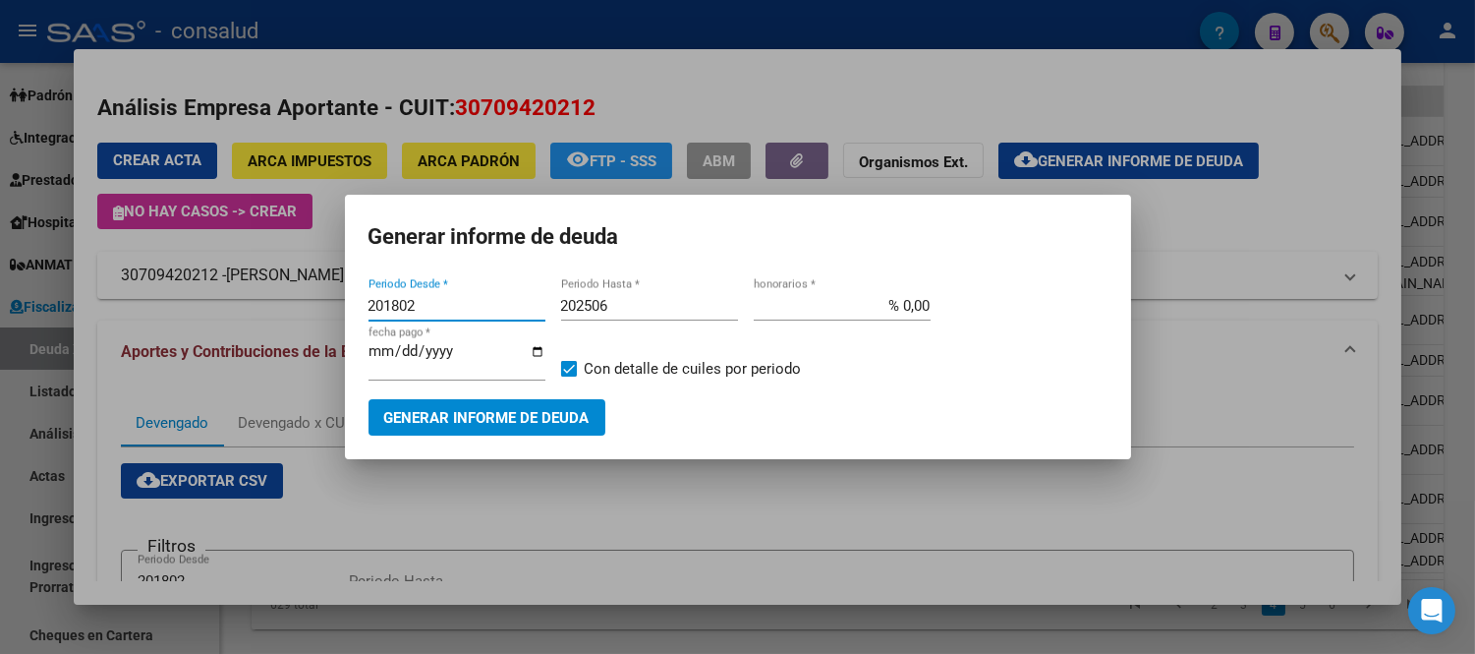
drag, startPoint x: 430, startPoint y: 300, endPoint x: 252, endPoint y: 272, distance: 181.0
click at [252, 272] on div "Análisis Empresa Aportante - CUIT: 30709420212 Crear Acta ARCA Impuestos ARCA […" at bounding box center [737, 327] width 1475 height 654
type input "0"
type input "202501"
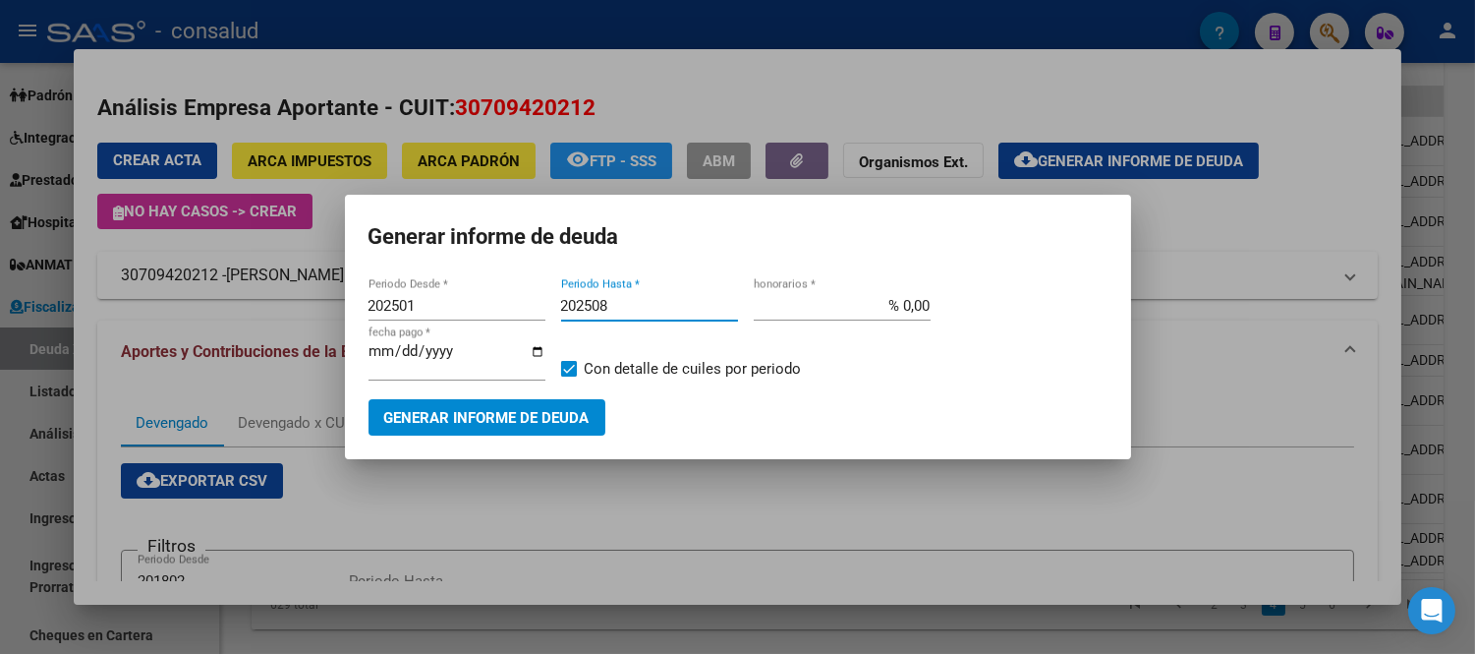
type input "202508"
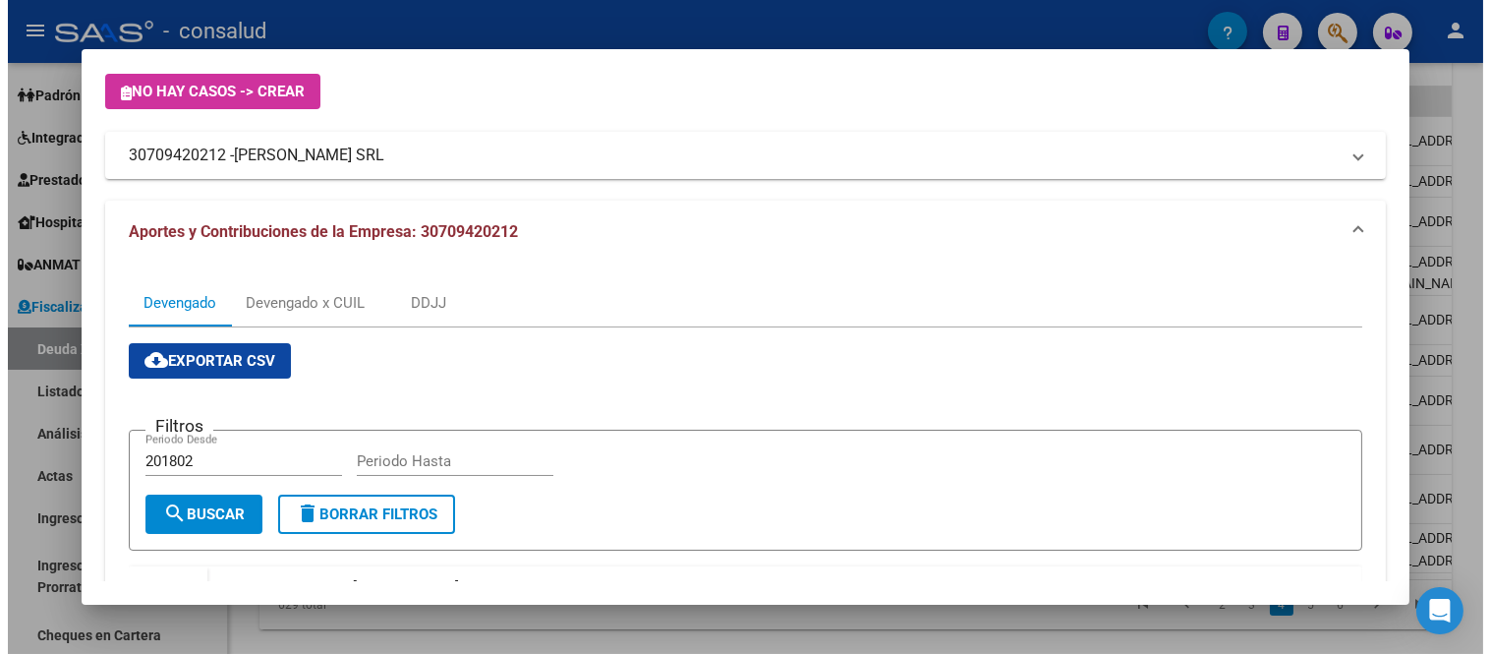
scroll to position [0, 0]
